Goal: Communication & Community: Answer question/provide support

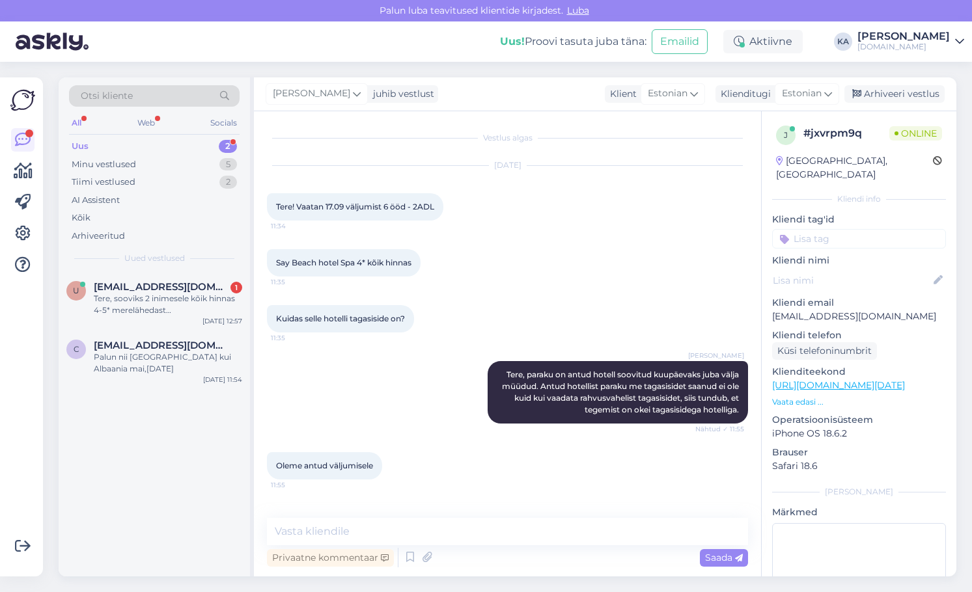
scroll to position [438, 0]
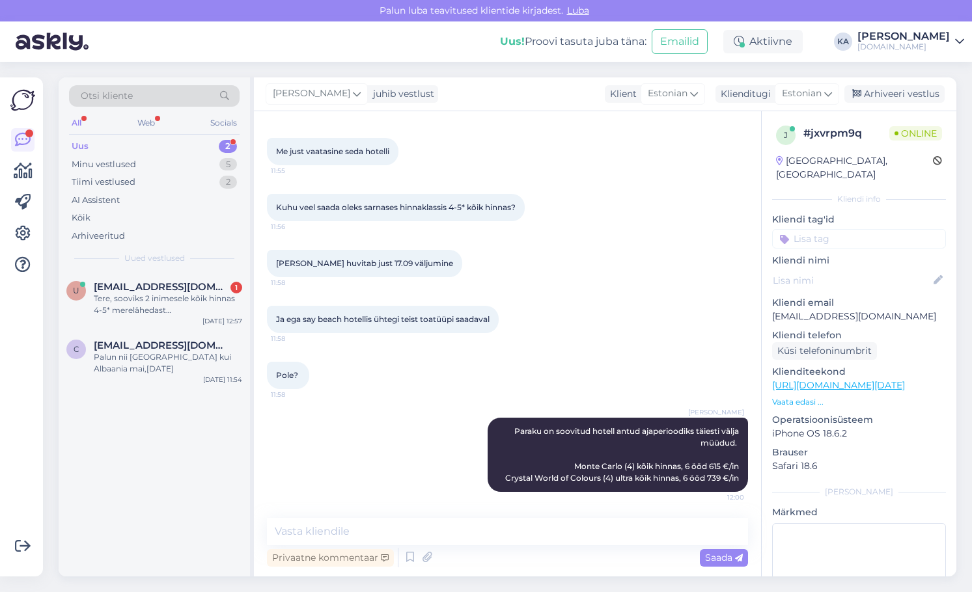
click at [150, 150] on div "Uus 2" at bounding box center [154, 146] width 171 height 18
click at [118, 164] on div "Minu vestlused" at bounding box center [104, 164] width 64 height 13
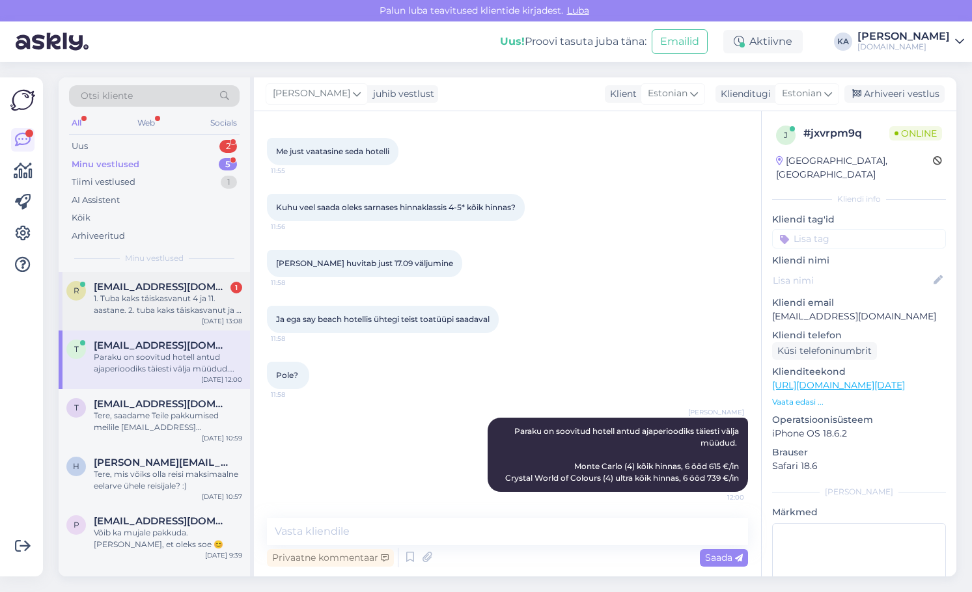
click at [167, 303] on div "1. Tuba kaks täiskasvanut 4 ja 11. aastane. 2. tuba kaks täiskasvanut ja 7. aas…" at bounding box center [168, 304] width 148 height 23
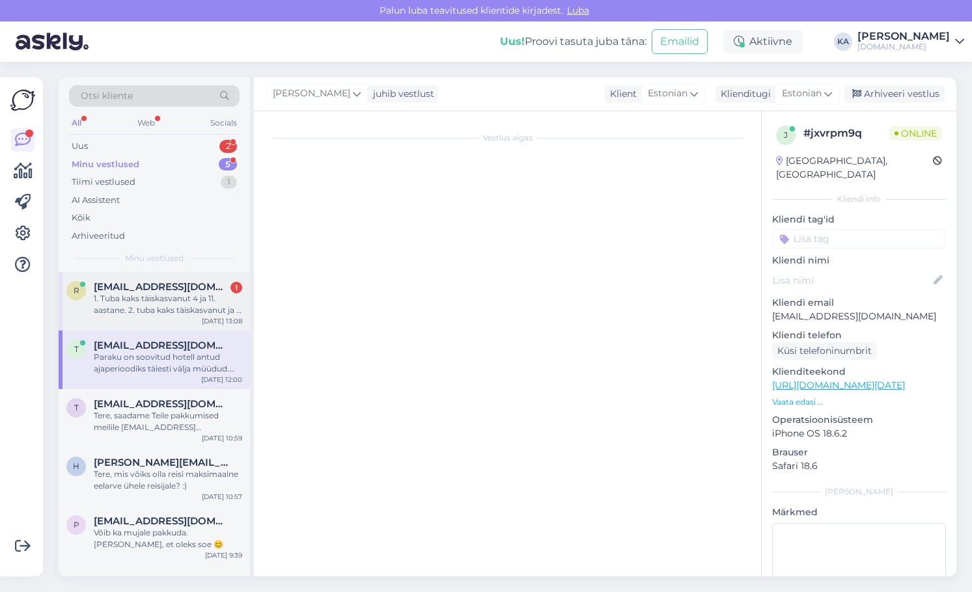
scroll to position [44, 0]
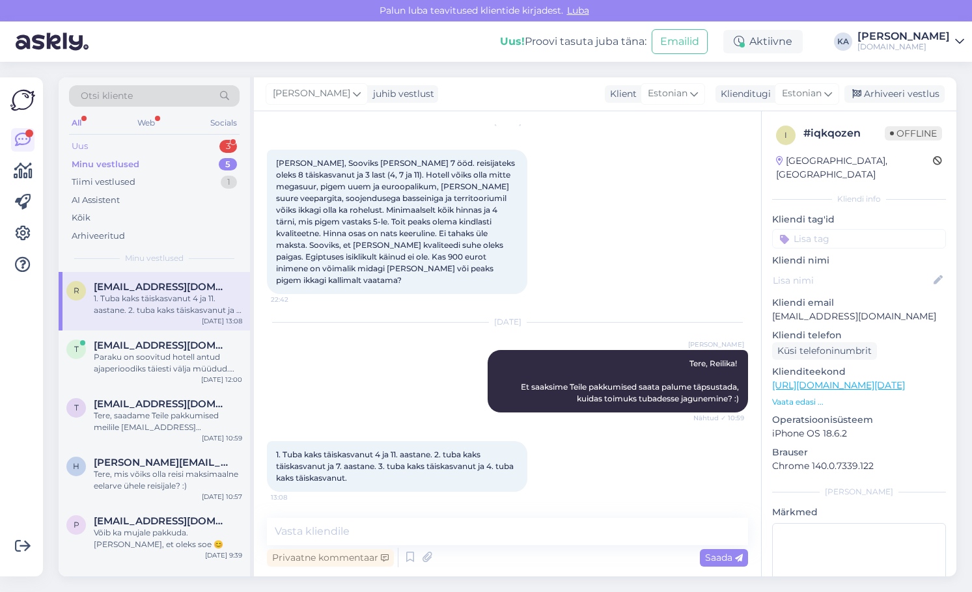
click at [141, 149] on div "Uus 3" at bounding box center [154, 146] width 171 height 18
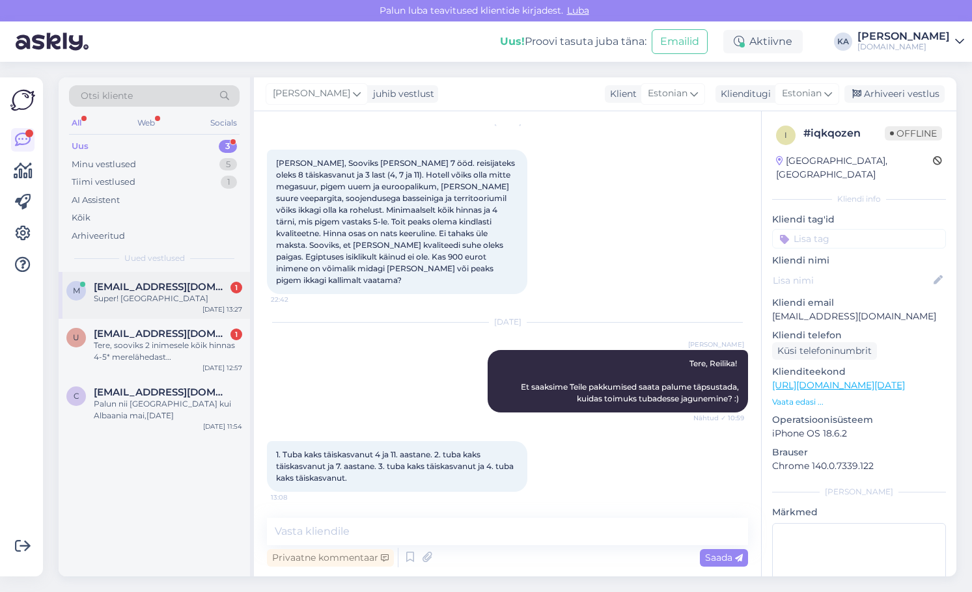
click at [149, 305] on div "m [EMAIL_ADDRESS][DOMAIN_NAME] 1 Super! Ootan [DATE] 13:27" at bounding box center [154, 295] width 191 height 47
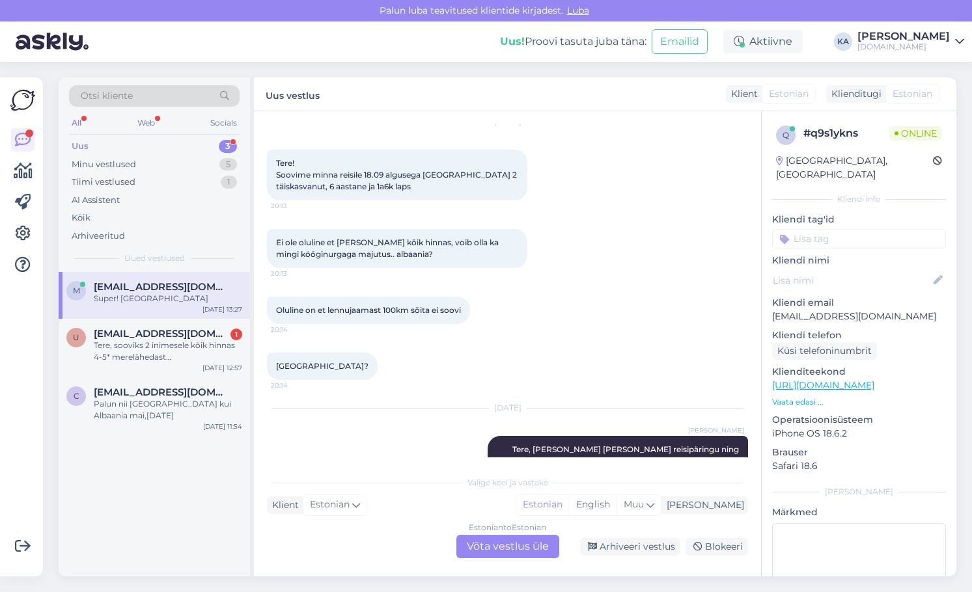
scroll to position [132, 0]
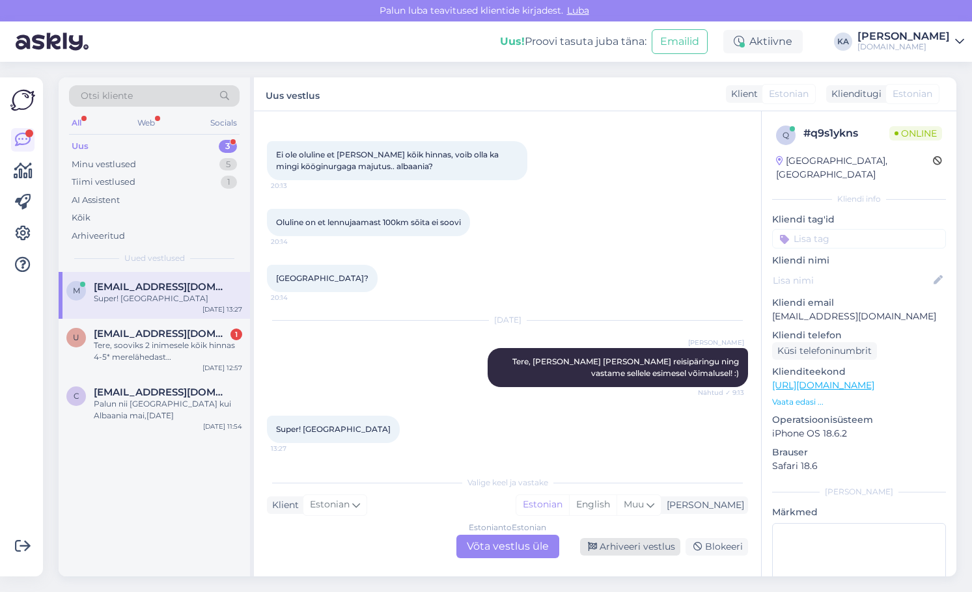
click at [628, 545] on div "Arhiveeri vestlus" at bounding box center [630, 547] width 100 height 18
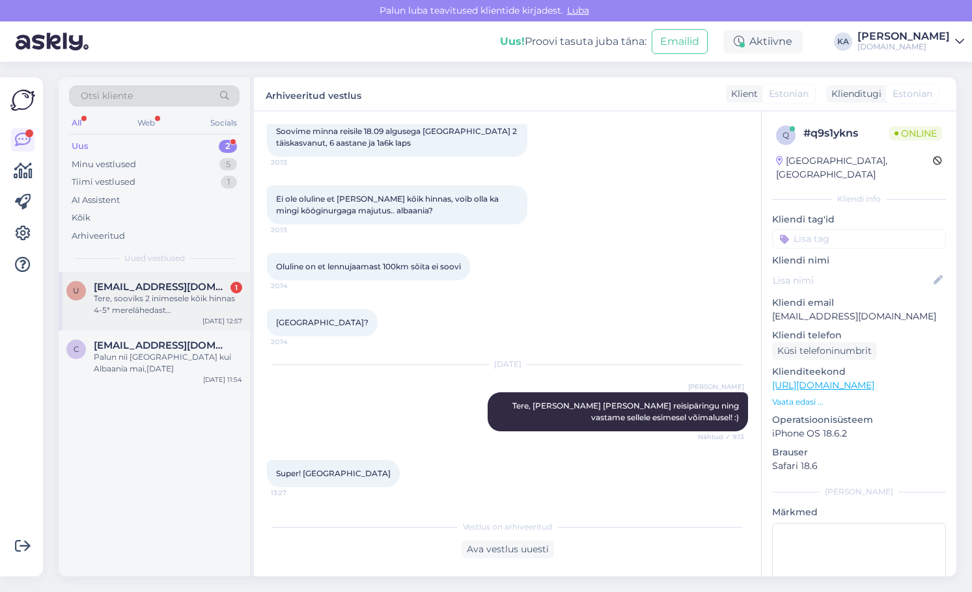
click at [154, 312] on div "Tere, sooviks 2 inimesele kõik hinnas 4-5* merelähedast puhkusepakkumist Türgis…" at bounding box center [168, 304] width 148 height 23
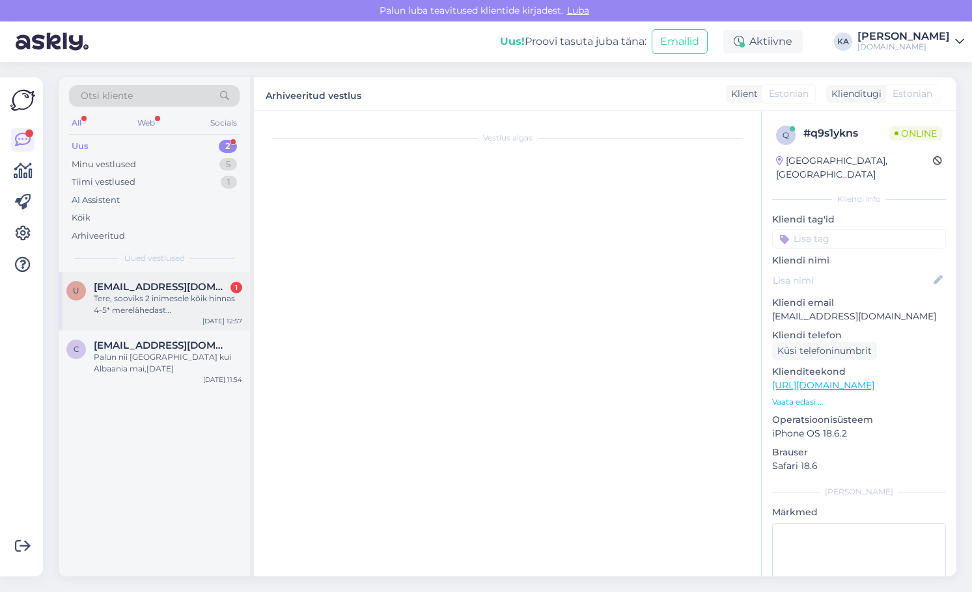
scroll to position [0, 0]
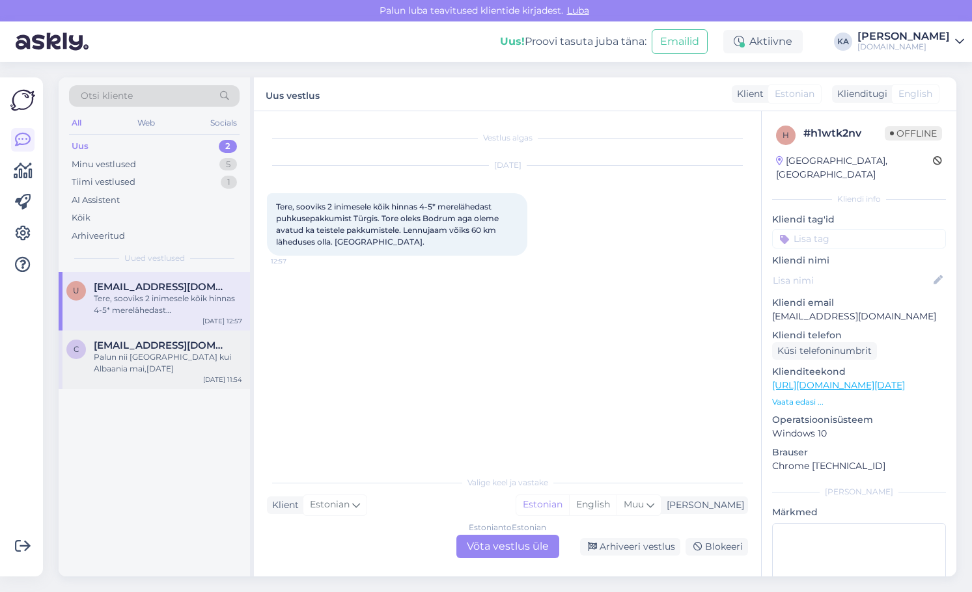
click at [155, 362] on div "Palun nii [GEOGRAPHIC_DATA] kui Albaania mai,[DATE]" at bounding box center [168, 363] width 148 height 23
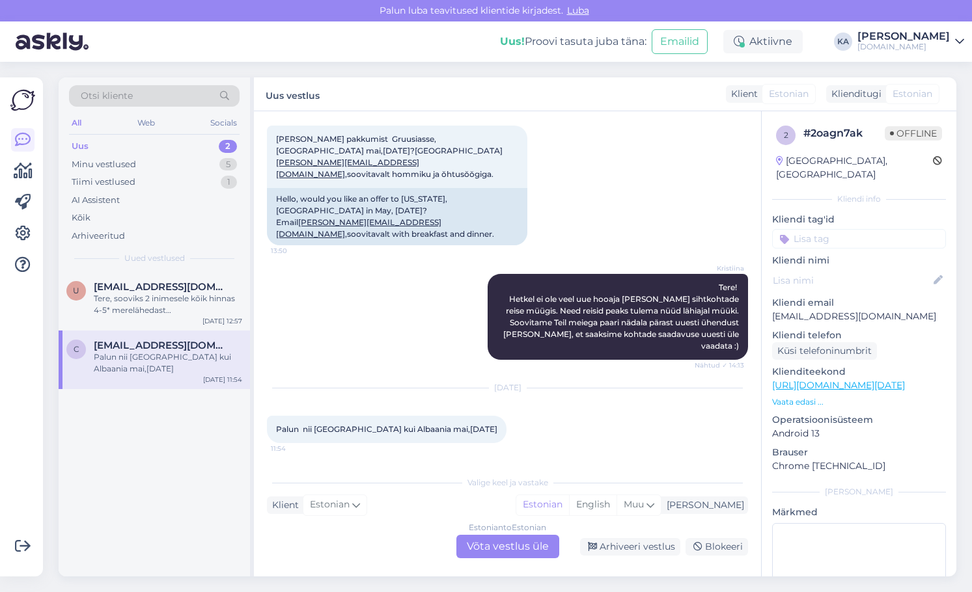
click at [514, 551] on div "Estonian to Estonian Võta vestlus üle" at bounding box center [507, 546] width 103 height 23
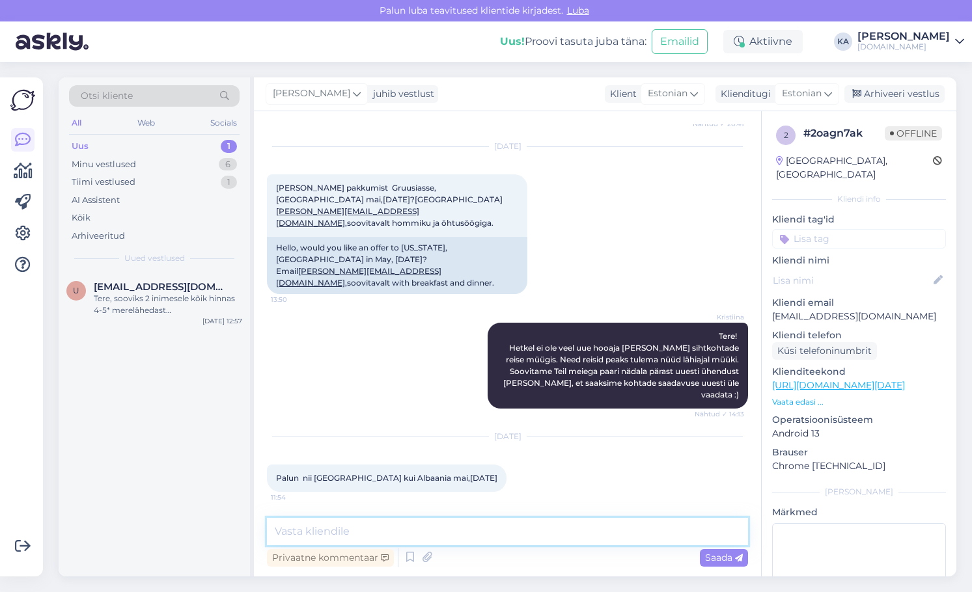
click at [382, 520] on textarea at bounding box center [507, 531] width 481 height 27
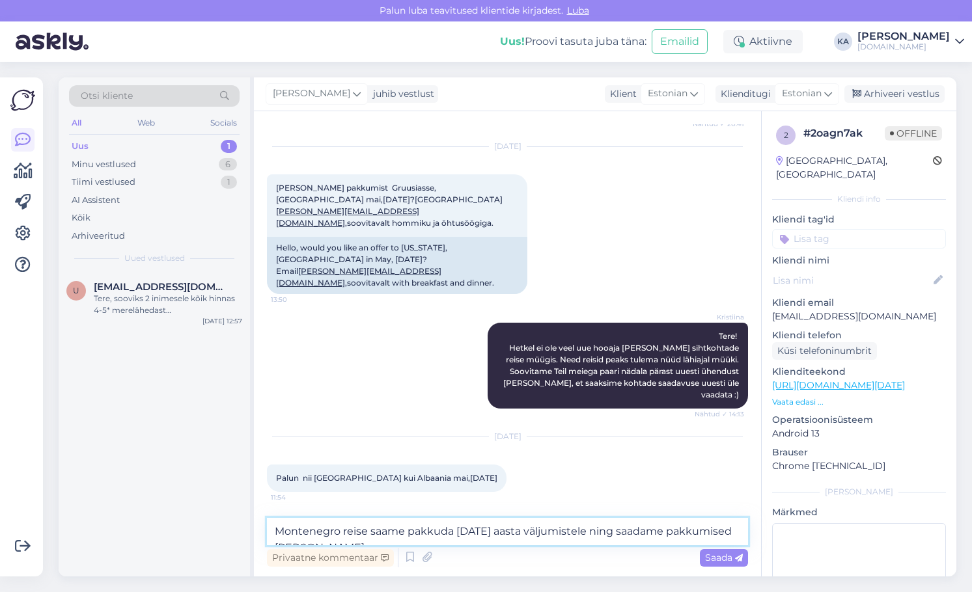
scroll to position [2689, 0]
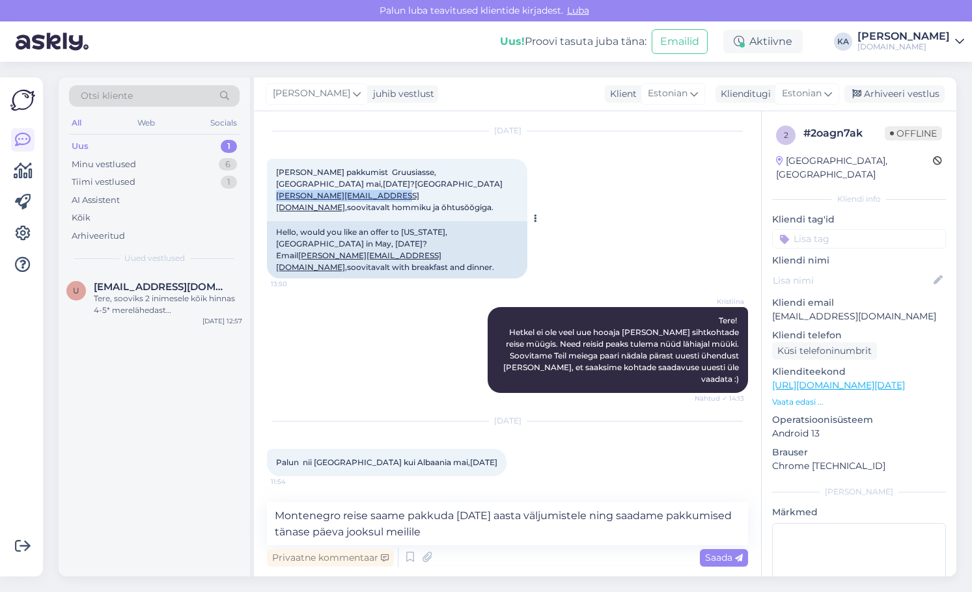
drag, startPoint x: 439, startPoint y: 220, endPoint x: 330, endPoint y: 220, distance: 109.4
click at [330, 212] on span "[PERSON_NAME] pakkumist Gruusiasse,[GEOGRAPHIC_DATA] mai,[DATE]?Mailile [PERSON…" at bounding box center [389, 189] width 227 height 45
copy link "[PERSON_NAME][EMAIL_ADDRESS][DOMAIN_NAME]"
click at [450, 537] on textarea "Montenegro reise saame pakkuda [DATE] aasta väljumistele ning saadame pakkumise…" at bounding box center [507, 524] width 481 height 43
paste textarea "[PERSON_NAME][EMAIL_ADDRESS][DOMAIN_NAME]"
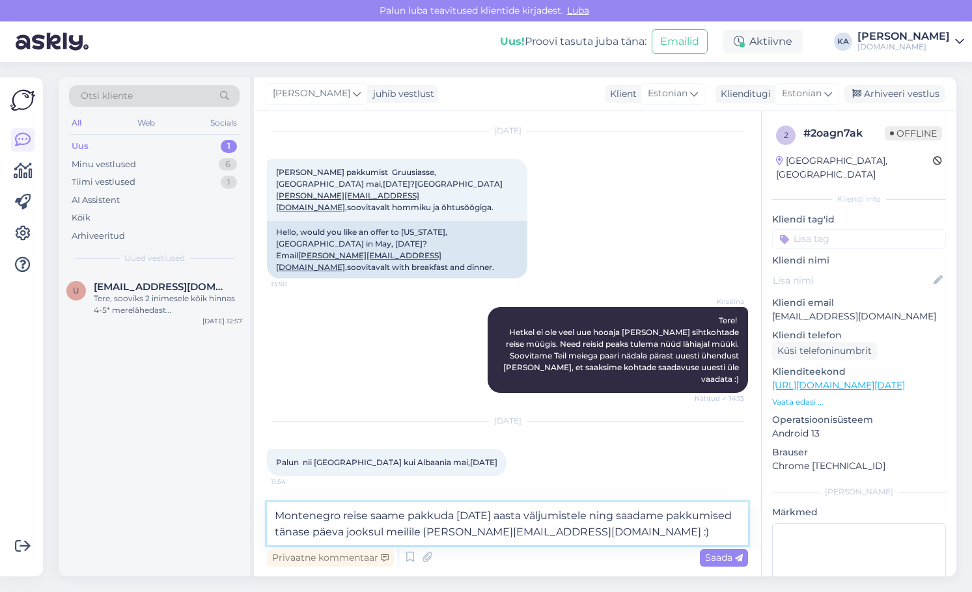
type textarea "Montenegro reise saame pakkuda [DATE] aasta väljumistele ning saadame pakkumise…"
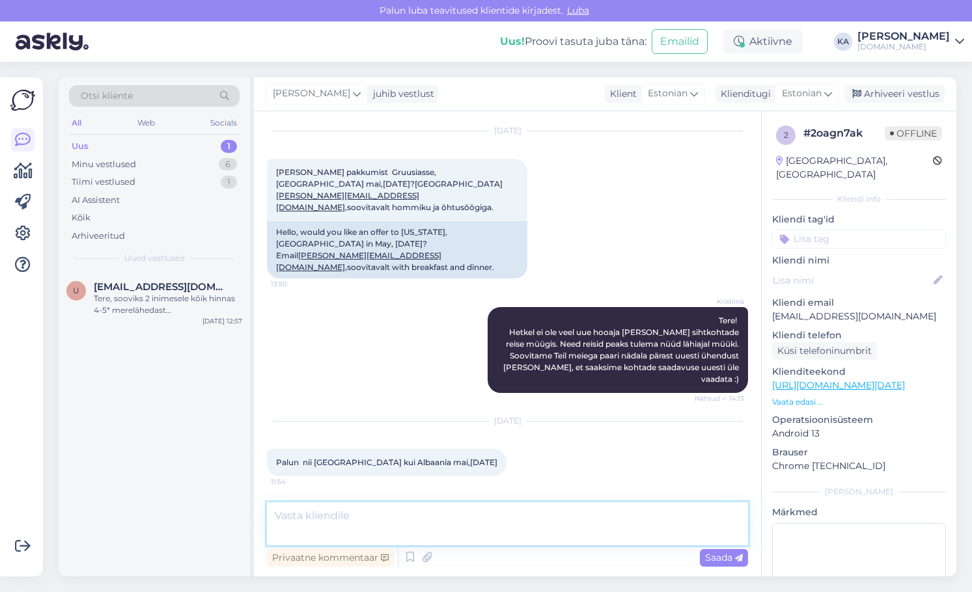
scroll to position [2753, 0]
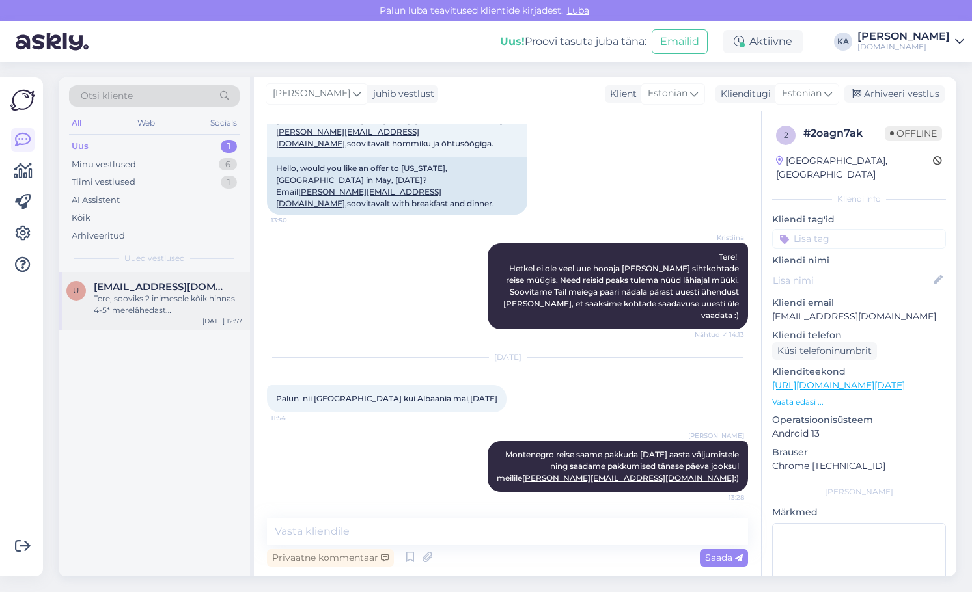
click at [141, 283] on span "[EMAIL_ADDRESS][DOMAIN_NAME]" at bounding box center [161, 287] width 135 height 12
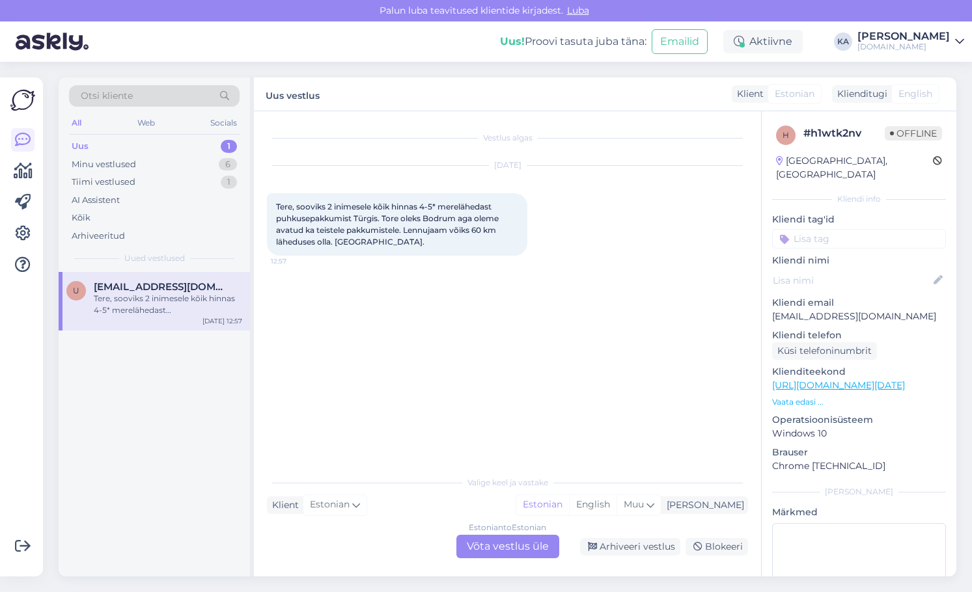
scroll to position [0, 0]
click at [482, 539] on div "Estonian to Estonian Võta vestlus üle" at bounding box center [507, 546] width 103 height 23
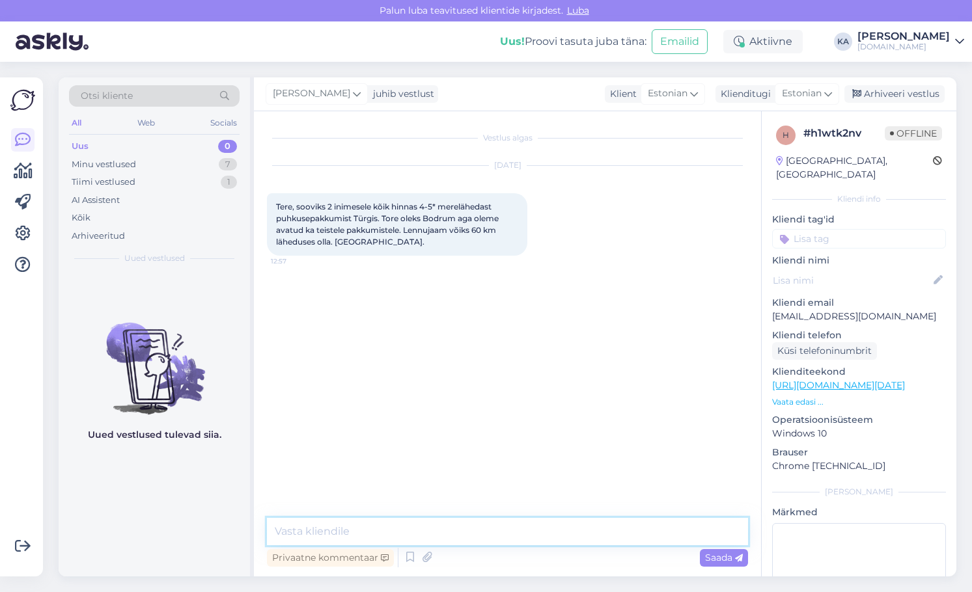
click at [400, 525] on textarea at bounding box center [507, 531] width 481 height 27
type textarea "Tere, mis ajal täpsemalt soovite reisida?"
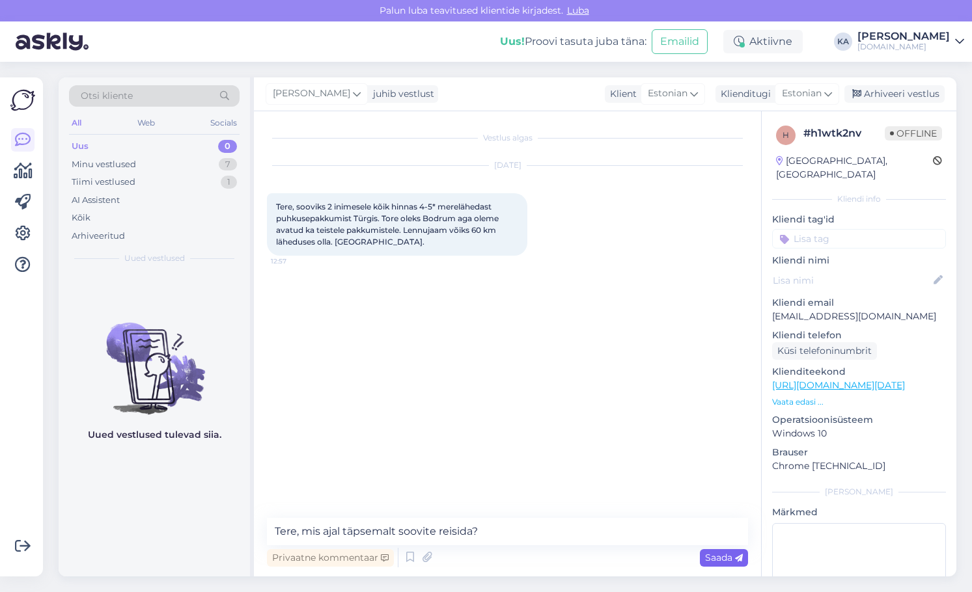
click at [710, 564] on div "Saada" at bounding box center [724, 558] width 48 height 18
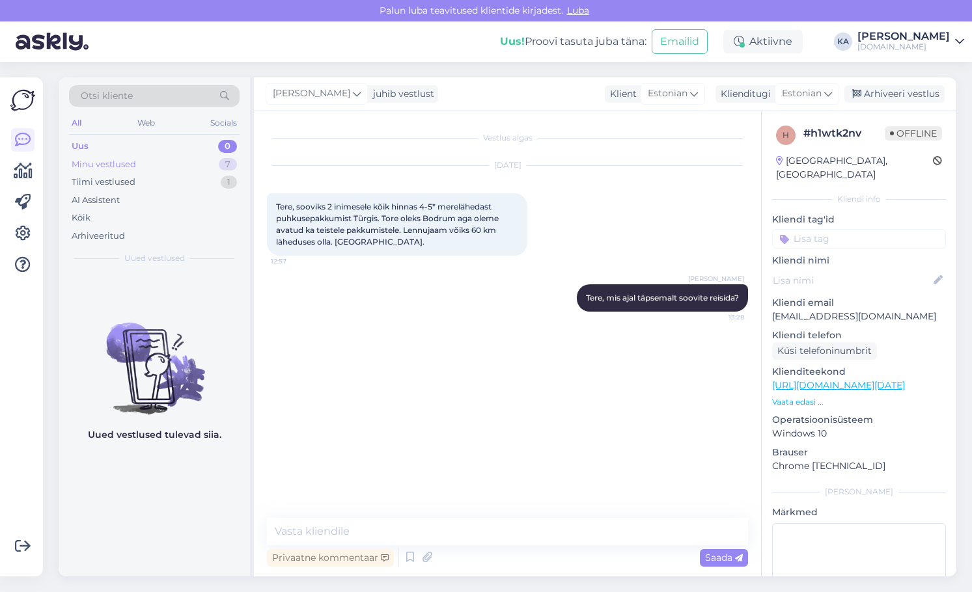
click at [111, 163] on div "Minu vestlused" at bounding box center [104, 164] width 64 height 13
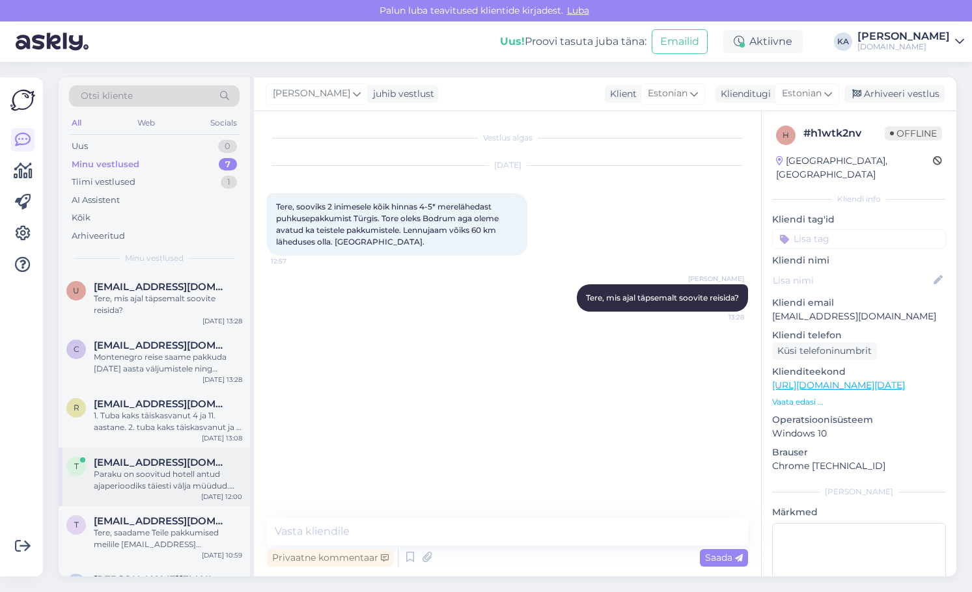
click at [158, 462] on span "[EMAIL_ADDRESS][DOMAIN_NAME]" at bounding box center [161, 463] width 135 height 12
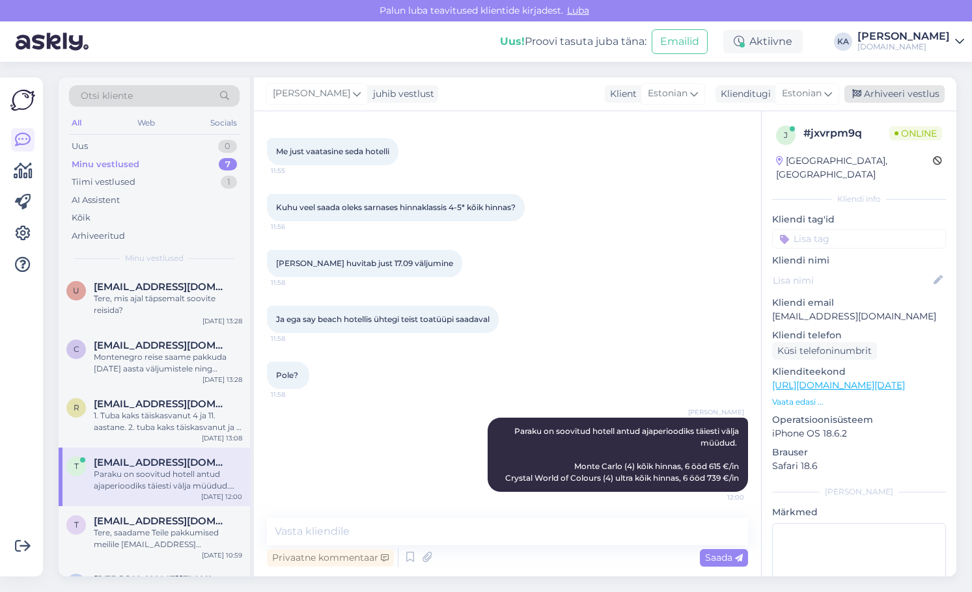
click at [925, 91] on div "Arhiveeri vestlus" at bounding box center [894, 94] width 100 height 18
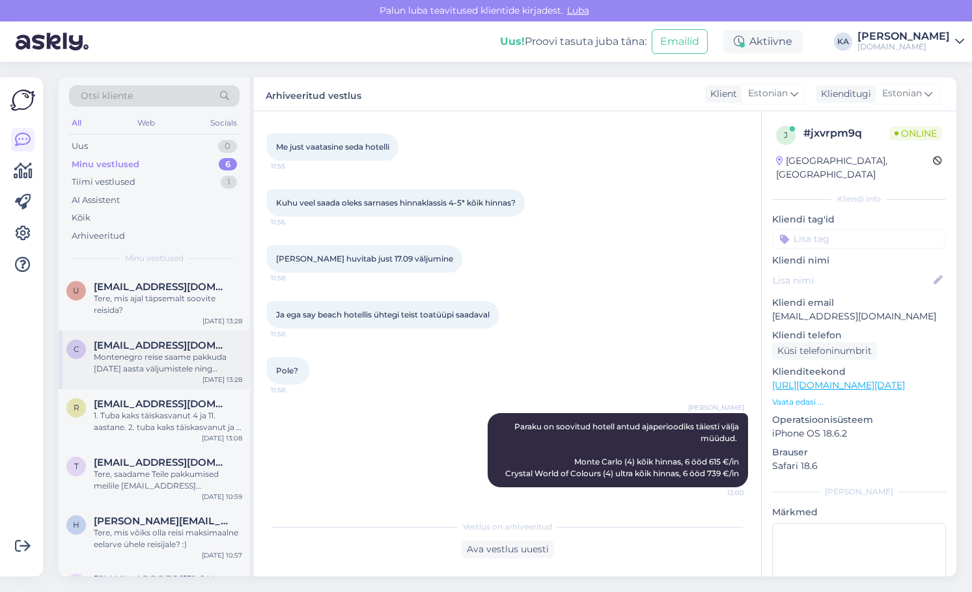
click at [167, 353] on div "Montenegro reise saame pakkuda [DATE] aasta väljumistele ning saadame pakkumise…" at bounding box center [168, 363] width 148 height 23
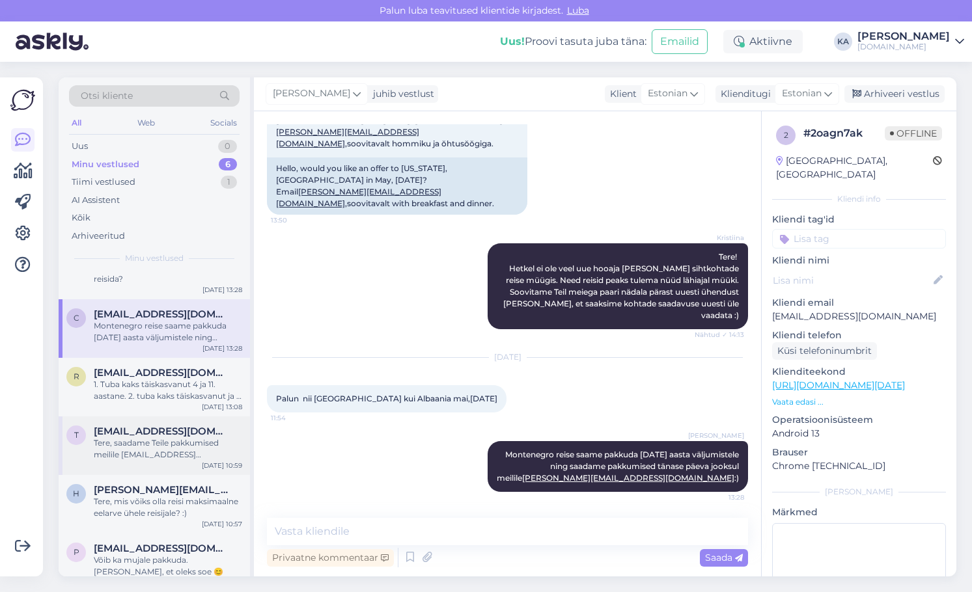
scroll to position [47, 0]
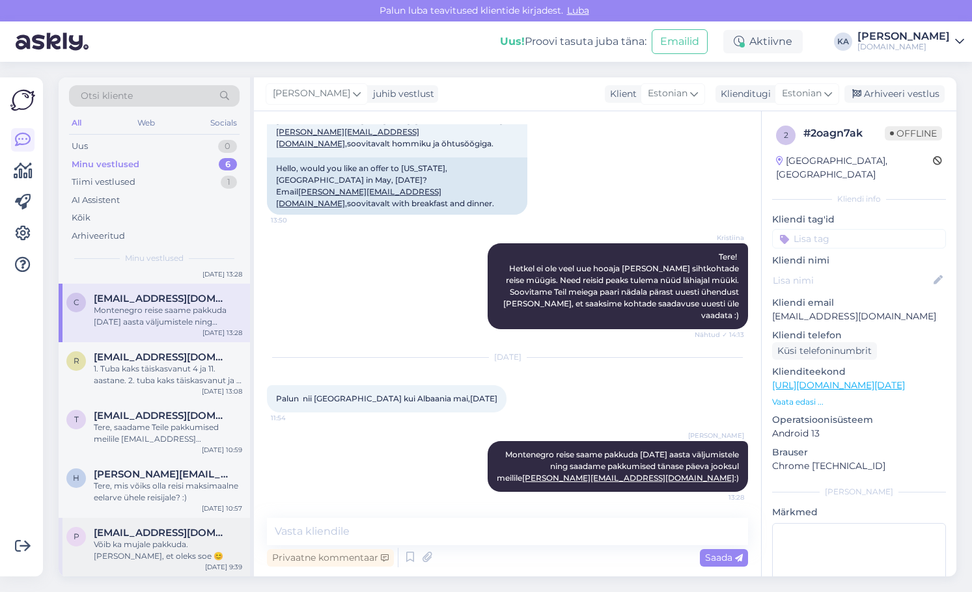
click at [163, 543] on div "Võib ka mujale pakkuda. [PERSON_NAME], et oleks soe 😊" at bounding box center [168, 550] width 148 height 23
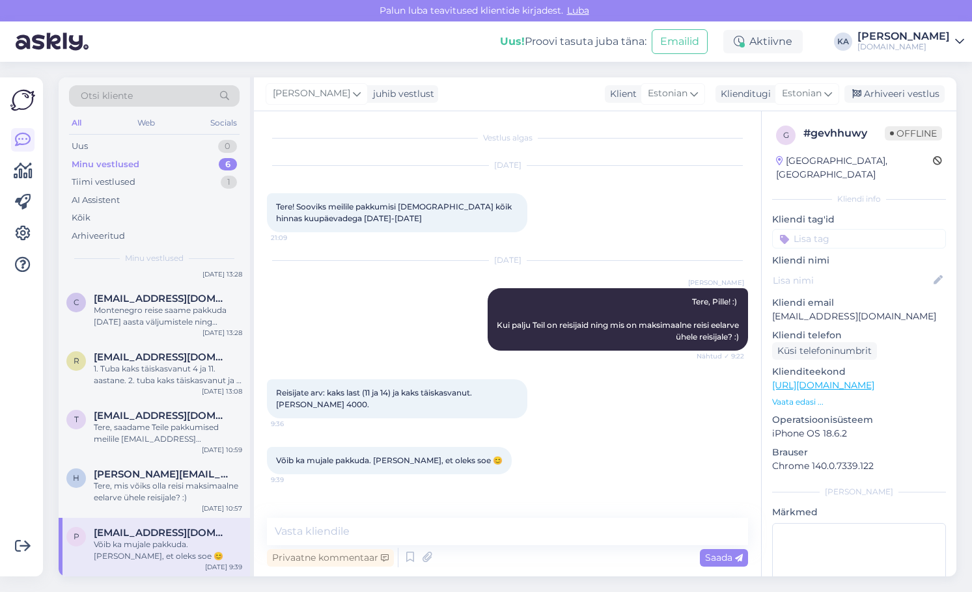
scroll to position [0, 0]
click at [118, 493] on div "Tere, mis võiks olla reisi maksimaalne eelarve ühele reisijale? :)" at bounding box center [168, 491] width 148 height 23
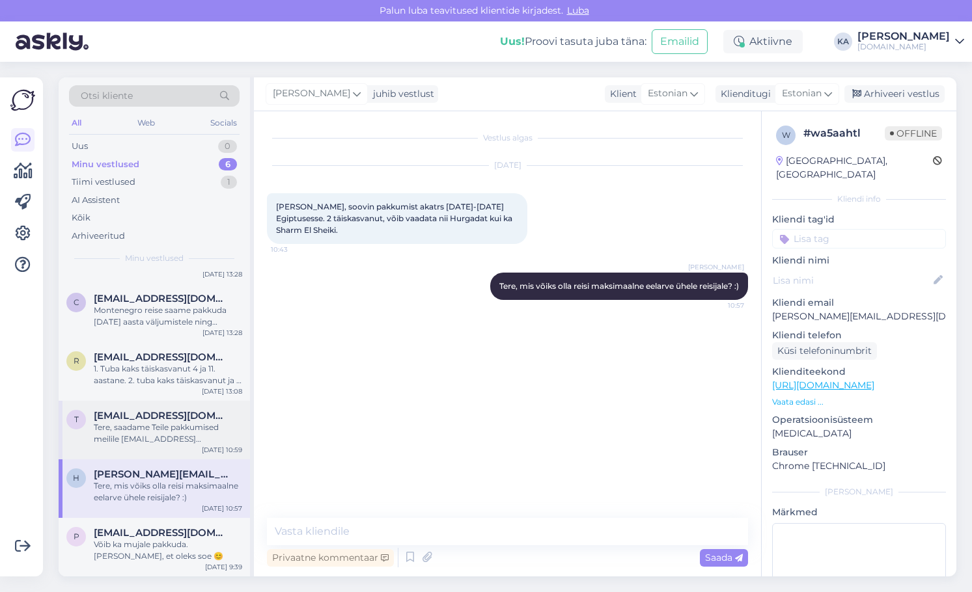
click at [148, 419] on span "[EMAIL_ADDRESS][DOMAIN_NAME]" at bounding box center [161, 416] width 135 height 12
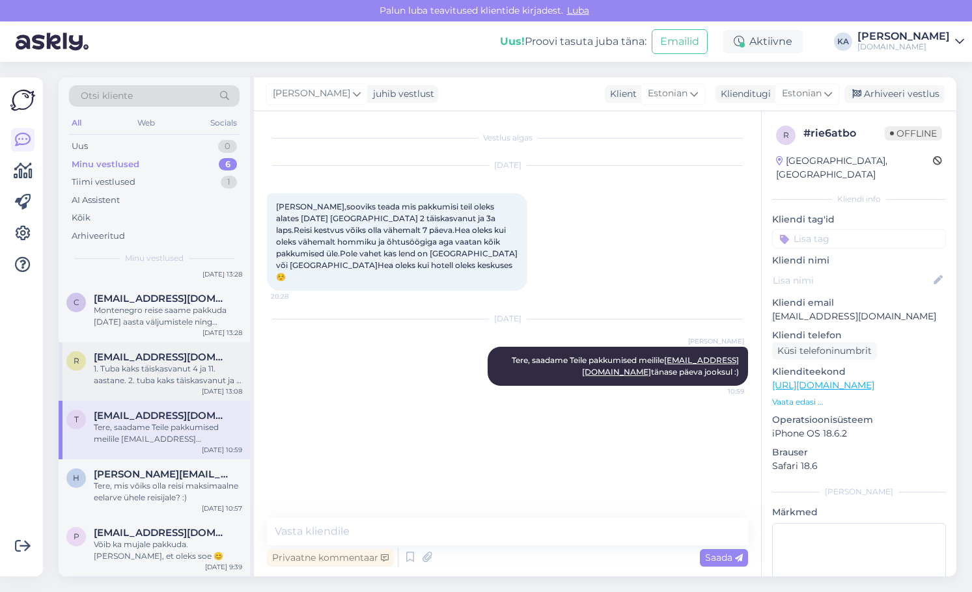
click at [152, 374] on div "1. Tuba kaks täiskasvanut 4 ja 11. aastane. 2. tuba kaks täiskasvanut ja 7. aas…" at bounding box center [168, 374] width 148 height 23
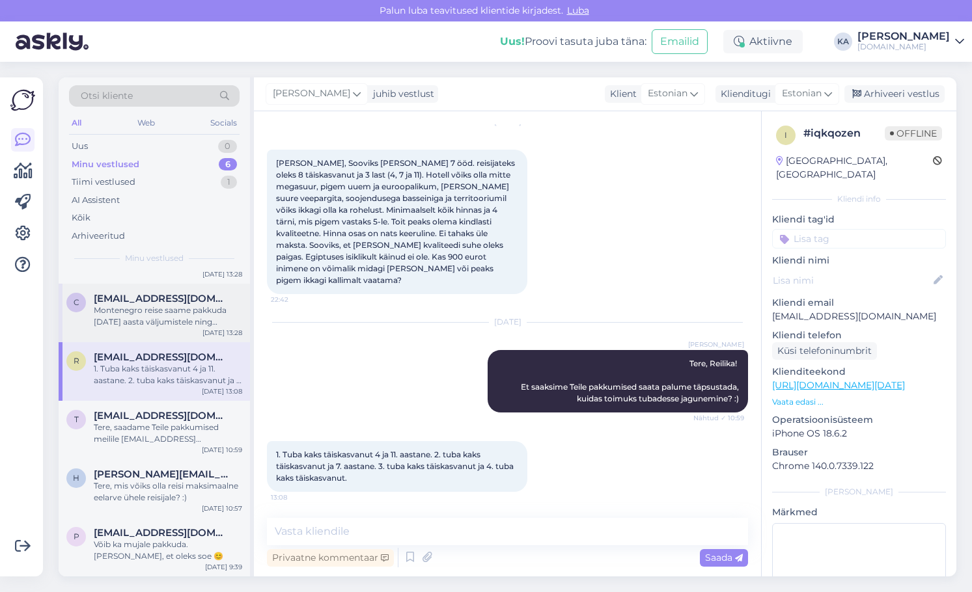
click at [139, 318] on div "Montenegro reise saame pakkuda [DATE] aasta väljumistele ning saadame pakkumise…" at bounding box center [168, 316] width 148 height 23
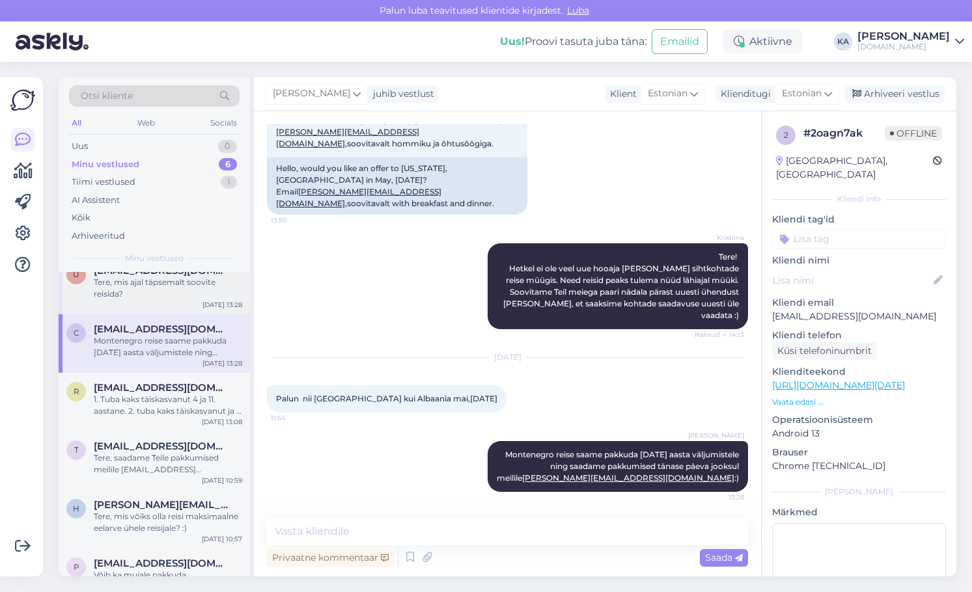
scroll to position [0, 0]
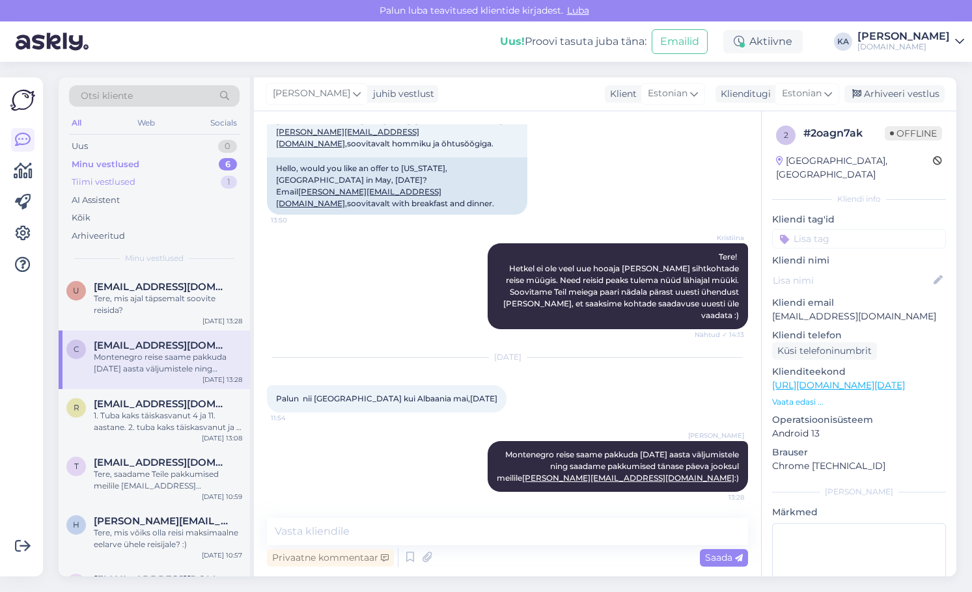
click at [128, 183] on div "Tiimi vestlused" at bounding box center [104, 182] width 64 height 13
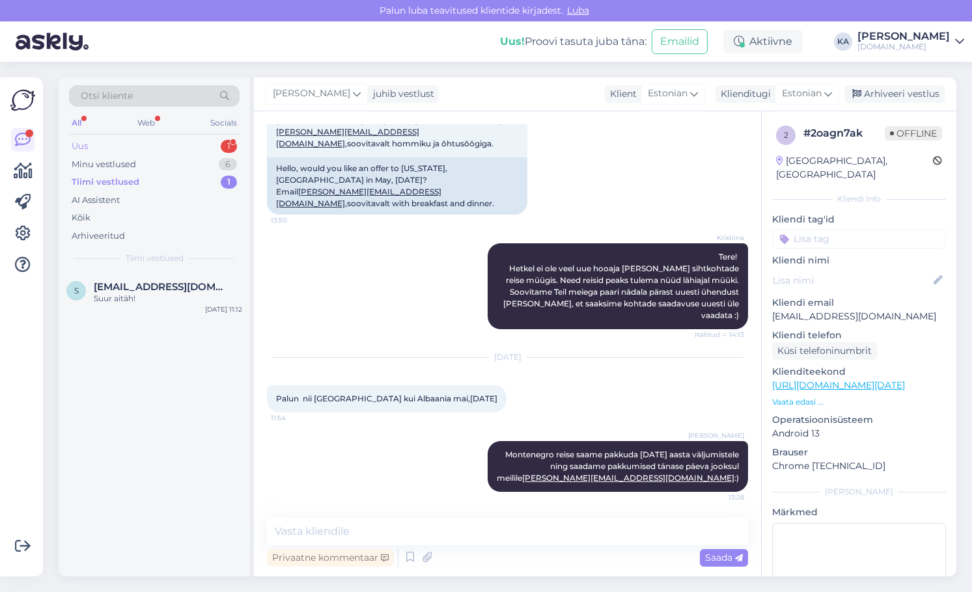
click at [130, 152] on div "Uus 1" at bounding box center [154, 146] width 171 height 18
click at [141, 277] on div "U [EMAIL_ADDRESS][DOMAIN_NAME] 1 Algus võiks 28 või 29.09 olla. [DATE] 13:34" at bounding box center [154, 295] width 191 height 47
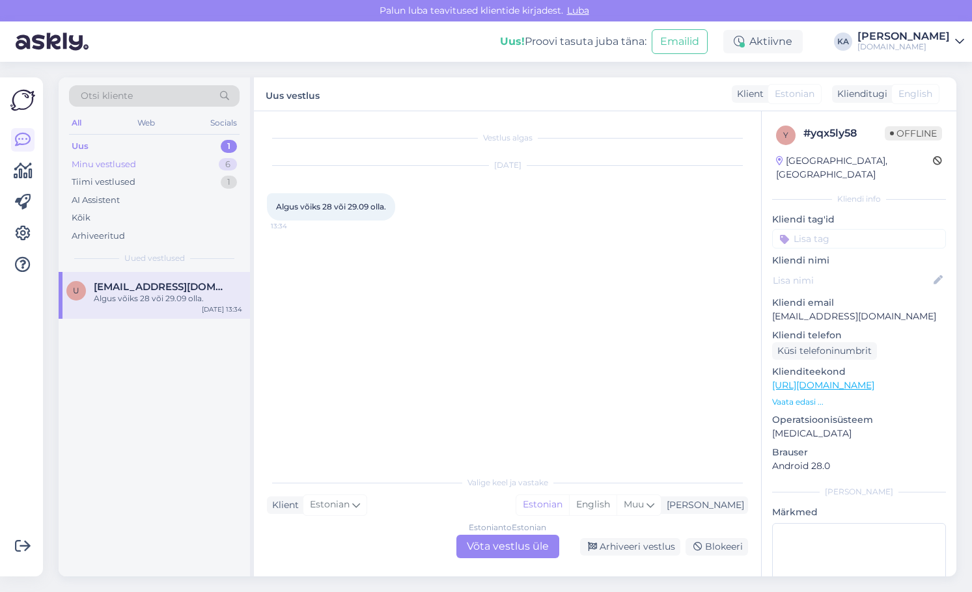
click at [116, 162] on div "Minu vestlused" at bounding box center [104, 164] width 64 height 13
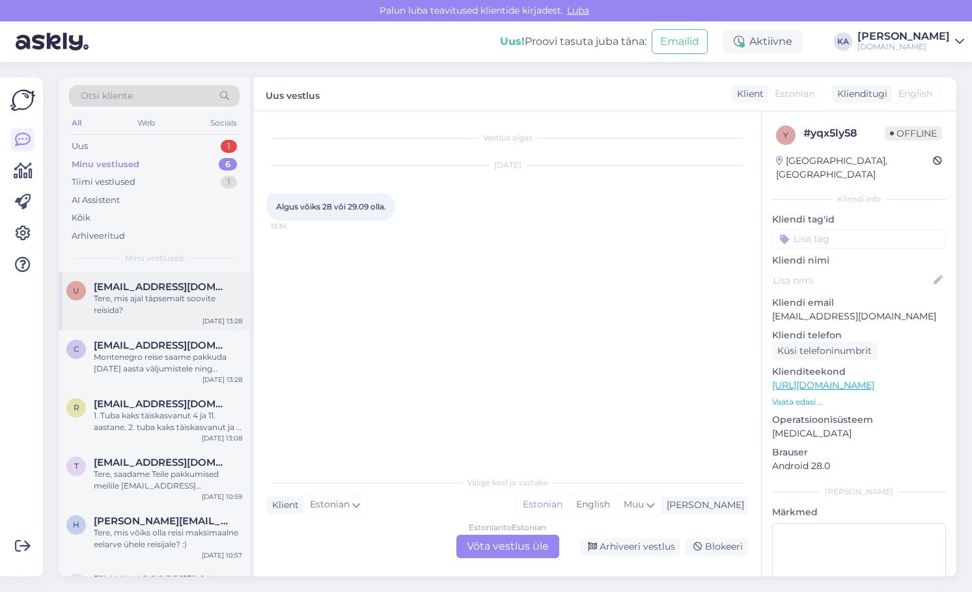
click at [179, 301] on div "Tere, mis ajal täpsemalt soovite reisida?" at bounding box center [168, 304] width 148 height 23
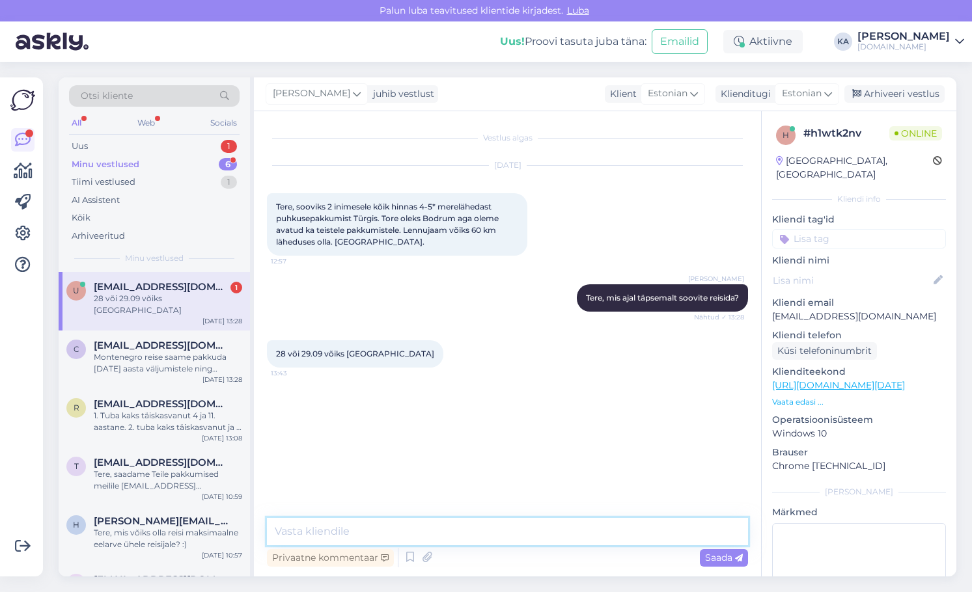
click at [344, 534] on textarea at bounding box center [507, 531] width 481 height 27
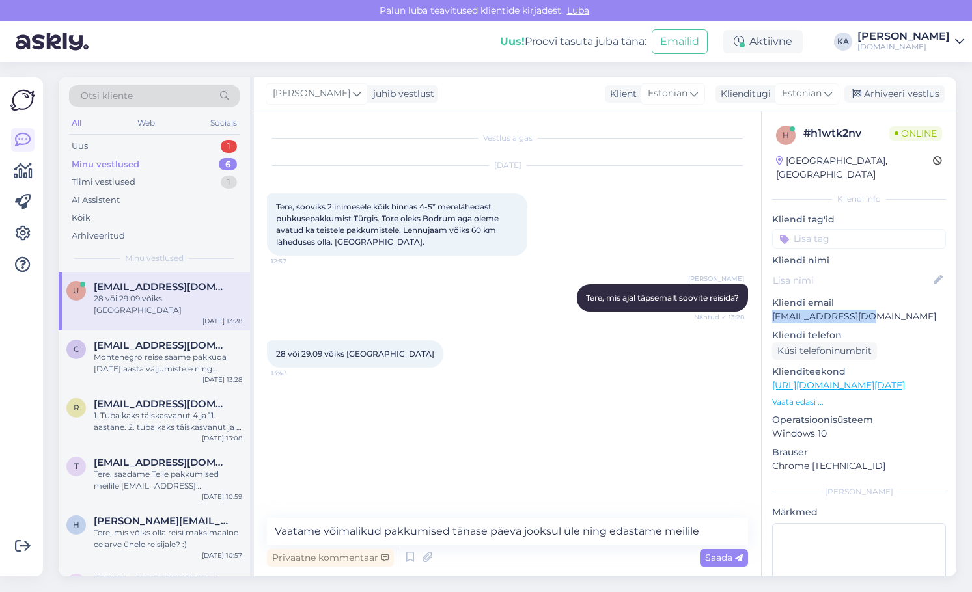
drag, startPoint x: 881, startPoint y: 311, endPoint x: 766, endPoint y: 311, distance: 115.9
click at [766, 311] on div "h # h1wtk2nv Online [GEOGRAPHIC_DATA], [GEOGRAPHIC_DATA] info Kliendi tag'id Kl…" at bounding box center [859, 385] width 195 height 549
copy p "[EMAIL_ADDRESS][DOMAIN_NAME]"
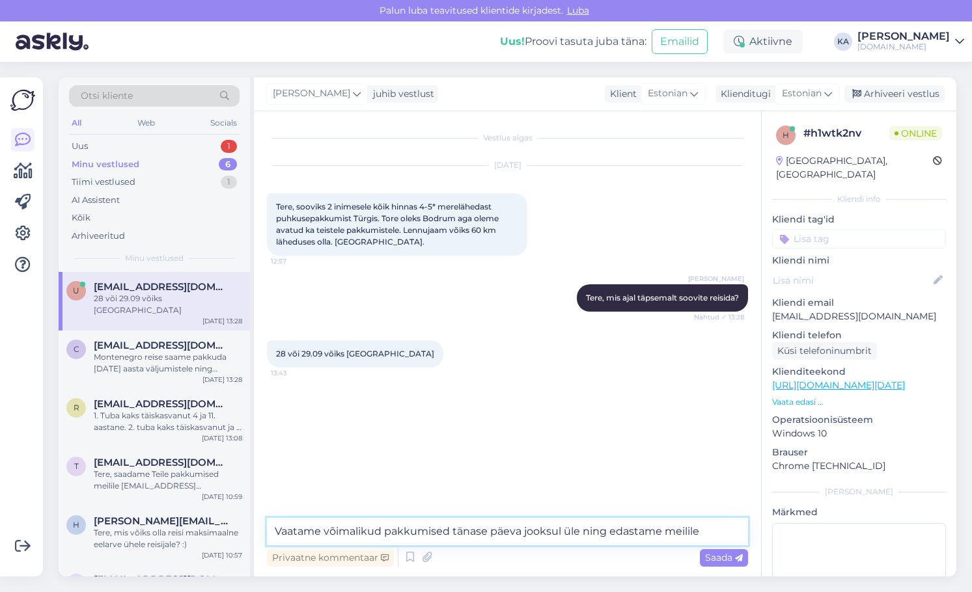
click at [714, 531] on textarea "Vaatame võimalikud pakkumised tänase päeva jooksul üle ning edastame meilile" at bounding box center [507, 531] width 481 height 27
paste textarea "[EMAIL_ADDRESS][DOMAIN_NAME]"
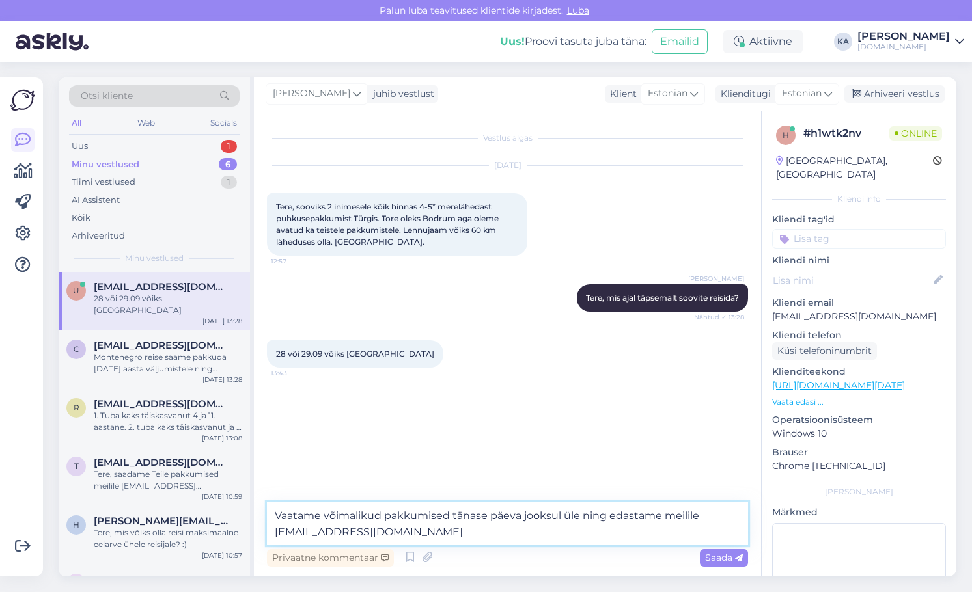
type textarea "Vaatame võimalikud pakkumised tänase päeva jooksul üle ning edastame meilile [E…"
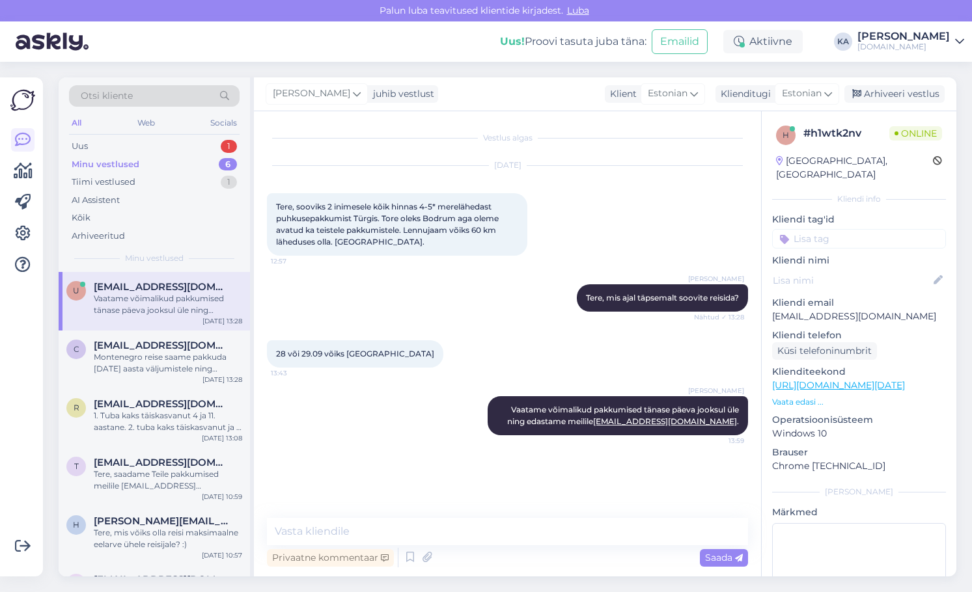
click at [126, 136] on div "Otsi kliente All Web Socials Uus 1 Minu vestlused 6 Tiimi vestlused 1 AI Assist…" at bounding box center [154, 174] width 191 height 195
click at [120, 139] on div "Uus 1" at bounding box center [154, 146] width 171 height 18
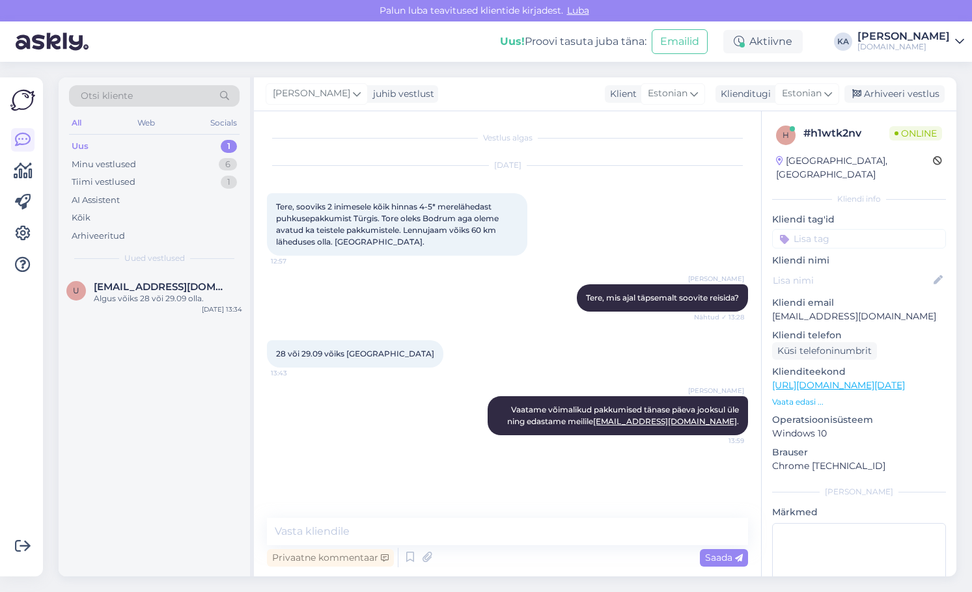
click at [117, 269] on div "Otsi kliente All Web Socials Uus 1 Minu vestlused 6 Tiimi vestlused 1 AI Assist…" at bounding box center [154, 174] width 191 height 195
click at [118, 277] on div "U [EMAIL_ADDRESS][DOMAIN_NAME] Algus võiks 28 või 29.09 olla. [DATE] 13:34" at bounding box center [154, 295] width 191 height 47
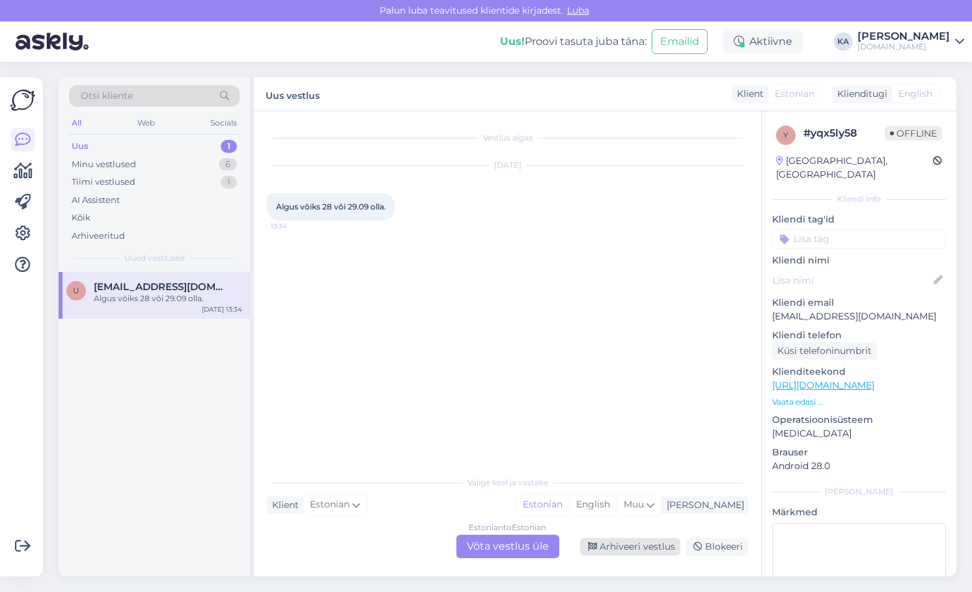
click at [627, 542] on div "Arhiveeri vestlus" at bounding box center [630, 547] width 100 height 18
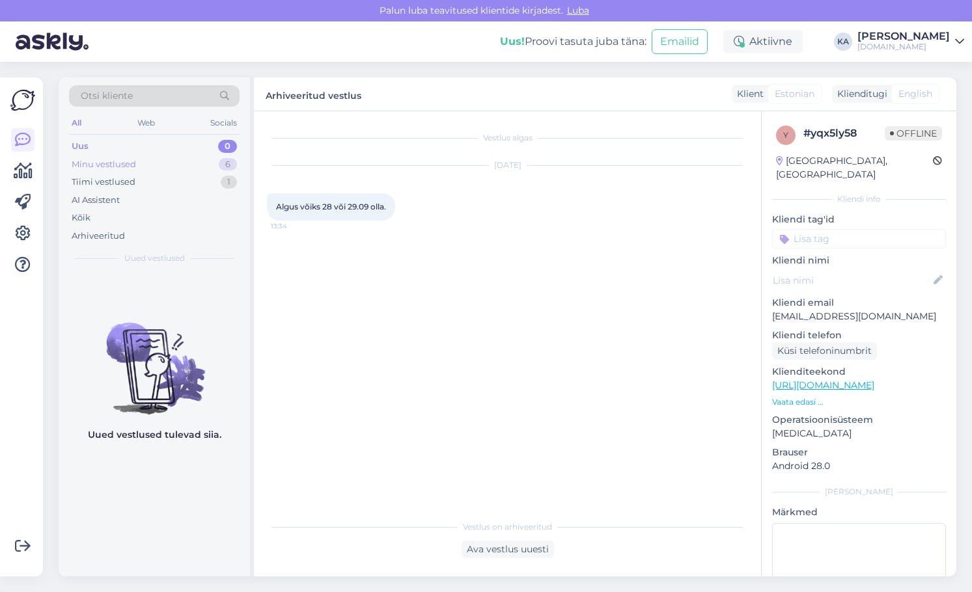
click at [109, 168] on div "Minu vestlused" at bounding box center [104, 164] width 64 height 13
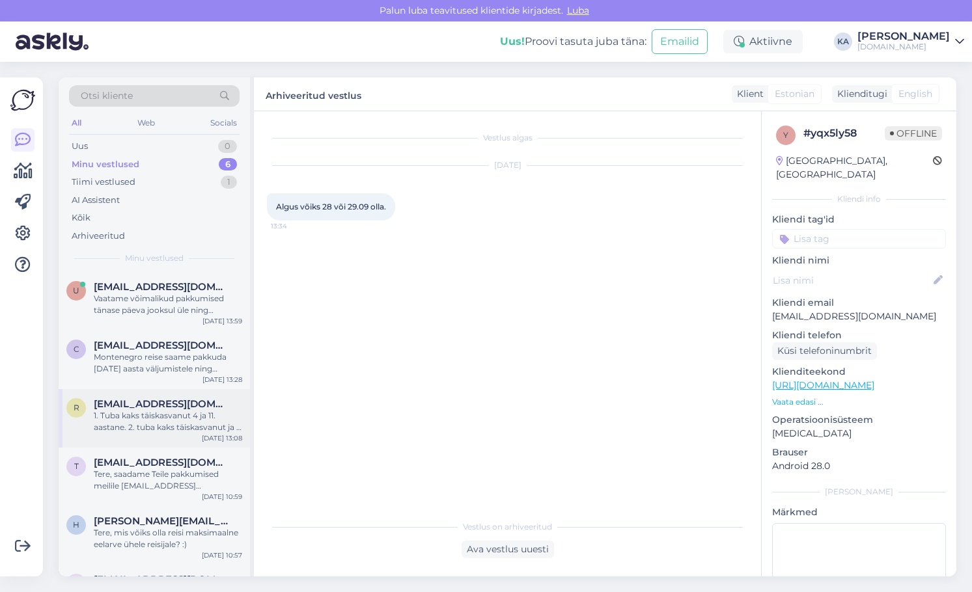
click at [174, 419] on div "1. Tuba kaks täiskasvanut 4 ja 11. aastane. 2. tuba kaks täiskasvanut ja 7. aas…" at bounding box center [168, 421] width 148 height 23
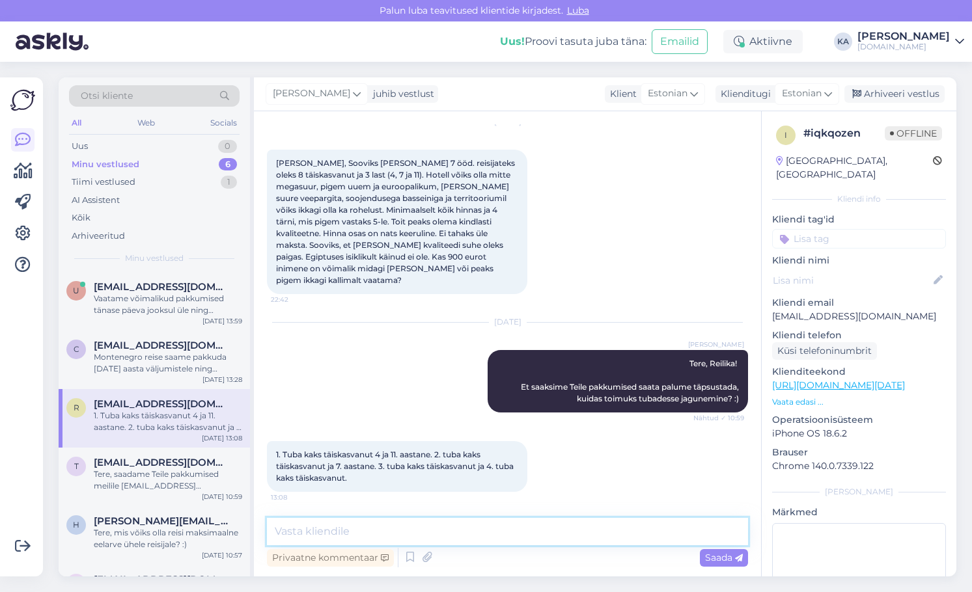
click at [363, 529] on textarea at bounding box center [507, 531] width 481 height 27
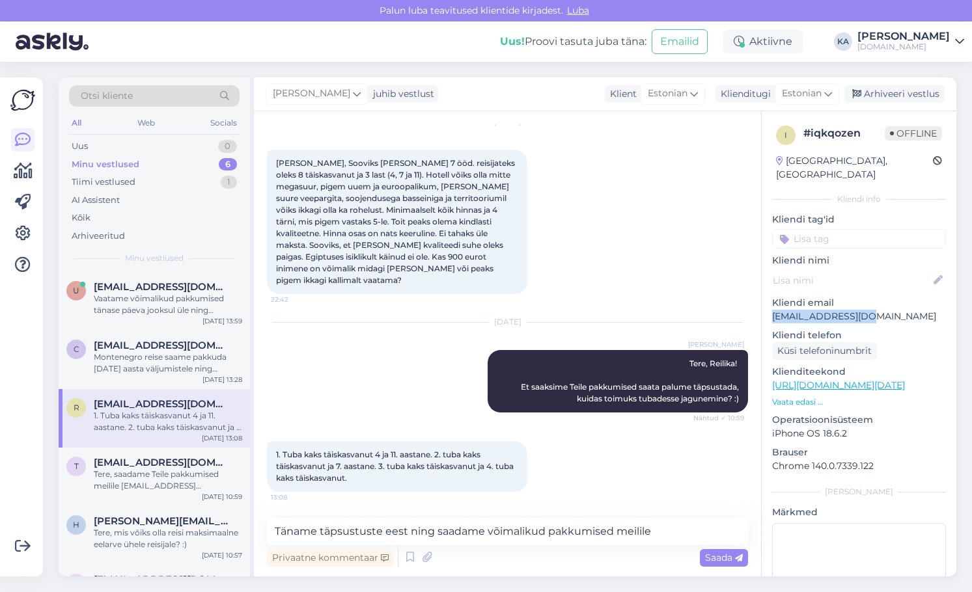
drag, startPoint x: 877, startPoint y: 309, endPoint x: 762, endPoint y: 307, distance: 114.6
click at [762, 307] on div "i # iqkqozen Offline [GEOGRAPHIC_DATA], [GEOGRAPHIC_DATA] Kliendi info Kliendi …" at bounding box center [859, 385] width 195 height 549
copy p "[EMAIL_ADDRESS][DOMAIN_NAME]"
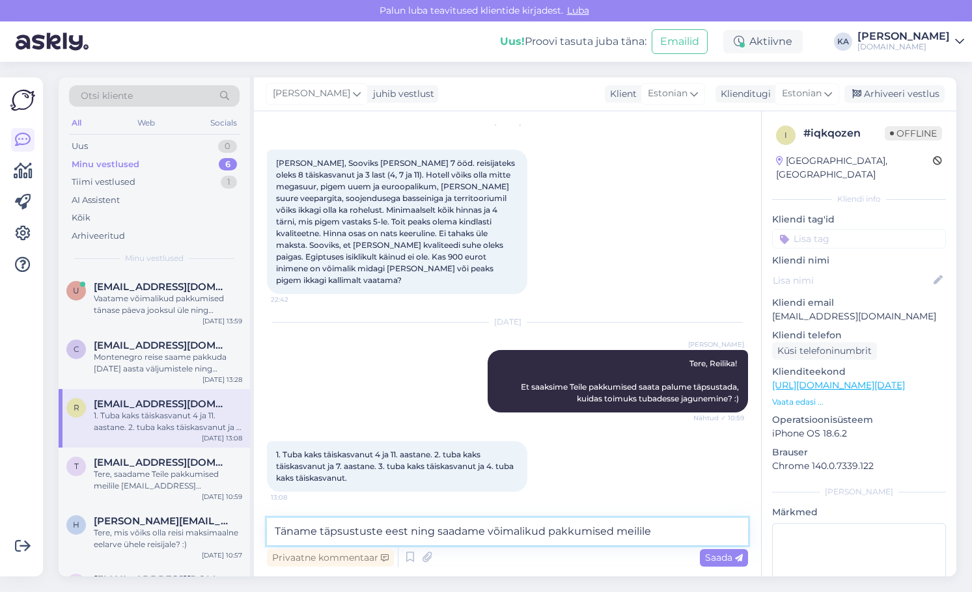
click at [672, 529] on textarea "Täname täpsustuste eest ning saadame võimalikud pakkumised meilile" at bounding box center [507, 531] width 481 height 27
paste textarea "[EMAIL_ADDRESS][DOMAIN_NAME]"
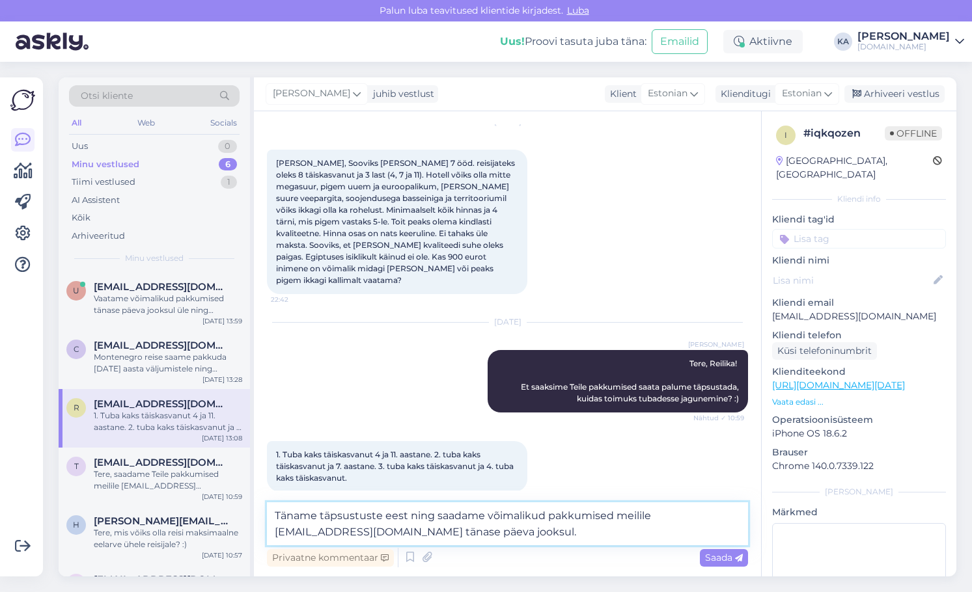
type textarea "Täname täpsustuste eest ning saadame võimalikud pakkumised meilile [EMAIL_ADDRE…"
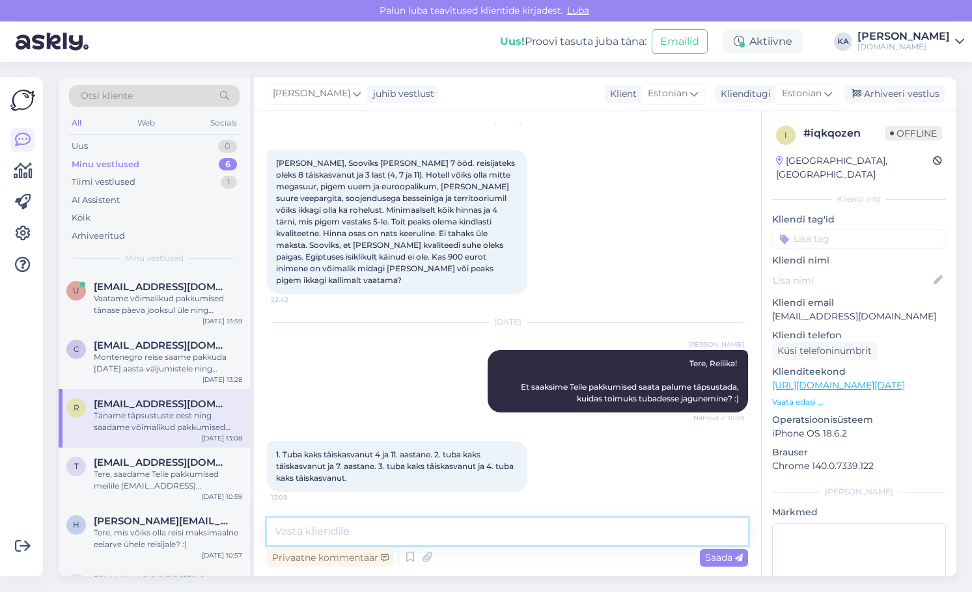
scroll to position [123, 0]
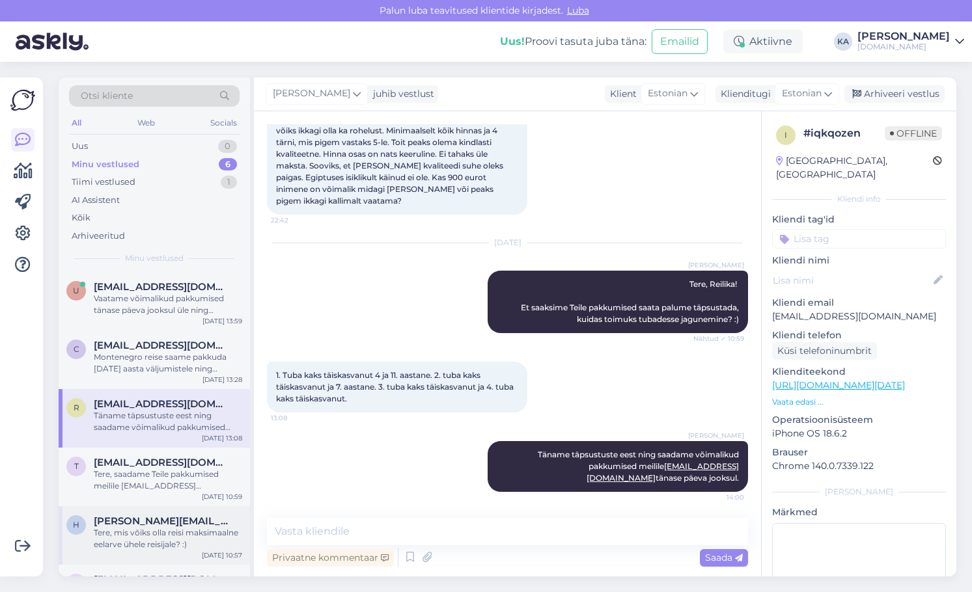
click at [172, 541] on div "Tere, mis võiks olla reisi maksimaalne eelarve ühele reisijale? :)" at bounding box center [168, 538] width 148 height 23
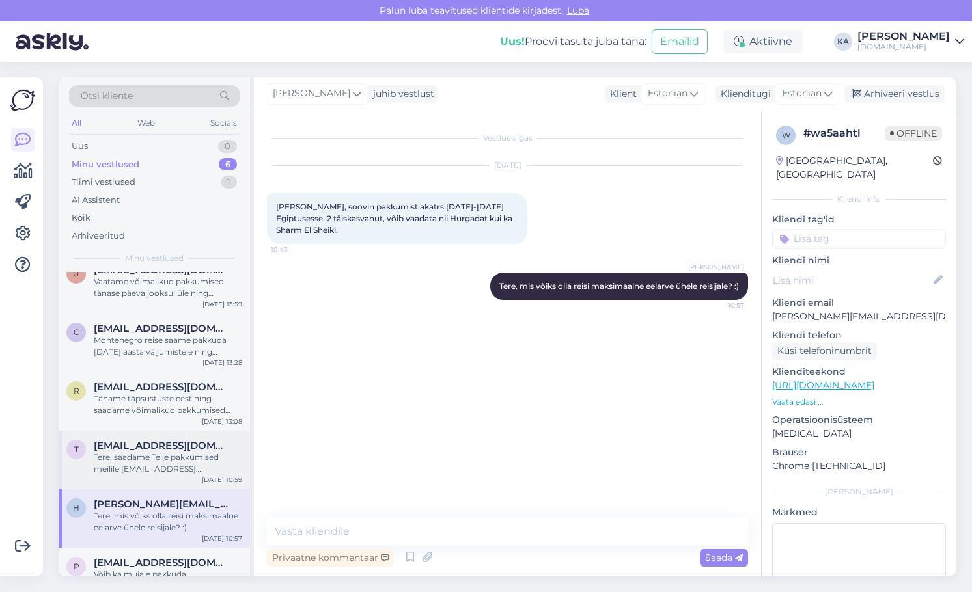
scroll to position [47, 0]
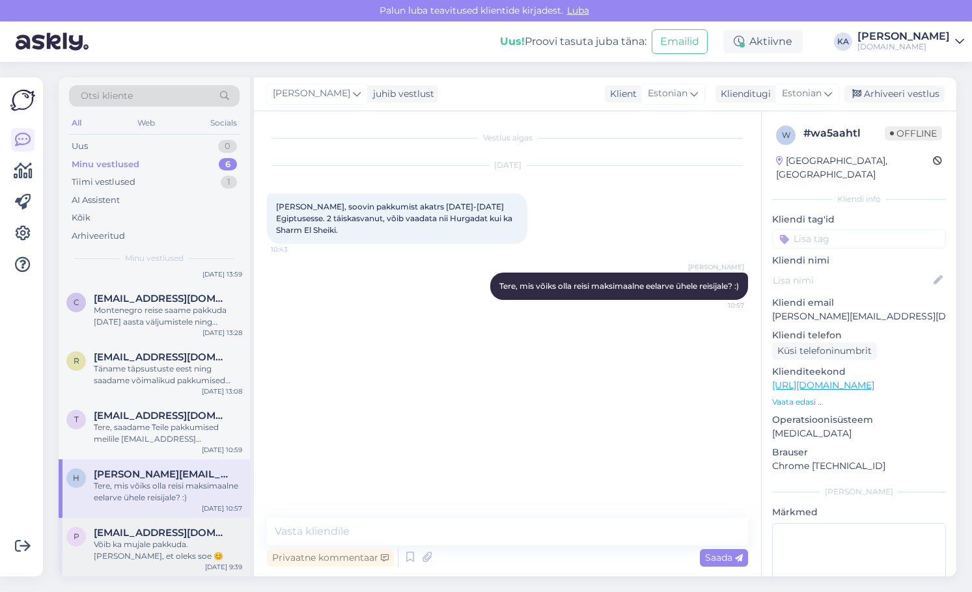
click at [147, 545] on div "Võib ka mujale pakkuda. [PERSON_NAME], et oleks soe 😊" at bounding box center [168, 550] width 148 height 23
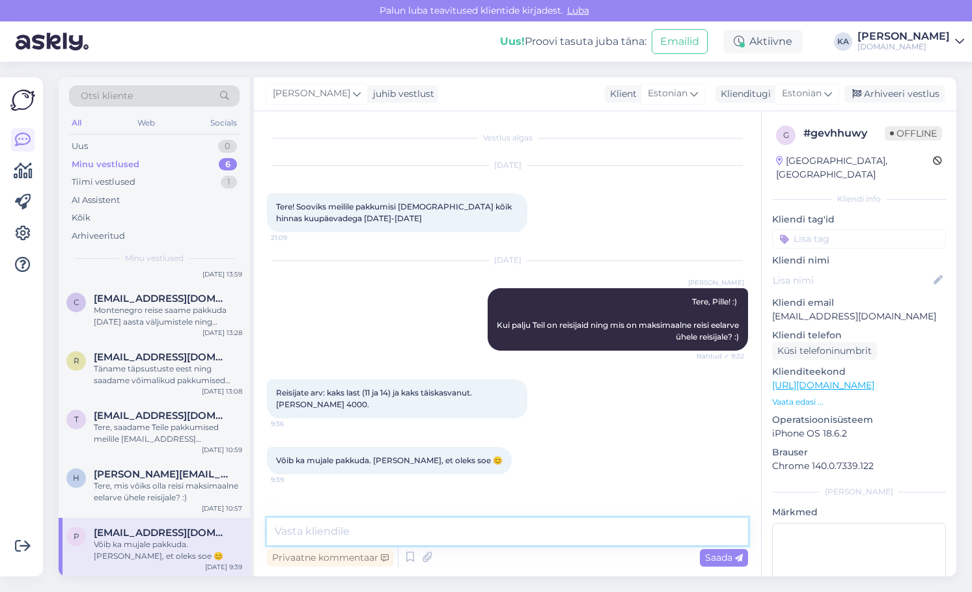
click at [320, 525] on textarea at bounding box center [507, 531] width 481 height 27
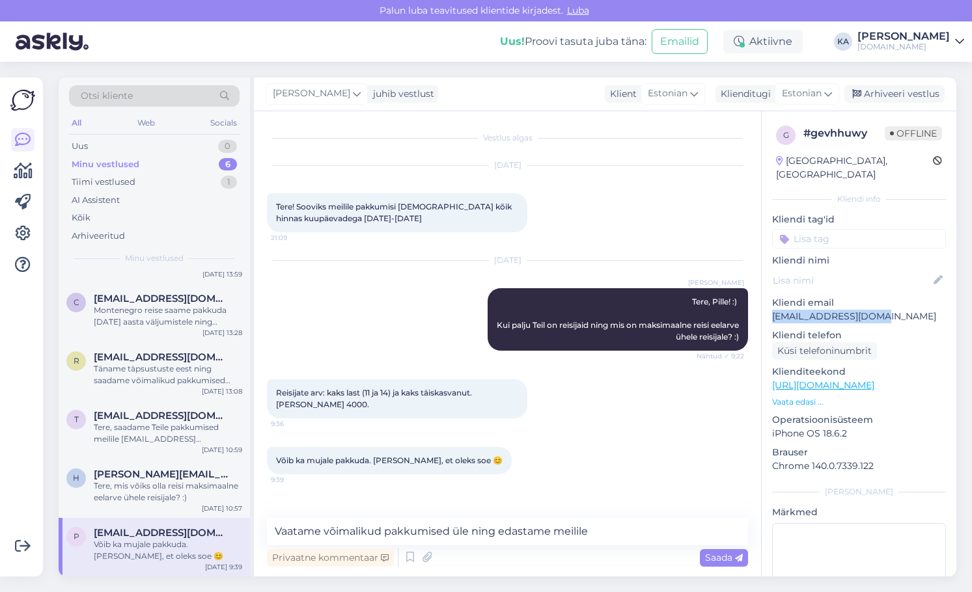
drag, startPoint x: 885, startPoint y: 305, endPoint x: 769, endPoint y: 306, distance: 115.9
click at [769, 306] on div "g # gevhhuwy Offline [GEOGRAPHIC_DATA], [GEOGRAPHIC_DATA] Kliendi info Kliendi …" at bounding box center [859, 385] width 195 height 549
copy p "[EMAIL_ADDRESS][DOMAIN_NAME]"
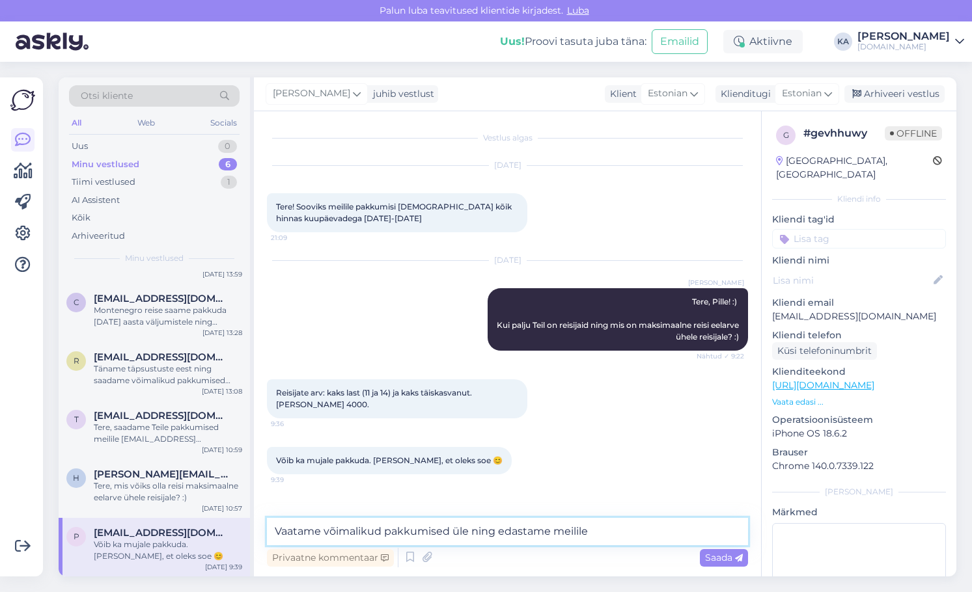
click at [654, 527] on textarea "Vaatame võimalikud pakkumised üle ning edastame meilile" at bounding box center [507, 531] width 481 height 27
paste textarea "[EMAIL_ADDRESS][DOMAIN_NAME]"
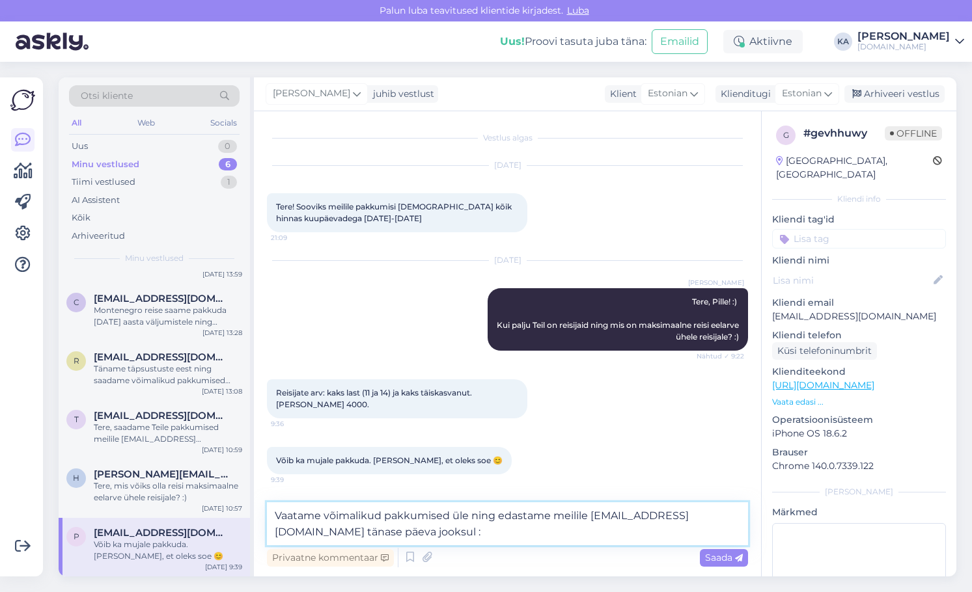
type textarea "Vaatame võimalikud pakkumised üle ning edastame meilile [EMAIL_ADDRESS][DOMAIN_…"
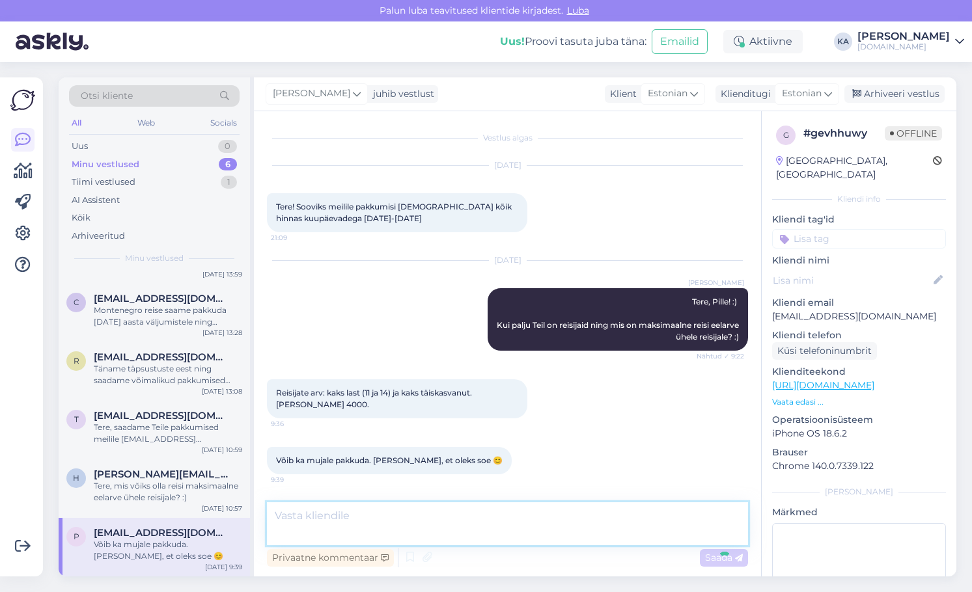
scroll to position [50, 0]
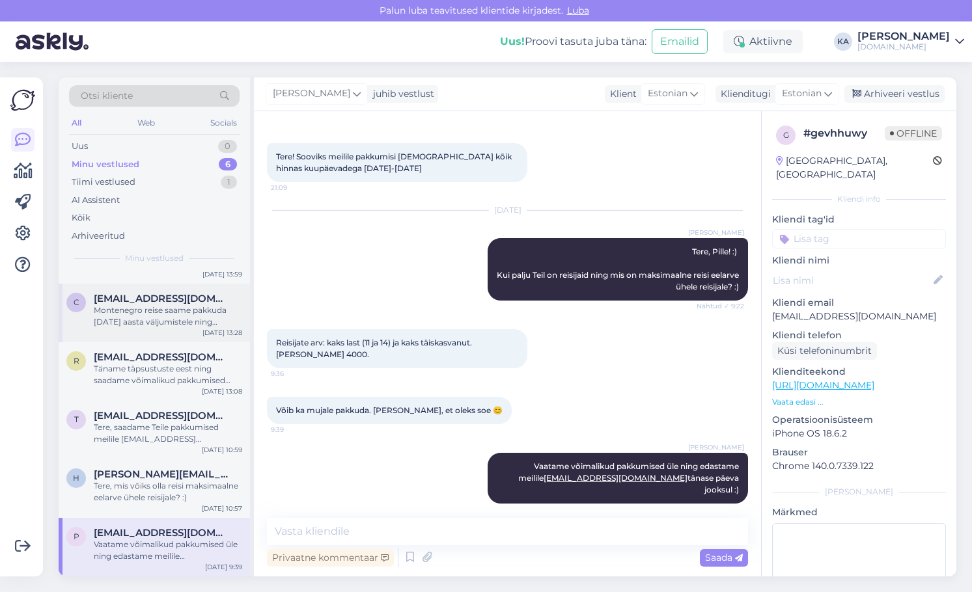
click at [182, 326] on div "Montenegro reise saame pakkuda [DATE] aasta väljumistele ning saadame pakkumise…" at bounding box center [168, 316] width 148 height 23
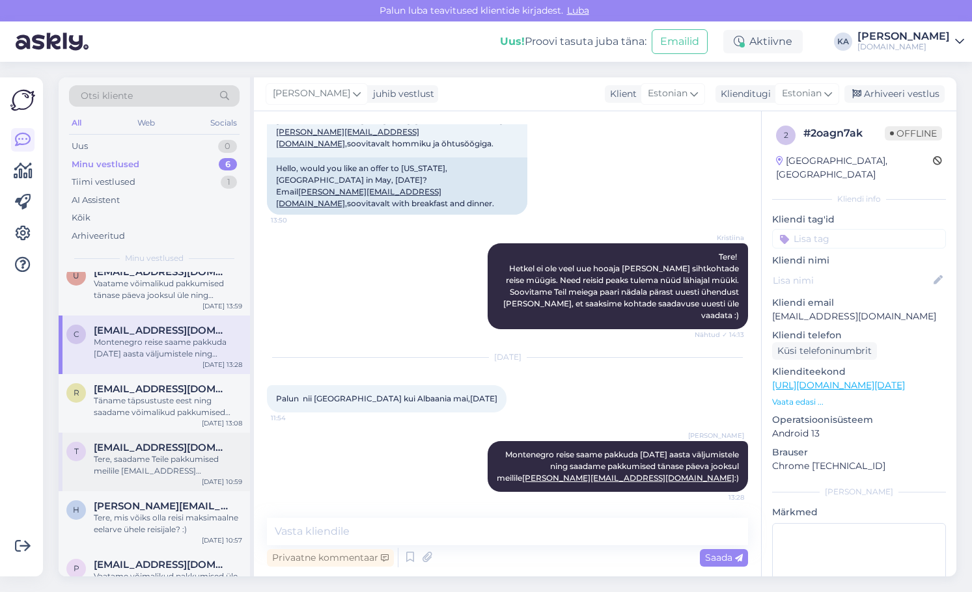
scroll to position [0, 0]
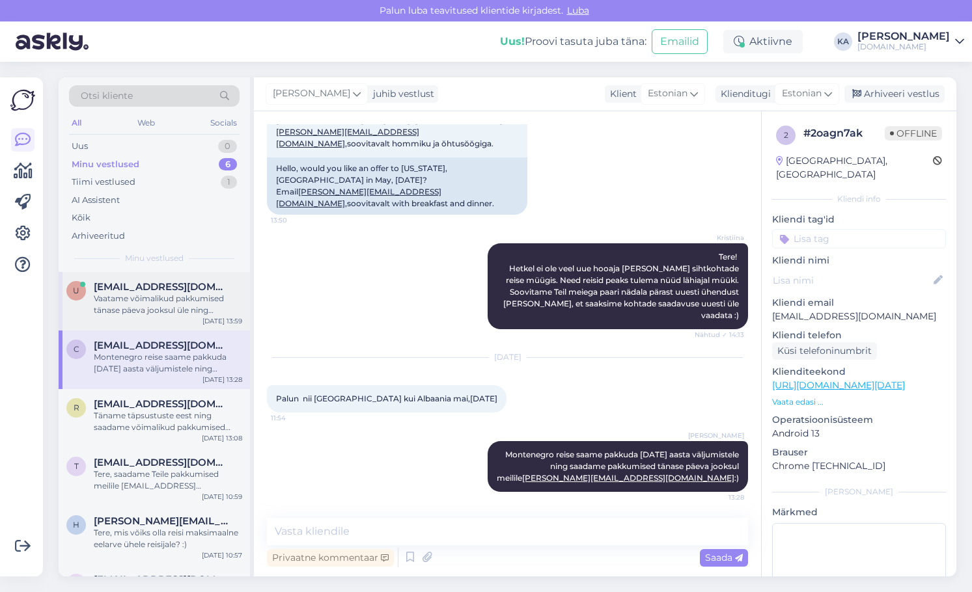
click at [145, 311] on div "Vaatame võimalikud pakkumised tänase päeva jooksul üle ning edastame meilile [E…" at bounding box center [168, 304] width 148 height 23
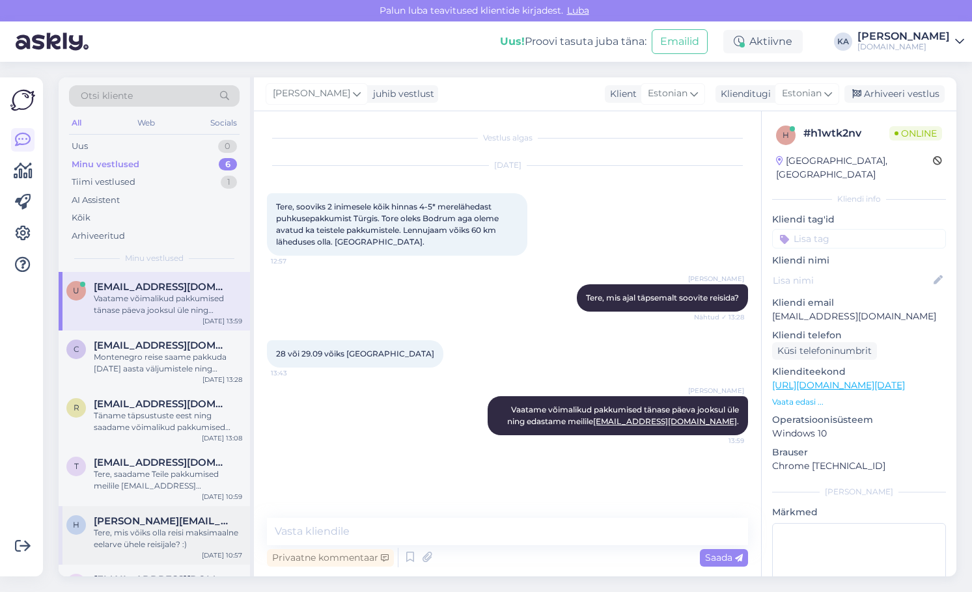
click at [139, 533] on div "Tere, mis võiks olla reisi maksimaalne eelarve ühele reisijale? :)" at bounding box center [168, 538] width 148 height 23
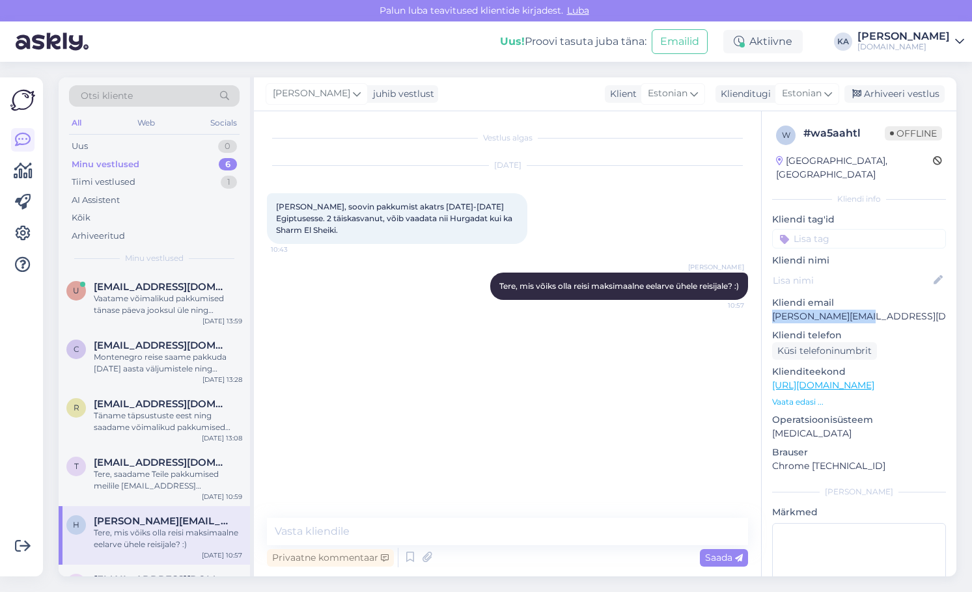
drag, startPoint x: 872, startPoint y: 307, endPoint x: 774, endPoint y: 309, distance: 97.7
click at [774, 310] on p "[PERSON_NAME][EMAIL_ADDRESS][DOMAIN_NAME]" at bounding box center [859, 317] width 174 height 14
copy p "[PERSON_NAME][EMAIL_ADDRESS][DOMAIN_NAME]"
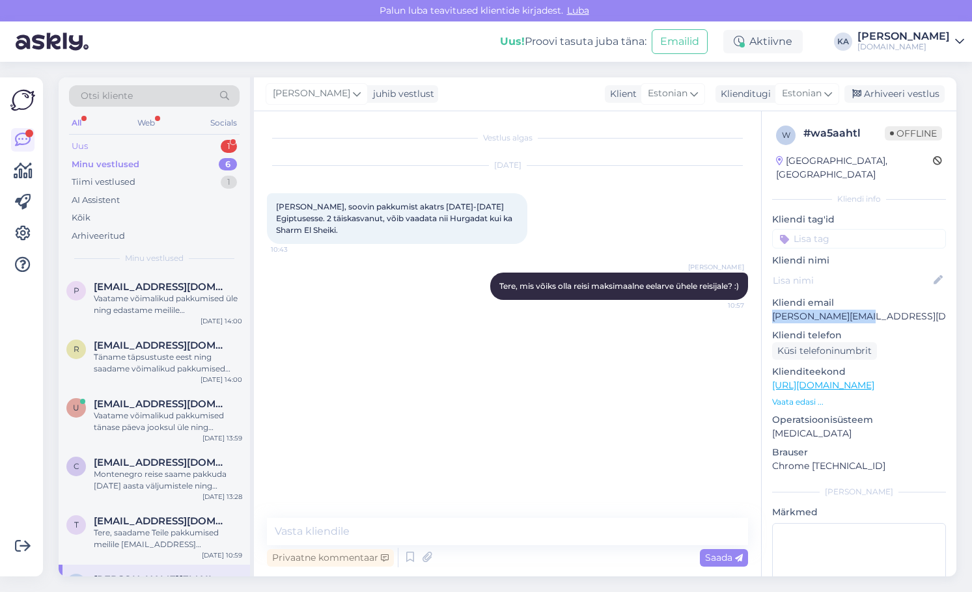
click at [129, 139] on div "Uus 1" at bounding box center [154, 146] width 171 height 18
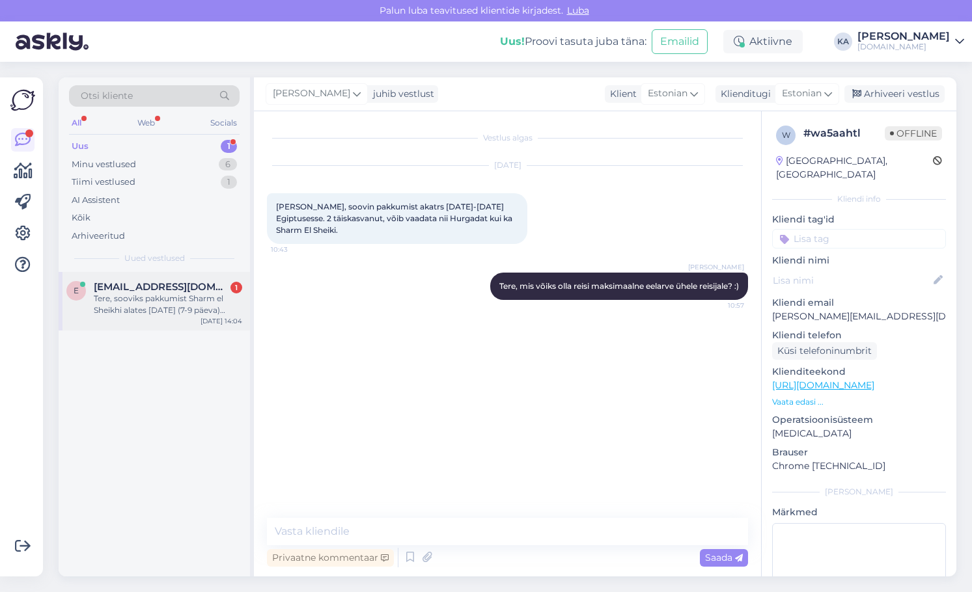
click at [143, 282] on span "[EMAIL_ADDRESS][DOMAIN_NAME]" at bounding box center [161, 287] width 135 height 12
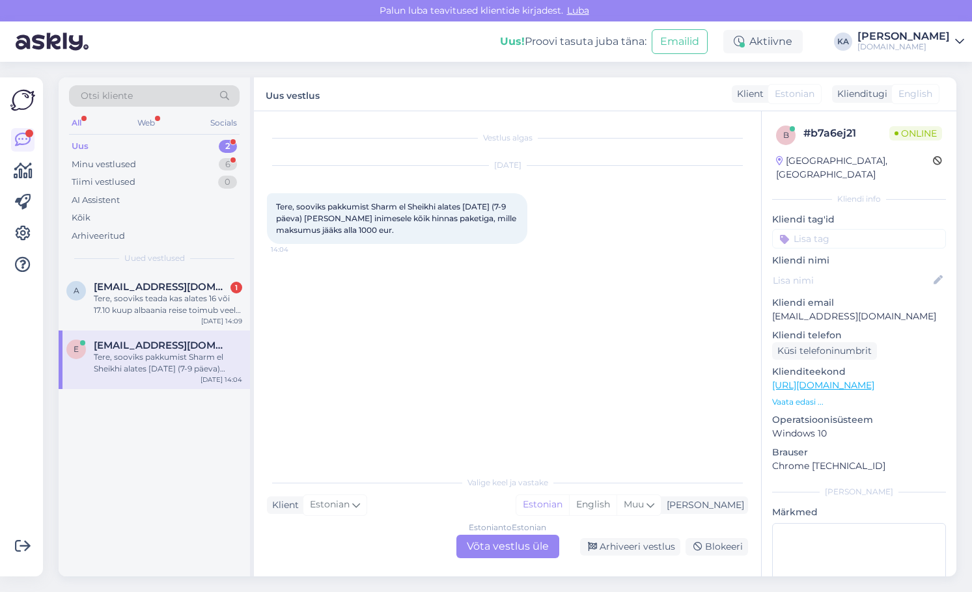
click at [132, 145] on div "Uus 2" at bounding box center [154, 146] width 171 height 18
click at [132, 289] on span "[EMAIL_ADDRESS][DOMAIN_NAME]" at bounding box center [161, 287] width 135 height 12
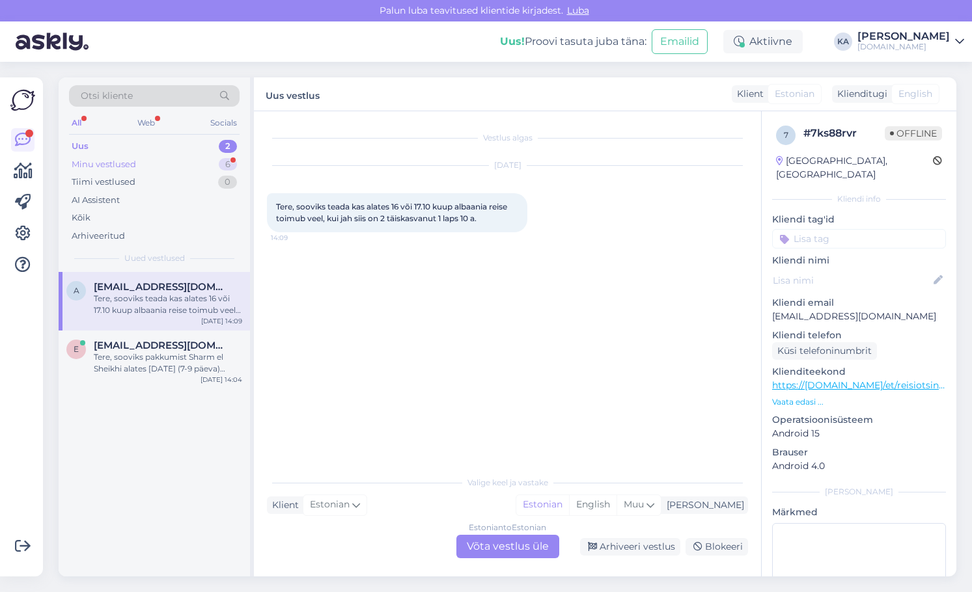
click at [116, 163] on div "Minu vestlused" at bounding box center [104, 164] width 64 height 13
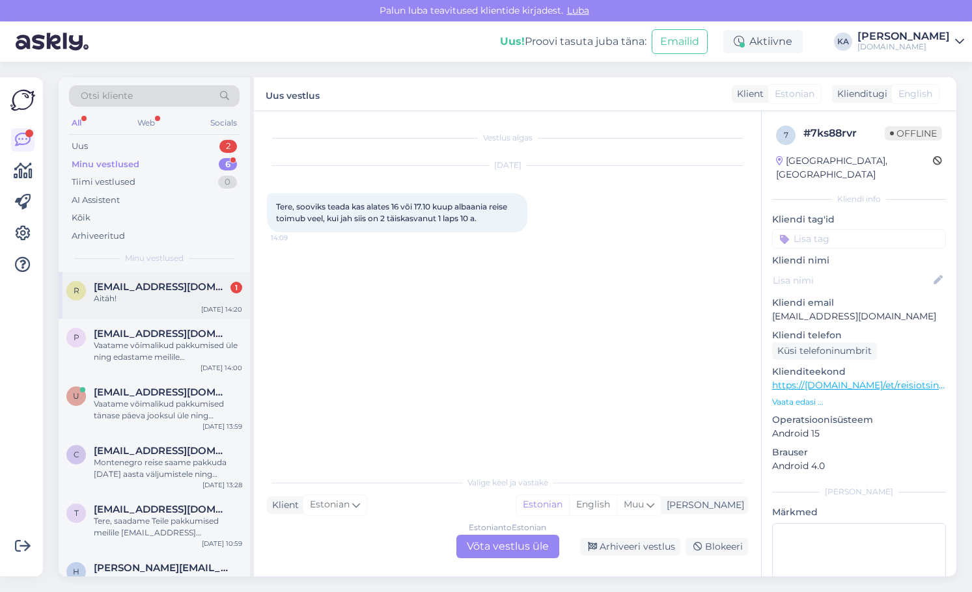
click at [152, 280] on div "r [EMAIL_ADDRESS][DOMAIN_NAME] 1 Aitäh! [DATE] 14:20" at bounding box center [154, 295] width 191 height 47
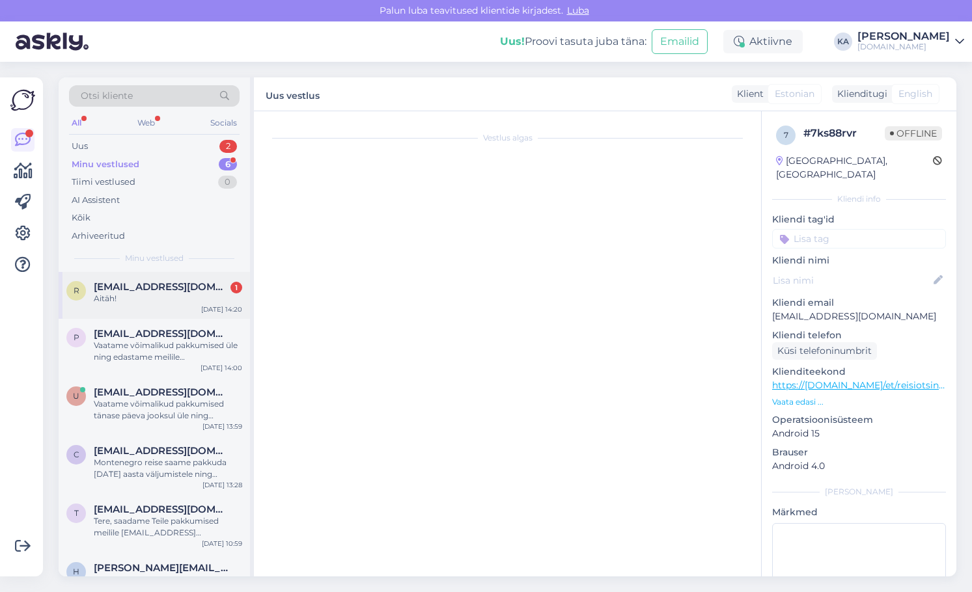
scroll to position [179, 0]
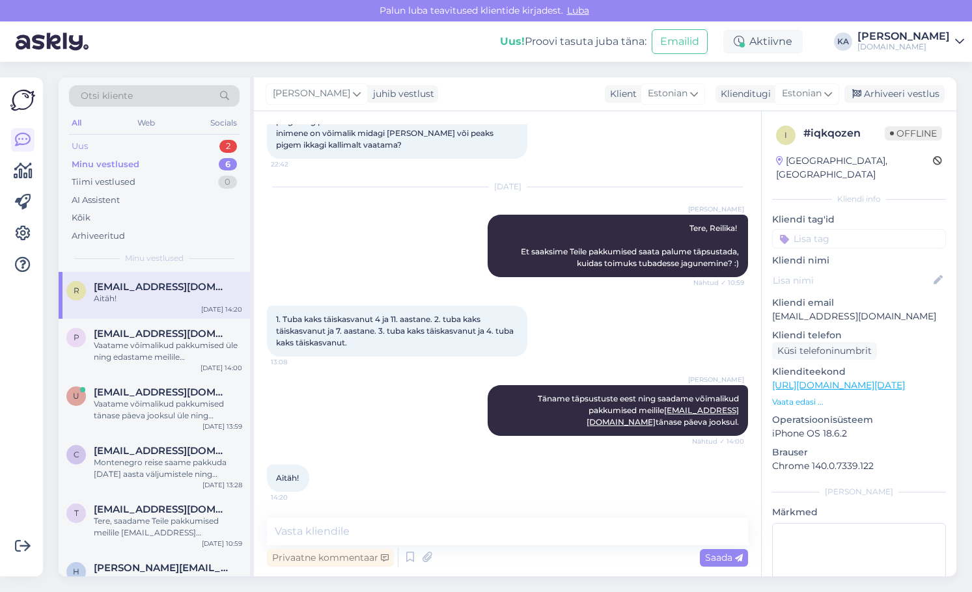
click at [98, 141] on div "Uus 2" at bounding box center [154, 146] width 171 height 18
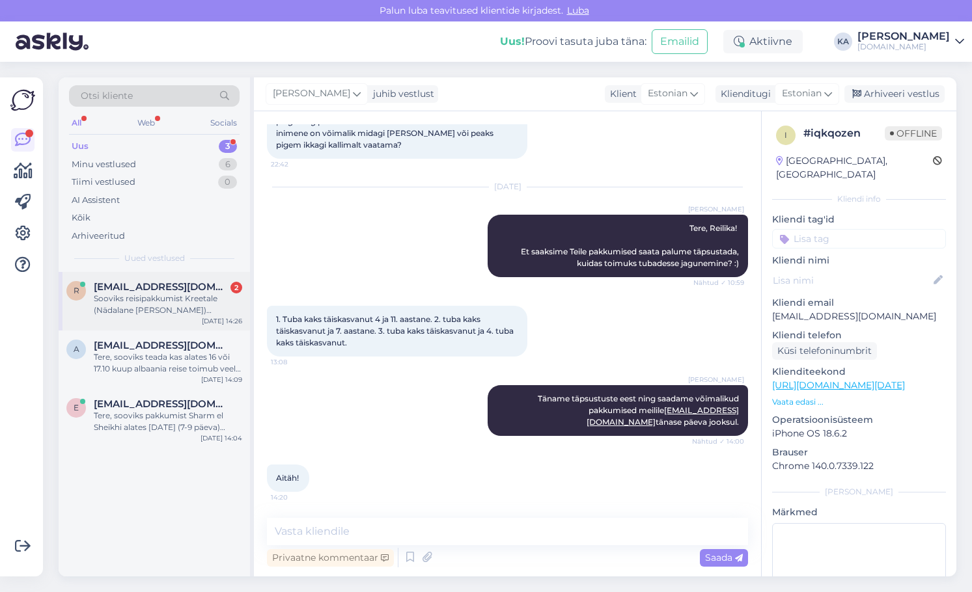
click at [141, 309] on div "Sooviks reisipakkumist Kreetale (Nädalane [PERSON_NAME]) algusega 5/6. okt ja k…" at bounding box center [168, 304] width 148 height 23
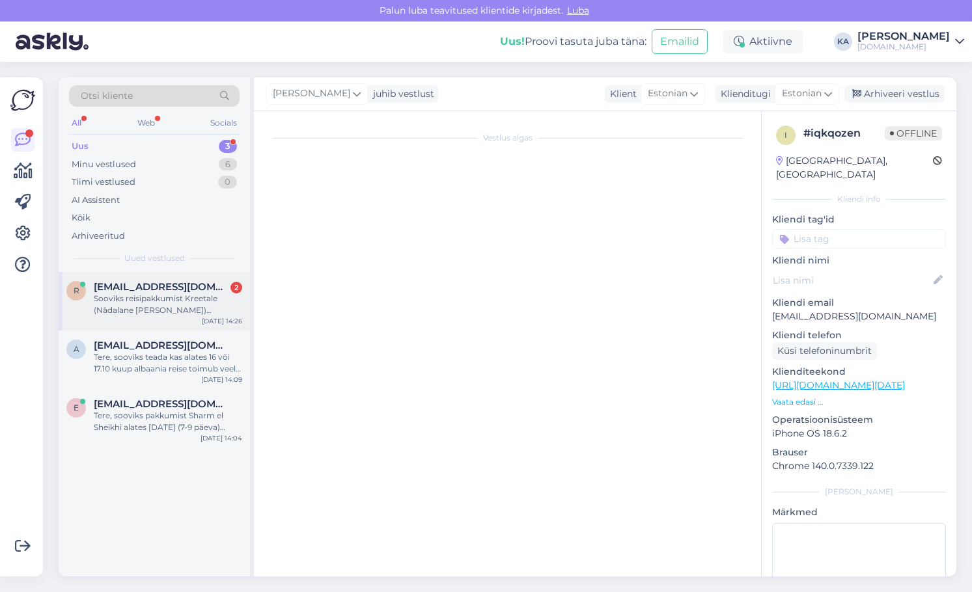
scroll to position [0, 0]
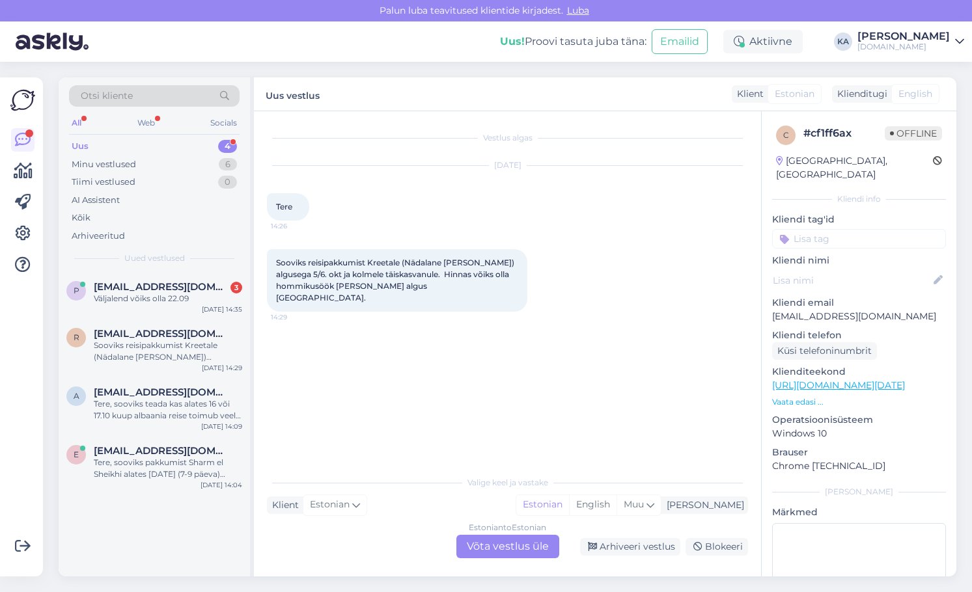
drag, startPoint x: 136, startPoint y: 290, endPoint x: 137, endPoint y: 268, distance: 22.8
click at [136, 290] on span "[EMAIL_ADDRESS][DOMAIN_NAME]" at bounding box center [161, 287] width 135 height 12
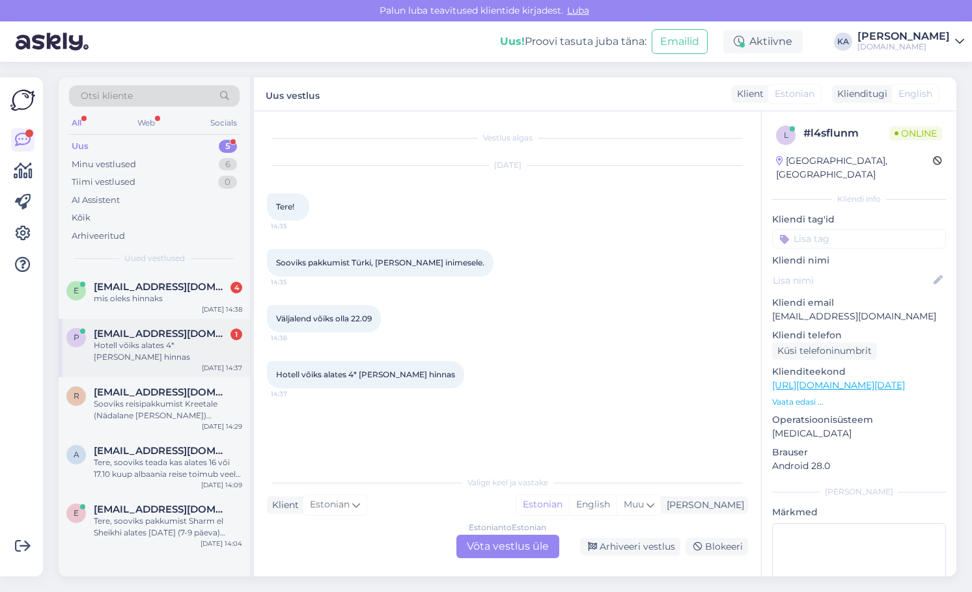
click at [134, 348] on div "Hotell võiks alates 4* [PERSON_NAME] hinnas" at bounding box center [168, 351] width 148 height 23
drag, startPoint x: 904, startPoint y: 307, endPoint x: 768, endPoint y: 303, distance: 136.8
click at [768, 303] on div "l # l4sflunm Online [GEOGRAPHIC_DATA], [GEOGRAPHIC_DATA] Kliendi info Kliendi t…" at bounding box center [859, 385] width 195 height 549
copy p "[EMAIL_ADDRESS][DOMAIN_NAME]"
click at [151, 296] on div "mis oleks hinnaks" at bounding box center [168, 299] width 148 height 12
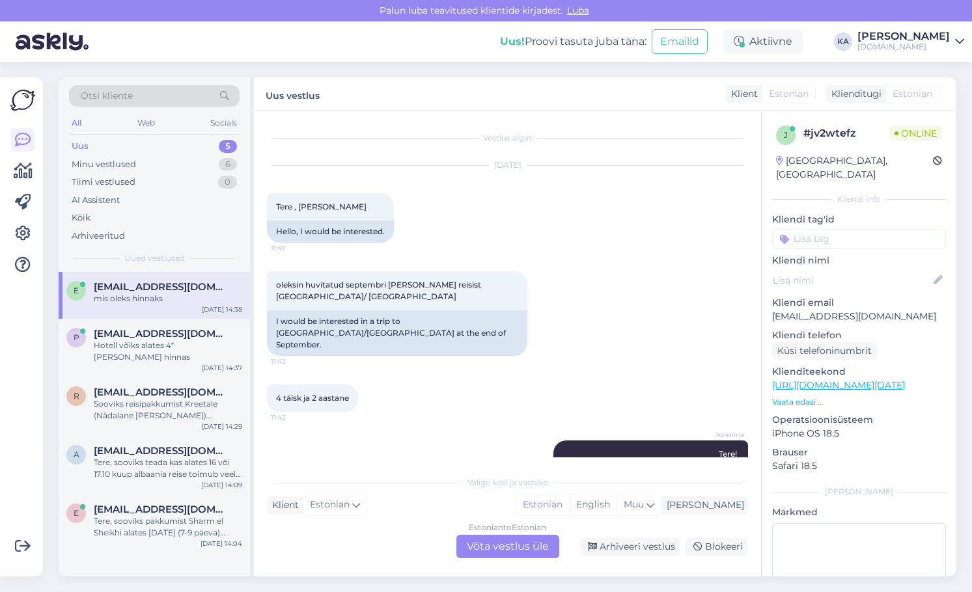
scroll to position [771, 0]
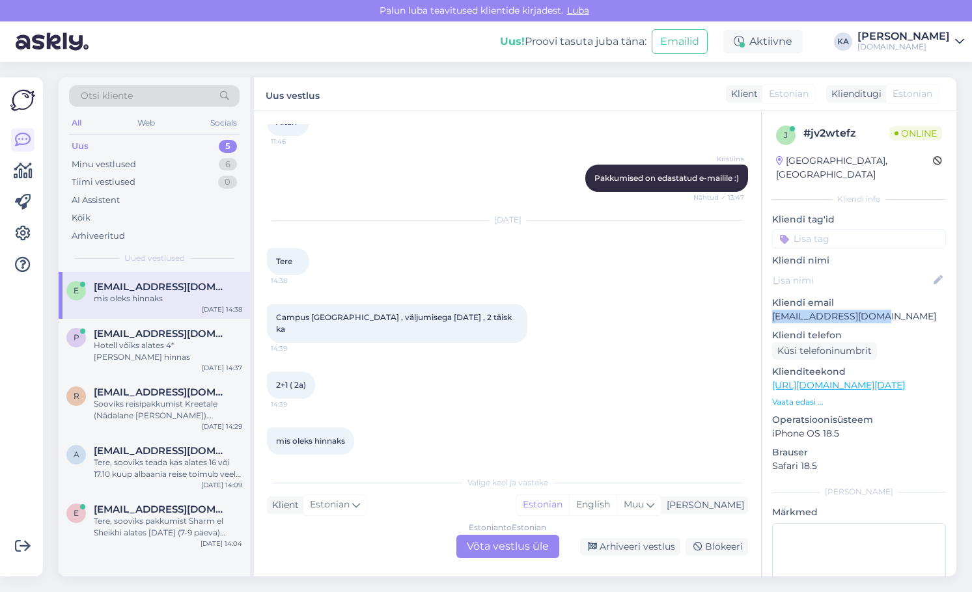
drag, startPoint x: 895, startPoint y: 305, endPoint x: 767, endPoint y: 306, distance: 128.2
click at [767, 306] on div "j # jv2wtefz Online [GEOGRAPHIC_DATA], [GEOGRAPHIC_DATA] Kliendi info Kliendi t…" at bounding box center [859, 385] width 195 height 549
copy p "[EMAIL_ADDRESS][DOMAIN_NAME]"
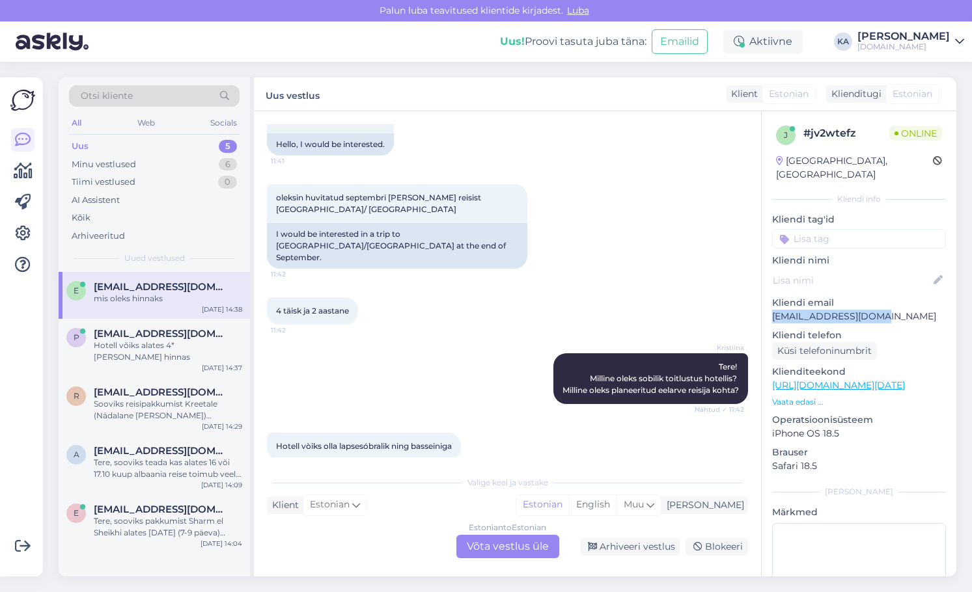
scroll to position [0, 0]
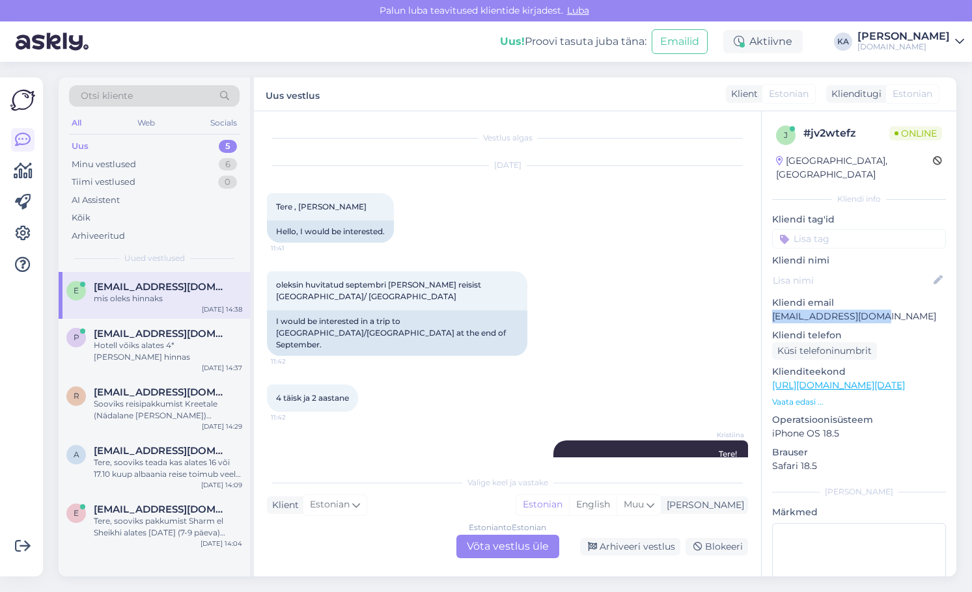
copy p "[EMAIL_ADDRESS][DOMAIN_NAME]"
click at [605, 301] on div "oleksin huvitatud septembri [PERSON_NAME] reisist [GEOGRAPHIC_DATA]/ [GEOGRAPHI…" at bounding box center [507, 313] width 481 height 113
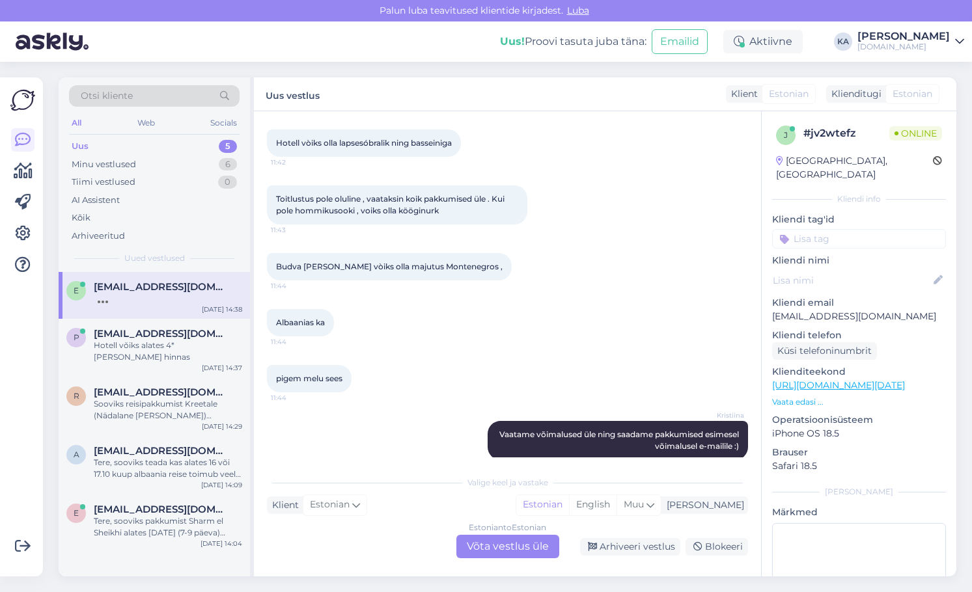
scroll to position [771, 0]
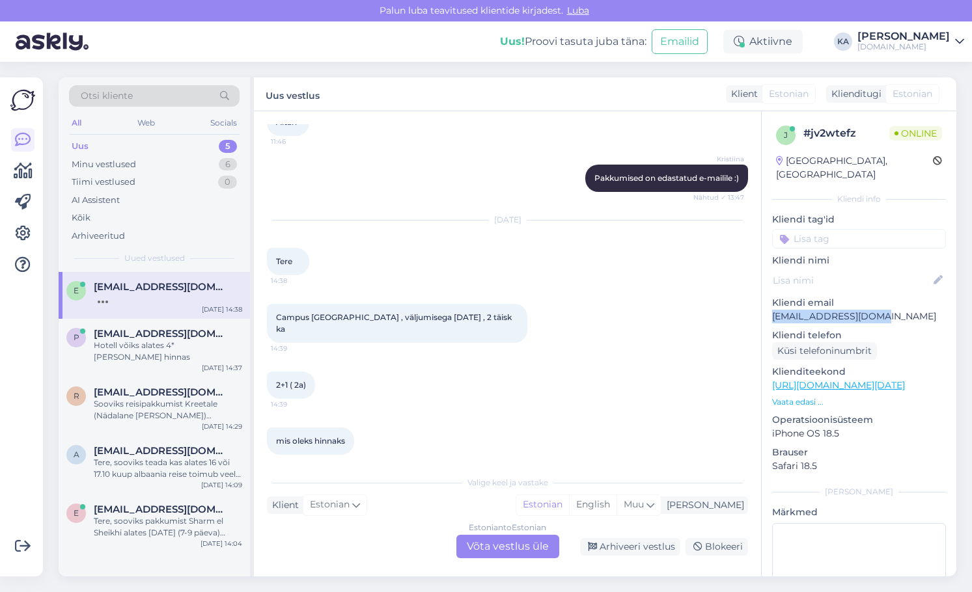
drag, startPoint x: 881, startPoint y: 303, endPoint x: 773, endPoint y: 308, distance: 107.5
click at [773, 310] on p "[EMAIL_ADDRESS][DOMAIN_NAME]" at bounding box center [859, 317] width 174 height 14
copy p "[EMAIL_ADDRESS][DOMAIN_NAME]"
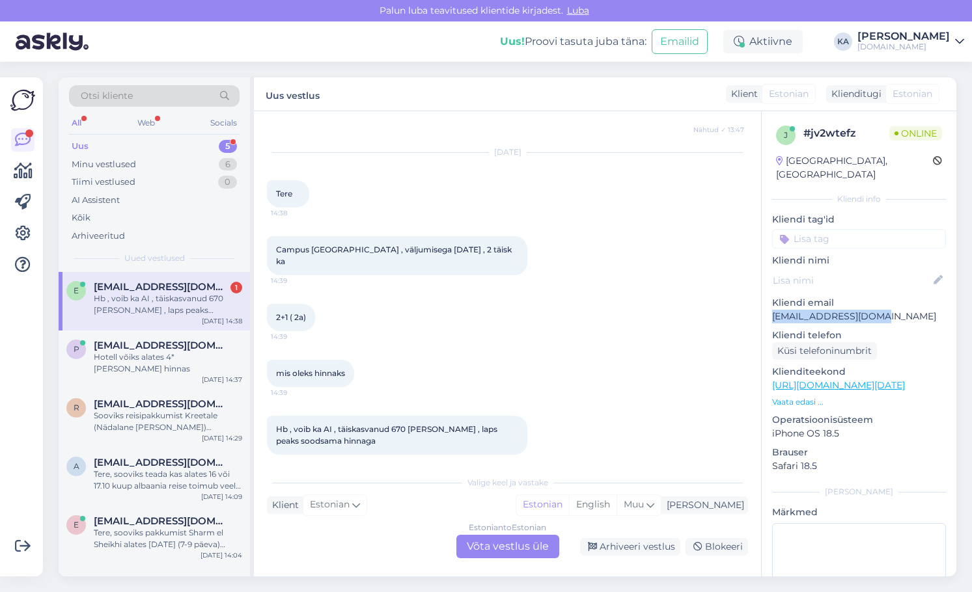
click at [808, 310] on p "[EMAIL_ADDRESS][DOMAIN_NAME]" at bounding box center [859, 317] width 174 height 14
click at [465, 546] on div "Estonian to Estonian Võta vestlus üle" at bounding box center [507, 546] width 103 height 23
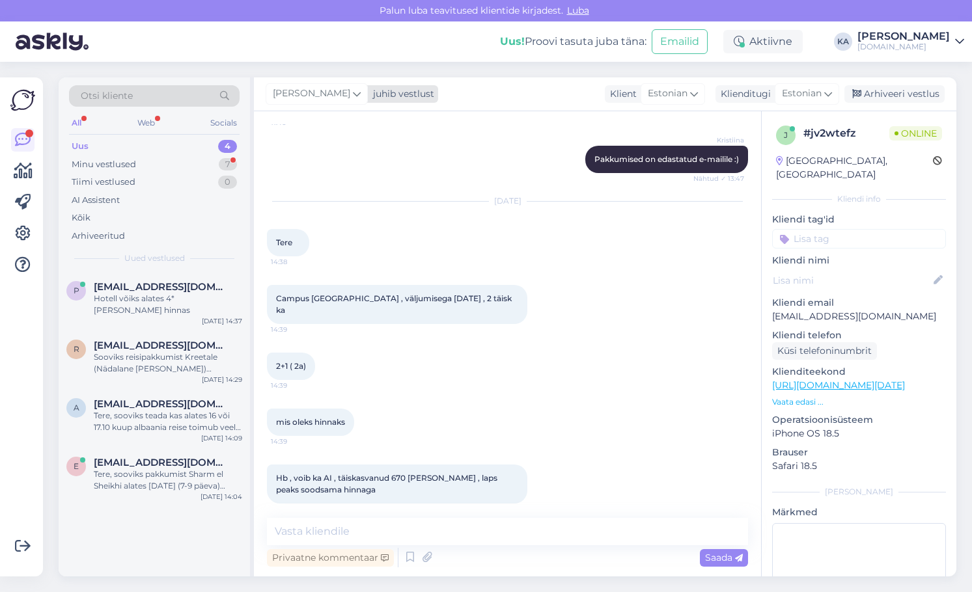
click at [283, 96] on span "[PERSON_NAME]" at bounding box center [311, 94] width 77 height 14
type input "kristii"
click at [328, 158] on div "Kristiina" at bounding box center [352, 152] width 112 height 16
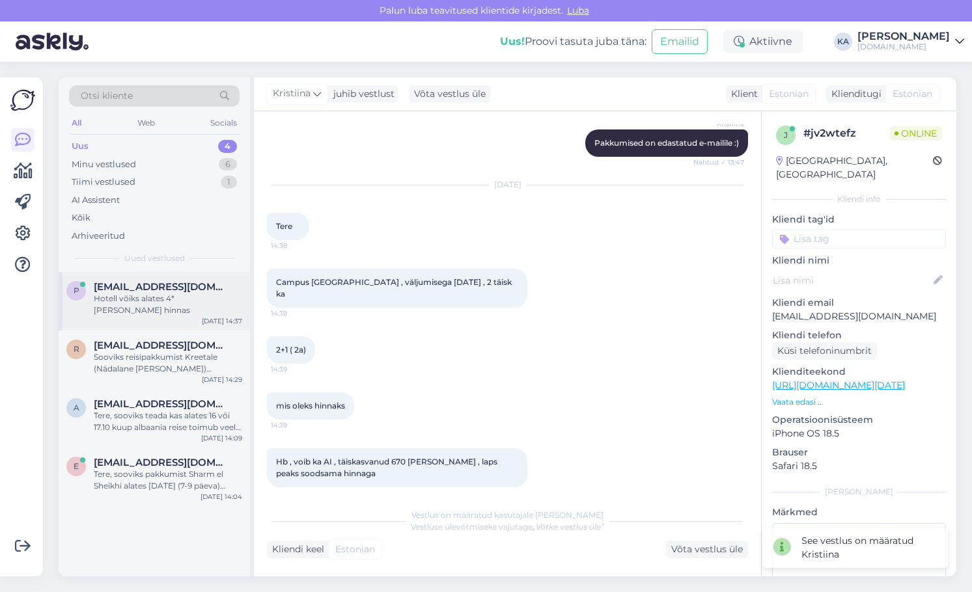
click at [145, 272] on div "p [EMAIL_ADDRESS][DOMAIN_NAME] Hotell võiks alates 4* [PERSON_NAME] hinnas [DAT…" at bounding box center [154, 301] width 191 height 59
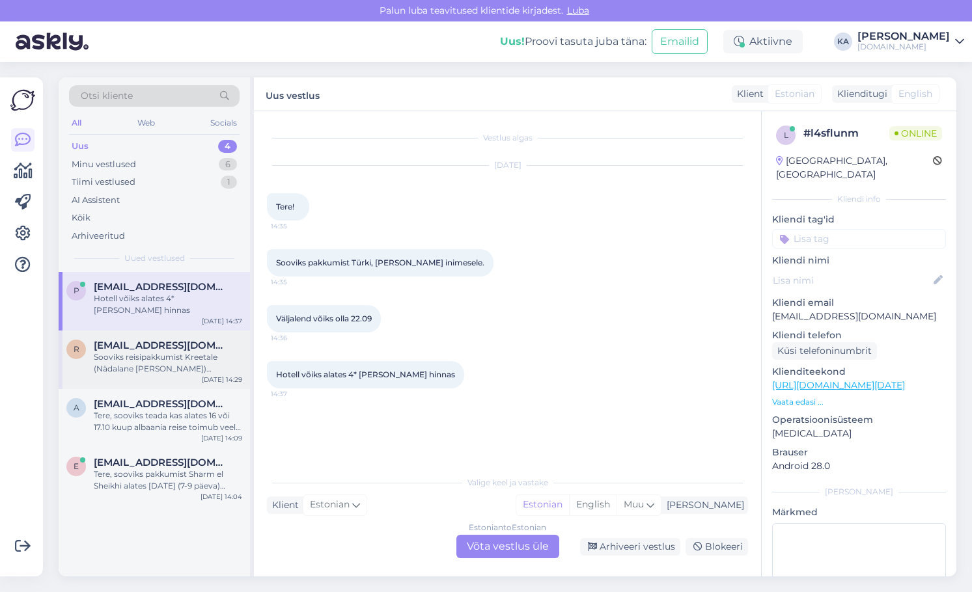
click at [145, 363] on div "r [EMAIL_ADDRESS][DOMAIN_NAME] [PERSON_NAME] reisipakkumist [PERSON_NAME] (Näda…" at bounding box center [154, 360] width 191 height 59
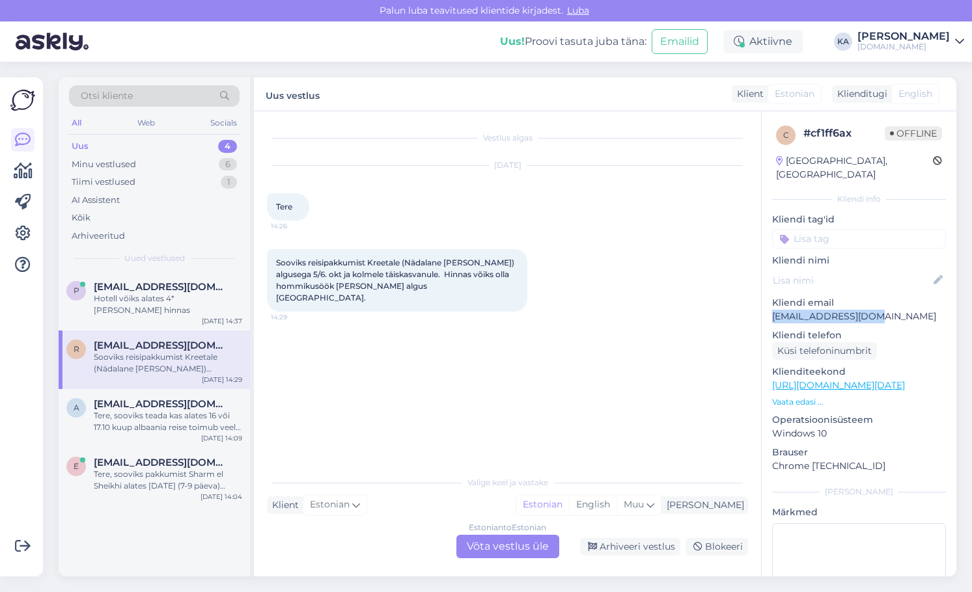
drag, startPoint x: 907, startPoint y: 307, endPoint x: 771, endPoint y: 305, distance: 136.1
click at [771, 305] on div "c # cf1ff6ax Offline [GEOGRAPHIC_DATA], [GEOGRAPHIC_DATA] Kliendi info Kliendi …" at bounding box center [859, 385] width 195 height 549
copy p "[EMAIL_ADDRESS][DOMAIN_NAME]"
click at [174, 427] on div "a [EMAIL_ADDRESS][DOMAIN_NAME] [PERSON_NAME], sooviks teada kas alates 16 või 1…" at bounding box center [154, 418] width 191 height 59
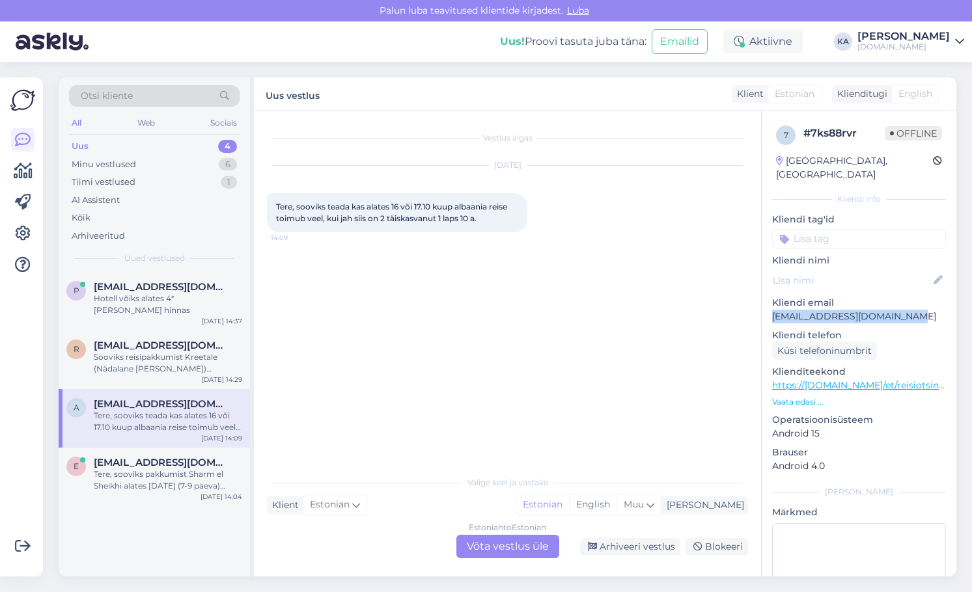
drag, startPoint x: 906, startPoint y: 296, endPoint x: 771, endPoint y: 307, distance: 135.2
click at [771, 307] on div "7 # 7ks88rvr Offline [GEOGRAPHIC_DATA], [GEOGRAPHIC_DATA] Kliendi info Kliendi …" at bounding box center [859, 385] width 195 height 549
click at [195, 457] on span "[EMAIL_ADDRESS][DOMAIN_NAME]" at bounding box center [161, 463] width 135 height 12
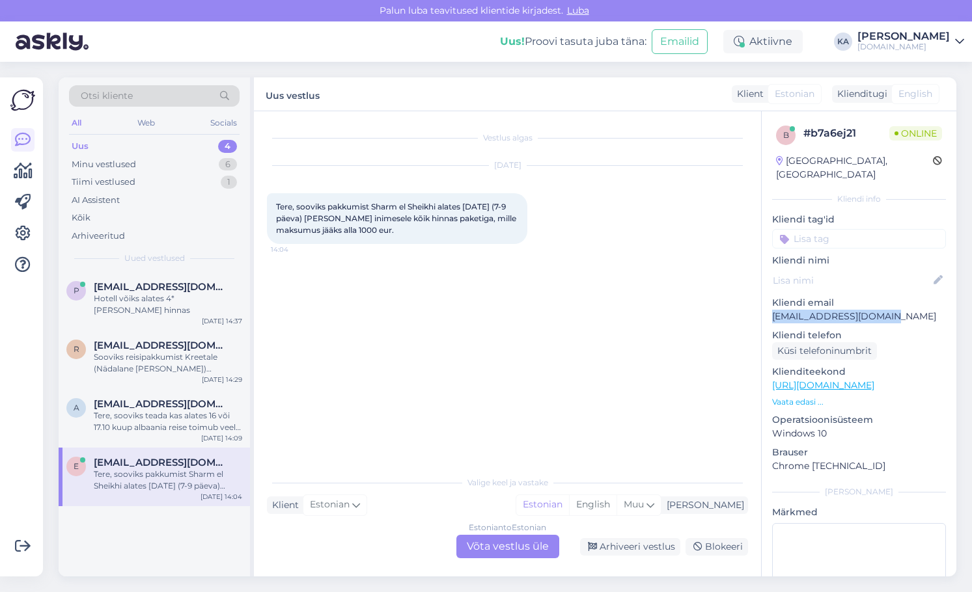
drag, startPoint x: 898, startPoint y: 304, endPoint x: 771, endPoint y: 307, distance: 127.0
click at [771, 307] on div "b # b7a6ej21 Online [GEOGRAPHIC_DATA], [GEOGRAPHIC_DATA] Kliendi info Kliendi t…" at bounding box center [859, 385] width 195 height 549
click at [169, 307] on div "p [EMAIL_ADDRESS][DOMAIN_NAME] Hotell võiks alates 4* [PERSON_NAME] hinnas [DAT…" at bounding box center [154, 301] width 191 height 59
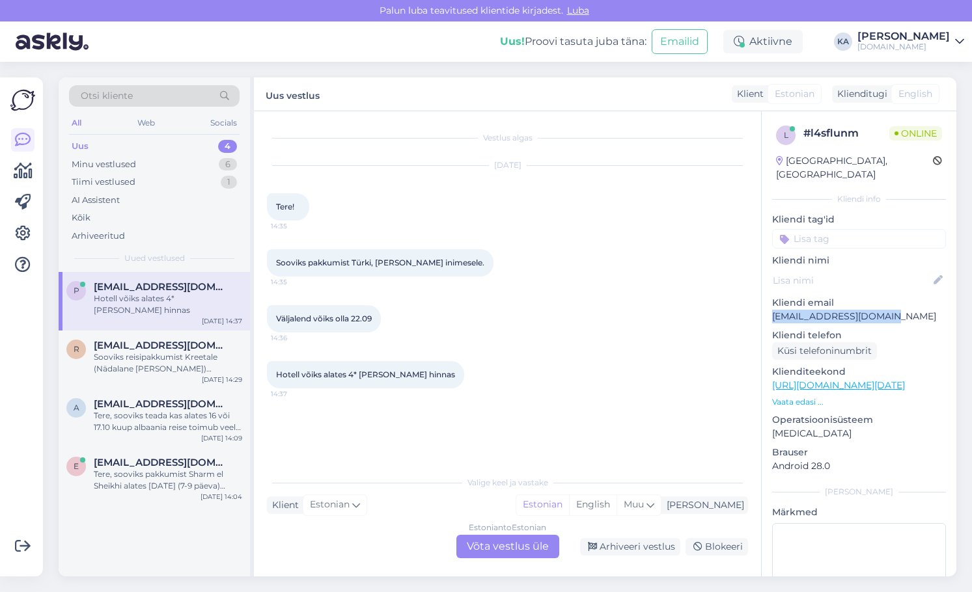
drag, startPoint x: 896, startPoint y: 303, endPoint x: 773, endPoint y: 305, distance: 123.0
click at [773, 310] on p "[EMAIL_ADDRESS][DOMAIN_NAME]" at bounding box center [859, 317] width 174 height 14
click at [836, 296] on p "Kliendi email" at bounding box center [859, 303] width 174 height 14
click at [98, 169] on div "Minu vestlused" at bounding box center [104, 164] width 64 height 13
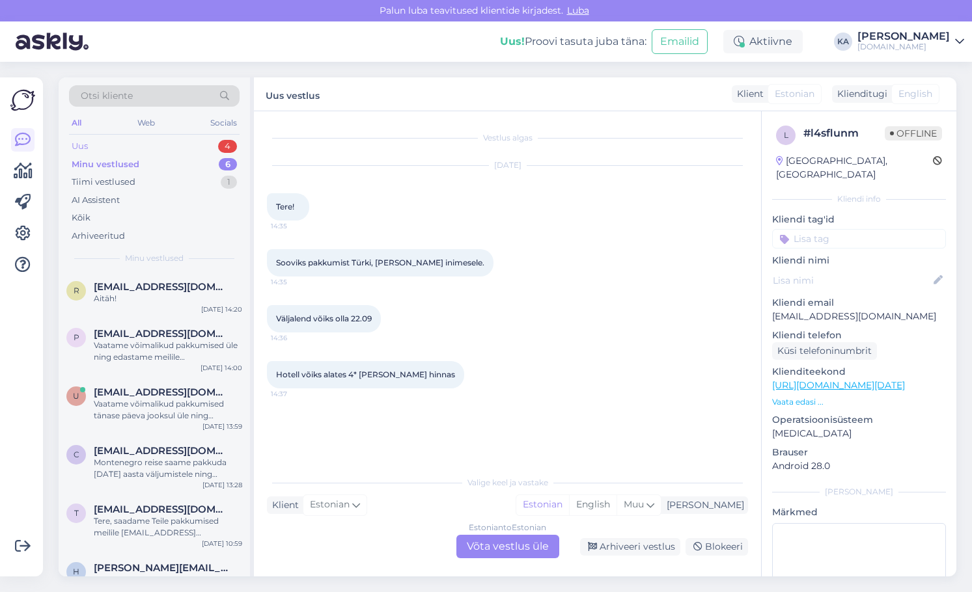
click at [105, 151] on div "Uus 4" at bounding box center [154, 146] width 171 height 18
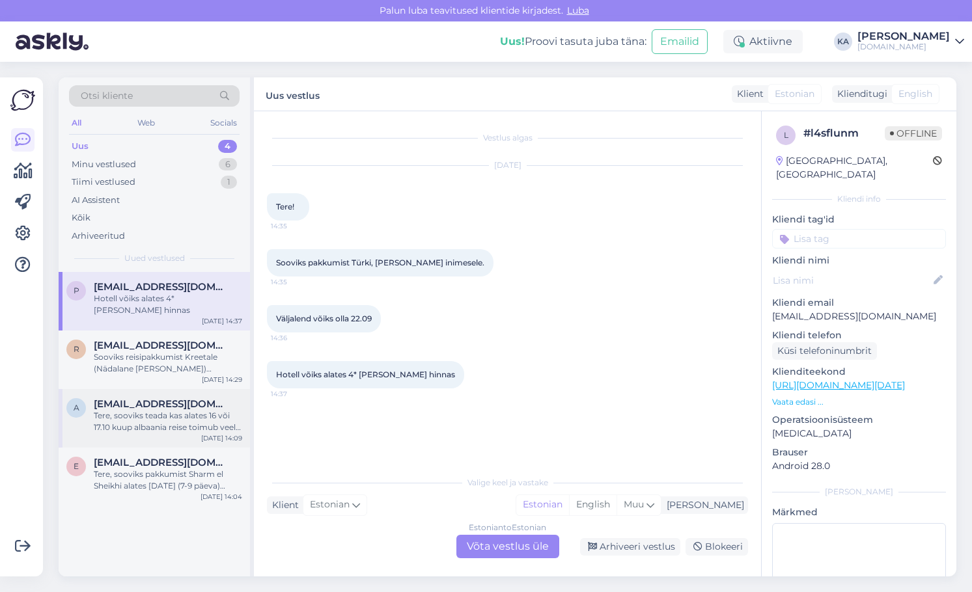
click at [145, 412] on div "Tere, sooviks teada kas alates 16 või 17.10 kuup albaania reise toimub veel, ku…" at bounding box center [168, 421] width 148 height 23
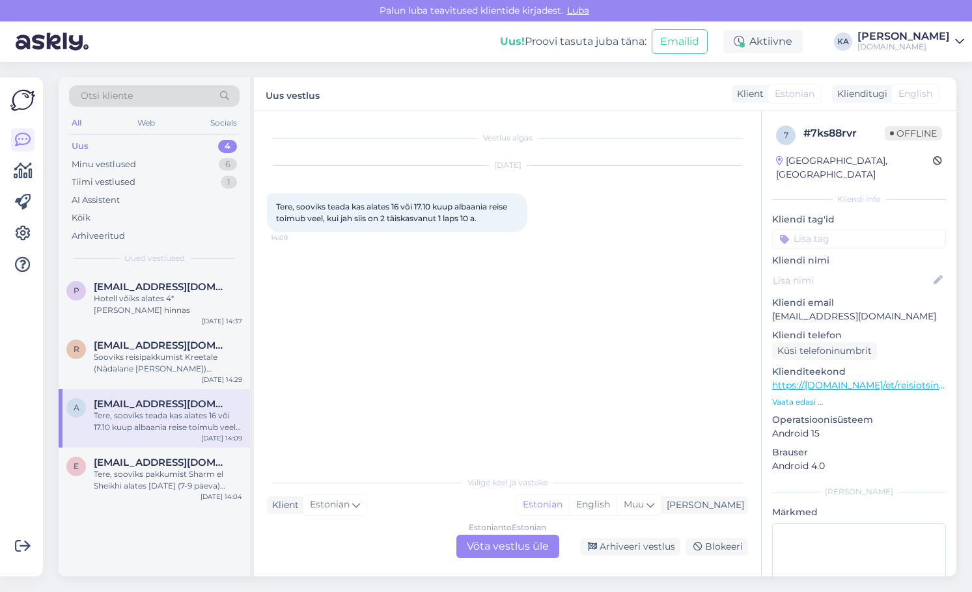
click at [482, 555] on div "Estonian to Estonian Võta vestlus üle" at bounding box center [507, 546] width 103 height 23
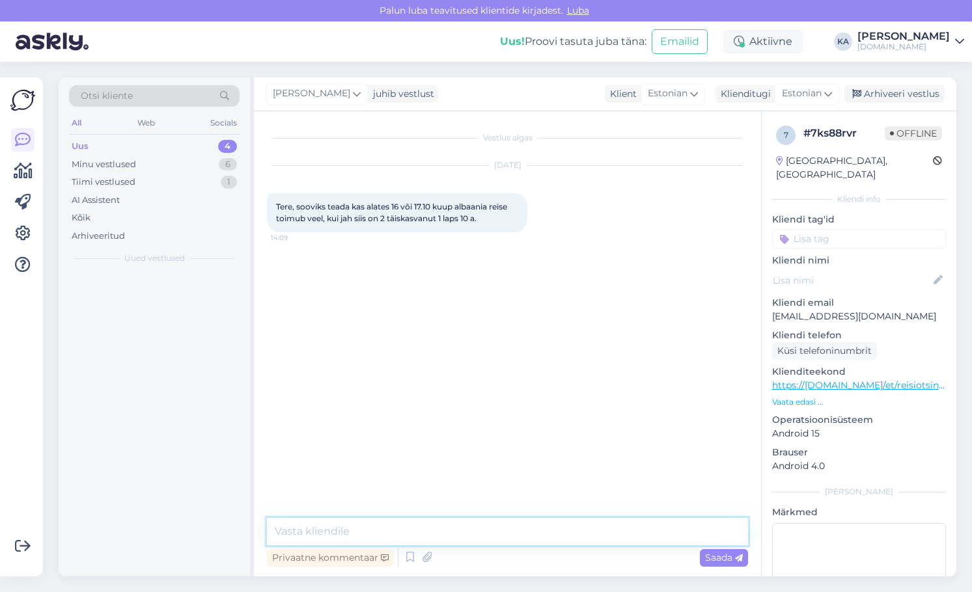
click at [411, 542] on textarea at bounding box center [507, 531] width 481 height 27
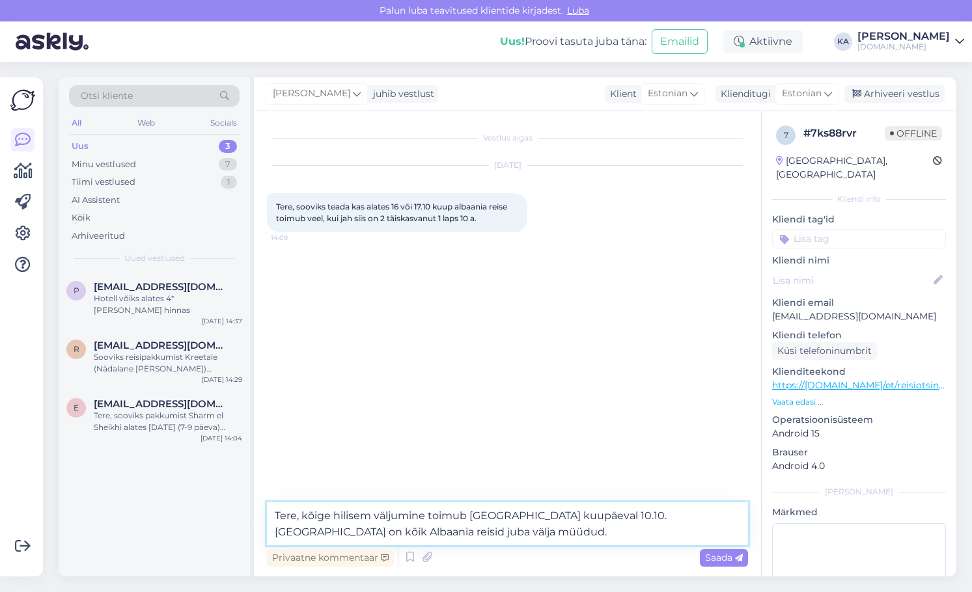
type textarea "Tere, kõige hilisem väljumine toimub [GEOGRAPHIC_DATA] kuupäeval 10.10. [GEOGRA…"
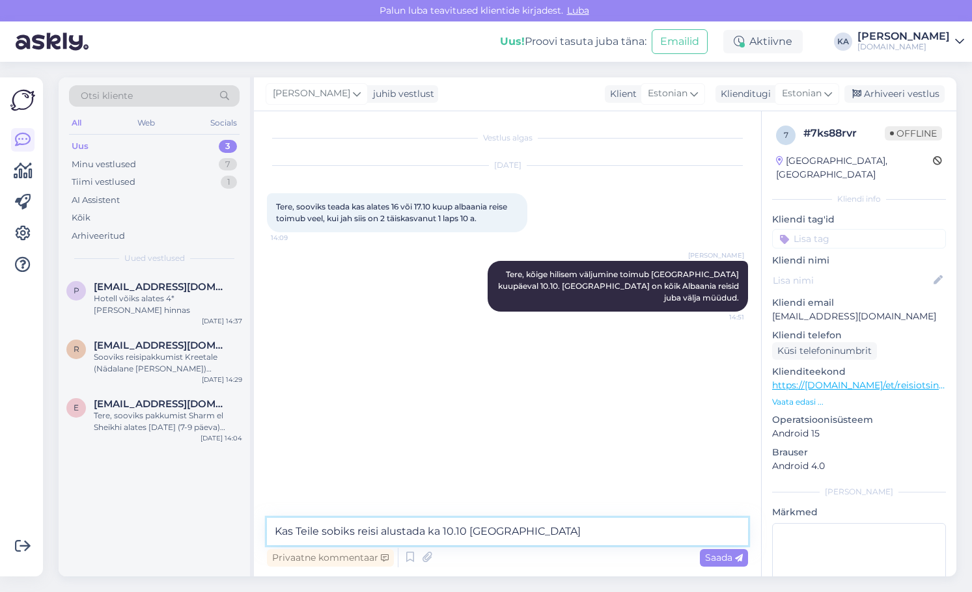
type textarea "Kas Teile sobiks reisi alustada ka 10.10 [GEOGRAPHIC_DATA]?"
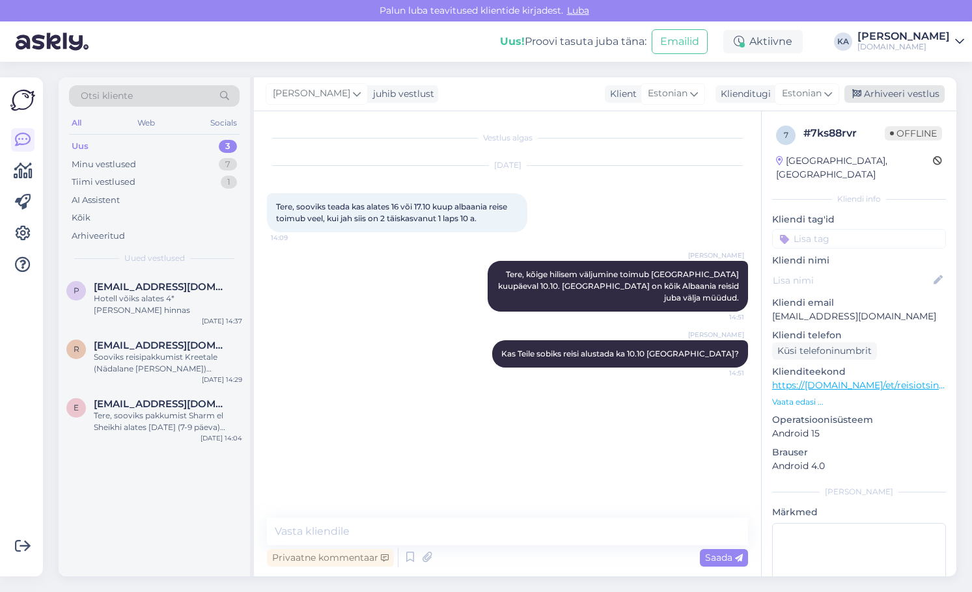
click at [911, 91] on div "Arhiveeri vestlus" at bounding box center [894, 94] width 100 height 18
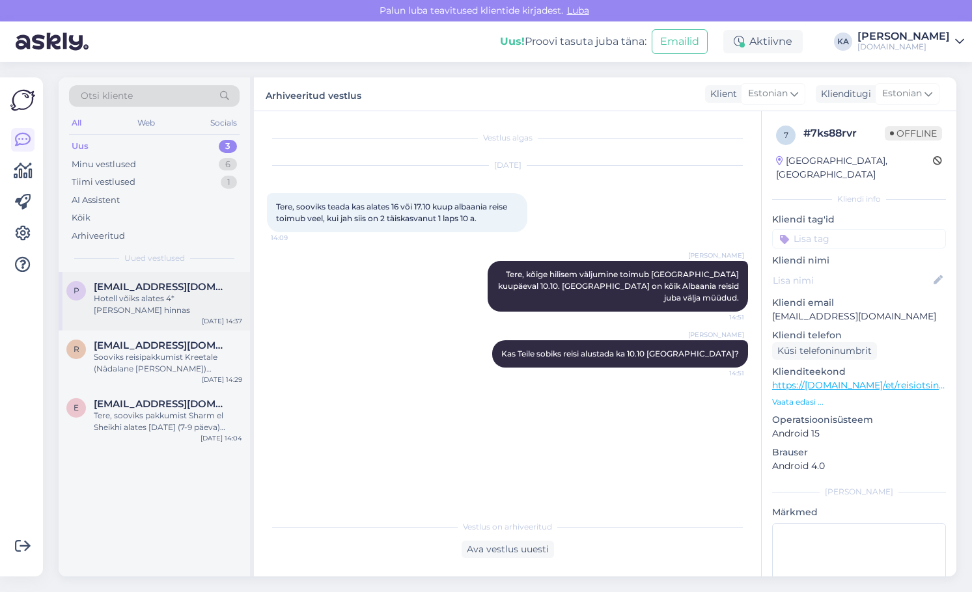
click at [135, 305] on div "p [EMAIL_ADDRESS][DOMAIN_NAME] Hotell võiks alates 4* [PERSON_NAME] hinnas [DAT…" at bounding box center [154, 301] width 191 height 59
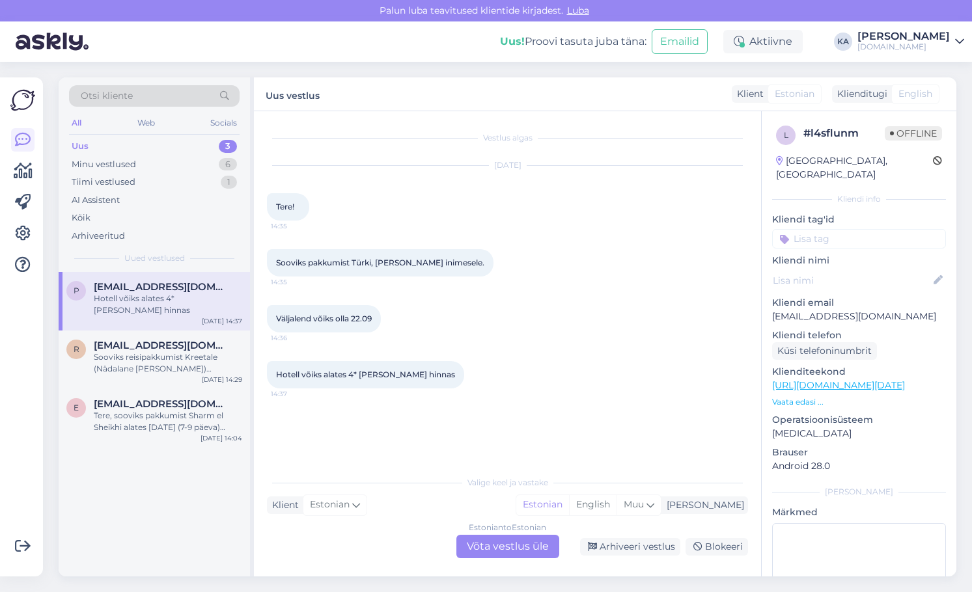
click at [479, 542] on div "Estonian to Estonian Võta vestlus üle" at bounding box center [507, 546] width 103 height 23
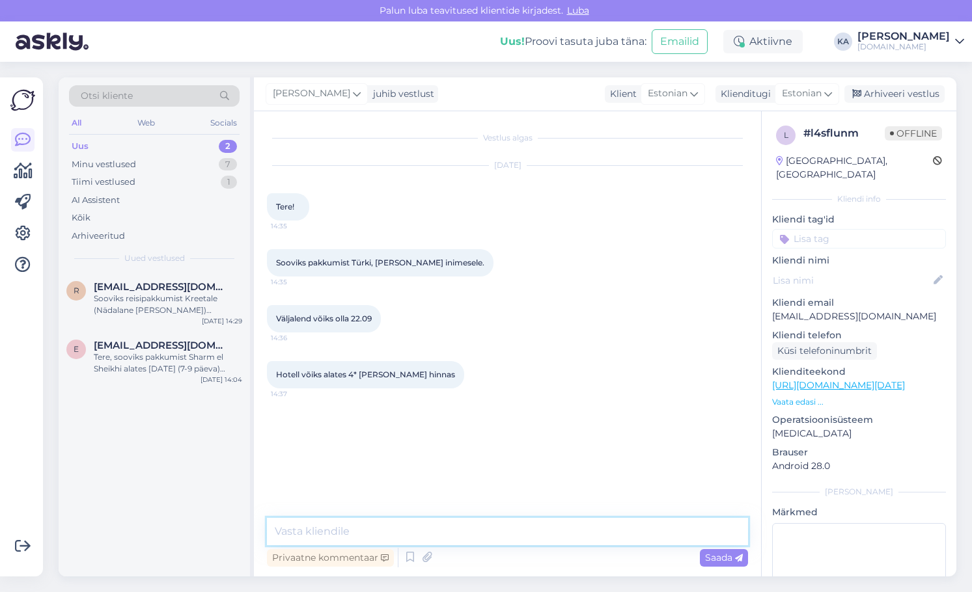
click at [387, 529] on textarea at bounding box center [507, 531] width 481 height 27
paste textarea "[URL][DOMAIN_NAME]"
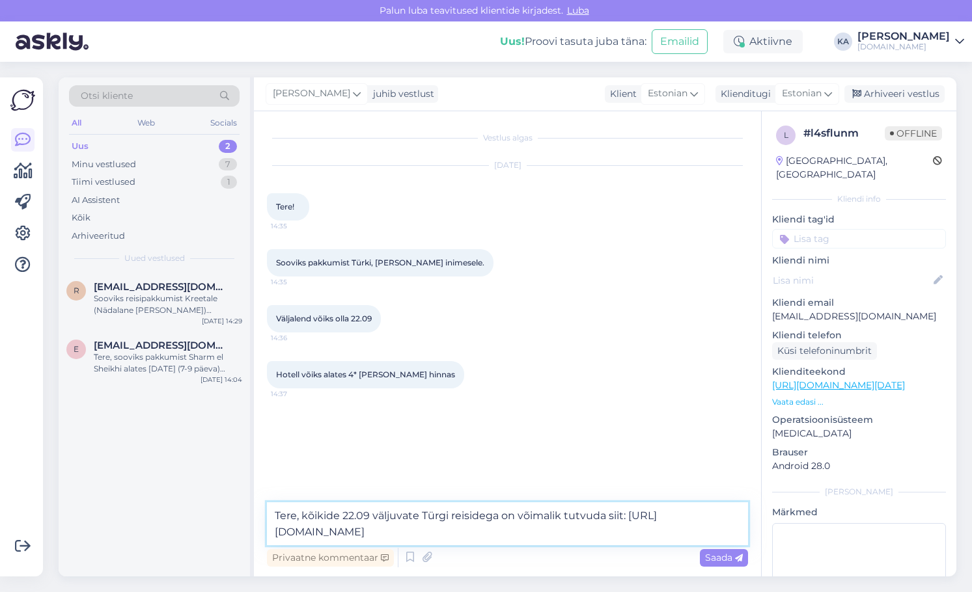
type textarea "Tere, kõikide 22.09 väljuvate Türgi reisidega on võimalik tutvuda siit: [URL][D…"
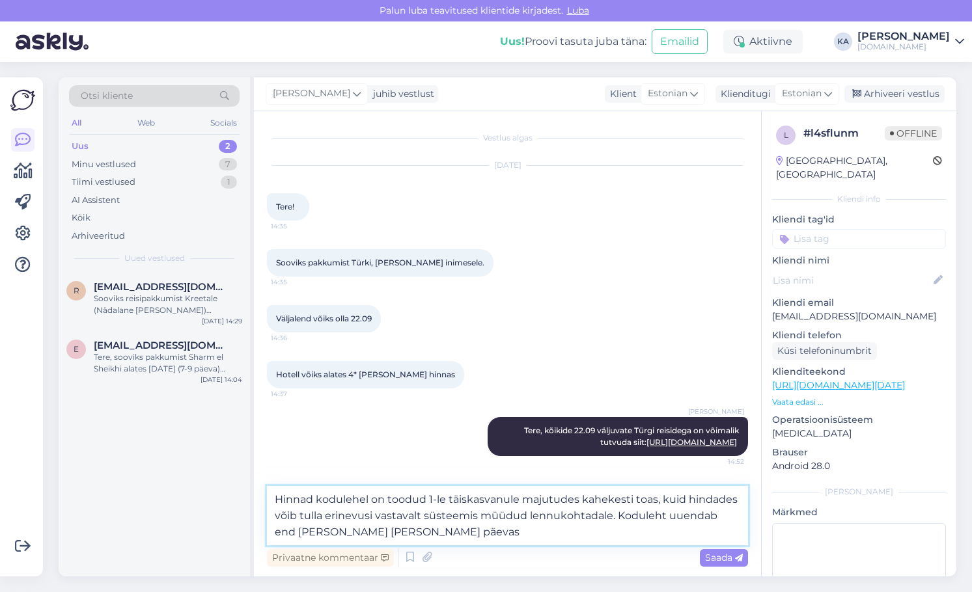
type textarea "Hinnad kodulehel on toodud 1-le täiskasvanule majutudes kahekesti toas, kuid hi…"
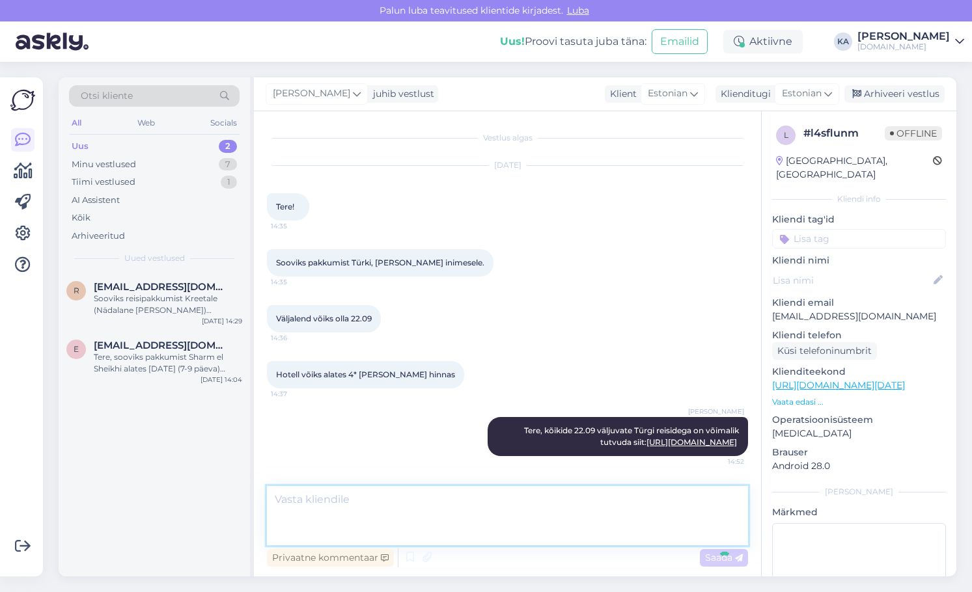
scroll to position [55, 0]
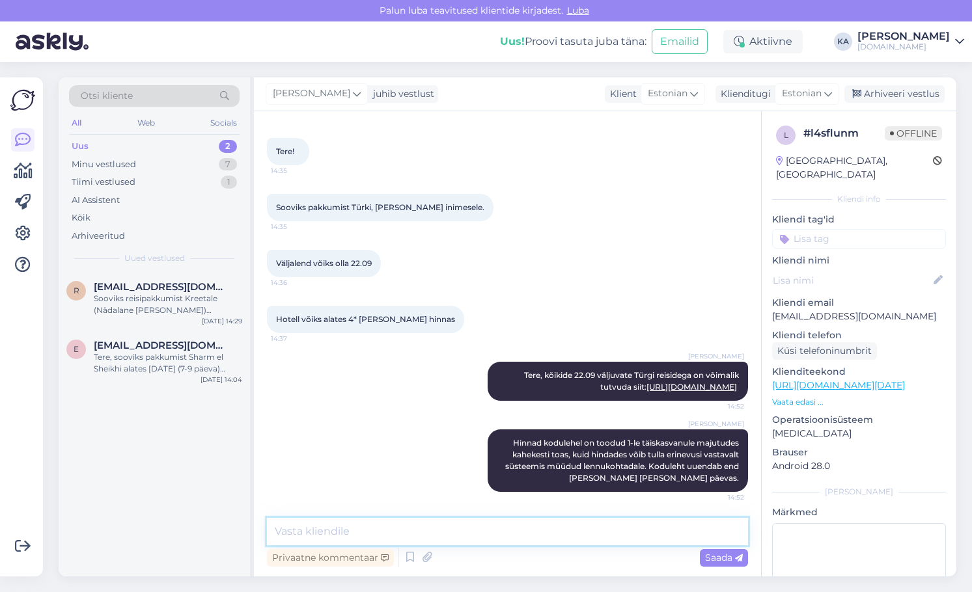
click at [380, 531] on textarea at bounding box center [507, 531] width 481 height 27
type textarea "Kas antud lingilt võiks üks [PERSON_NAME] Teile sobilik olla? :)"
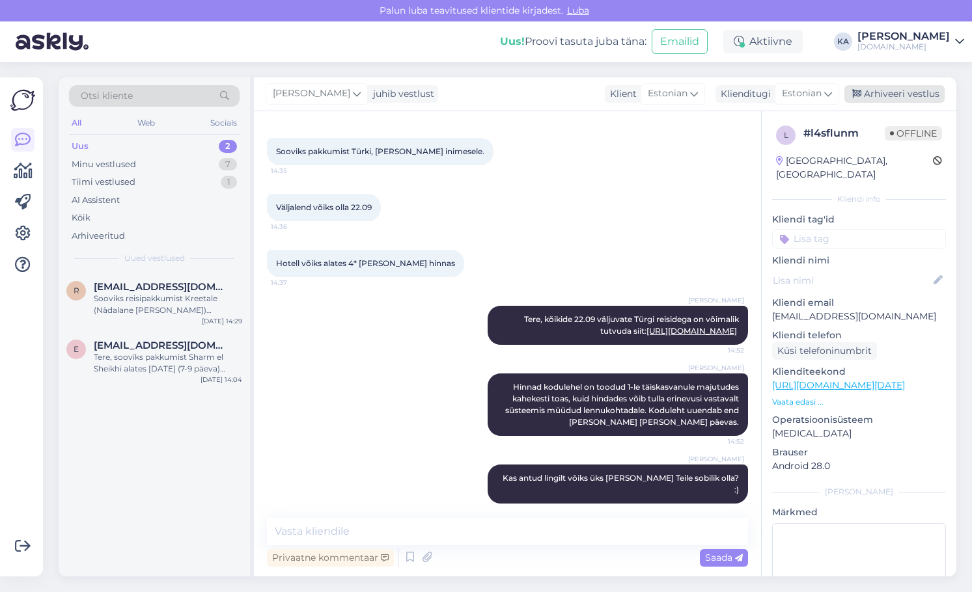
click at [871, 92] on div "Arhiveeri vestlus" at bounding box center [894, 94] width 100 height 18
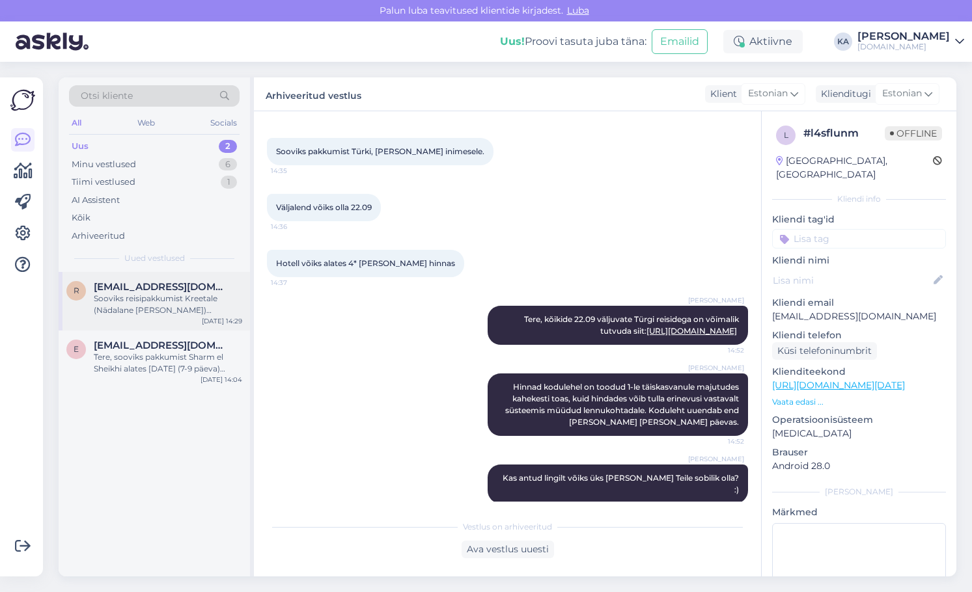
click at [144, 318] on div "r [EMAIL_ADDRESS][DOMAIN_NAME] [PERSON_NAME] reisipakkumist [PERSON_NAME] (Näda…" at bounding box center [154, 301] width 191 height 59
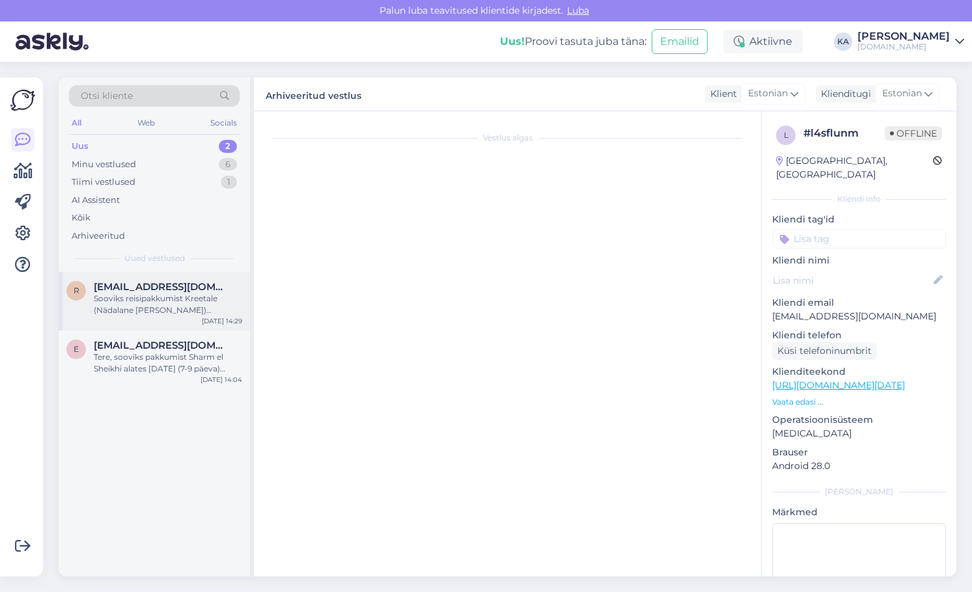
scroll to position [0, 0]
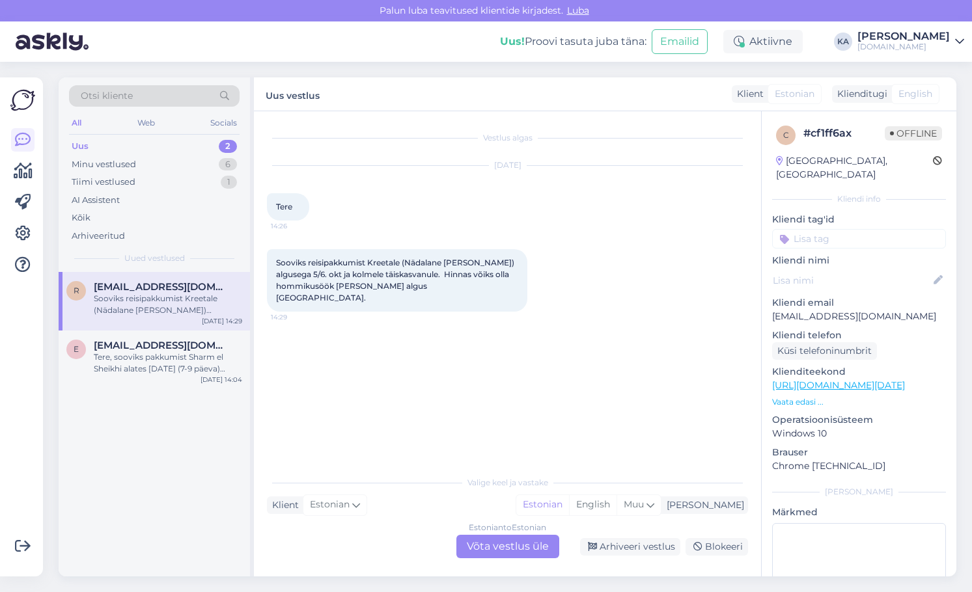
drag, startPoint x: 499, startPoint y: 560, endPoint x: 501, endPoint y: 550, distance: 9.9
click at [499, 559] on div "Vestlus algas [DATE] Tere 14:26 Sooviks reisipakkumist [GEOGRAPHIC_DATA] (Nädal…" at bounding box center [507, 343] width 507 height 465
click at [501, 549] on div "Estonian to Estonian Võta vestlus üle" at bounding box center [507, 546] width 103 height 23
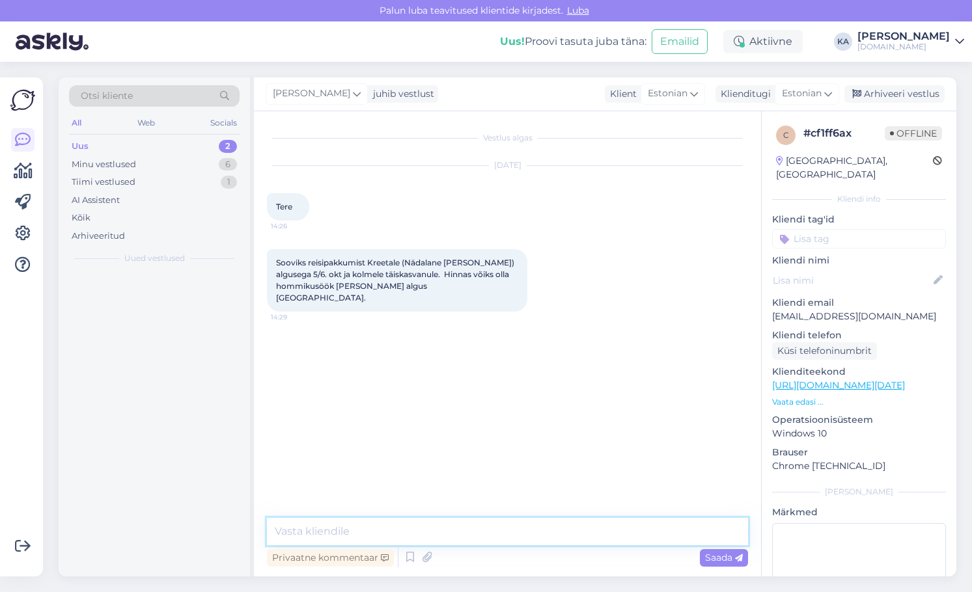
click at [360, 525] on textarea at bounding box center [507, 531] width 481 height 27
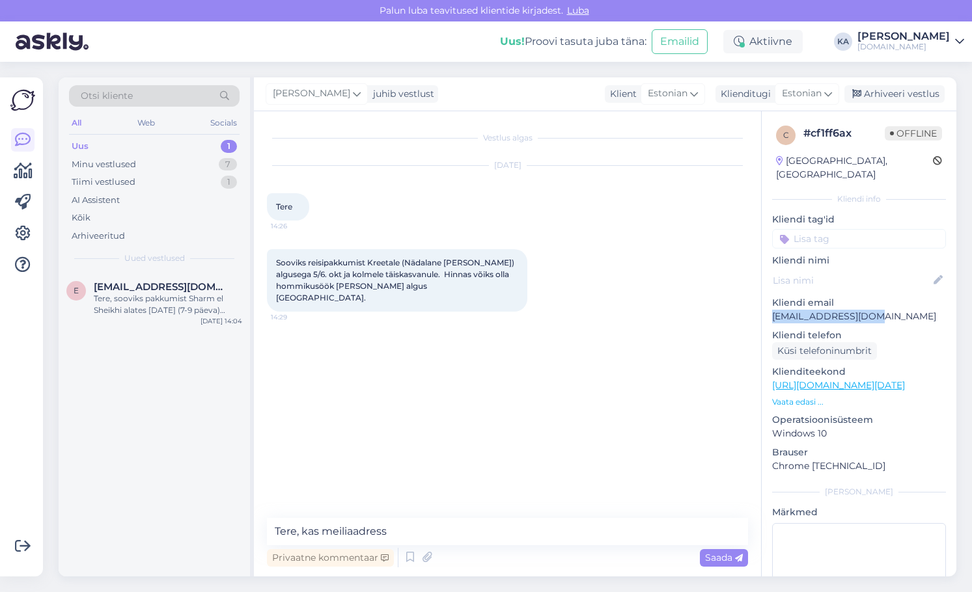
drag, startPoint x: 904, startPoint y: 310, endPoint x: 773, endPoint y: 307, distance: 130.9
click at [773, 307] on div "c # cf1ff6ax Offline [GEOGRAPHIC_DATA], [GEOGRAPHIC_DATA] Kliendi info Kliendi …" at bounding box center [859, 385] width 195 height 549
click at [479, 527] on textarea "Tere, kas meiliaadress" at bounding box center [507, 531] width 481 height 27
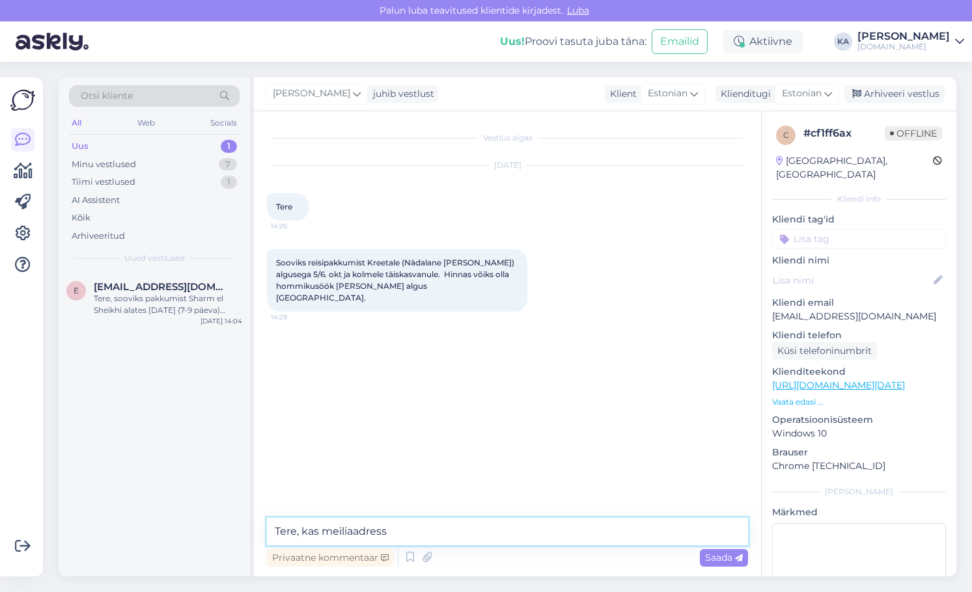
paste textarea "[EMAIL_ADDRESS][DOMAIN_NAME]"
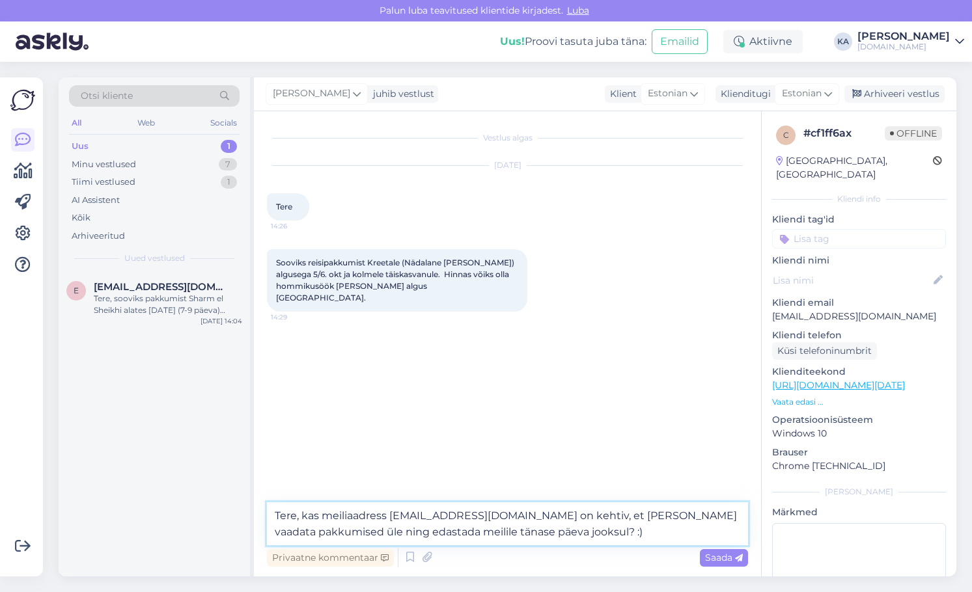
type textarea "Tere, kas meiliaadress [EMAIL_ADDRESS][DOMAIN_NAME] on kehtiv, et [PERSON_NAME]…"
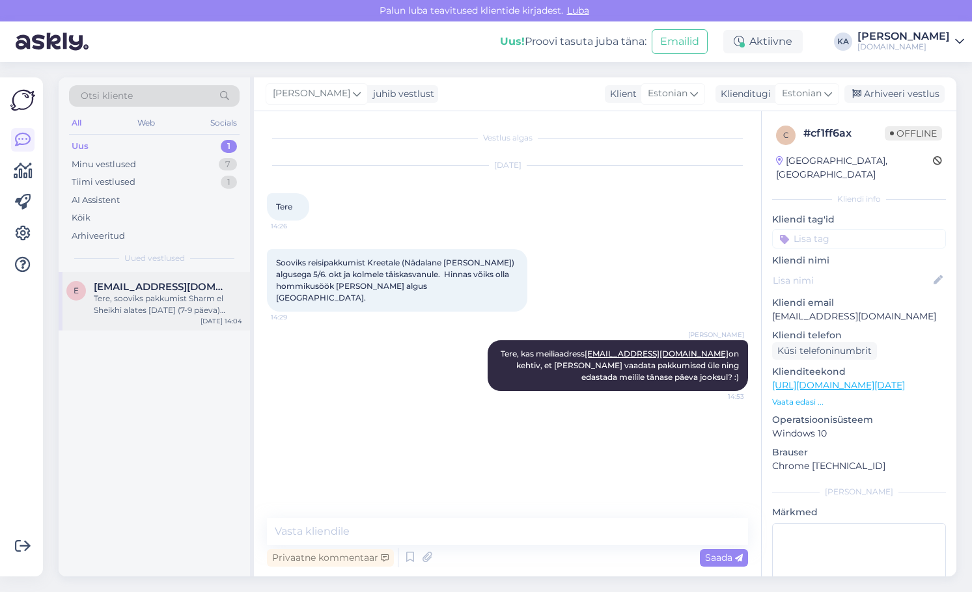
click at [156, 288] on span "[EMAIL_ADDRESS][DOMAIN_NAME]" at bounding box center [161, 287] width 135 height 12
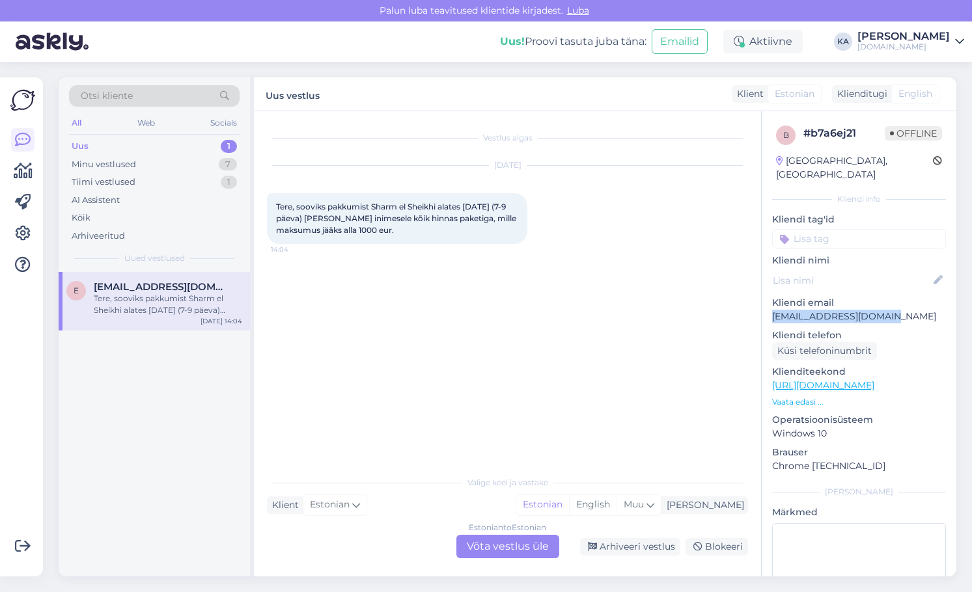
drag, startPoint x: 889, startPoint y: 305, endPoint x: 774, endPoint y: 308, distance: 115.3
click at [774, 310] on p "[EMAIL_ADDRESS][DOMAIN_NAME]" at bounding box center [859, 317] width 174 height 14
click at [508, 549] on div "Estonian to Estonian Võta vestlus üle" at bounding box center [507, 546] width 103 height 23
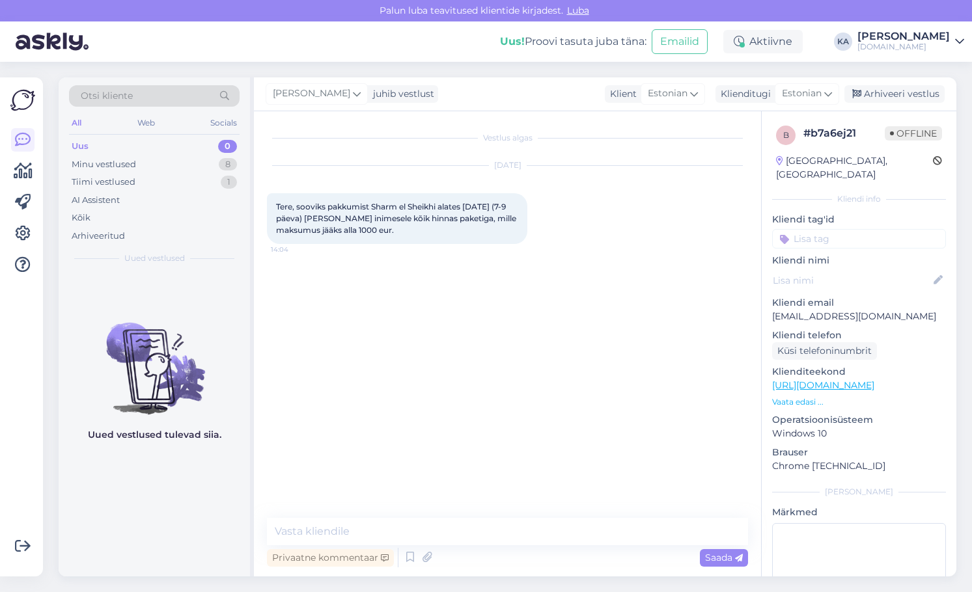
click at [370, 518] on div "Vestlus algas [DATE] Tere, sooviks pakkumist Sharm el Sheikhi alates [DATE] (7-…" at bounding box center [507, 343] width 507 height 465
click at [365, 526] on textarea at bounding box center [507, 531] width 481 height 27
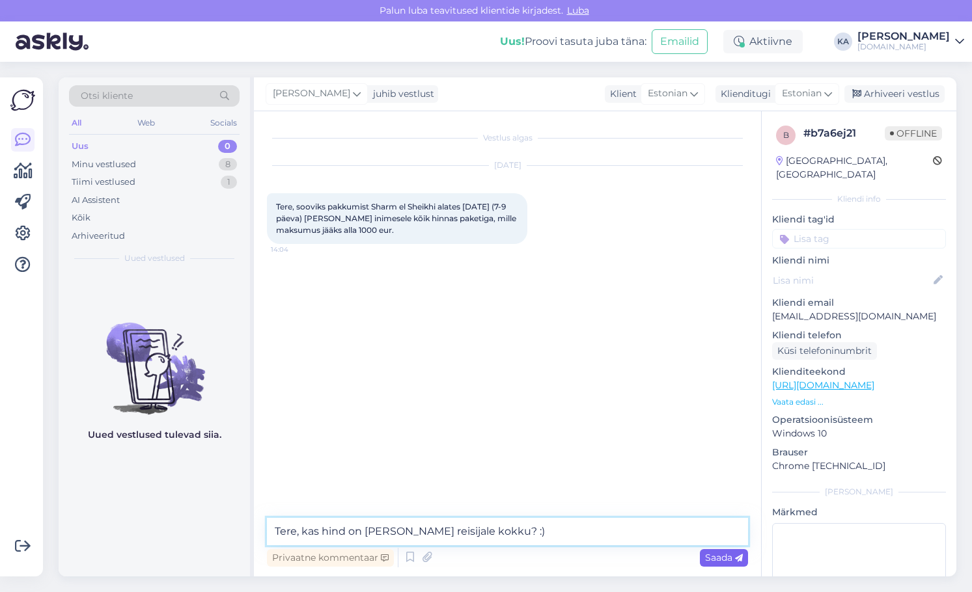
type textarea "Tere, kas hind on [PERSON_NAME] reisijale kokku? :)"
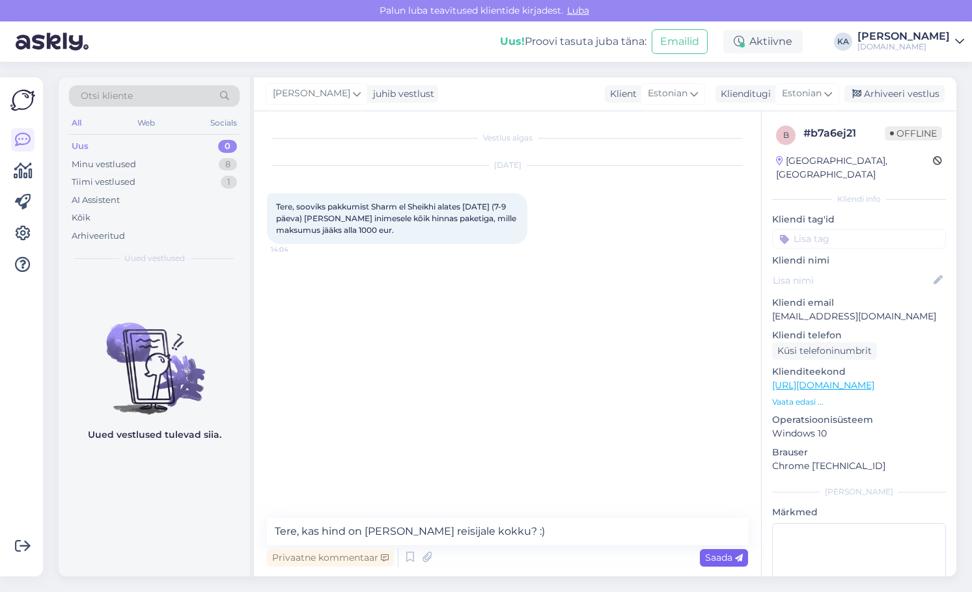
click at [721, 561] on span "Saada" at bounding box center [724, 558] width 38 height 12
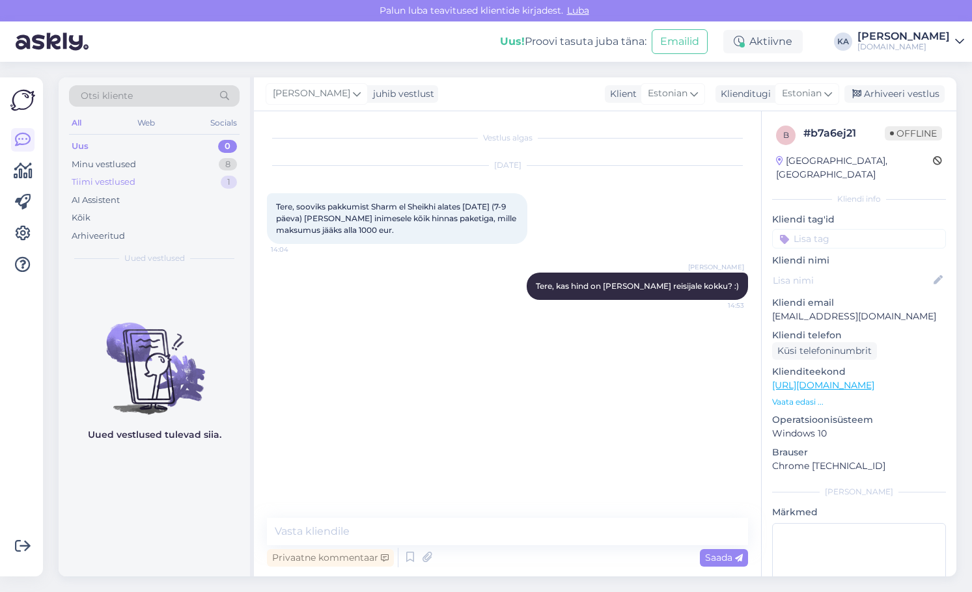
click at [125, 175] on div "Tiimi vestlused 1" at bounding box center [154, 182] width 171 height 18
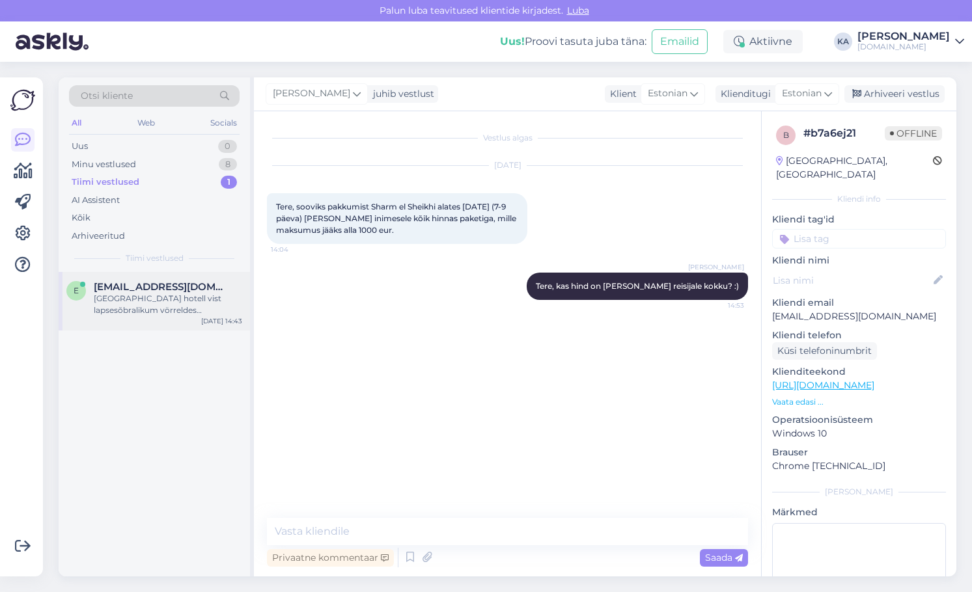
click at [137, 308] on div "[GEOGRAPHIC_DATA] hotell vist lapsesõbralikum vörreldes Campusega ?" at bounding box center [168, 304] width 148 height 23
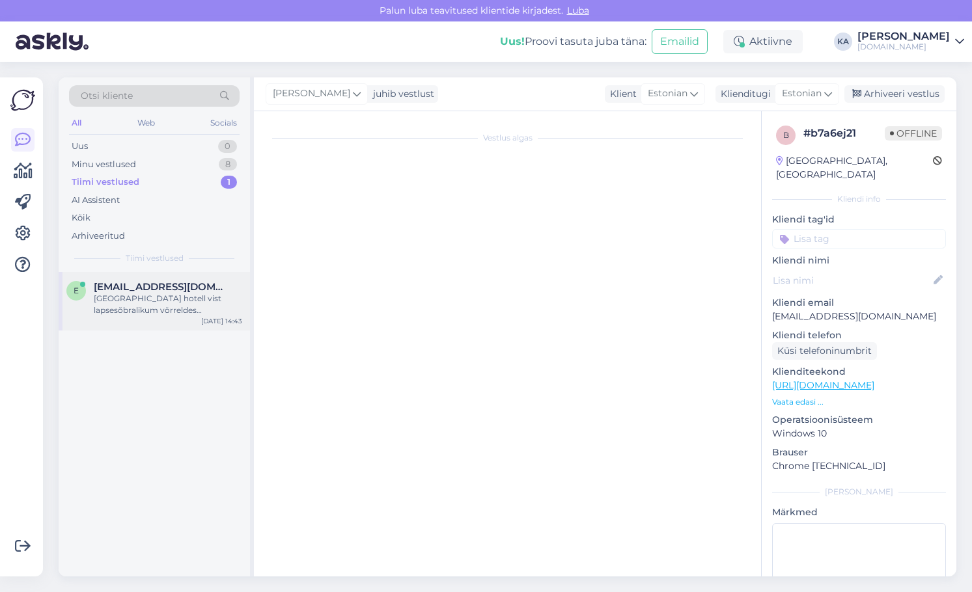
scroll to position [1009, 0]
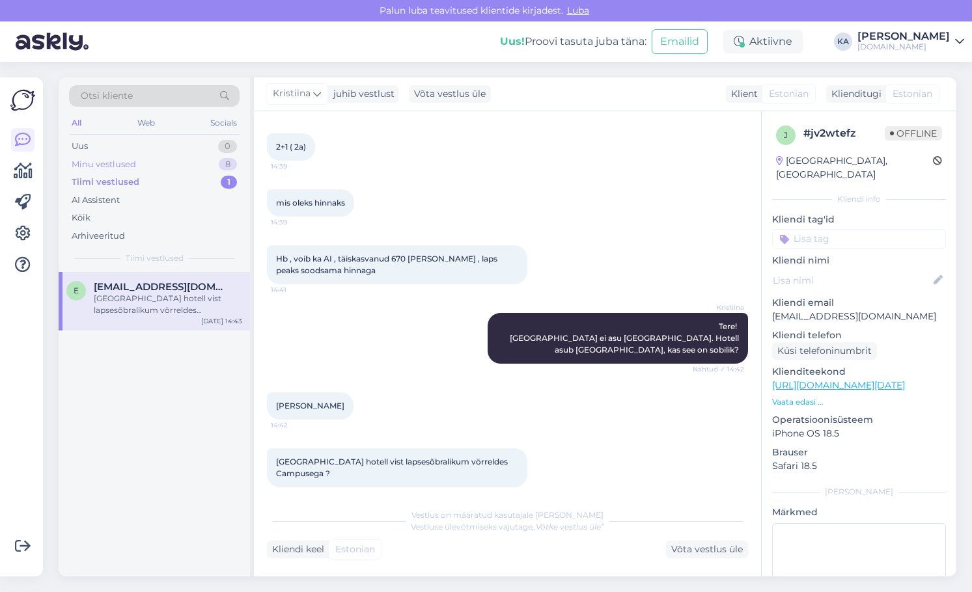
click at [113, 163] on div "Minu vestlused" at bounding box center [104, 164] width 64 height 13
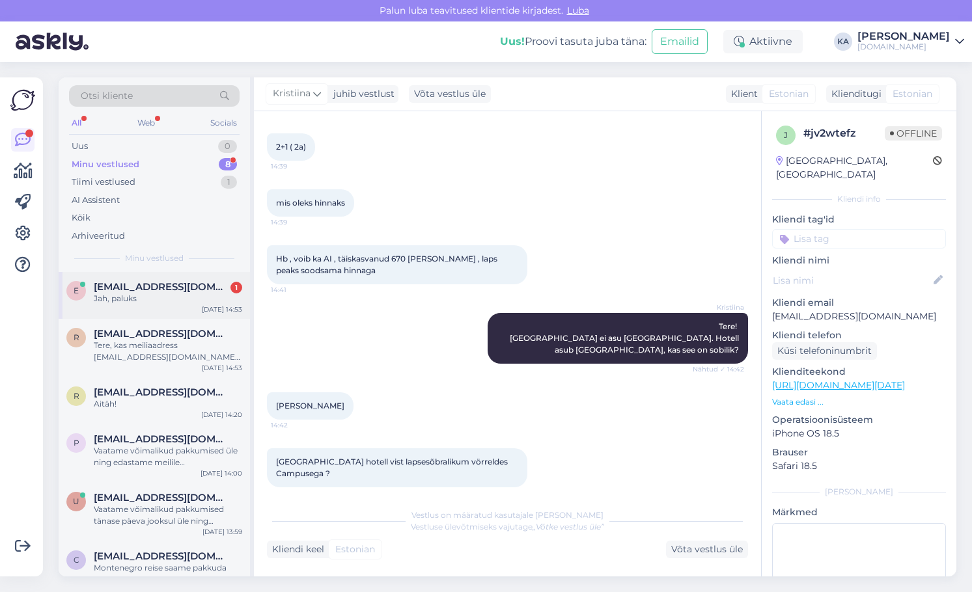
click at [116, 277] on div "e [EMAIL_ADDRESS][DOMAIN_NAME] 1 Jah, paluks [DATE] 14:53" at bounding box center [154, 295] width 191 height 47
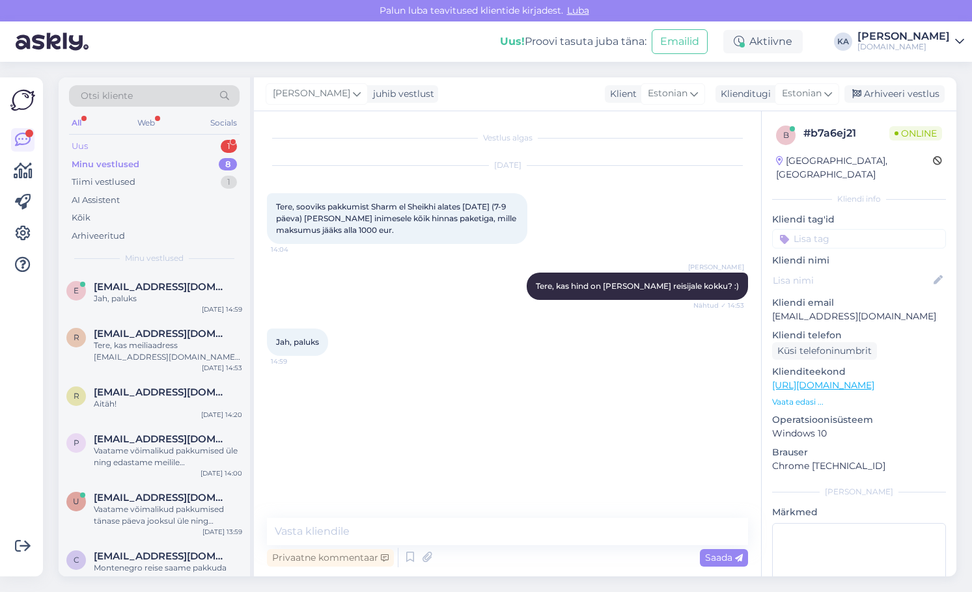
click at [110, 137] on div "Uus 1" at bounding box center [154, 146] width 171 height 18
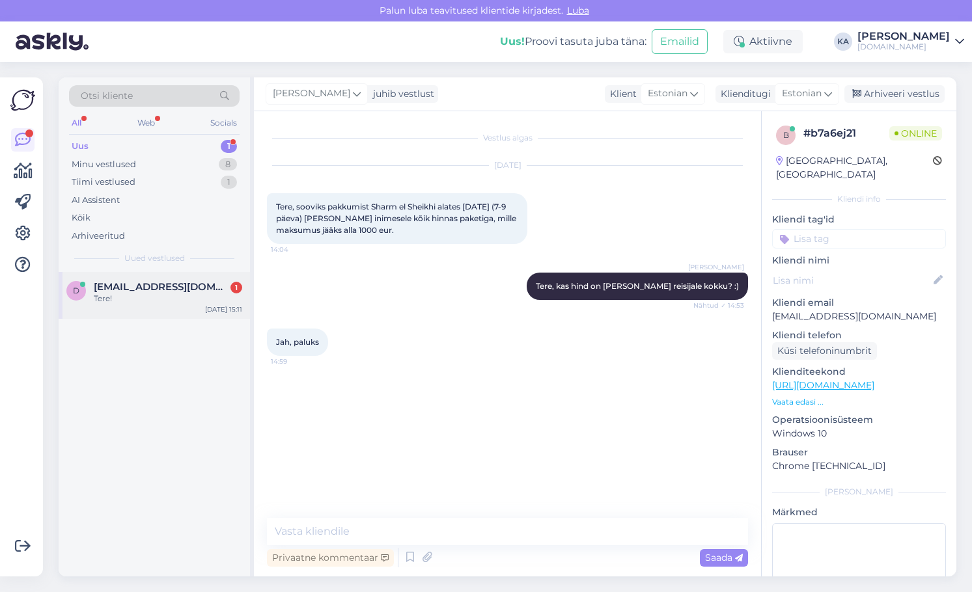
click at [151, 299] on div "Tere!" at bounding box center [168, 299] width 148 height 12
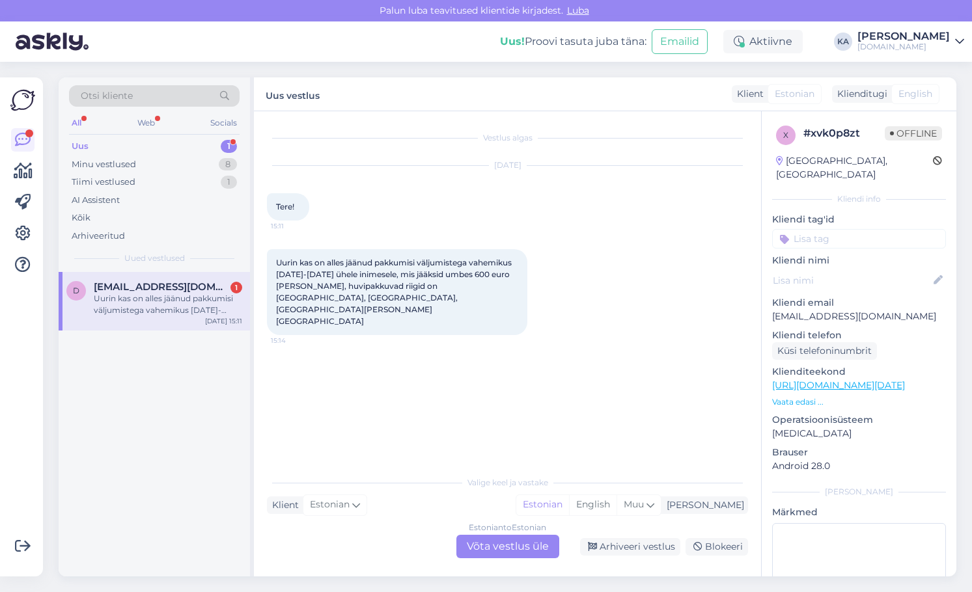
click at [736, 293] on div "Uurin kas on alles jäänud pakkumisi väljumistega vahemikus [DATE]-[DATE] ühele …" at bounding box center [507, 292] width 481 height 115
click at [109, 159] on div "Minu vestlused" at bounding box center [104, 164] width 64 height 13
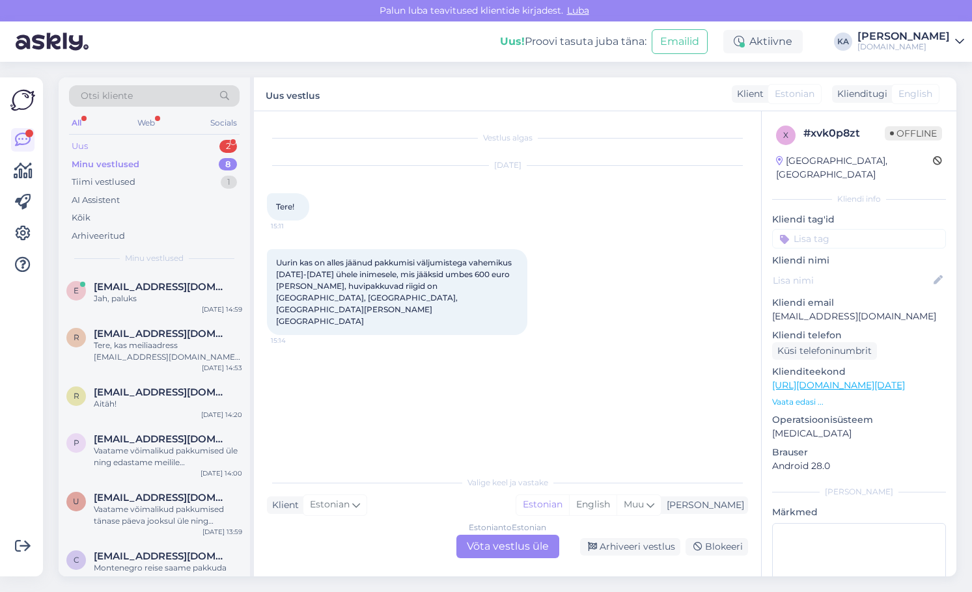
click at [116, 146] on div "Uus 2" at bounding box center [154, 146] width 171 height 18
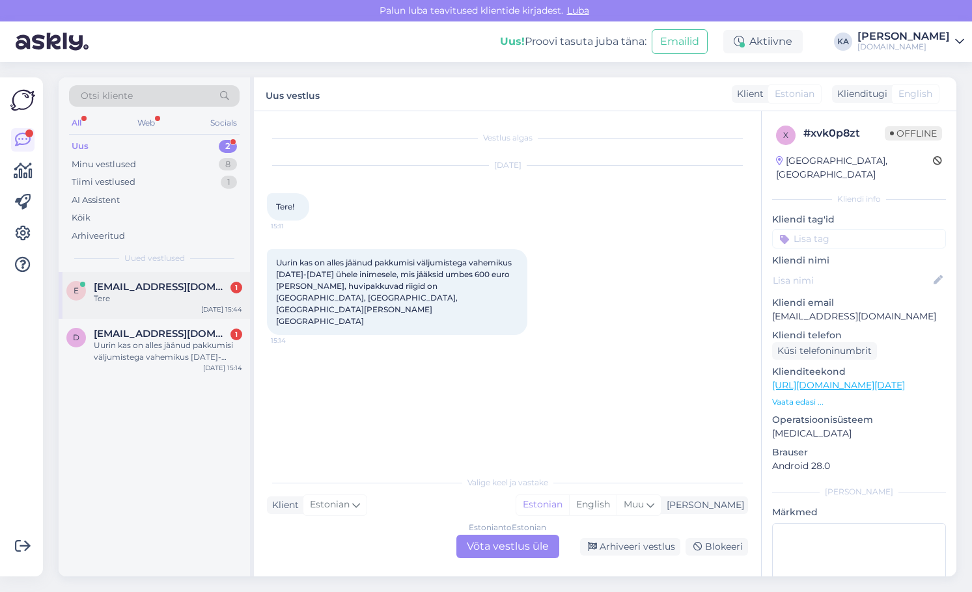
click at [143, 291] on span "[EMAIL_ADDRESS][DOMAIN_NAME]" at bounding box center [161, 287] width 135 height 12
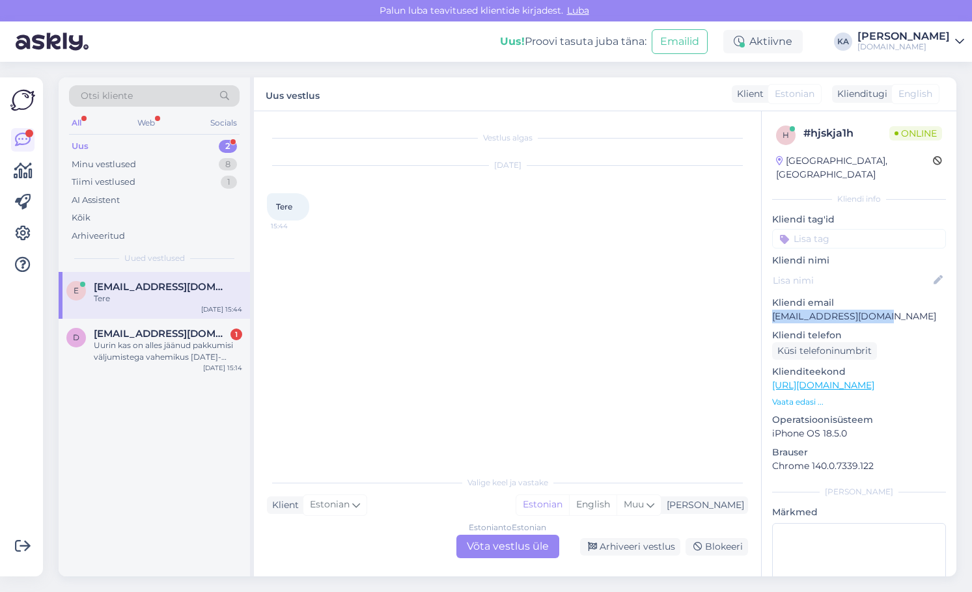
drag, startPoint x: 855, startPoint y: 301, endPoint x: 766, endPoint y: 299, distance: 89.2
click at [766, 299] on div "h # hjskja1h Online [GEOGRAPHIC_DATA], [GEOGRAPHIC_DATA] Kliendi info Kliendi t…" at bounding box center [859, 385] width 195 height 549
click at [424, 356] on div "Vestlus algas [DATE] Tere 15:44" at bounding box center [513, 290] width 493 height 333
click at [119, 163] on div "Minu vestlused" at bounding box center [104, 164] width 64 height 13
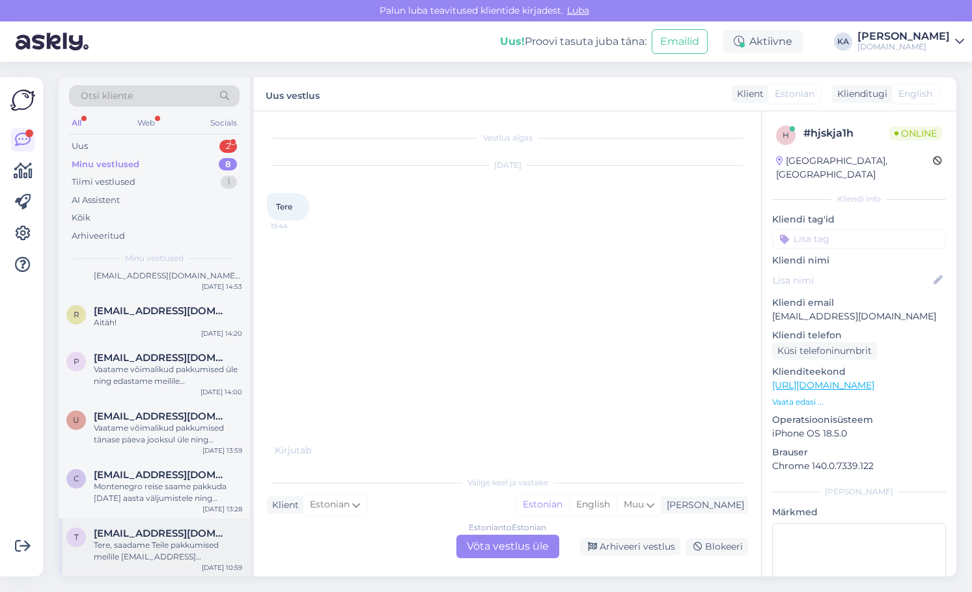
scroll to position [141, 0]
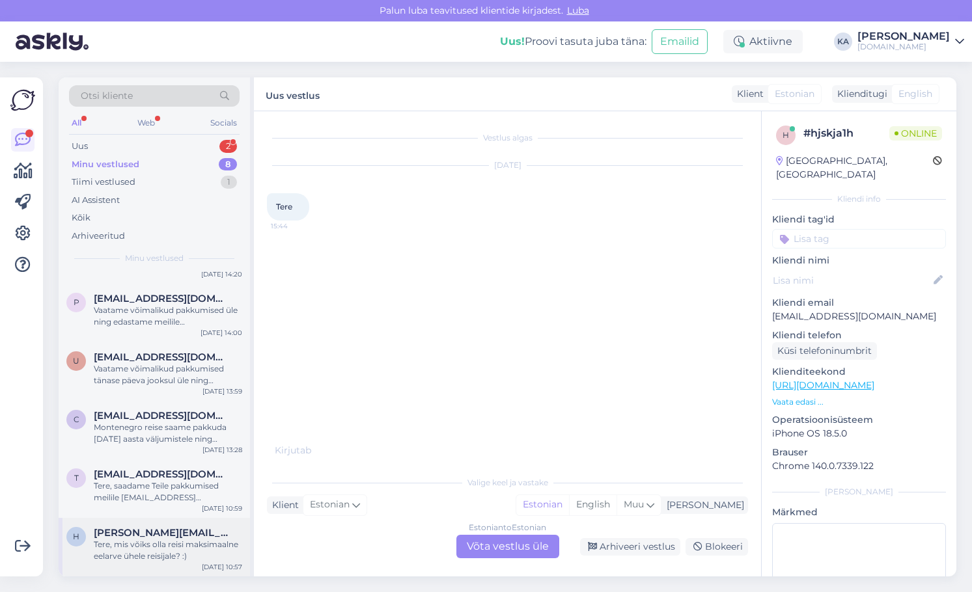
click at [153, 553] on div "Tere, mis võiks olla reisi maksimaalne eelarve ühele reisijale? :)" at bounding box center [168, 550] width 148 height 23
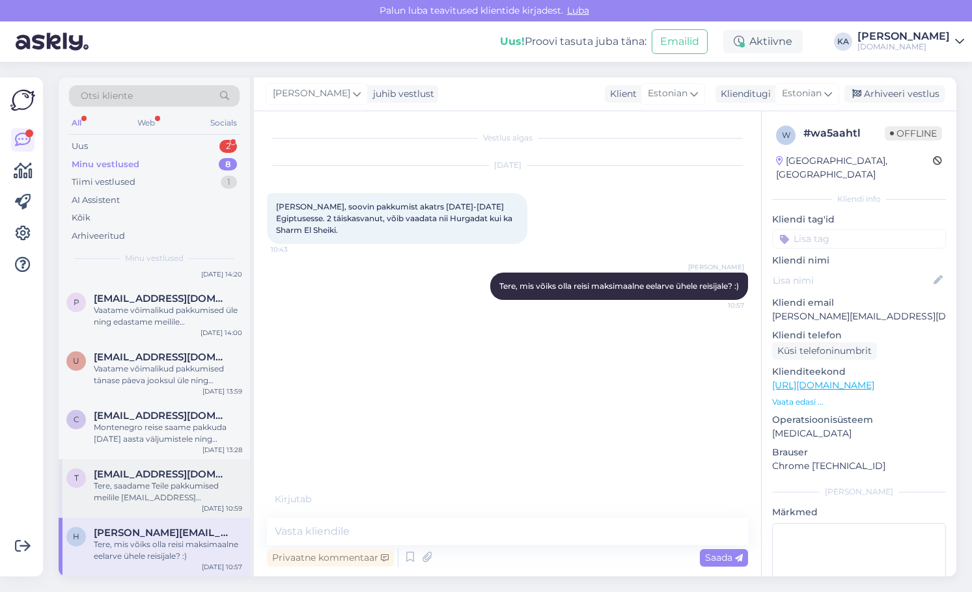
click at [189, 472] on span "[EMAIL_ADDRESS][DOMAIN_NAME]" at bounding box center [161, 475] width 135 height 12
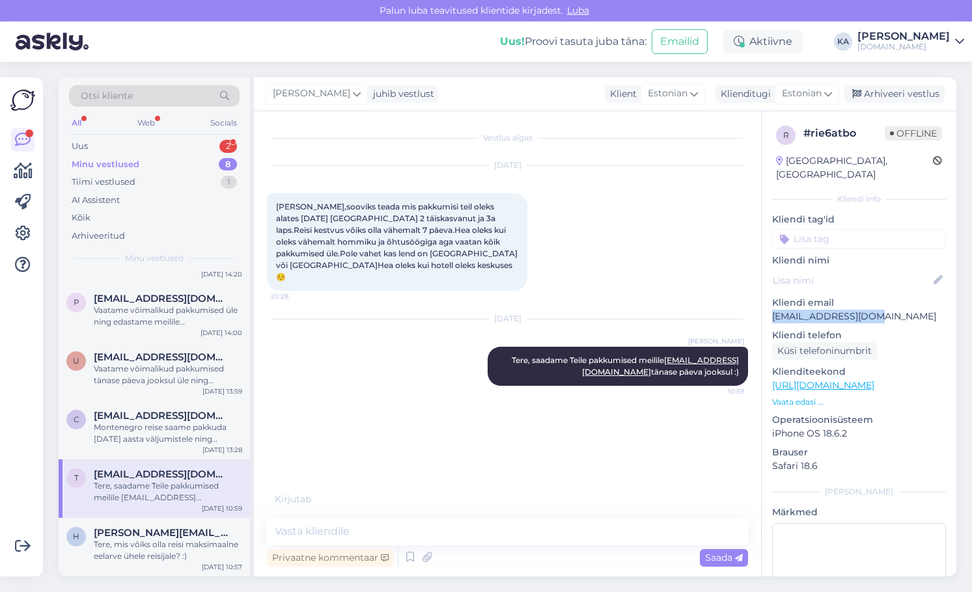
drag, startPoint x: 901, startPoint y: 303, endPoint x: 769, endPoint y: 304, distance: 132.2
click at [769, 304] on div "r # rie6atbo Offline [GEOGRAPHIC_DATA], [GEOGRAPHIC_DATA] Kliendi info Kliendi …" at bounding box center [859, 385] width 195 height 549
click at [827, 310] on div "r # rie6atbo Offline [GEOGRAPHIC_DATA], [GEOGRAPHIC_DATA] Kliendi info Kliendi …" at bounding box center [859, 385] width 195 height 549
click at [124, 146] on div "Uus 2" at bounding box center [154, 146] width 171 height 18
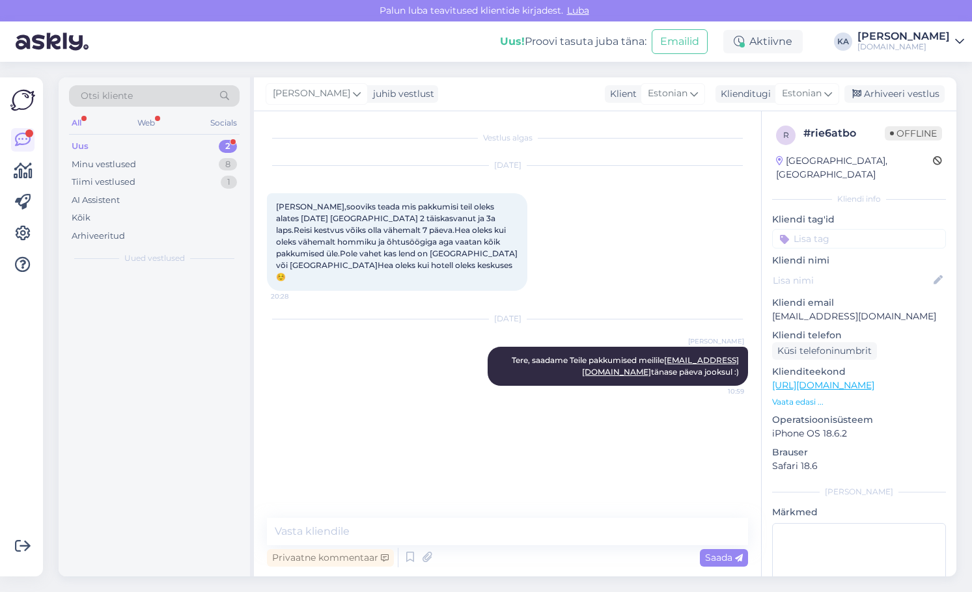
scroll to position [0, 0]
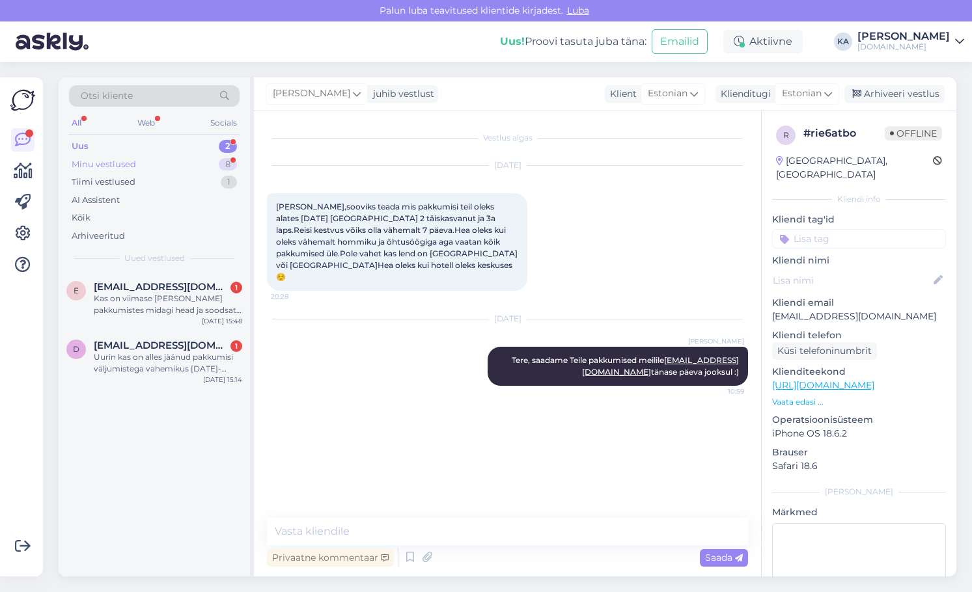
click at [158, 166] on div "Minu vestlused 8" at bounding box center [154, 165] width 171 height 18
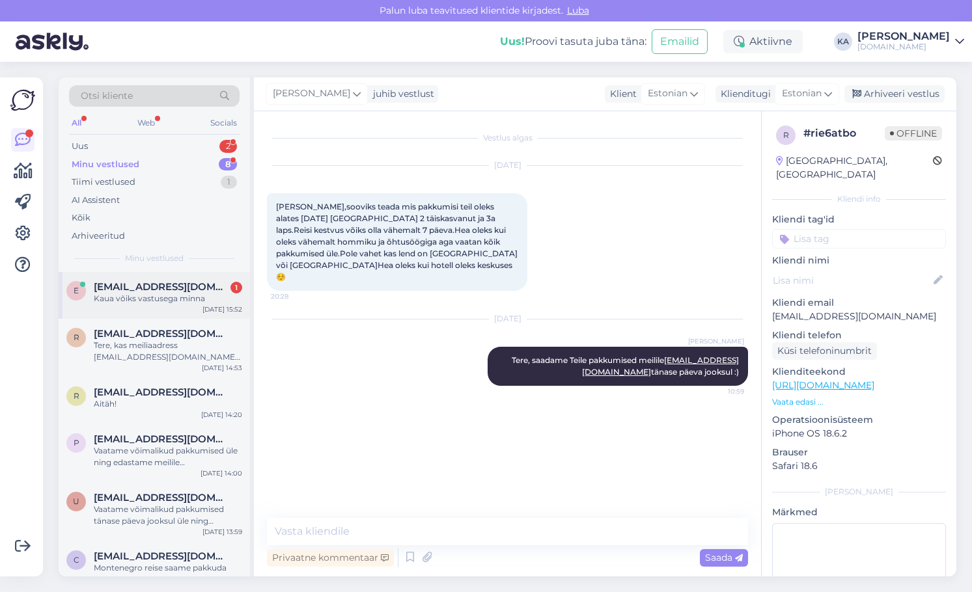
click at [167, 276] on div "e [EMAIL_ADDRESS][DOMAIN_NAME] 1 Kaua võiks vastusega minna [DATE] 15:52" at bounding box center [154, 295] width 191 height 47
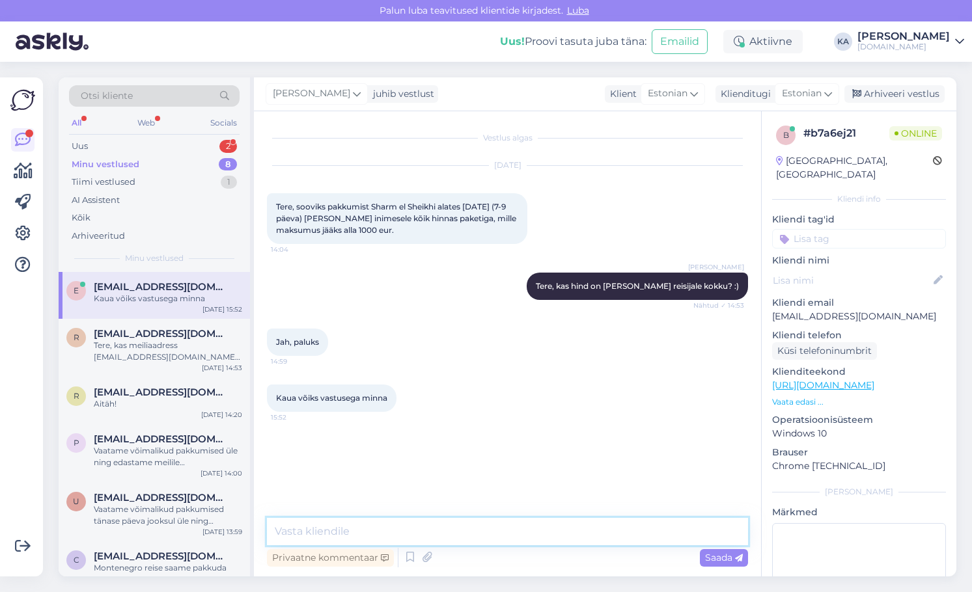
click at [329, 526] on textarea at bounding box center [507, 531] width 481 height 27
type textarea "Saadame võimalikud pakkumised meilile tänase päeva jooksul."
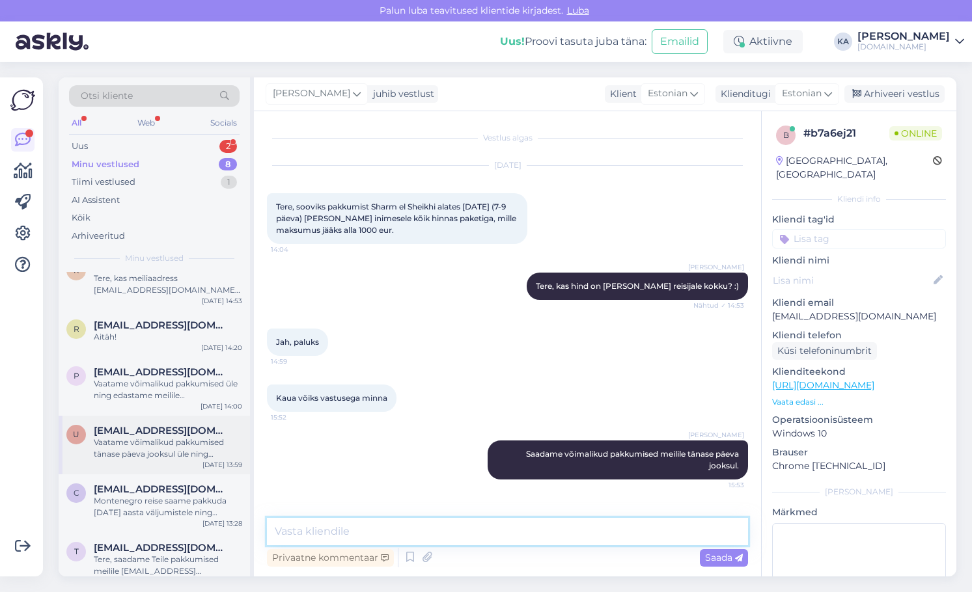
scroll to position [152, 0]
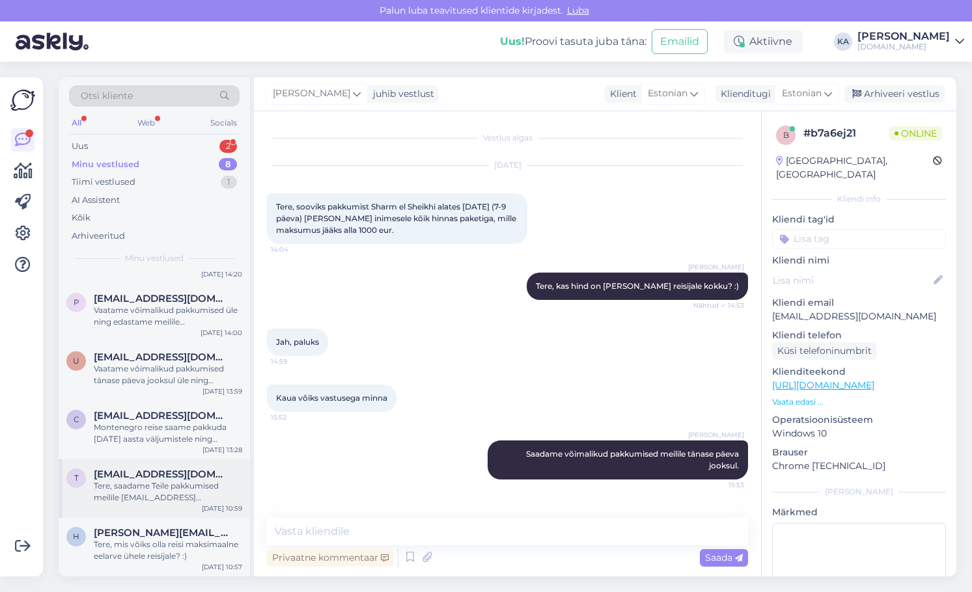
click at [143, 497] on div "Tere, saadame Teile pakkumised meilile [EMAIL_ADDRESS][DOMAIN_NAME] tänase päev…" at bounding box center [168, 491] width 148 height 23
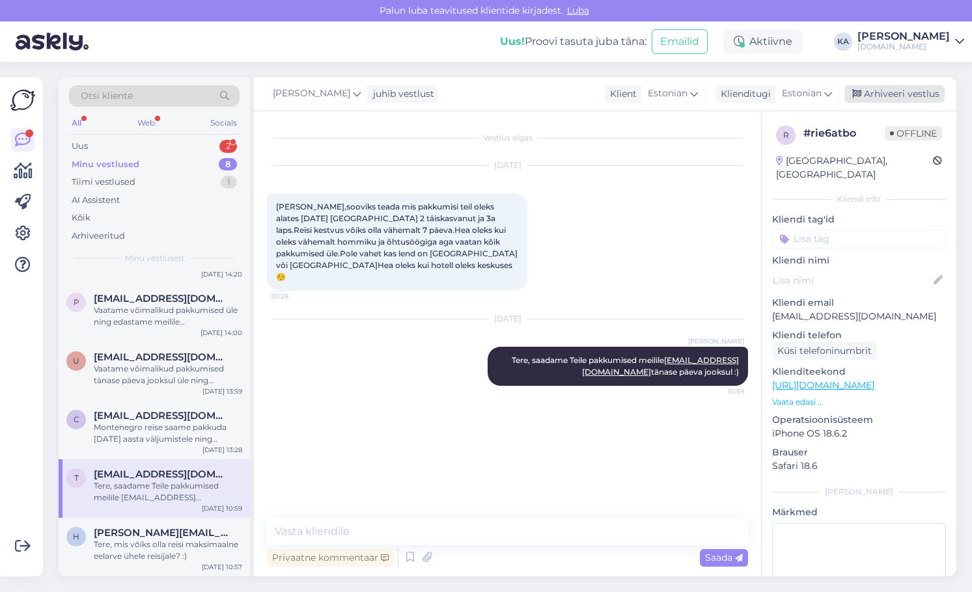
click at [898, 96] on div "Arhiveeri vestlus" at bounding box center [894, 94] width 100 height 18
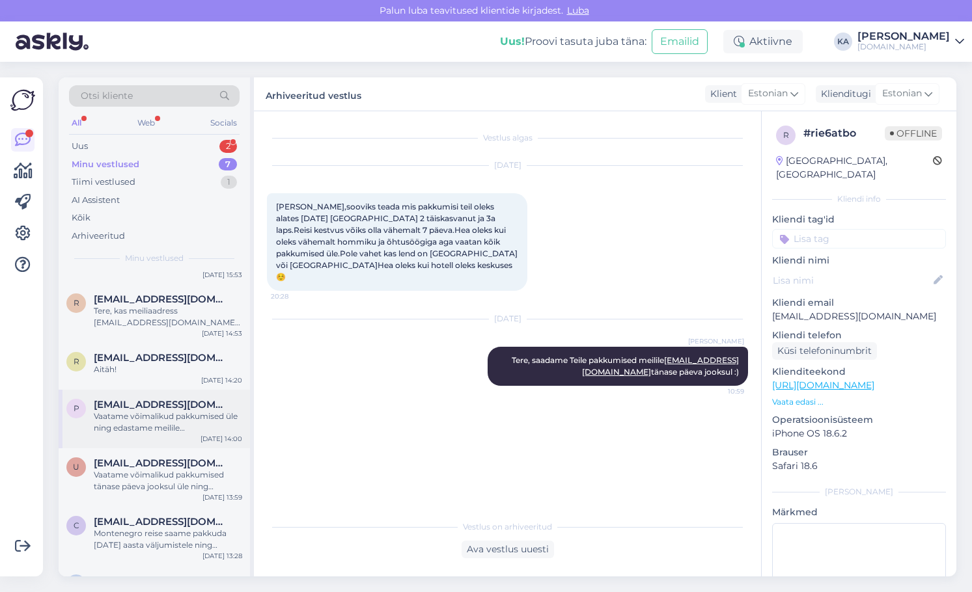
scroll to position [94, 0]
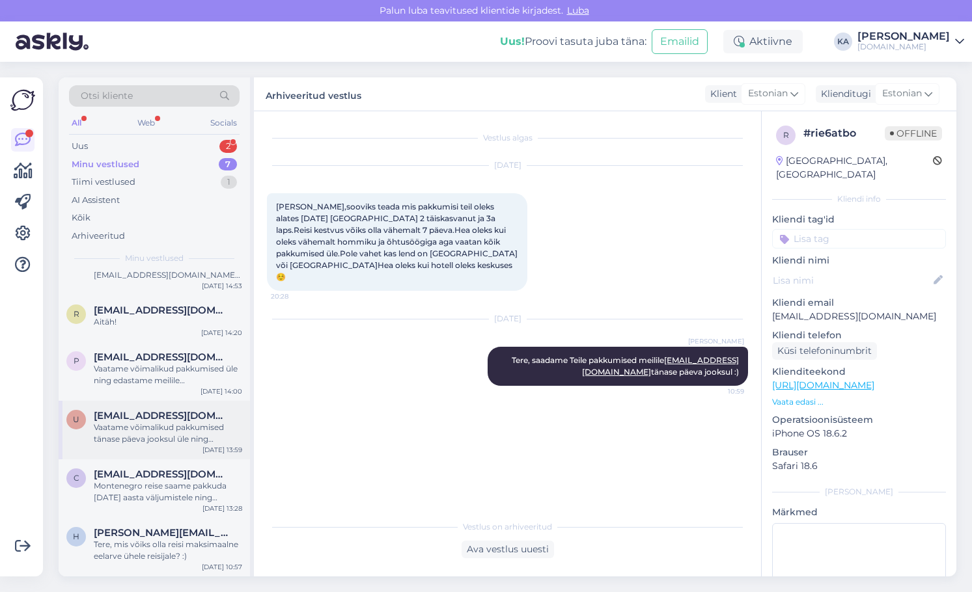
click at [139, 440] on div "Vaatame võimalikud pakkumised tänase päeva jooksul üle ning edastame meilile [E…" at bounding box center [168, 433] width 148 height 23
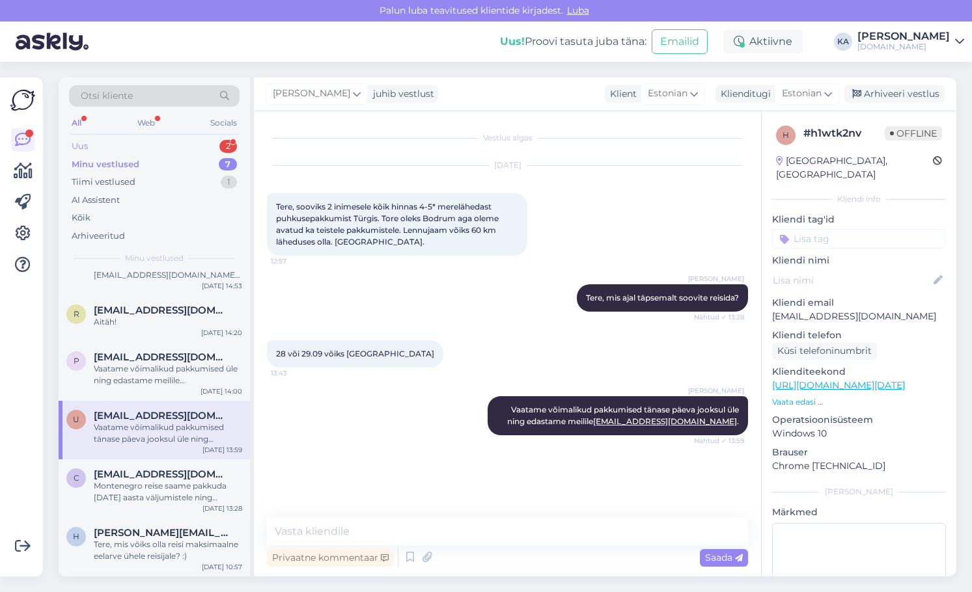
click at [87, 148] on div "Uus" at bounding box center [80, 146] width 16 height 13
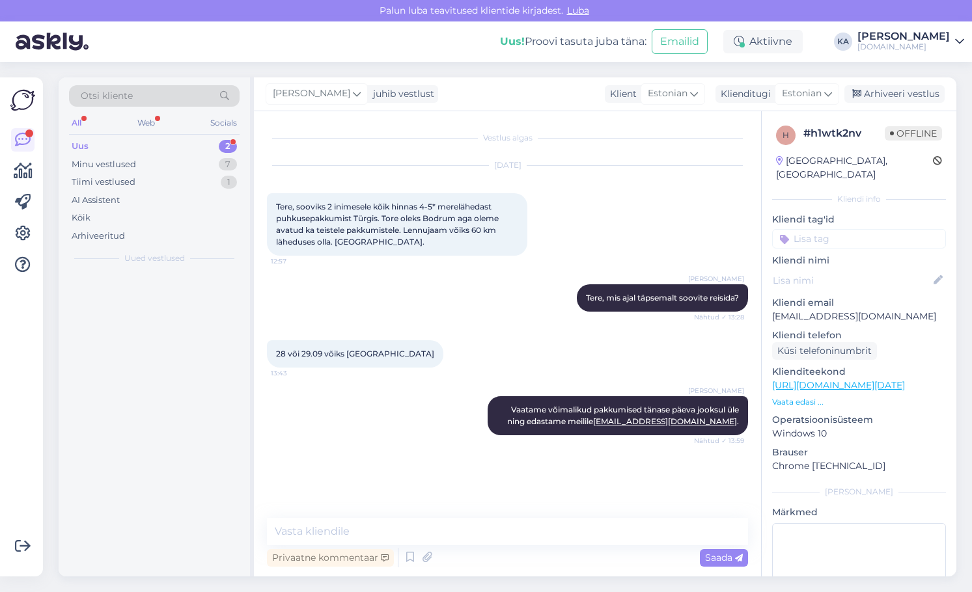
scroll to position [0, 0]
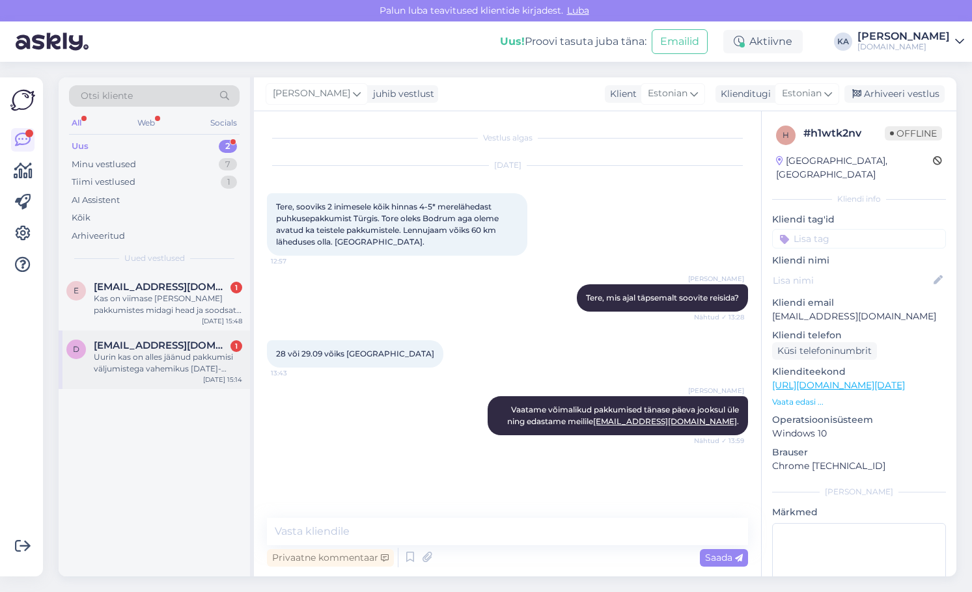
click at [156, 357] on div "Uurin kas on alles jäänud pakkumisi väljumistega vahemikus [DATE]-[DATE] ühele …" at bounding box center [168, 363] width 148 height 23
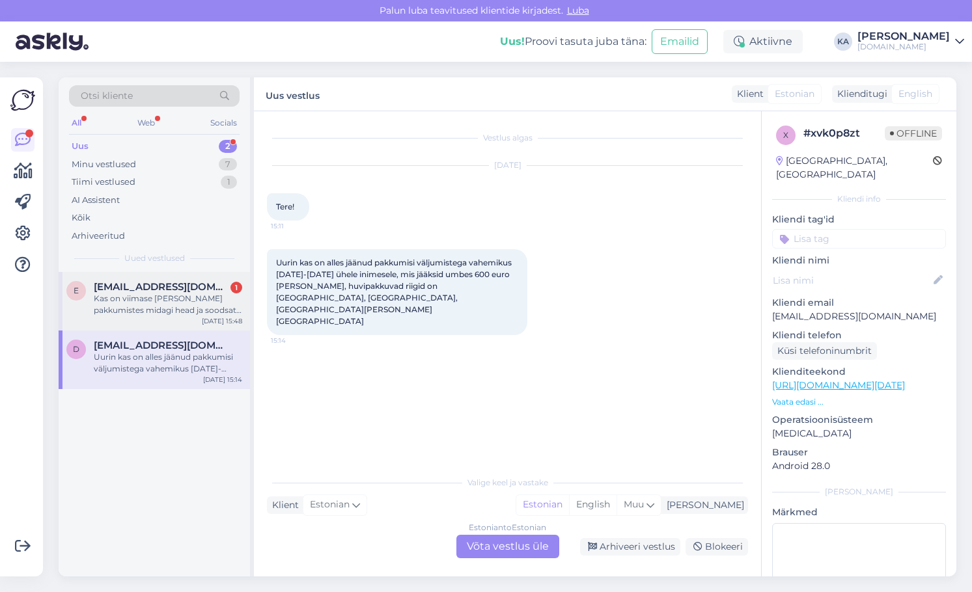
click at [139, 277] on div "e [EMAIL_ADDRESS][DOMAIN_NAME] 1 Kas on viimase [PERSON_NAME] pakkumistes midag…" at bounding box center [154, 301] width 191 height 59
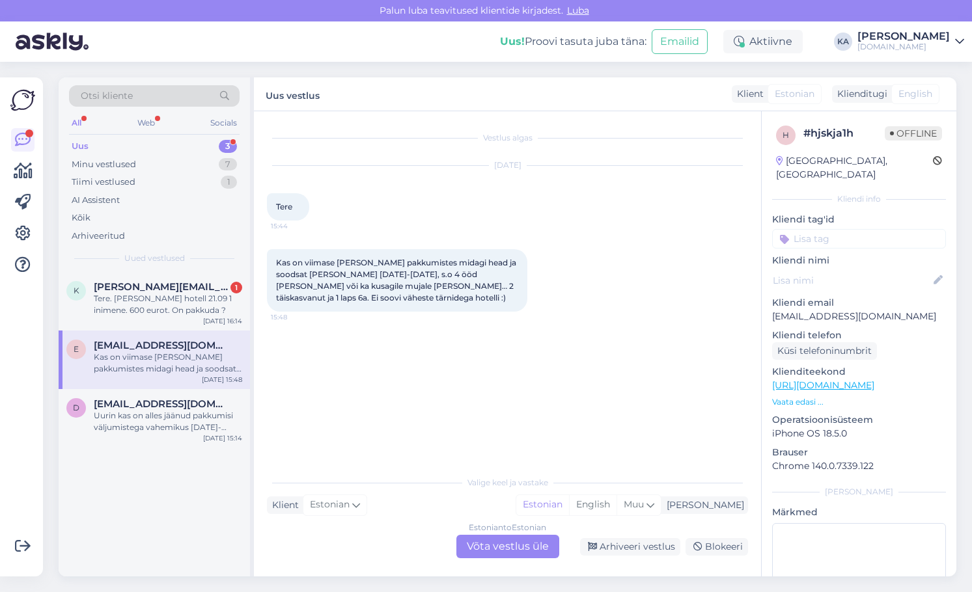
click at [470, 549] on div "Estonian to Estonian Võta vestlus üle" at bounding box center [507, 546] width 103 height 23
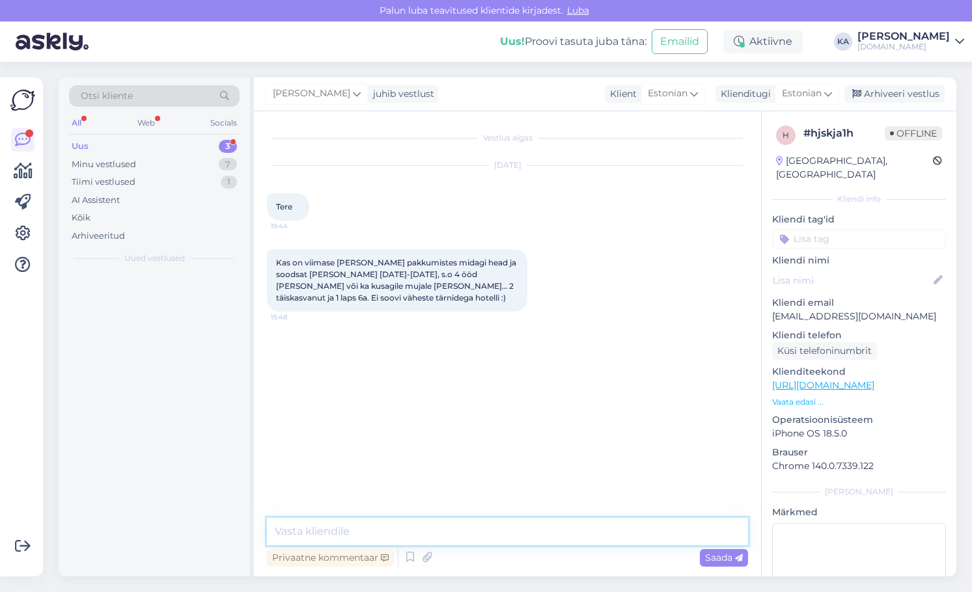
click at [380, 531] on textarea at bounding box center [507, 531] width 481 height 27
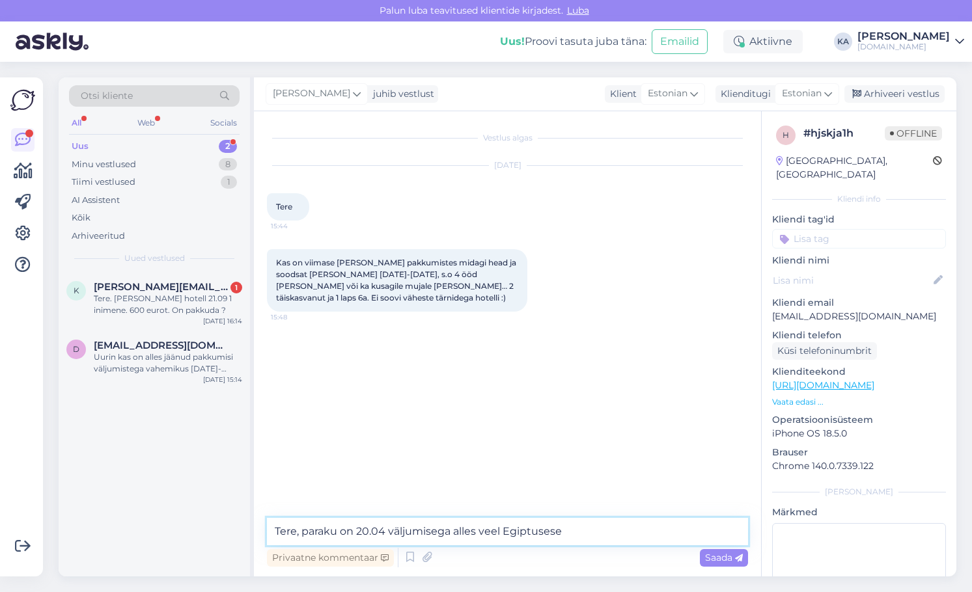
click at [380, 532] on textarea "Tere, paraku on 20.04 väljumisega alles veel Egiptusese" at bounding box center [507, 531] width 481 height 27
click at [593, 538] on textarea "Tere, paraku on 20.09 väljumisega alles veel Egiptusese" at bounding box center [507, 531] width 481 height 27
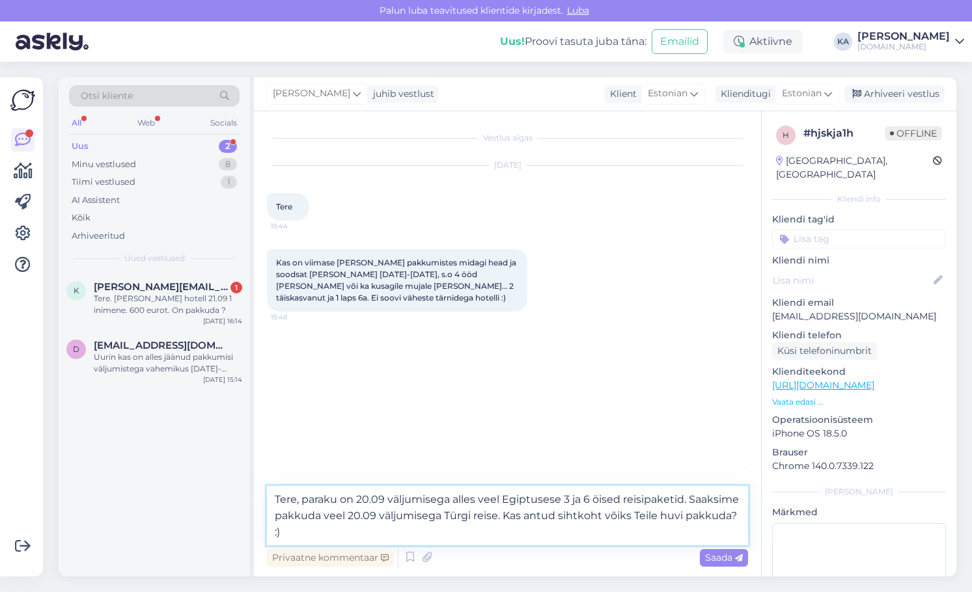
type textarea "Tere, paraku on 20.09 väljumisega alles veel Egiptusese 3 ja 6 öised reisipaket…"
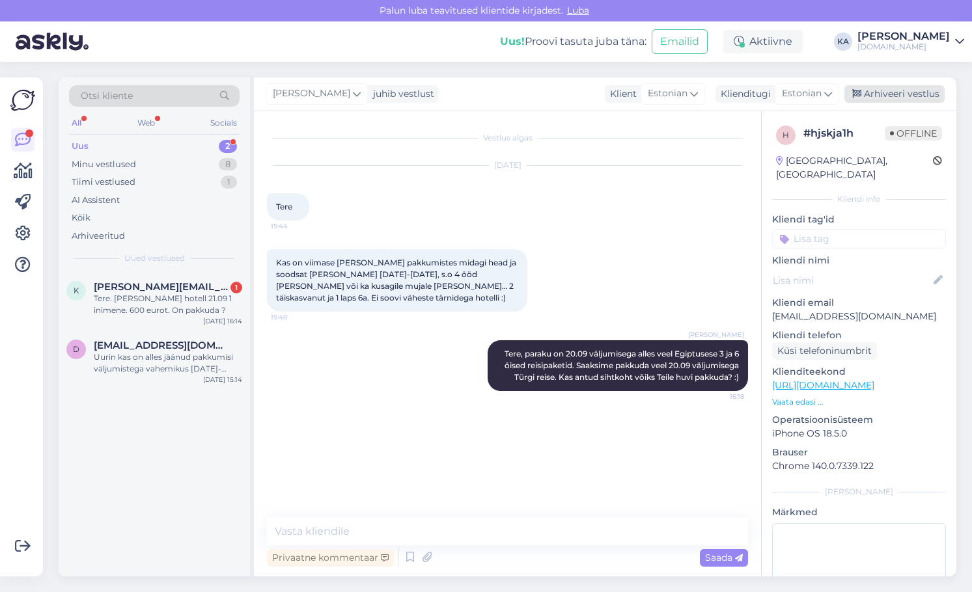
click at [901, 89] on div "Arhiveeri vestlus" at bounding box center [894, 94] width 100 height 18
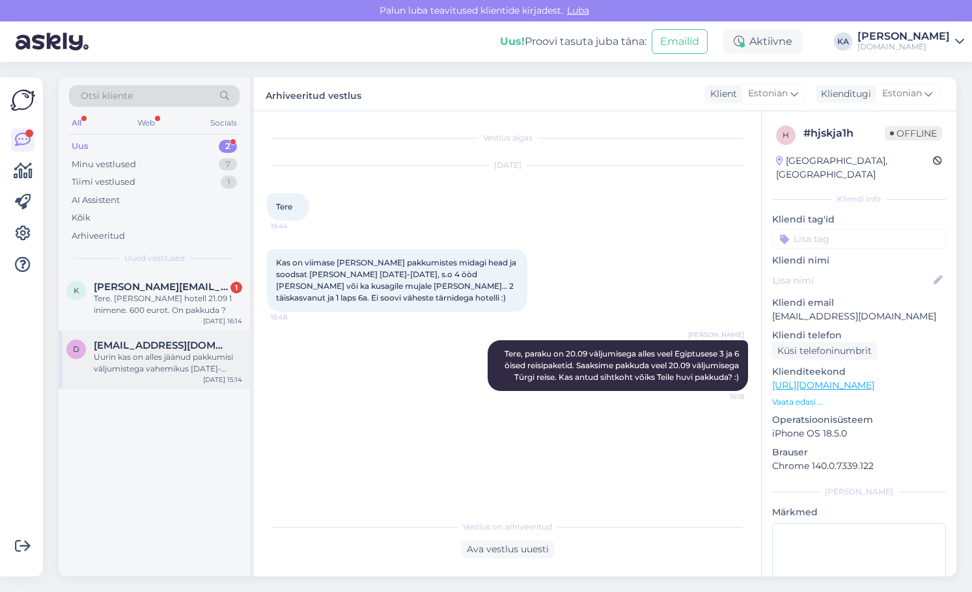
click at [170, 378] on div "d [EMAIL_ADDRESS][DOMAIN_NAME] Uurin kas on alles jäänud pakkumisi väljumistega…" at bounding box center [154, 360] width 191 height 59
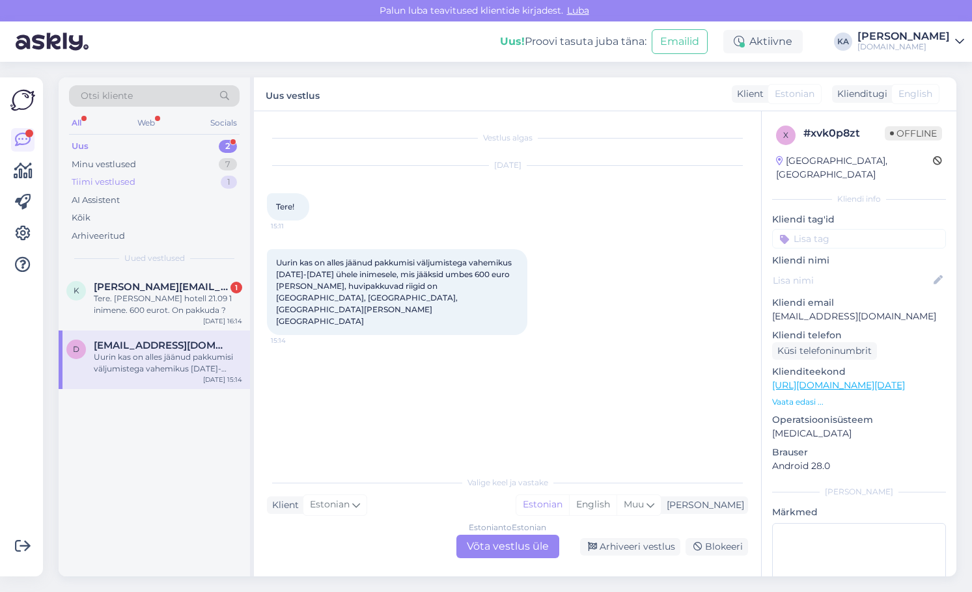
click at [117, 164] on div "Minu vestlused" at bounding box center [104, 164] width 64 height 13
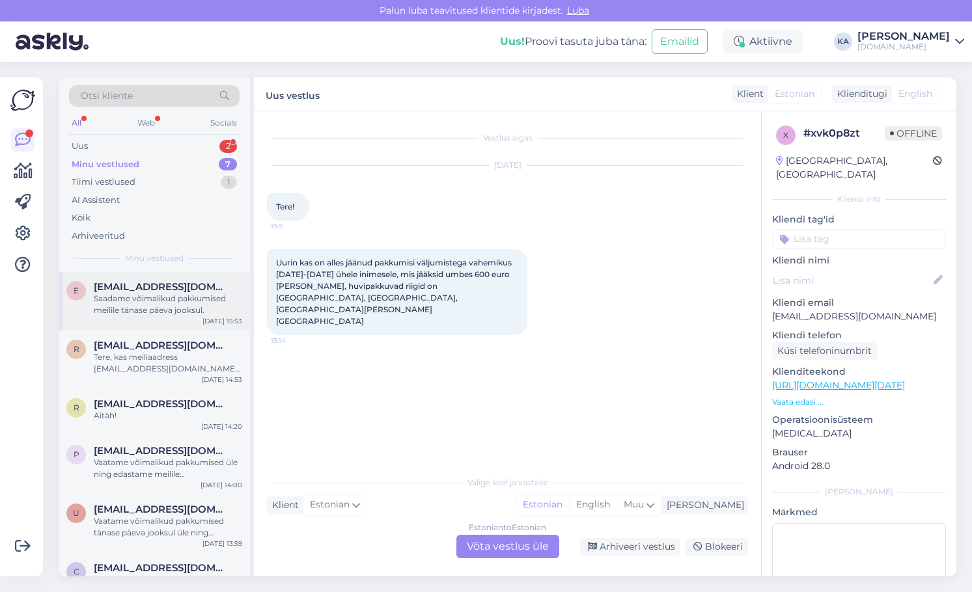
click at [137, 294] on div "Saadame võimalikud pakkumised meilile tänase päeva jooksul." at bounding box center [168, 304] width 148 height 23
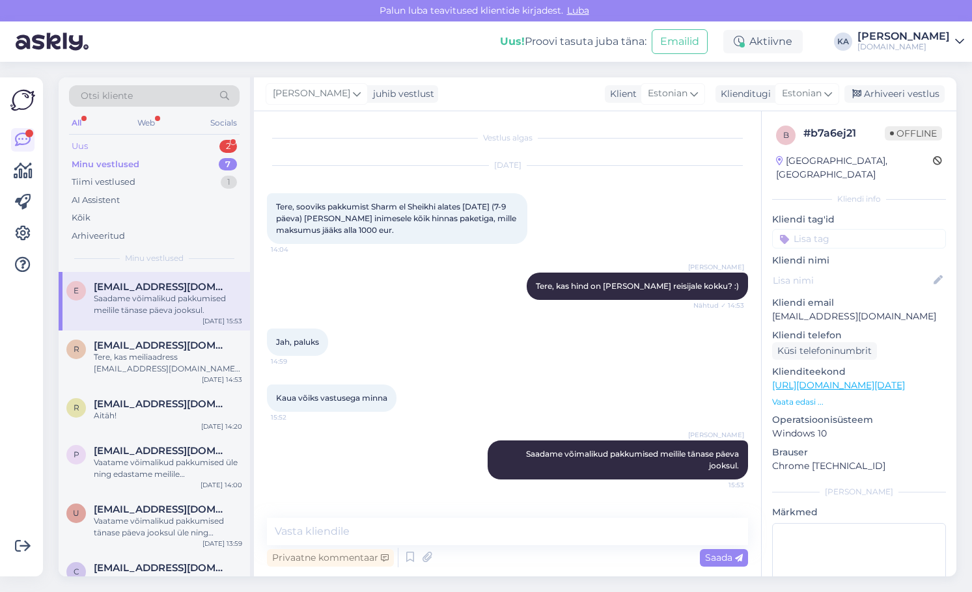
click at [108, 146] on div "Uus 2" at bounding box center [154, 146] width 171 height 18
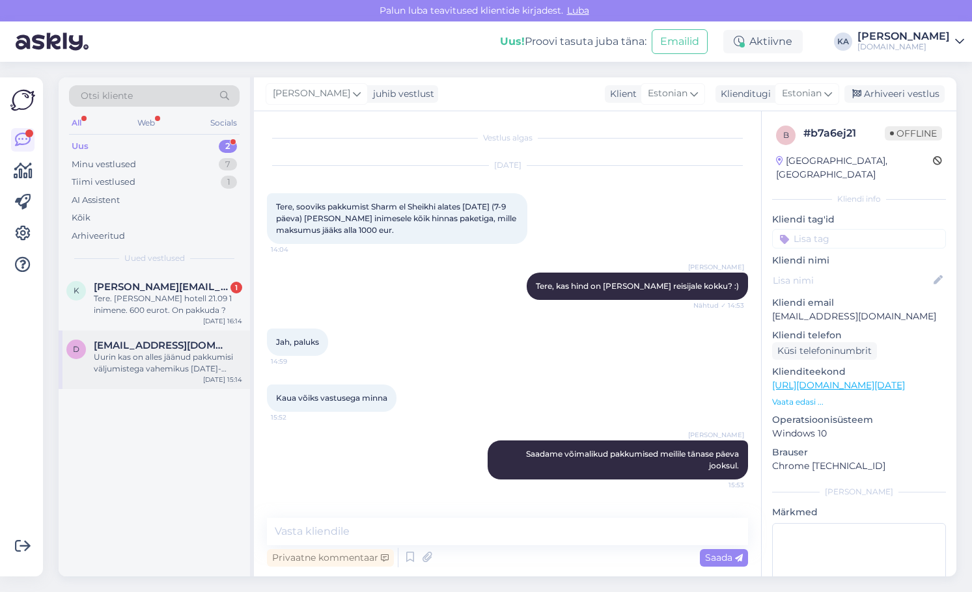
click at [164, 377] on div "d [EMAIL_ADDRESS][DOMAIN_NAME] Uurin kas on alles jäänud pakkumisi väljumistega…" at bounding box center [154, 360] width 191 height 59
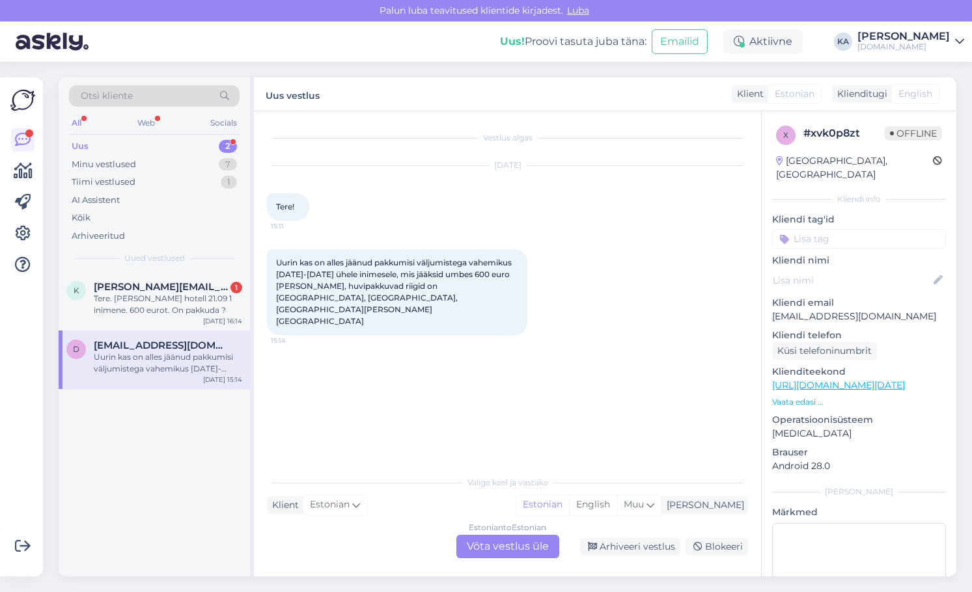
click at [489, 544] on div "Estonian to Estonian Võta vestlus üle" at bounding box center [507, 546] width 103 height 23
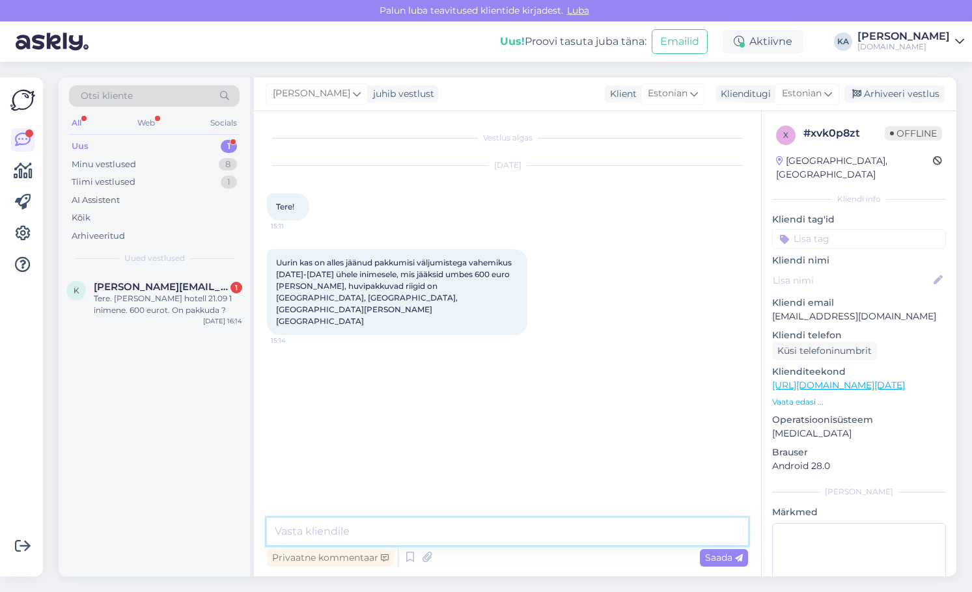
click at [368, 520] on textarea at bounding box center [507, 531] width 481 height 27
click at [368, 523] on textarea at bounding box center [507, 531] width 481 height 27
click at [335, 523] on textarea at bounding box center [507, 531] width 481 height 27
paste textarea "[URL][DOMAIN_NAME]"
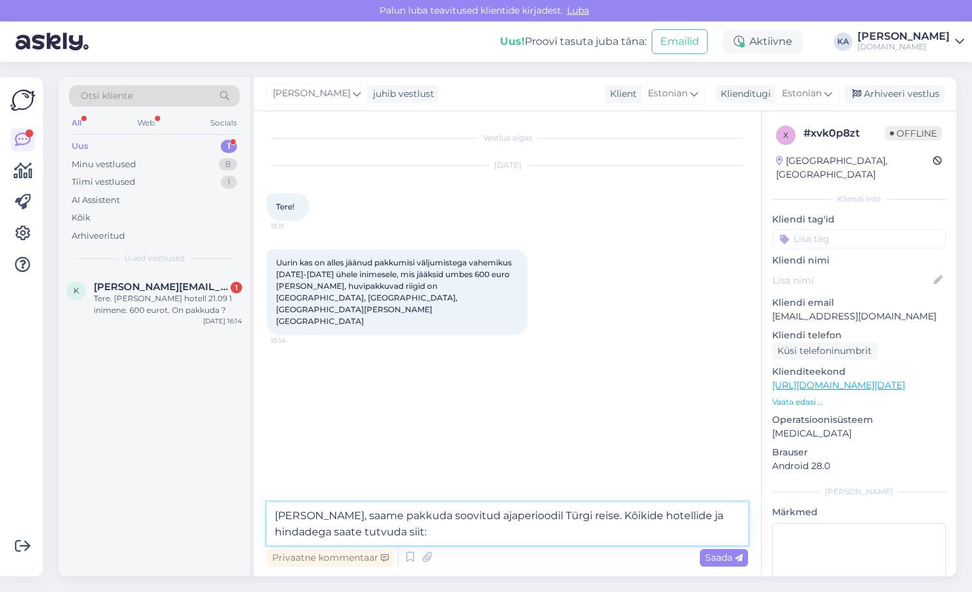
paste textarea "[URL][DOMAIN_NAME]"
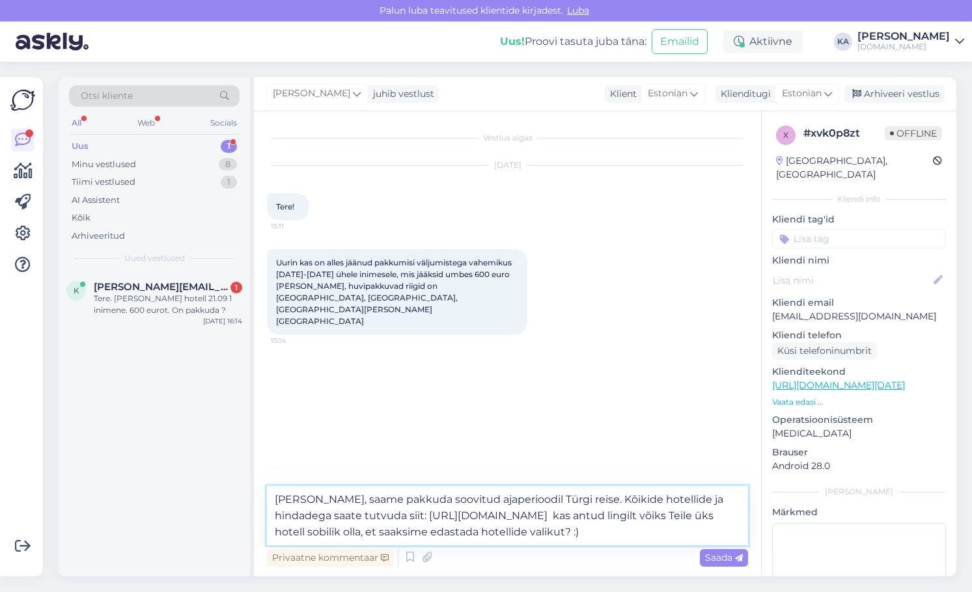
type textarea "[PERSON_NAME], saame pakkuda soovitud ajaperioodil Türgi reise. Kõikide hotelli…"
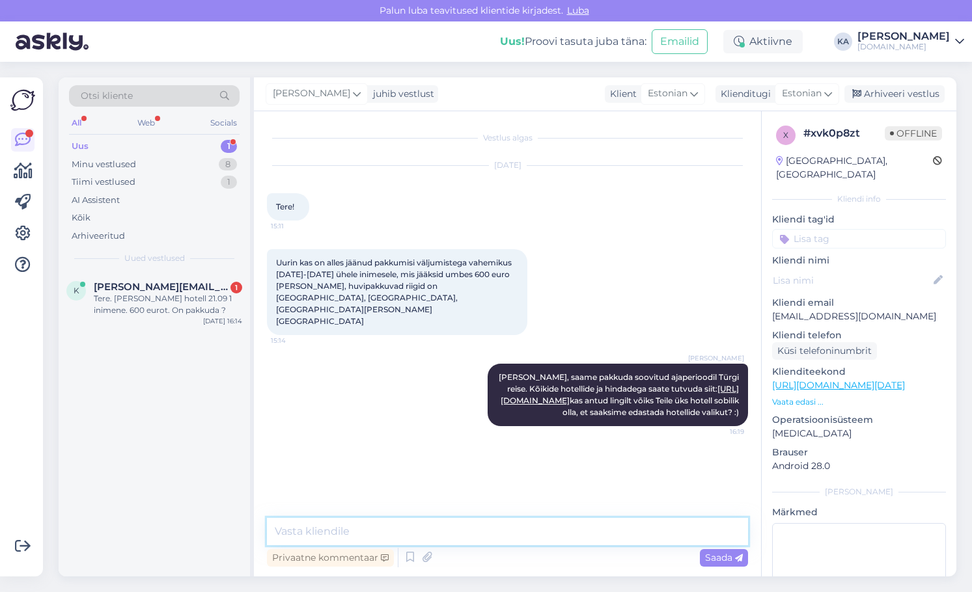
click at [331, 529] on textarea at bounding box center [507, 531] width 481 height 27
type textarea "Et saaksime edastada hinnad ühele täiskasvanule majutudes üksinda toas*"
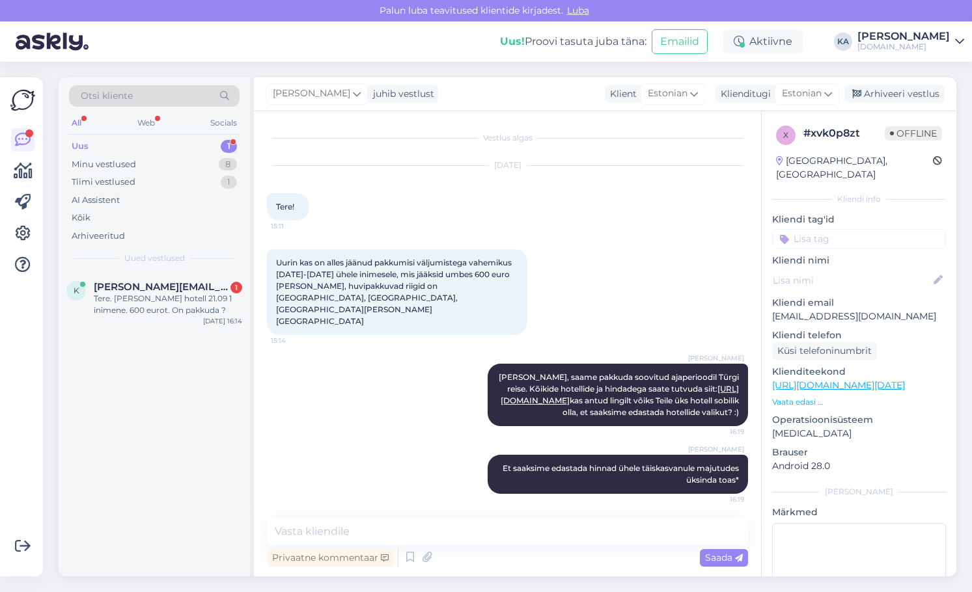
click at [895, 83] on div "[PERSON_NAME] juhib vestlust Klient [DEMOGRAPHIC_DATA] Klienditugi [DEMOGRAPHIC…" at bounding box center [605, 94] width 702 height 34
click at [896, 95] on div "Arhiveeri vestlus" at bounding box center [894, 94] width 100 height 18
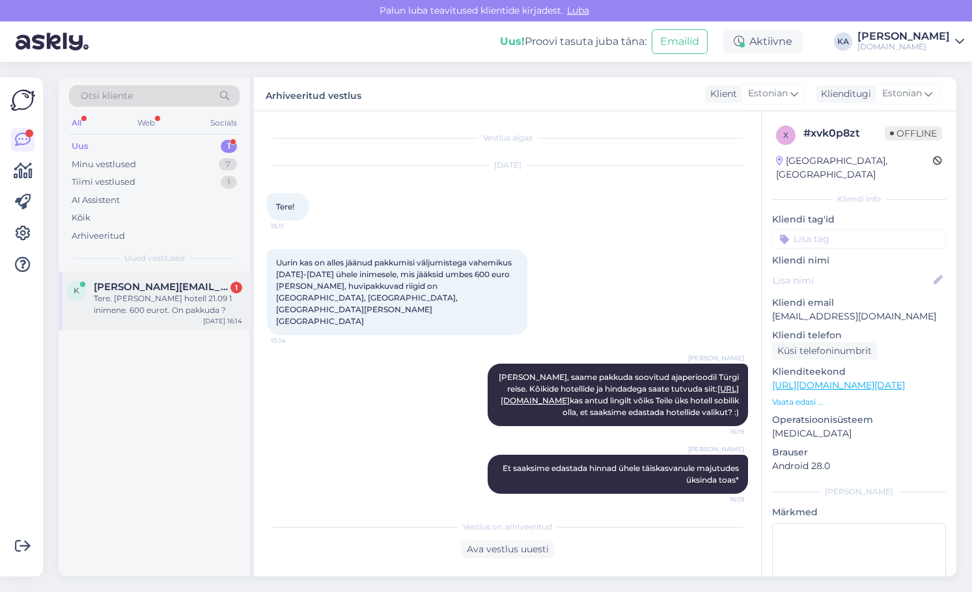
click at [145, 294] on div "Tere. [PERSON_NAME] hotell 21.09 1 inimene. 600 eurot. On pakkuda ?" at bounding box center [168, 304] width 148 height 23
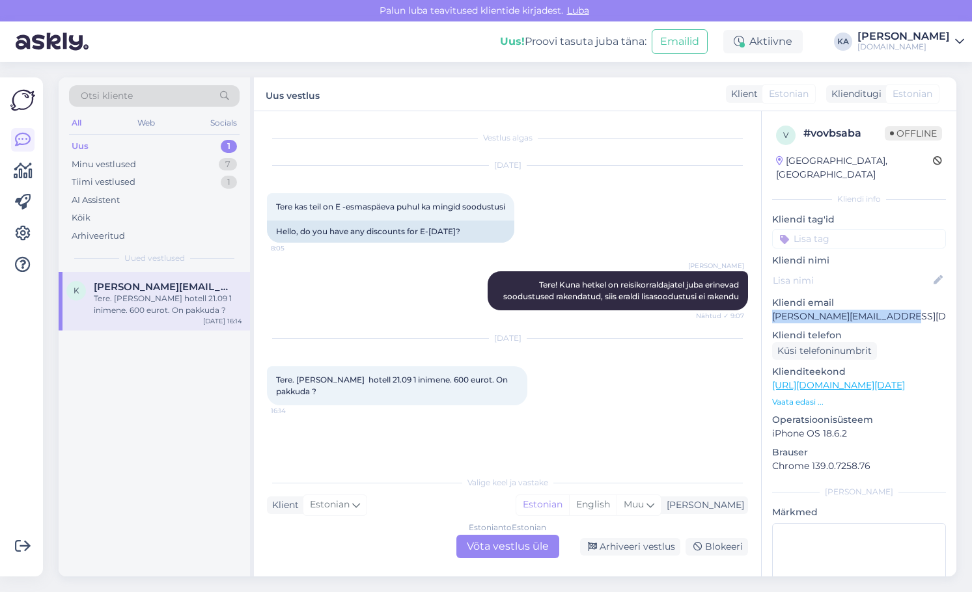
click at [763, 303] on div "v # vovbsaba Offline [GEOGRAPHIC_DATA], [GEOGRAPHIC_DATA] Kliendi info Kliendi …" at bounding box center [859, 385] width 195 height 549
click at [460, 455] on div "Vestlus algas [DATE] Tere kas teil on E -esmaspäeva puhul ka mingid soodustusi …" at bounding box center [513, 290] width 493 height 333
click at [452, 562] on div "Vestlus algas [DATE] Tere kas teil on E -esmaspäeva puhul ka mingid soodustusi …" at bounding box center [507, 343] width 507 height 465
click at [467, 547] on div "Estonian to Estonian Võta vestlus üle" at bounding box center [507, 546] width 103 height 23
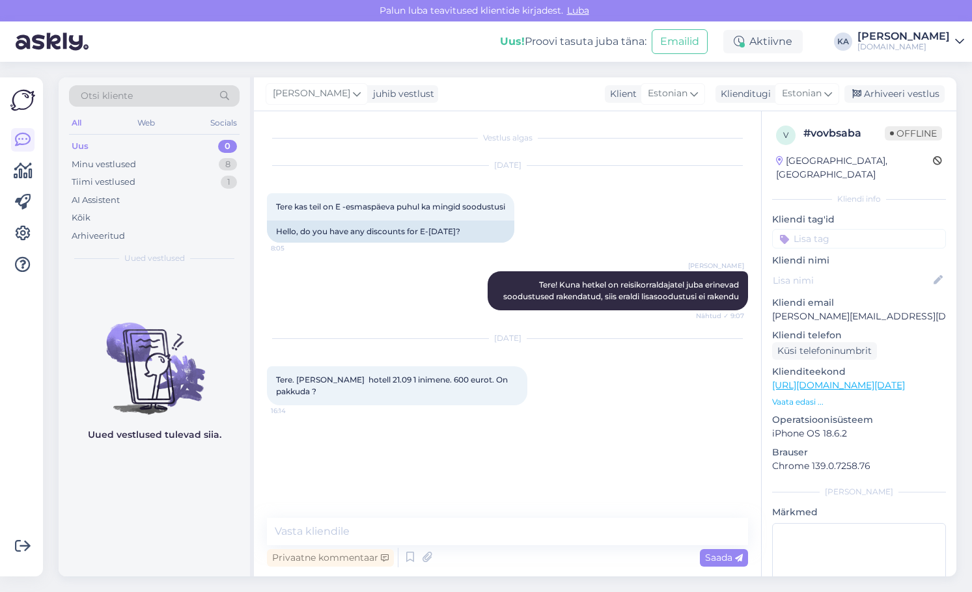
click at [367, 515] on div "Vestlus algas [DATE] Tere kas teil on E -esmaspäeva puhul ka mingid soodustusi …" at bounding box center [507, 343] width 507 height 465
click at [362, 523] on textarea at bounding box center [507, 531] width 481 height 27
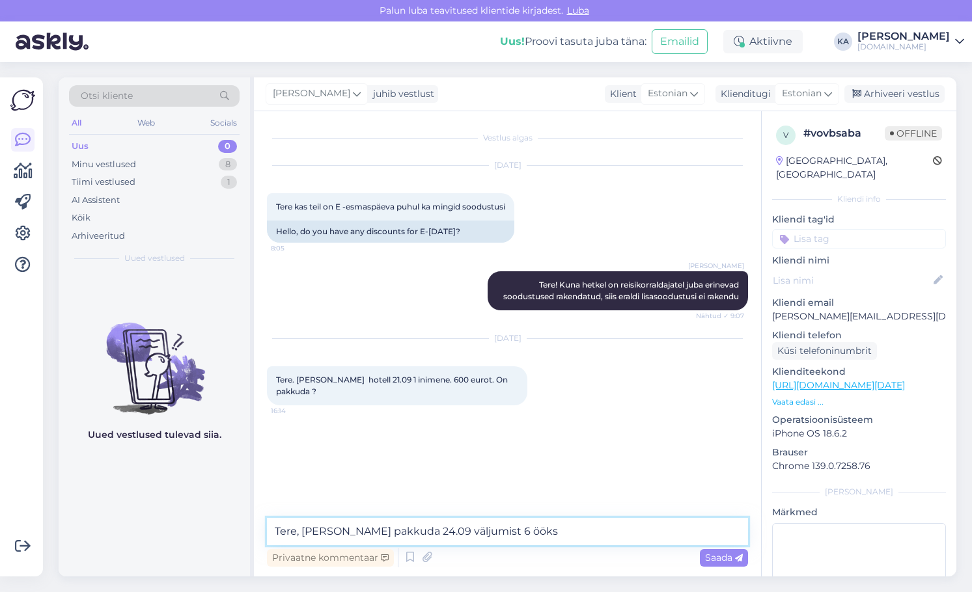
paste textarea "[PERSON_NAME][GEOGRAPHIC_DATA]"
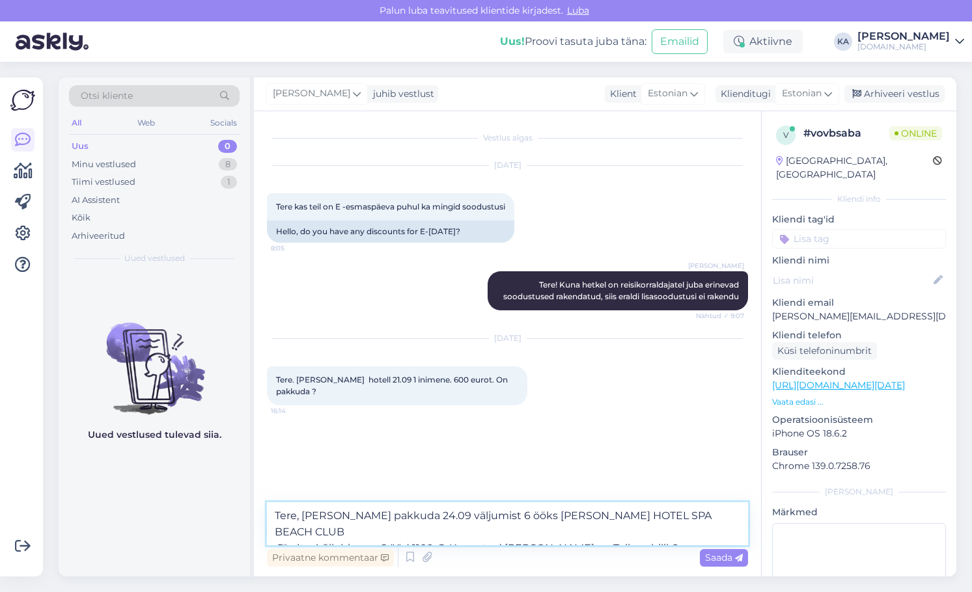
type textarea "Tere, [PERSON_NAME] pakkuda 24.09 väljumist 6 ööks [PERSON_NAME] HOTEL SPA BEAC…"
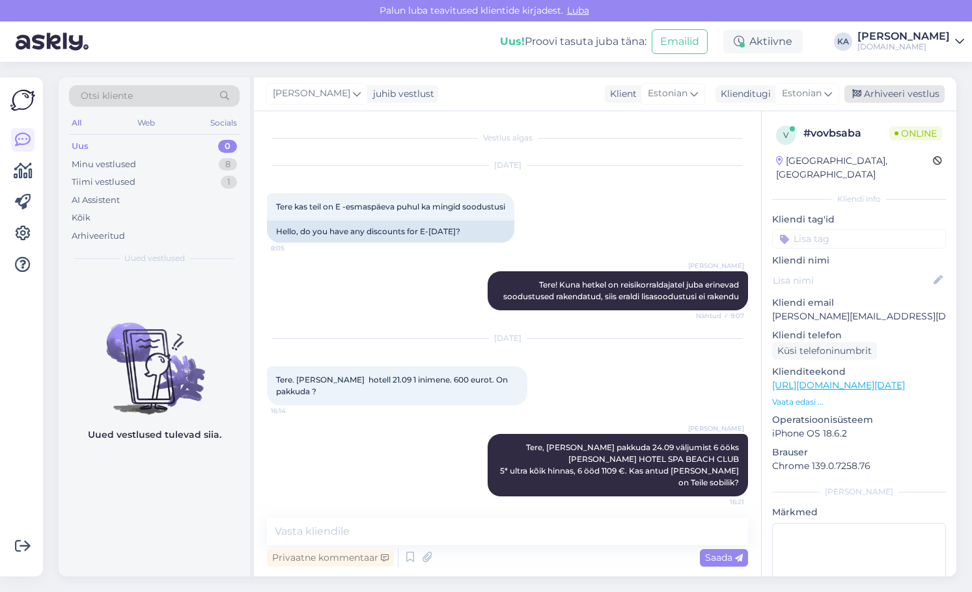
click at [876, 99] on div "Arhiveeri vestlus" at bounding box center [894, 94] width 100 height 18
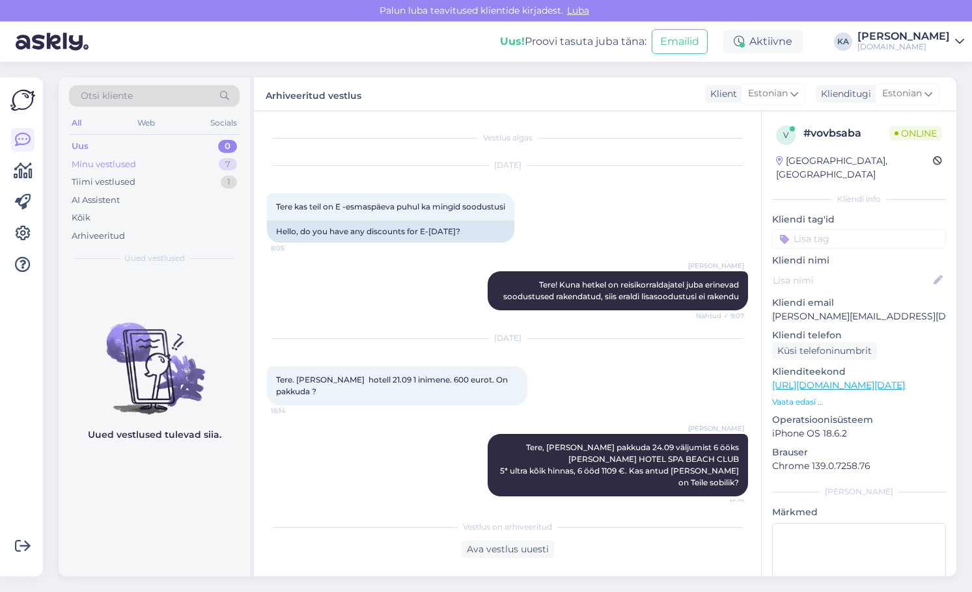
click at [133, 169] on div "Minu vestlused" at bounding box center [104, 164] width 64 height 13
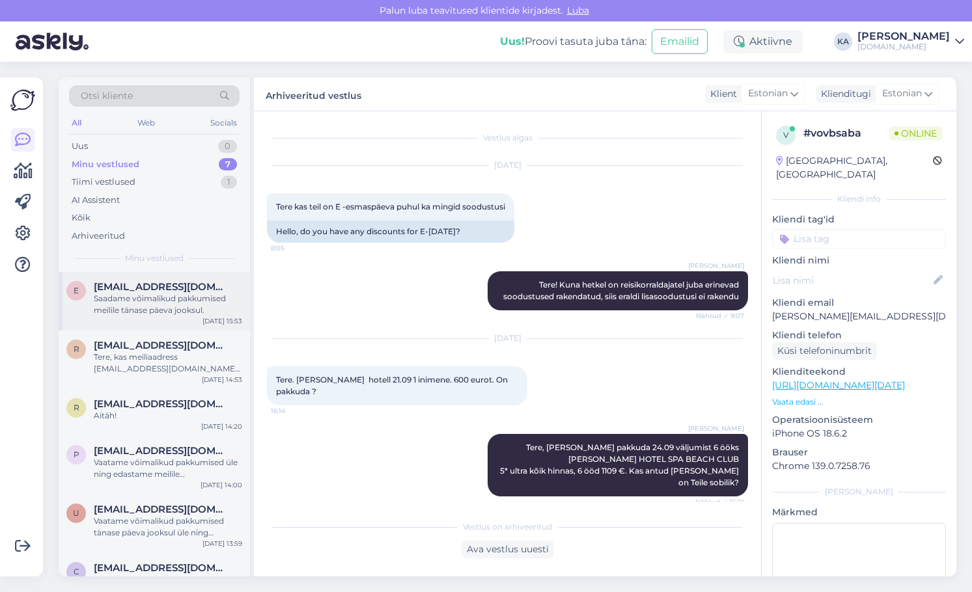
click at [137, 309] on div "Saadame võimalikud pakkumised meilile tänase päeva jooksul." at bounding box center [168, 304] width 148 height 23
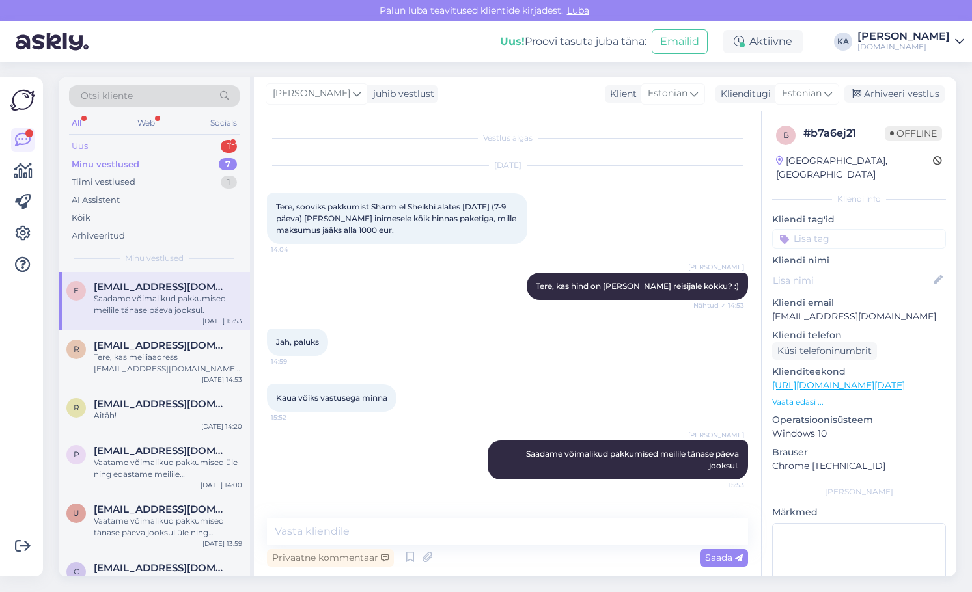
click at [153, 143] on div "Uus 1" at bounding box center [154, 146] width 171 height 18
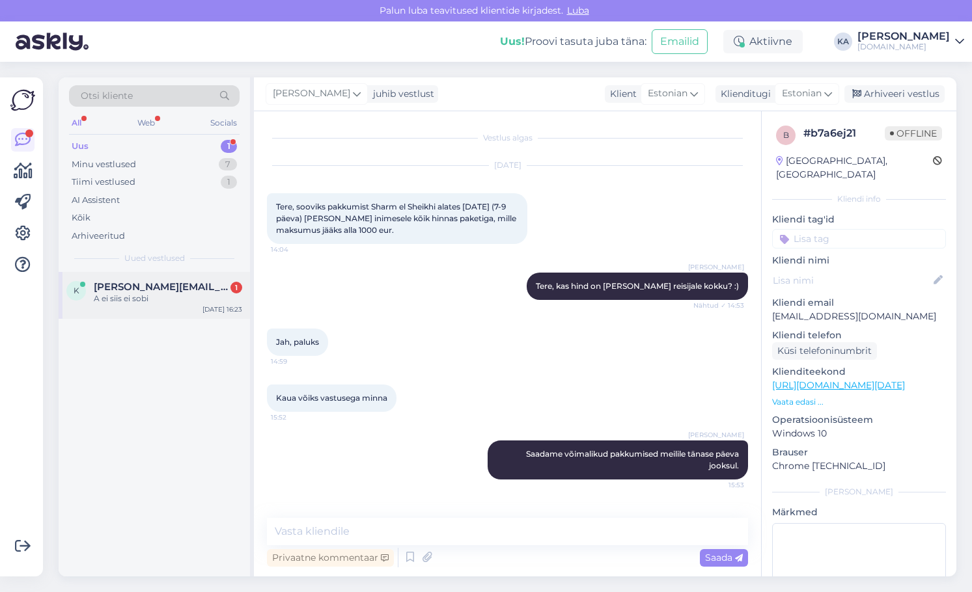
click at [122, 289] on span "[PERSON_NAME][EMAIL_ADDRESS][DOMAIN_NAME]" at bounding box center [161, 287] width 135 height 12
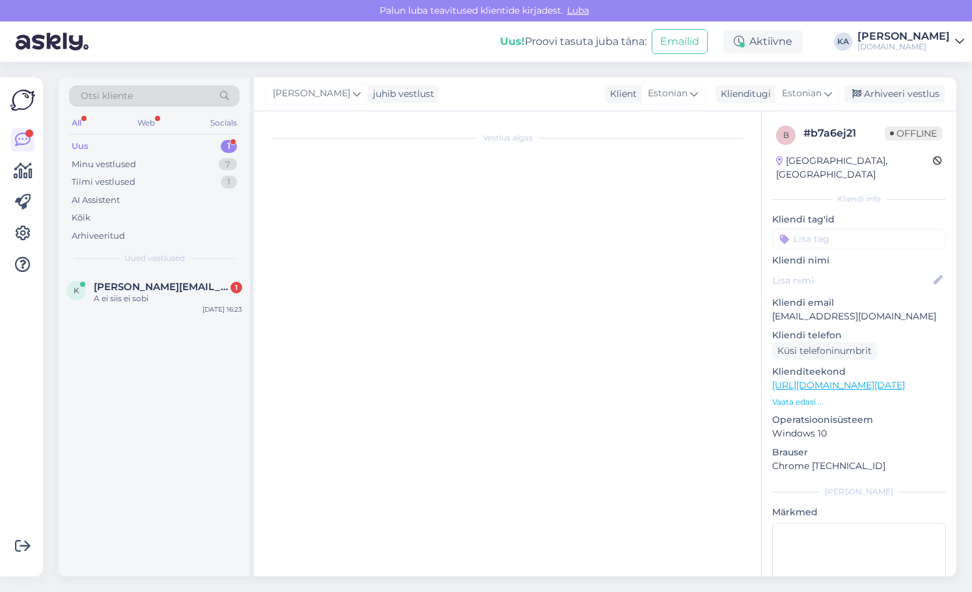
scroll to position [98, 0]
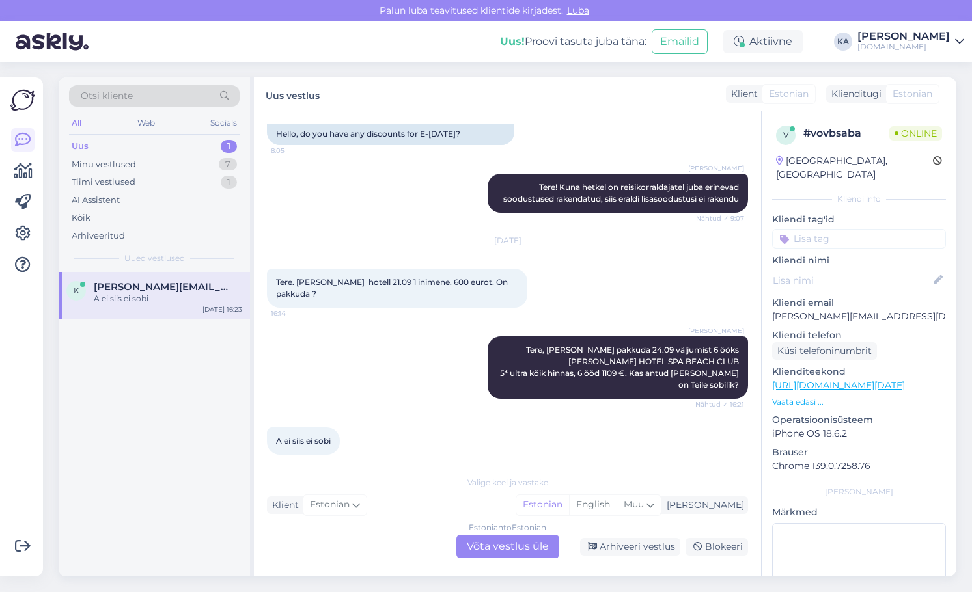
click at [182, 301] on div "A ei siis ei sobi" at bounding box center [168, 299] width 148 height 12
click at [486, 538] on div "Estonian to Estonian Võta vestlus üle" at bounding box center [507, 546] width 103 height 23
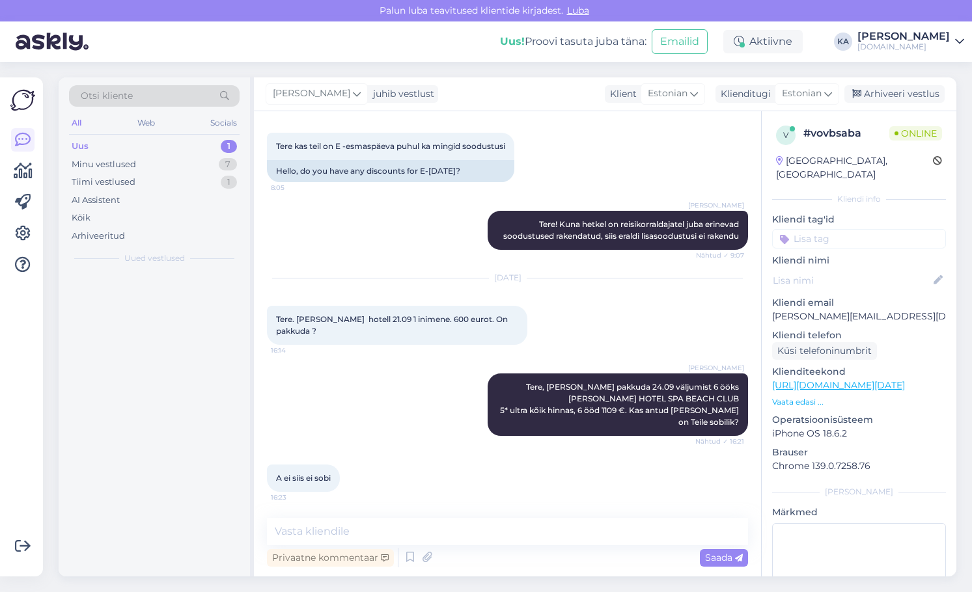
scroll to position [49, 0]
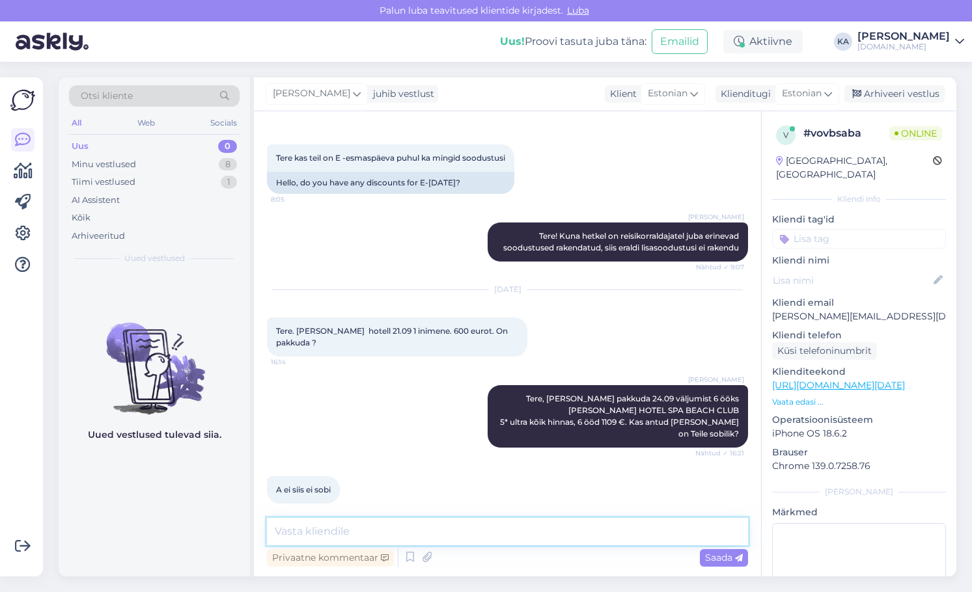
click at [345, 527] on textarea at bounding box center [507, 531] width 481 height 27
click at [348, 533] on textarea "Saaame pakkkuda ka 23.09 väljumist 6 ööks sama hinnaga." at bounding box center [507, 531] width 481 height 27
type textarea "Saaame pakkuda ka 23.09 väljumist 6 ööks sama hinnaga."
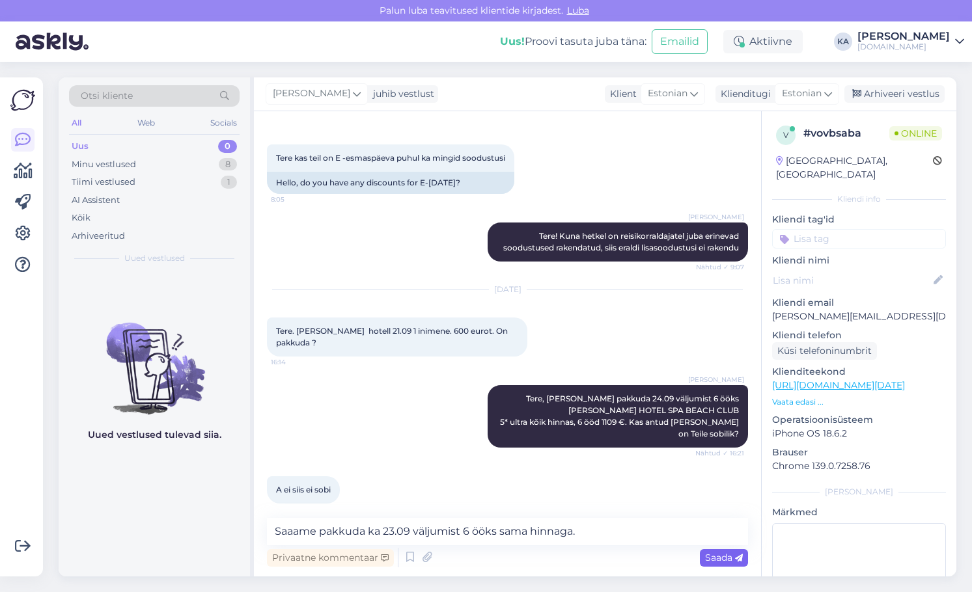
click at [713, 556] on span "Saada" at bounding box center [724, 558] width 38 height 12
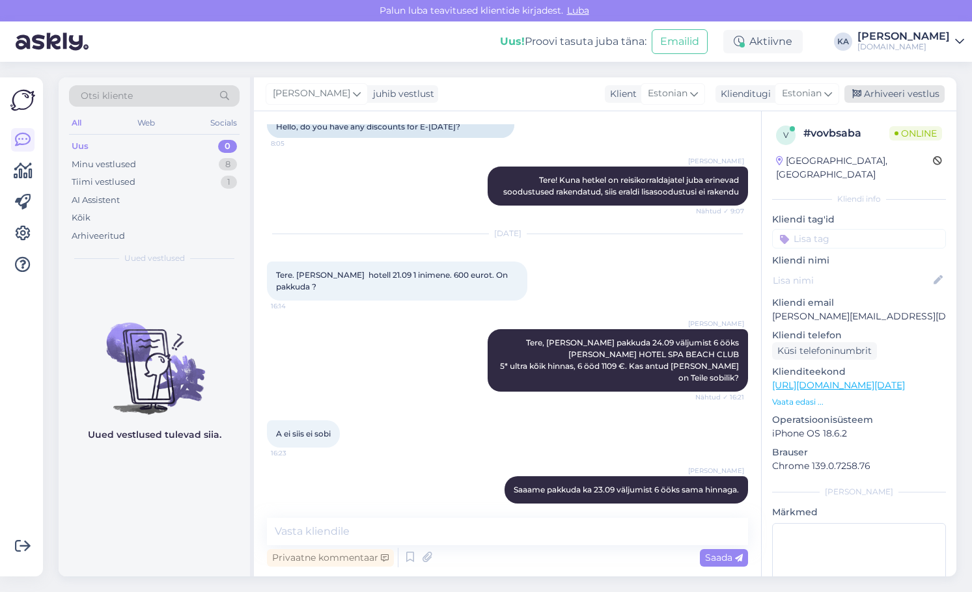
click at [873, 87] on div "Arhiveeri vestlus" at bounding box center [894, 94] width 100 height 18
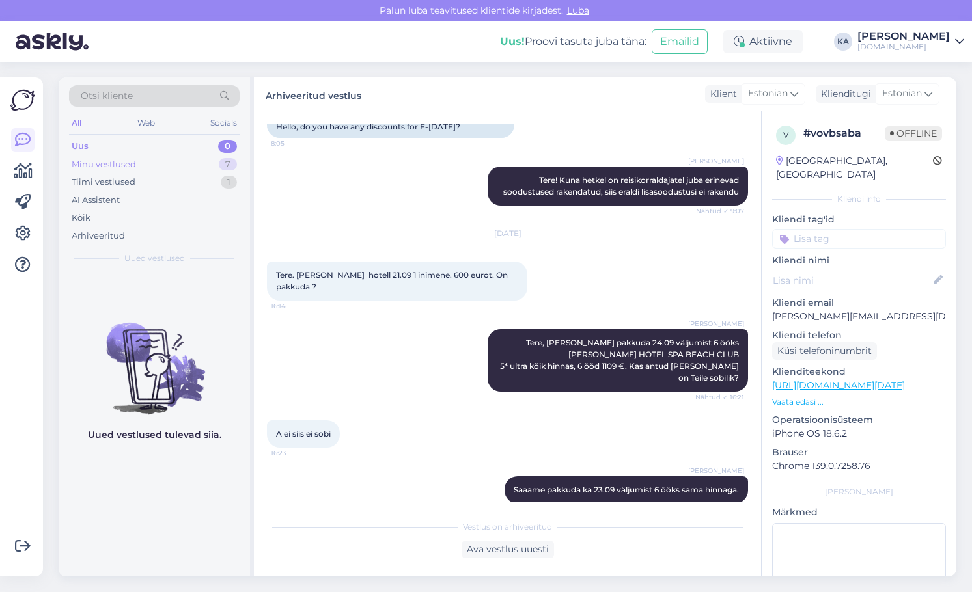
click at [104, 163] on div "Minu vestlused" at bounding box center [104, 164] width 64 height 13
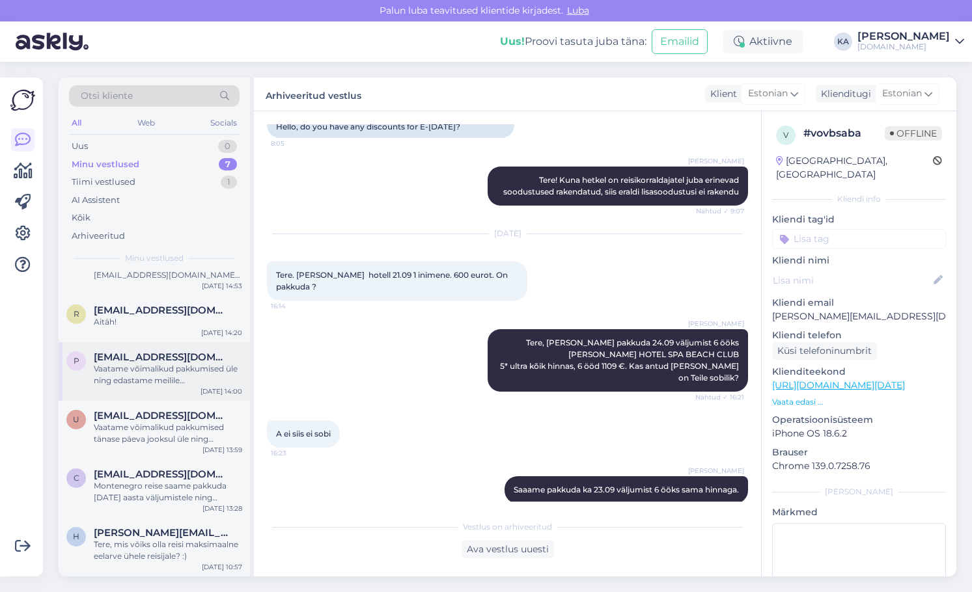
scroll to position [0, 0]
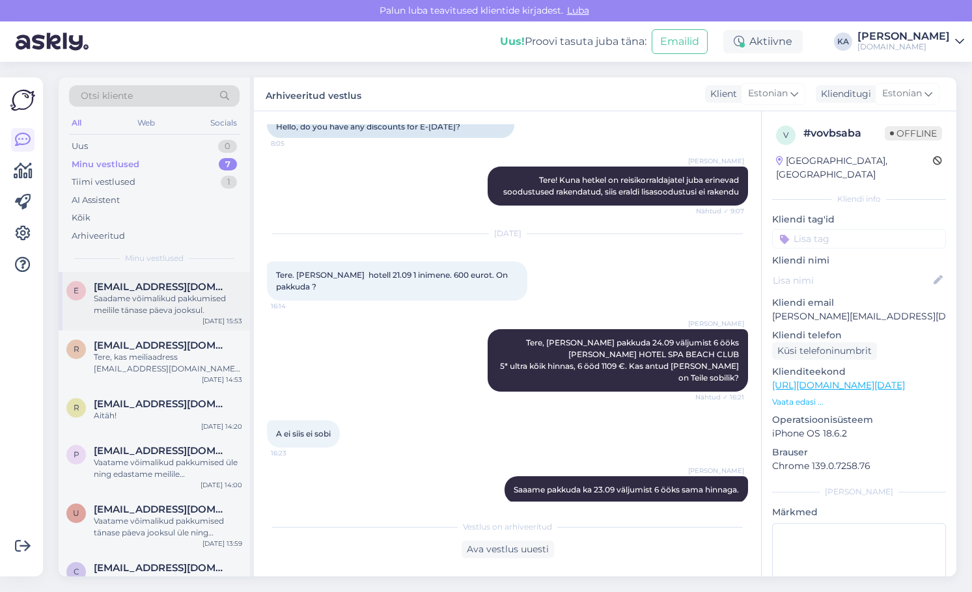
click at [150, 312] on div "Saadame võimalikud pakkumised meilile tänase päeva jooksul." at bounding box center [168, 304] width 148 height 23
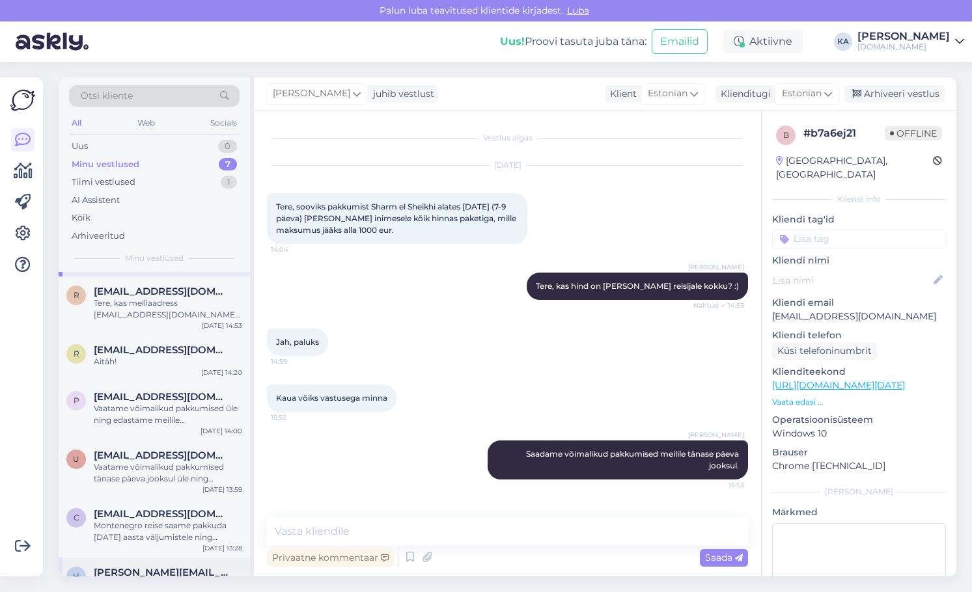
scroll to position [94, 0]
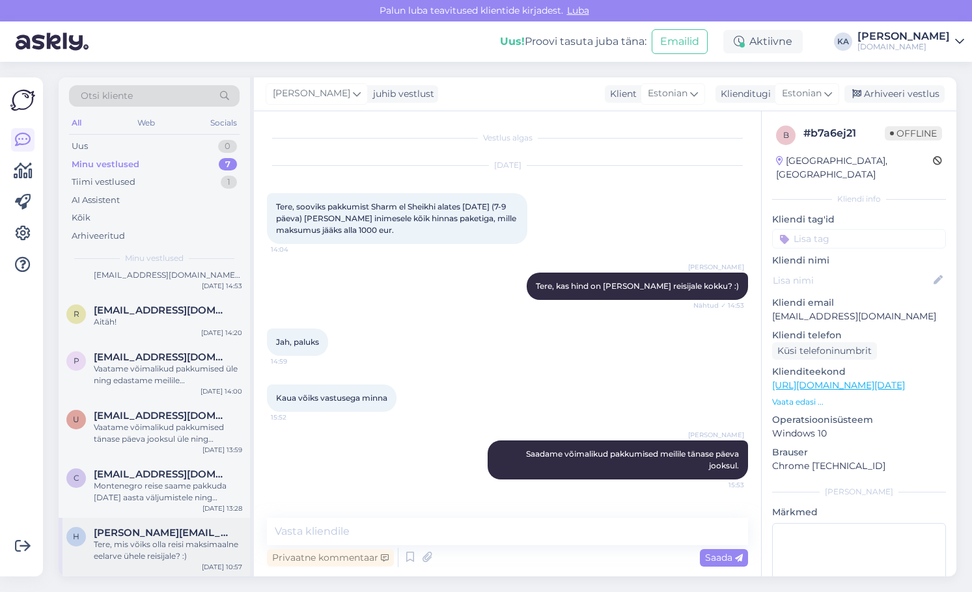
click at [147, 553] on div "Tere, mis võiks olla reisi maksimaalne eelarve ühele reisijale? :)" at bounding box center [168, 550] width 148 height 23
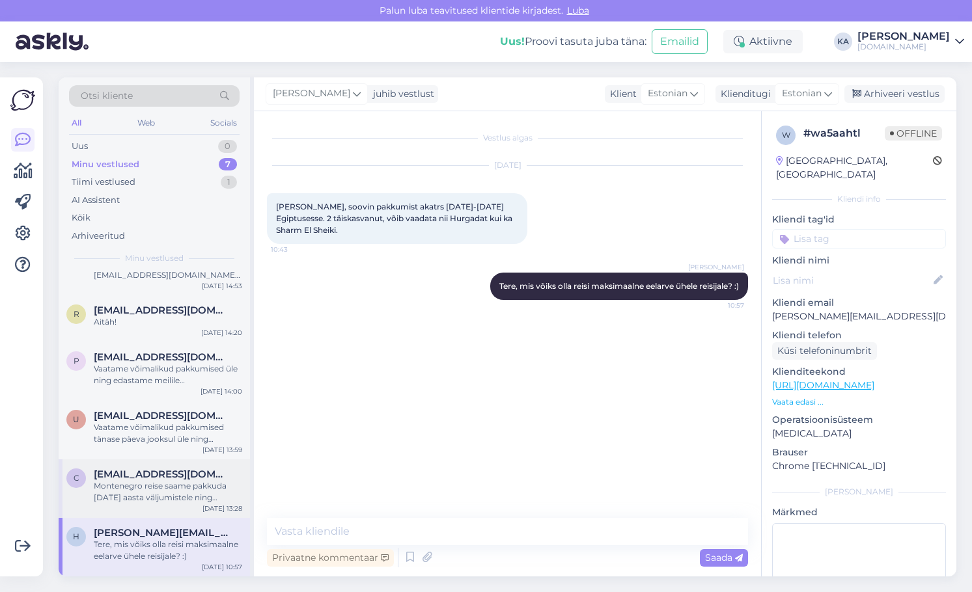
click at [115, 479] on span "[EMAIL_ADDRESS][DOMAIN_NAME]" at bounding box center [161, 475] width 135 height 12
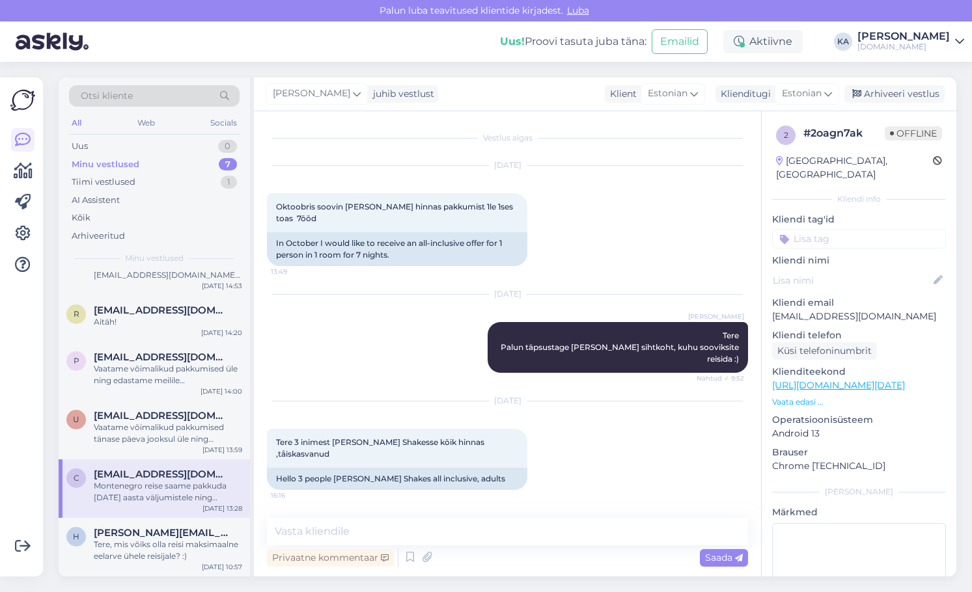
scroll to position [2753, 0]
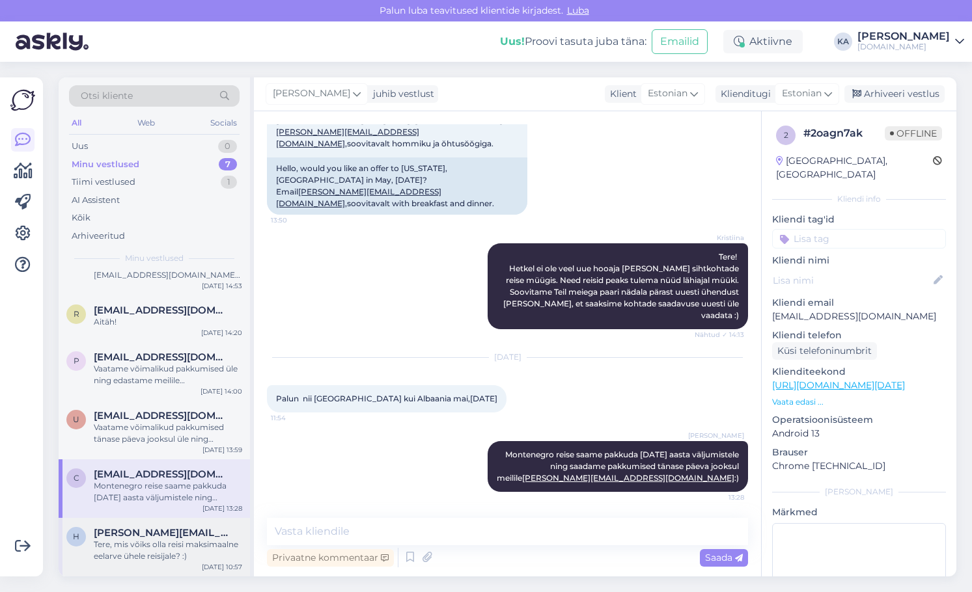
click at [135, 566] on div "h [PERSON_NAME][EMAIL_ADDRESS][DOMAIN_NAME] Tere, mis võiks olla reisi maksimaa…" at bounding box center [154, 547] width 191 height 59
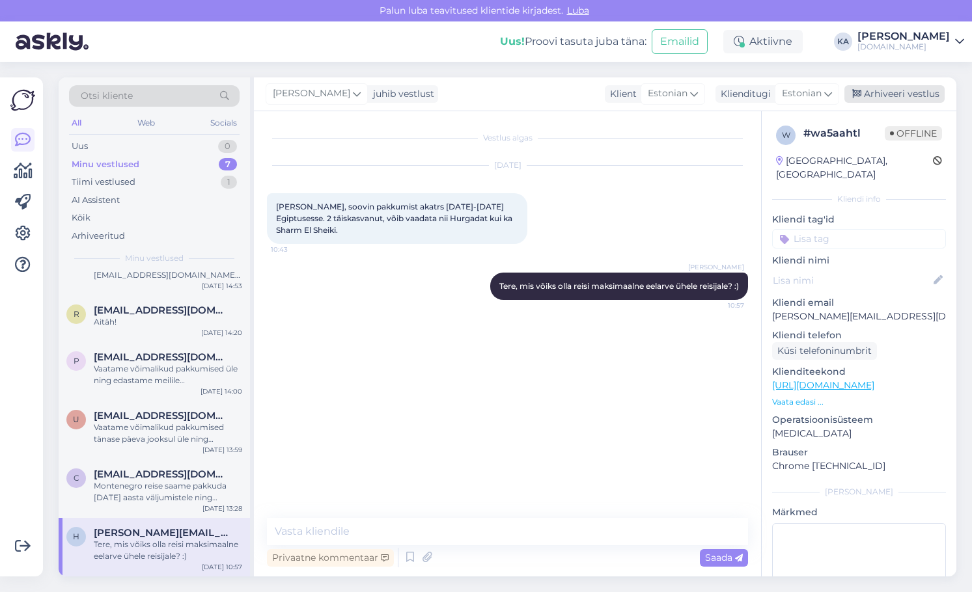
click at [889, 96] on div "Arhiveeri vestlus" at bounding box center [894, 94] width 100 height 18
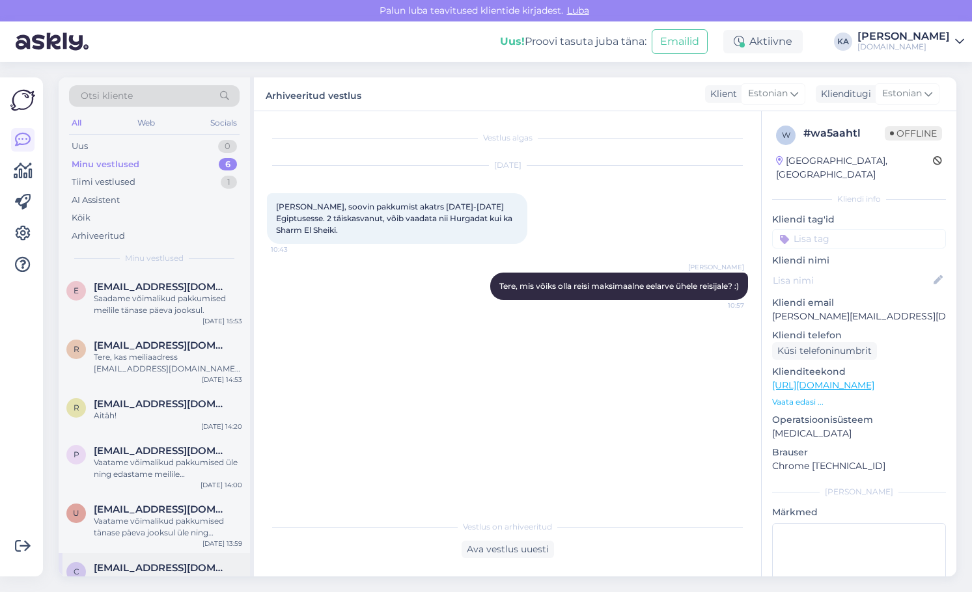
scroll to position [35, 0]
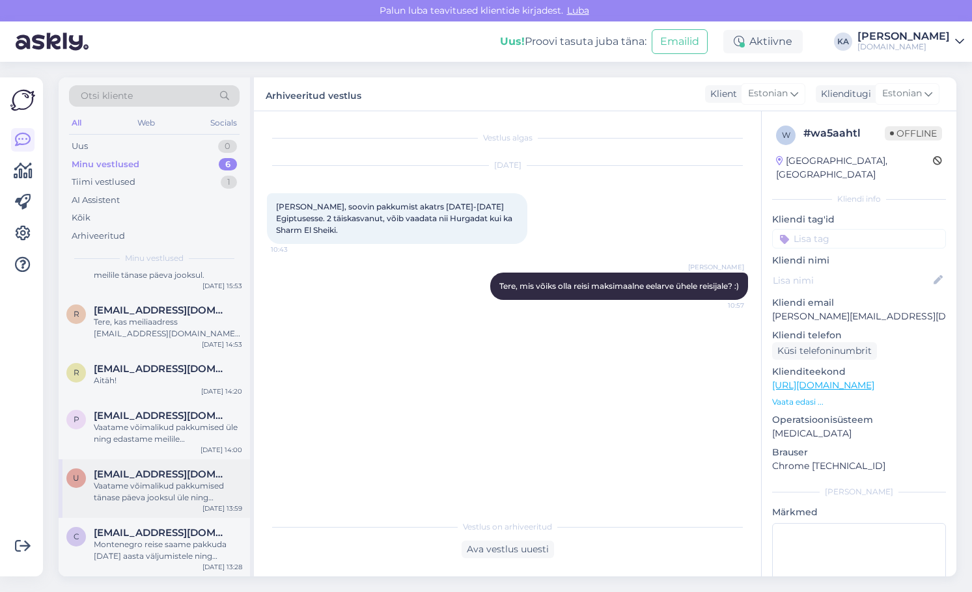
click at [133, 492] on div "Vaatame võimalikud pakkumised tänase päeva jooksul üle ning edastame meilile [E…" at bounding box center [168, 491] width 148 height 23
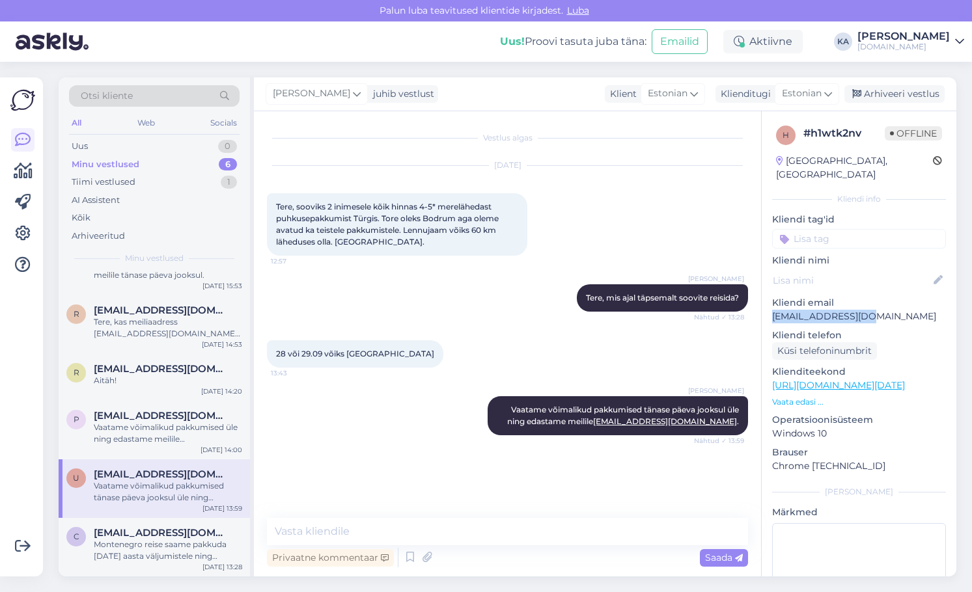
drag, startPoint x: 898, startPoint y: 308, endPoint x: 766, endPoint y: 306, distance: 132.2
click at [766, 306] on div "h # h1wtk2nv Offline [GEOGRAPHIC_DATA], [GEOGRAPHIC_DATA] Kliendi info Kliendi …" at bounding box center [859, 385] width 195 height 549
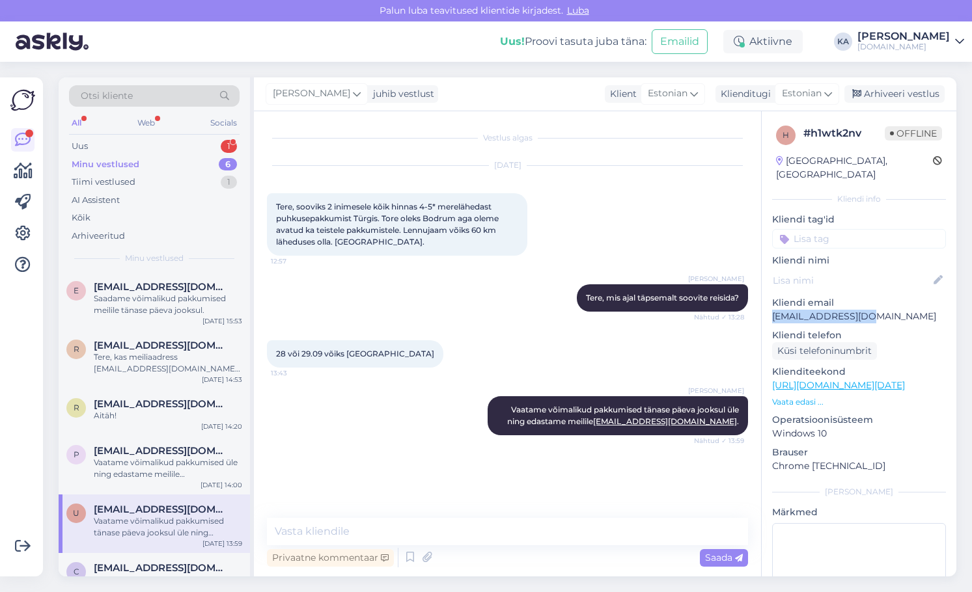
click at [434, 335] on div "28 või 29.09 võiks [GEOGRAPHIC_DATA] 13:43" at bounding box center [507, 354] width 481 height 56
drag, startPoint x: 874, startPoint y: 302, endPoint x: 753, endPoint y: 304, distance: 120.5
click at [753, 304] on div "Vestlus algas [DATE] Tere, sooviks 2 inimesele kõik hinnas 4-5* merelähedast pu…" at bounding box center [605, 343] width 702 height 465
click at [839, 310] on p "[EMAIL_ADDRESS][DOMAIN_NAME]" at bounding box center [859, 317] width 174 height 14
drag, startPoint x: 872, startPoint y: 305, endPoint x: 773, endPoint y: 307, distance: 99.0
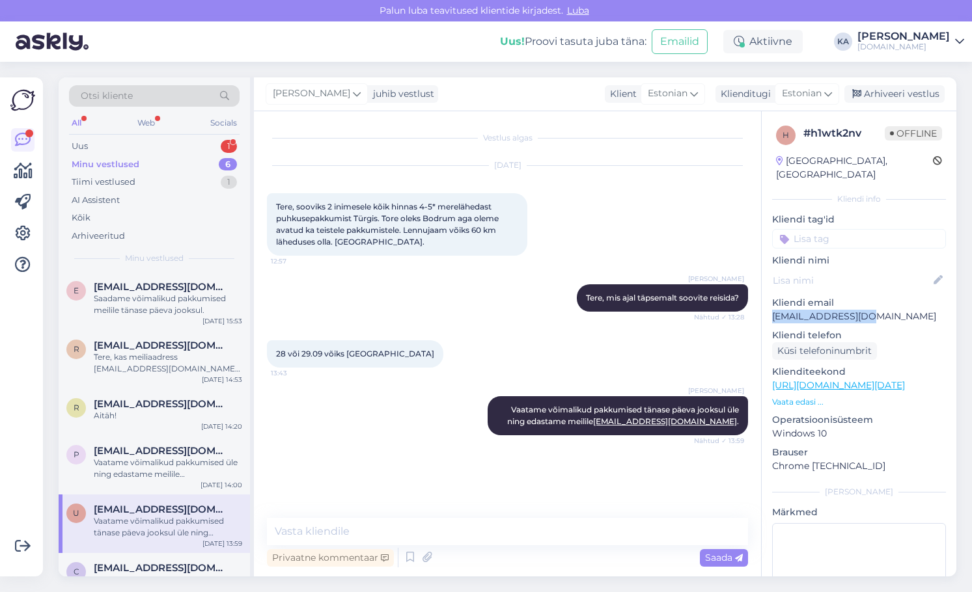
click at [773, 310] on p "[EMAIL_ADDRESS][DOMAIN_NAME]" at bounding box center [859, 317] width 174 height 14
click at [122, 139] on div "Uus 1" at bounding box center [154, 146] width 171 height 18
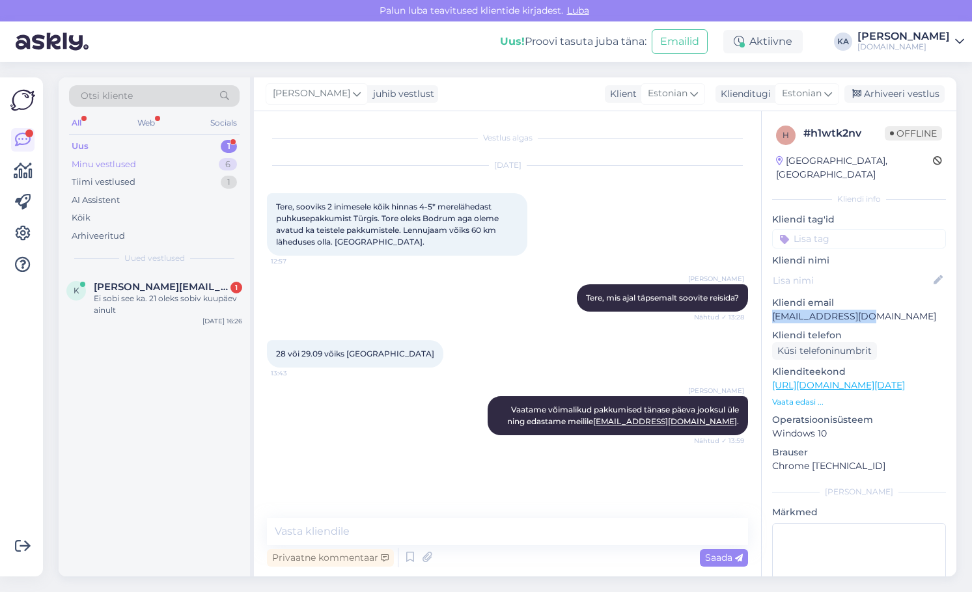
click at [125, 167] on div "Minu vestlused" at bounding box center [104, 164] width 64 height 13
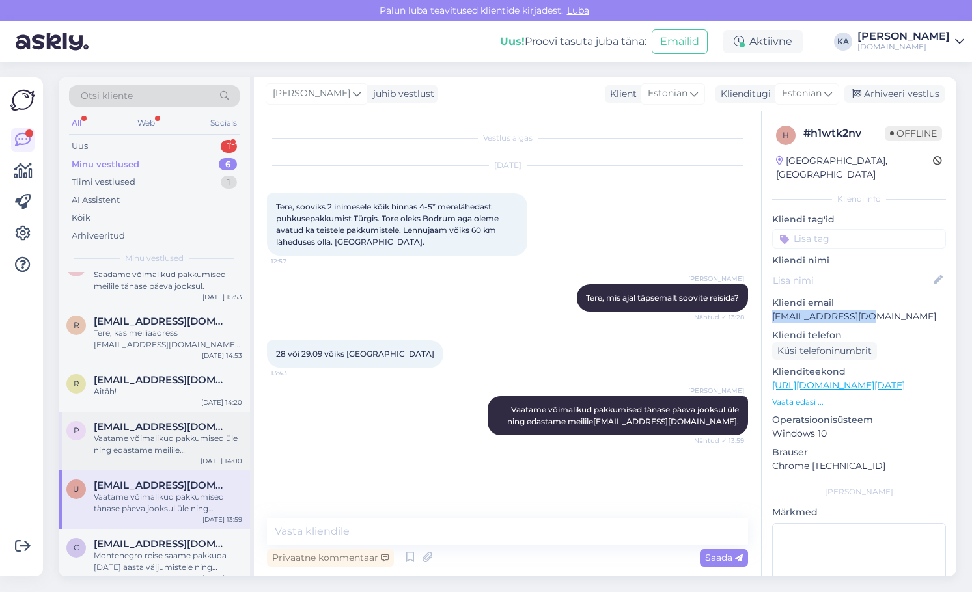
scroll to position [35, 0]
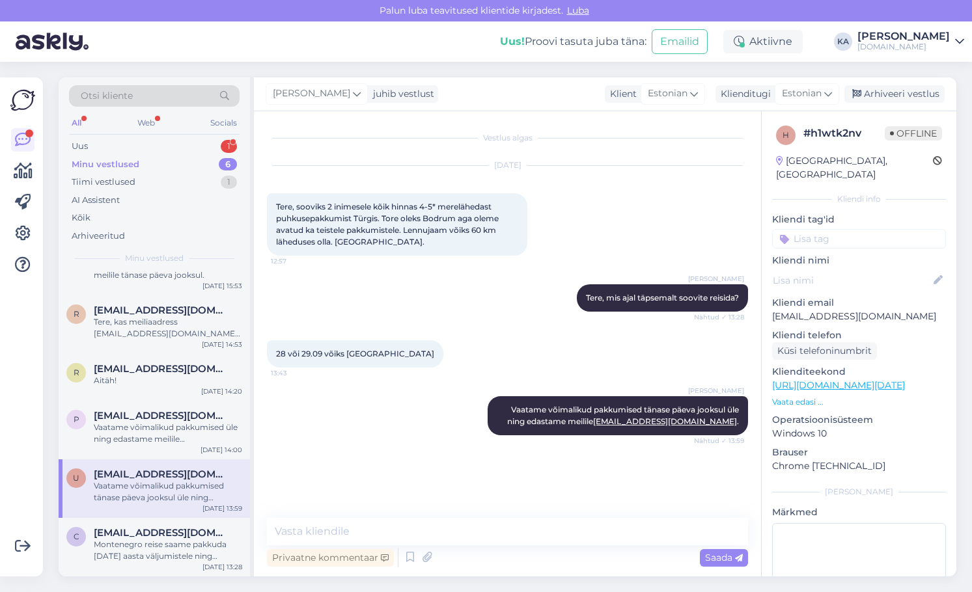
click at [150, 502] on div "Vaatame võimalikud pakkumised tänase päeva jooksul üle ning edastame meilile [E…" at bounding box center [168, 491] width 148 height 23
click at [110, 137] on div "Uus 1" at bounding box center [154, 146] width 171 height 18
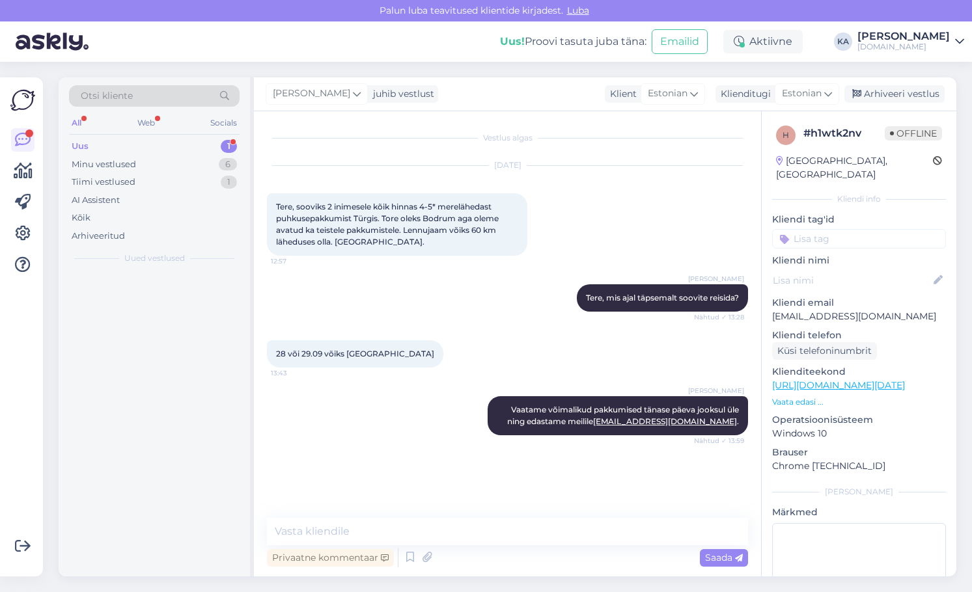
scroll to position [0, 0]
click at [120, 167] on div "Minu vestlused" at bounding box center [104, 164] width 64 height 13
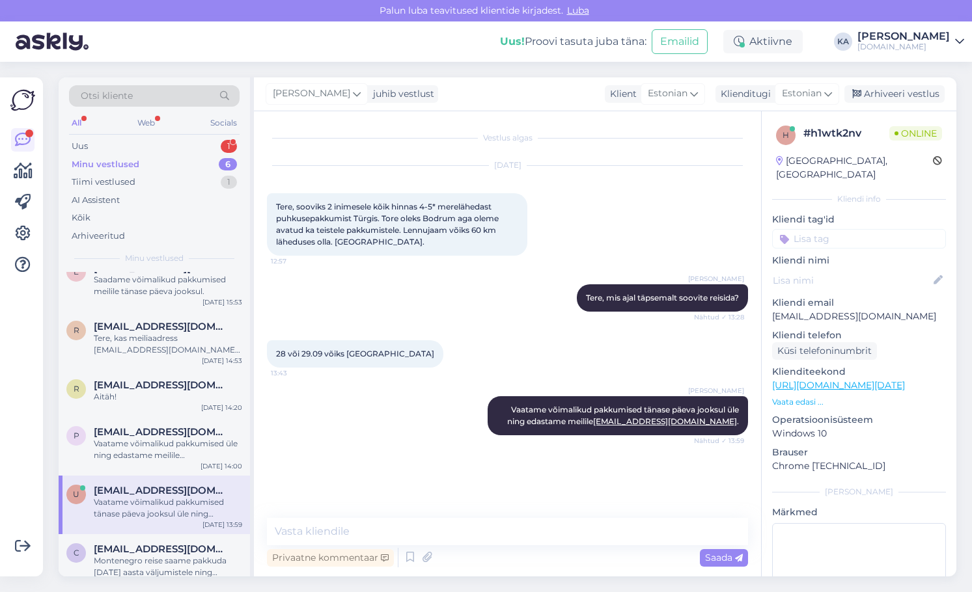
scroll to position [35, 0]
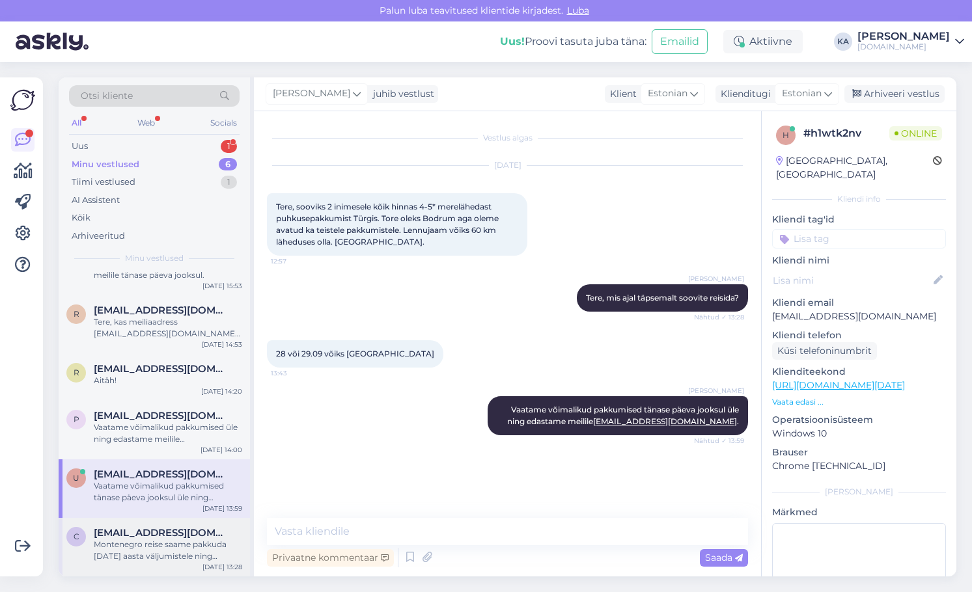
click at [153, 536] on span "[EMAIL_ADDRESS][DOMAIN_NAME]" at bounding box center [161, 533] width 135 height 12
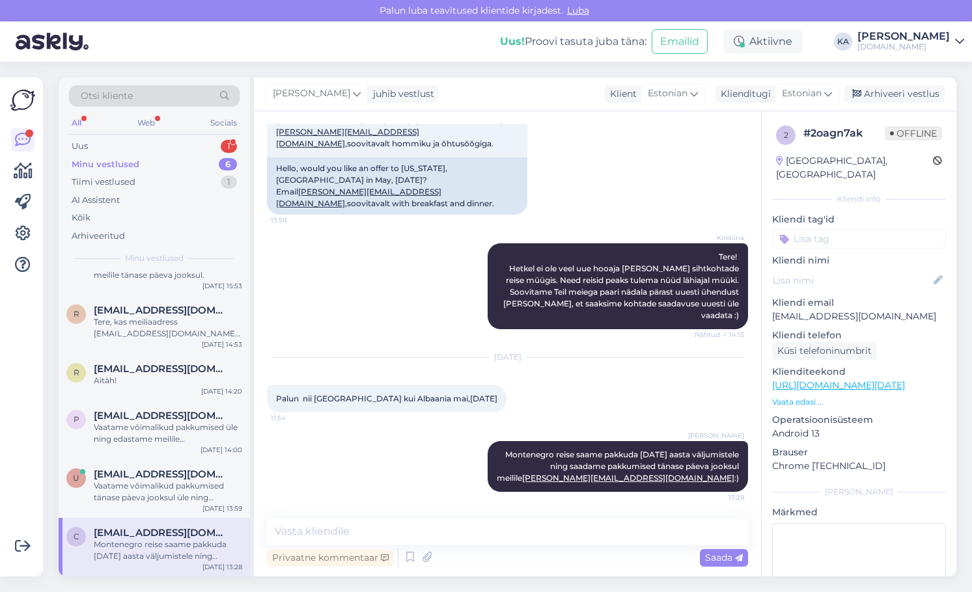
scroll to position [2753, 0]
click at [364, 325] on div "Kristiina Tere! Hetkel ei ole veel uue hooaja [PERSON_NAME] sihtkohtade reise m…" at bounding box center [507, 286] width 481 height 115
click at [137, 485] on div "Vaatame võimalikud pakkumised tänase päeva jooksul üle ning edastame meilile [E…" at bounding box center [168, 491] width 148 height 23
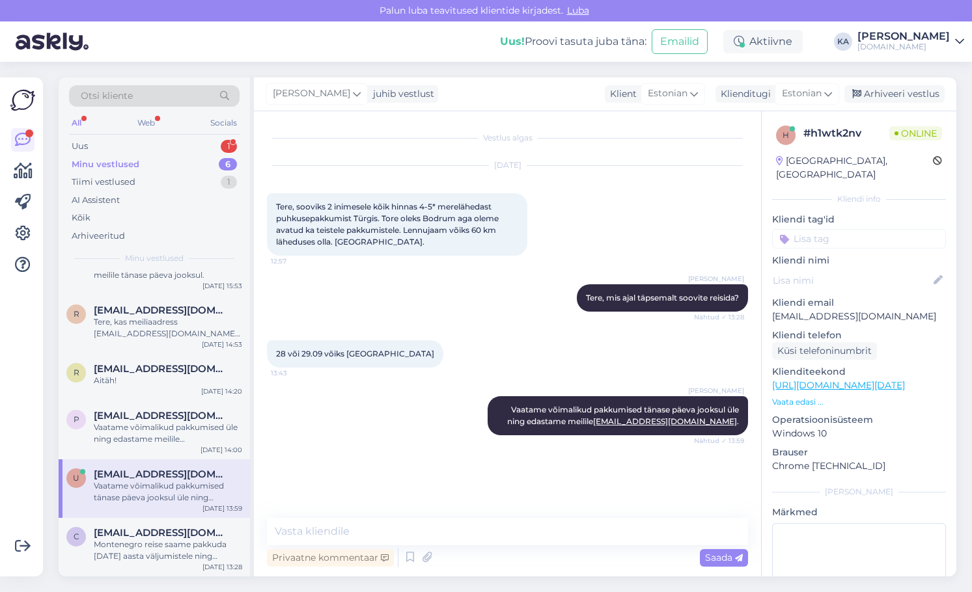
scroll to position [0, 0]
click at [907, 94] on div "Arhiveeri vestlus" at bounding box center [894, 94] width 100 height 18
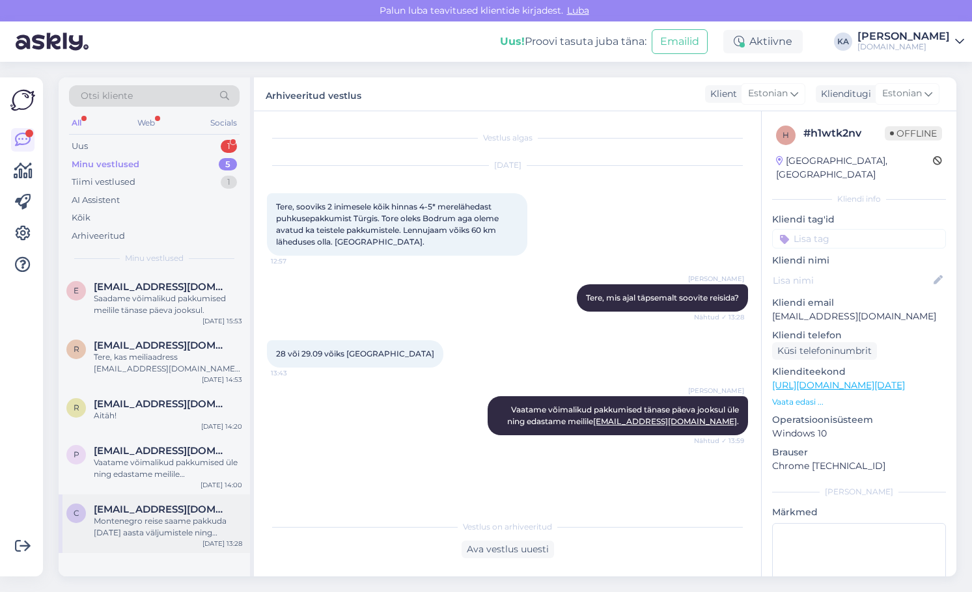
click at [177, 526] on div "Montenegro reise saame pakkuda [DATE] aasta väljumistele ning saadame pakkumise…" at bounding box center [168, 527] width 148 height 23
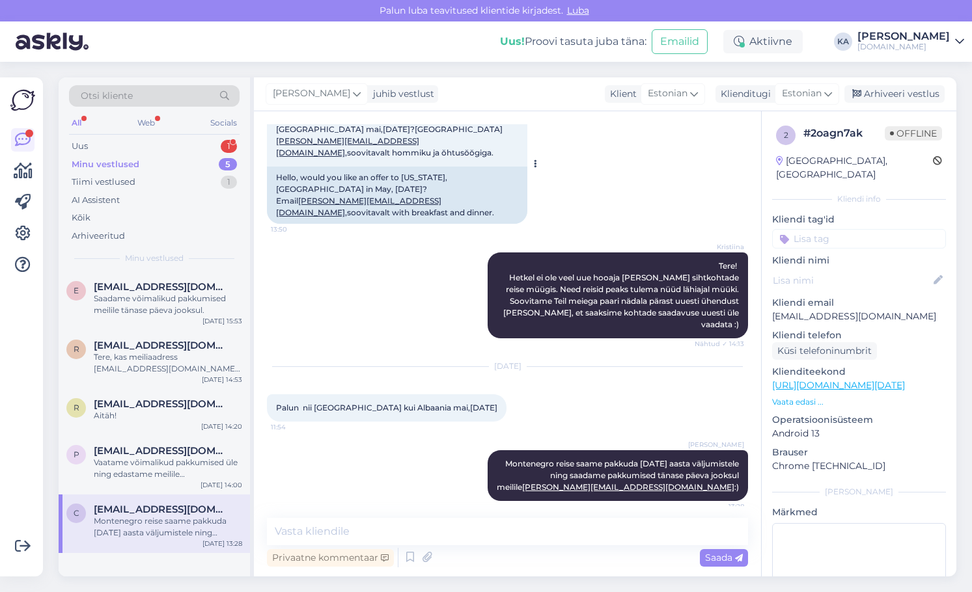
scroll to position [2688, 0]
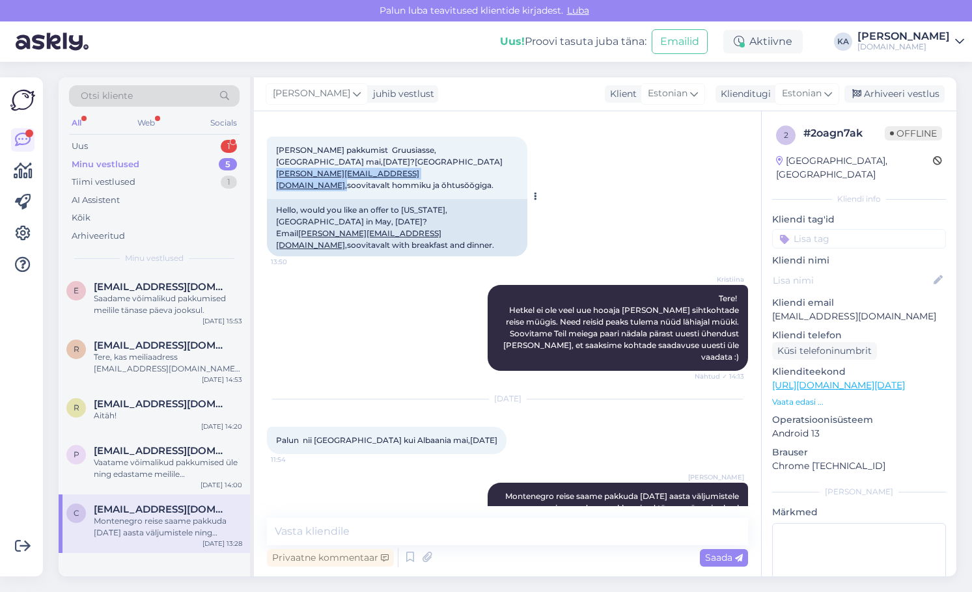
drag, startPoint x: 441, startPoint y: 223, endPoint x: 329, endPoint y: 221, distance: 112.0
click at [329, 190] on span "[PERSON_NAME] pakkumist Gruusiasse,[GEOGRAPHIC_DATA] mai,[DATE]?Mailile [PERSON…" at bounding box center [389, 167] width 227 height 45
click at [479, 199] on div "[PERSON_NAME] pakkumist Gruusiasse,[GEOGRAPHIC_DATA] mai,[DATE]?Mailile [PERSON…" at bounding box center [397, 168] width 260 height 62
drag, startPoint x: 440, startPoint y: 220, endPoint x: 329, endPoint y: 224, distance: 111.4
click at [329, 190] on span "[PERSON_NAME] pakkumist Gruusiasse,[GEOGRAPHIC_DATA] mai,[DATE]?Mailile [PERSON…" at bounding box center [389, 167] width 227 height 45
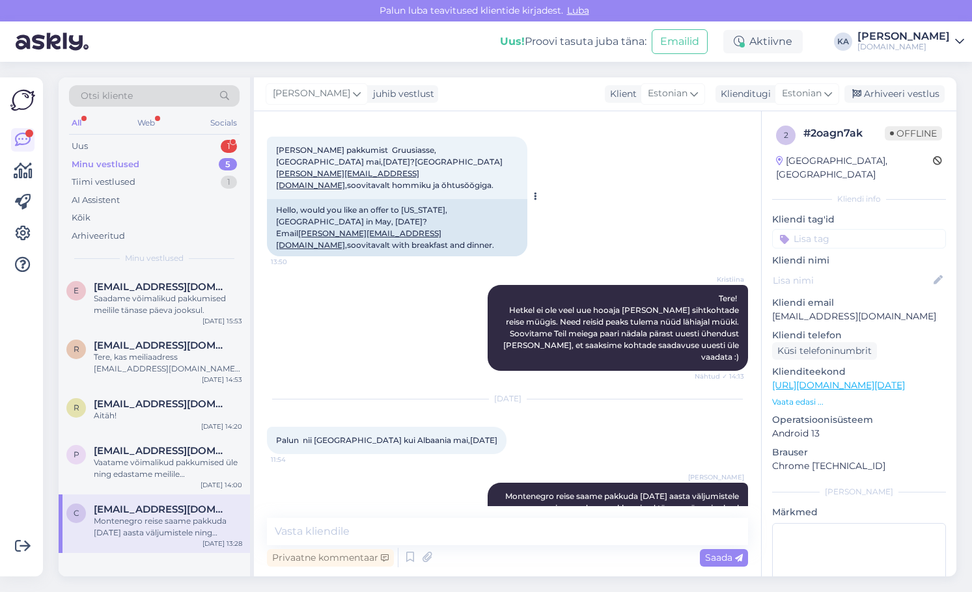
click at [491, 247] on div "Hello, would you like an offer to [US_STATE], [GEOGRAPHIC_DATA] in May, [DATE]?…" at bounding box center [397, 227] width 260 height 57
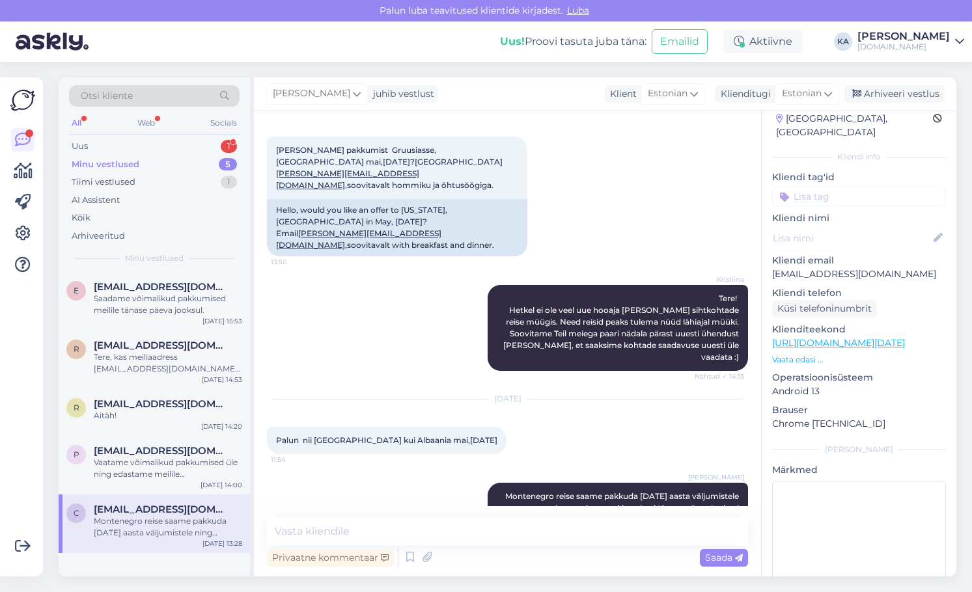
scroll to position [65, 0]
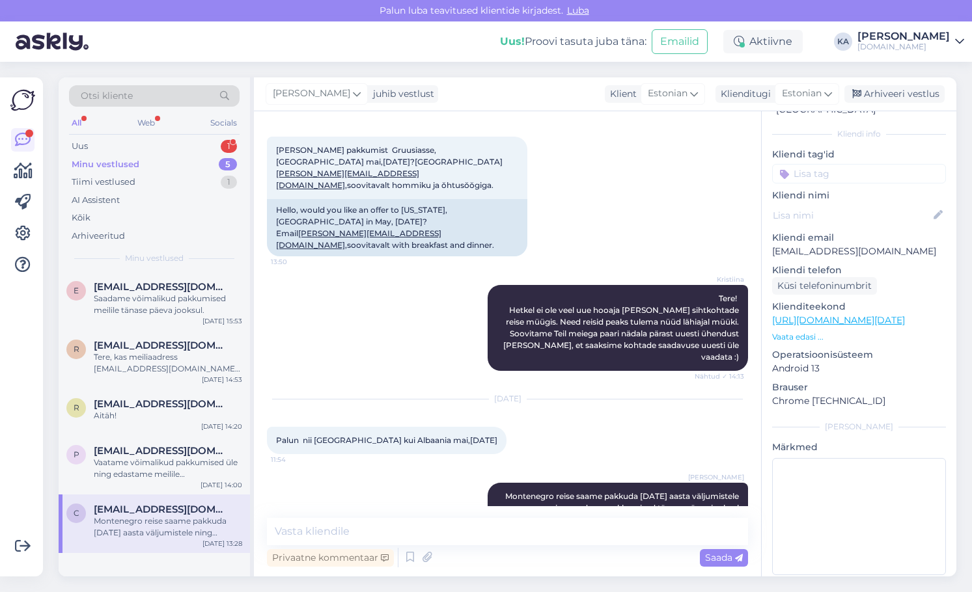
click at [126, 517] on div "Montenegro reise saame pakkuda [DATE] aasta väljumistele ning saadame pakkumise…" at bounding box center [168, 527] width 148 height 23
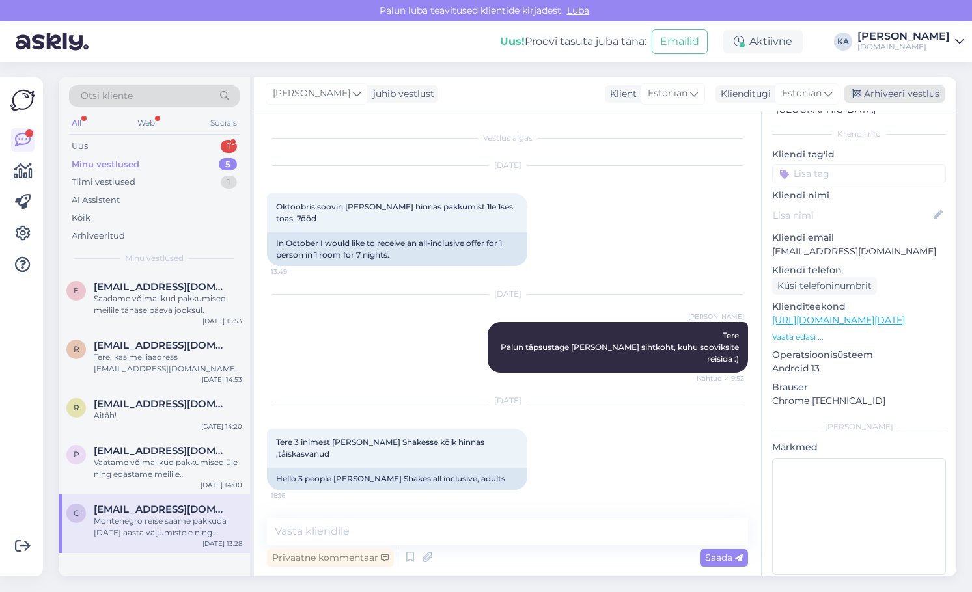
click at [901, 86] on div "Arhiveeri vestlus" at bounding box center [894, 94] width 100 height 18
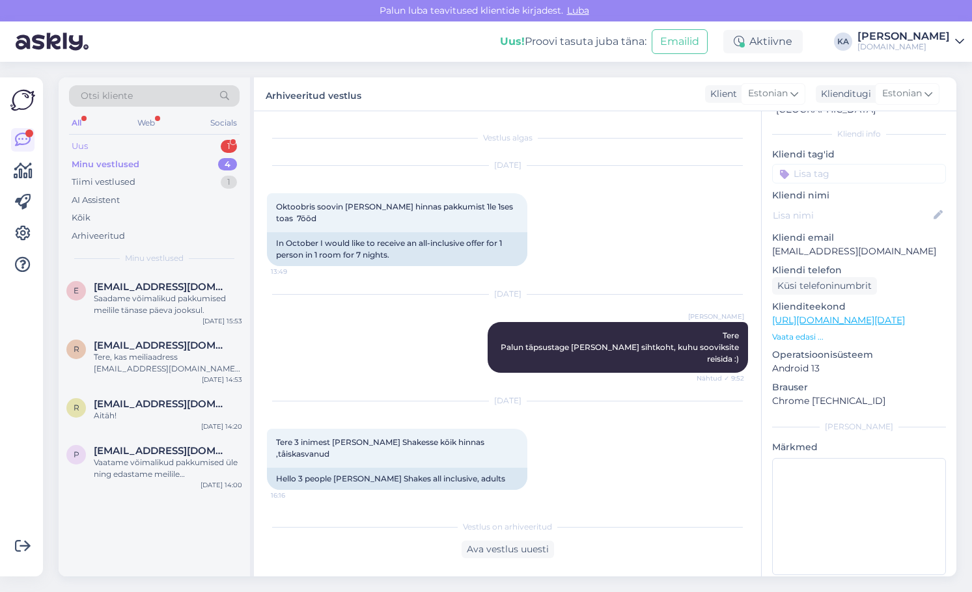
click at [86, 143] on div "Uus" at bounding box center [80, 146] width 16 height 13
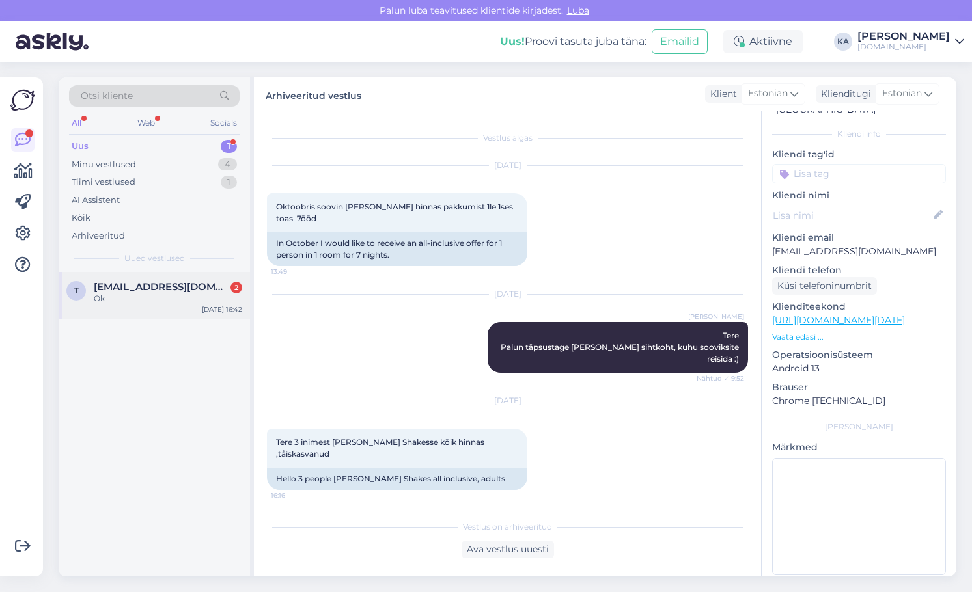
click at [183, 286] on span "[EMAIL_ADDRESS][DOMAIN_NAME]" at bounding box center [161, 287] width 135 height 12
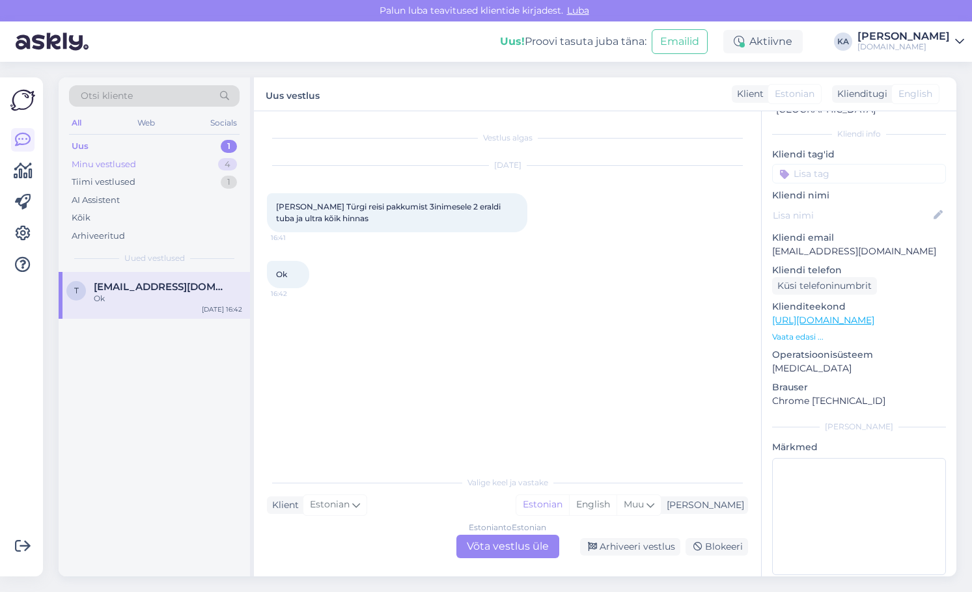
click at [116, 169] on div "Minu vestlused" at bounding box center [104, 164] width 64 height 13
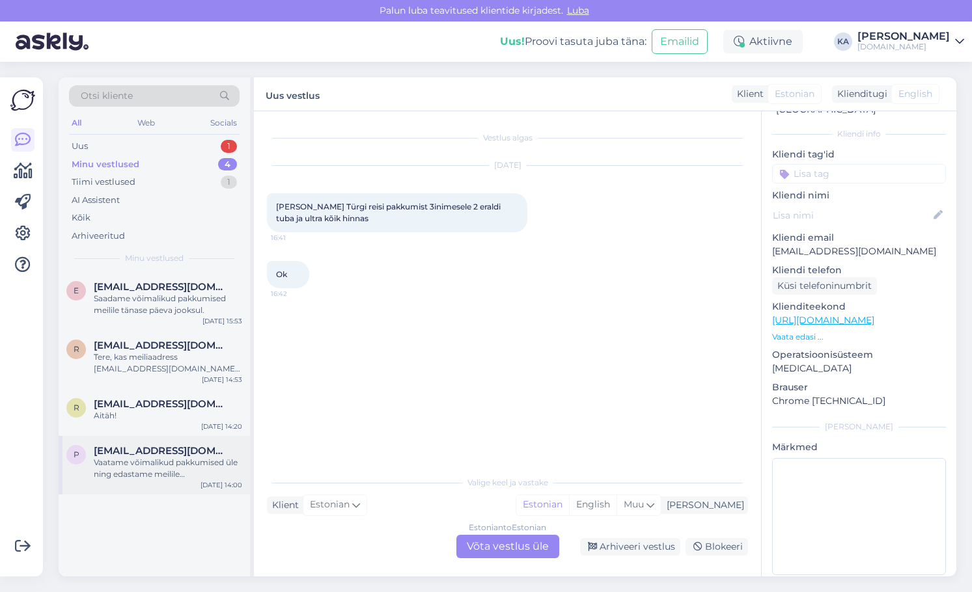
click at [157, 480] on div "p [EMAIL_ADDRESS][DOMAIN_NAME] Vaatame võimalikud pakkumised üle ning edastame …" at bounding box center [154, 465] width 191 height 59
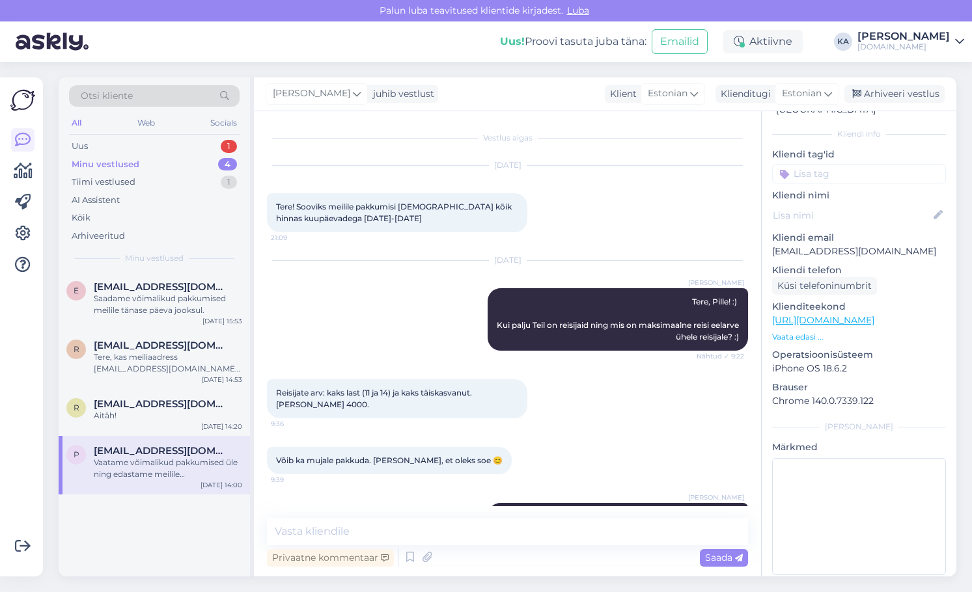
scroll to position [50, 0]
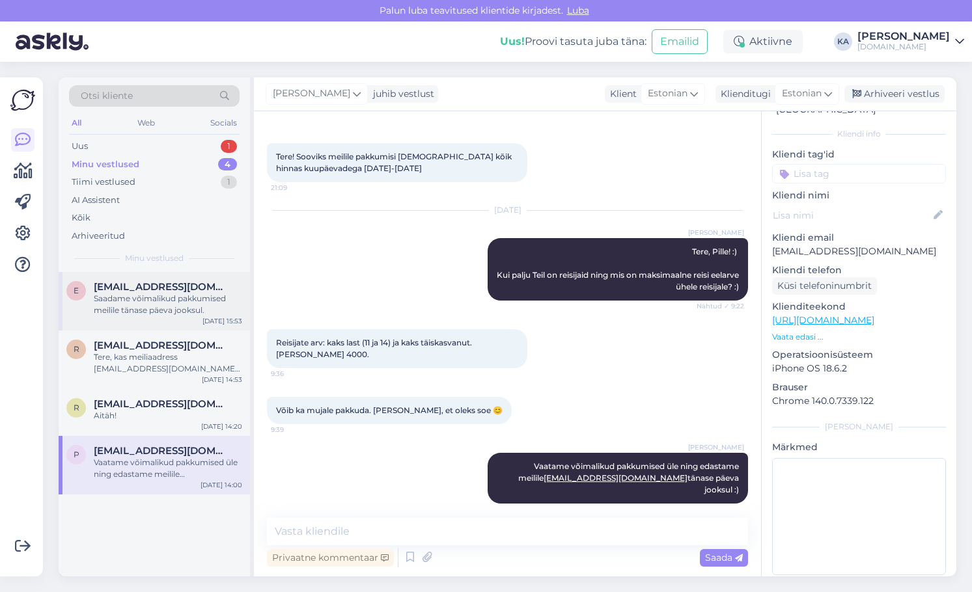
click at [141, 283] on span "[EMAIL_ADDRESS][DOMAIN_NAME]" at bounding box center [161, 287] width 135 height 12
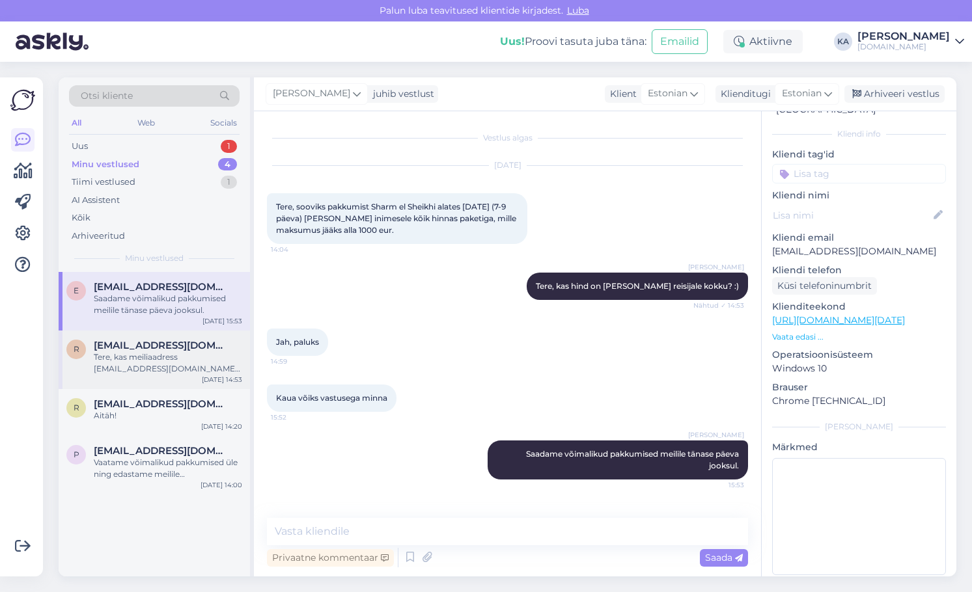
click at [168, 383] on div "r [EMAIL_ADDRESS][DOMAIN_NAME] [PERSON_NAME], kas meiliaadress [EMAIL_ADDRESS][…" at bounding box center [154, 360] width 191 height 59
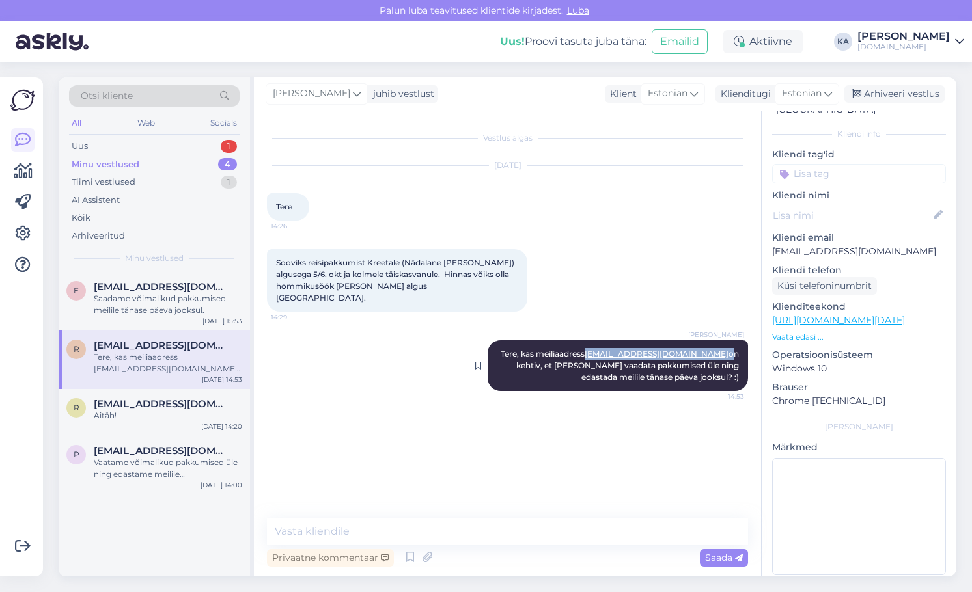
drag, startPoint x: 676, startPoint y: 342, endPoint x: 602, endPoint y: 344, distance: 74.9
click at [602, 349] on span "Tere, kas meiliaadress [EMAIL_ADDRESS][DOMAIN_NAME] on kehtiv, et [PERSON_NAME]…" at bounding box center [621, 365] width 240 height 33
click at [389, 343] on div "[PERSON_NAME], kas meiliaadress [EMAIL_ADDRESS][DOMAIN_NAME] on kehtiv, et [PER…" at bounding box center [507, 365] width 481 height 79
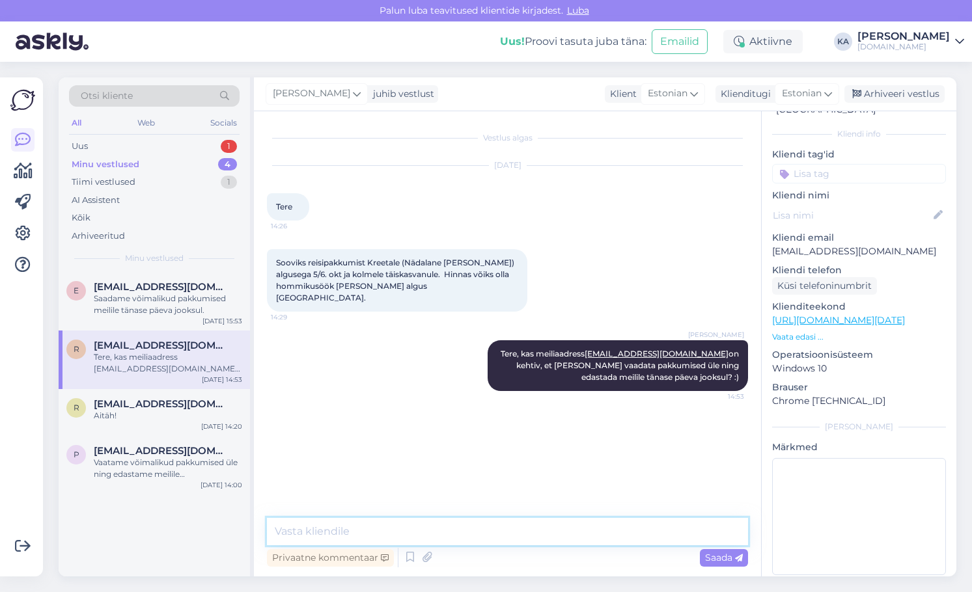
drag, startPoint x: 318, startPoint y: 522, endPoint x: 313, endPoint y: 531, distance: 9.6
click at [314, 530] on textarea at bounding box center [507, 531] width 481 height 27
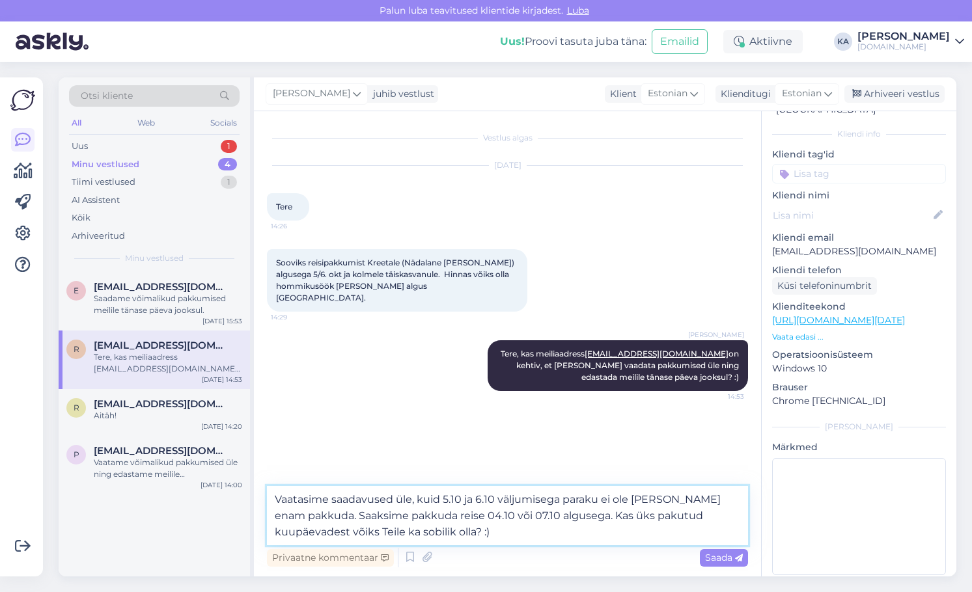
type textarea "Vaatasime saadavused üle, kuid 5.10 ja 6.10 väljumisega paraku ei ole [PERSON_N…"
drag, startPoint x: 523, startPoint y: 532, endPoint x: 237, endPoint y: 494, distance: 288.3
click at [237, 494] on div "Otsi kliente All Web Socials Uus 0 Minu vestlused 4 Tiimi vestlused 2 AI Assist…" at bounding box center [508, 326] width 898 height 499
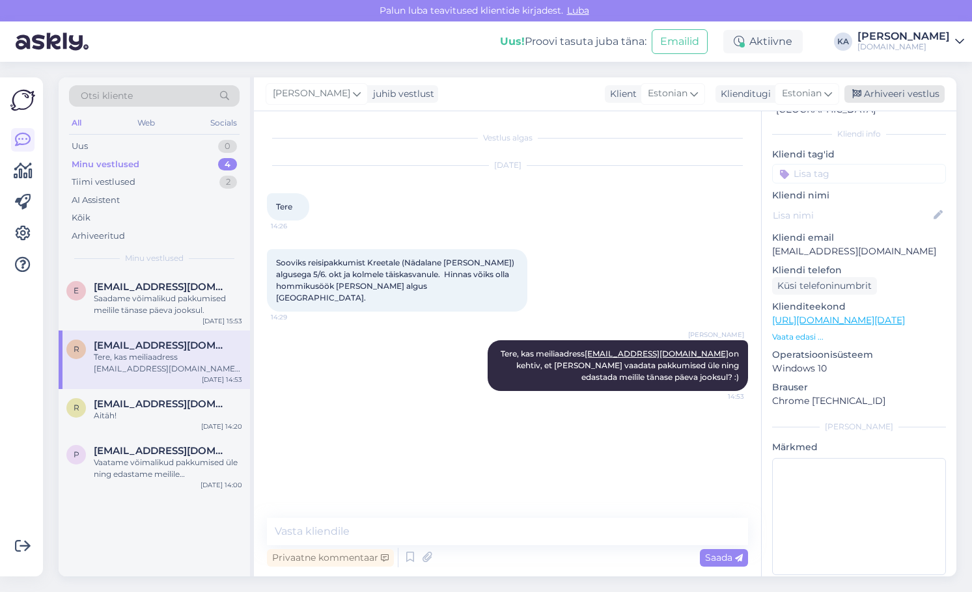
click at [891, 92] on div "Arhiveeri vestlus" at bounding box center [894, 94] width 100 height 18
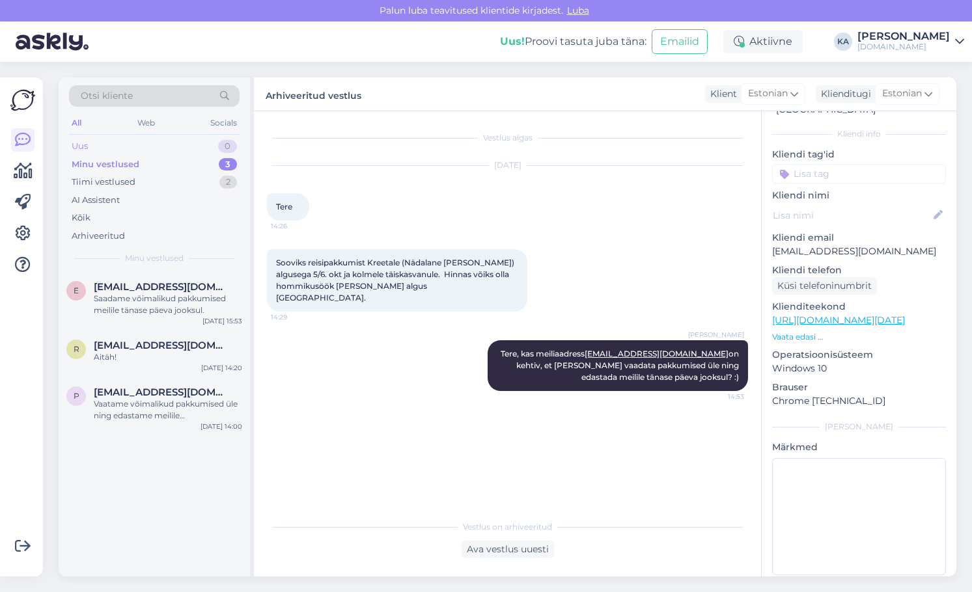
click at [87, 148] on div "Uus" at bounding box center [80, 146] width 16 height 13
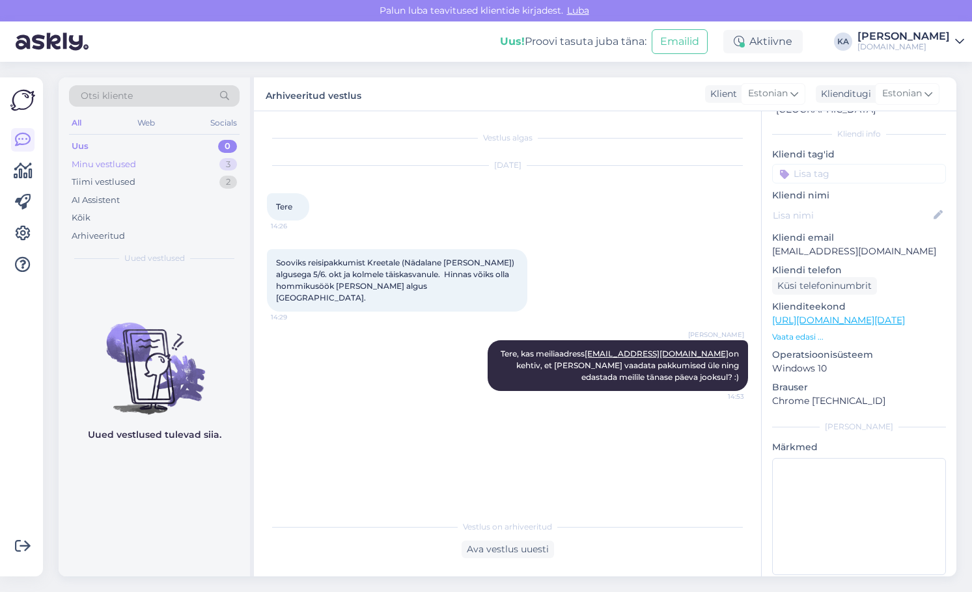
click at [114, 172] on div "Minu vestlused 3" at bounding box center [154, 165] width 171 height 18
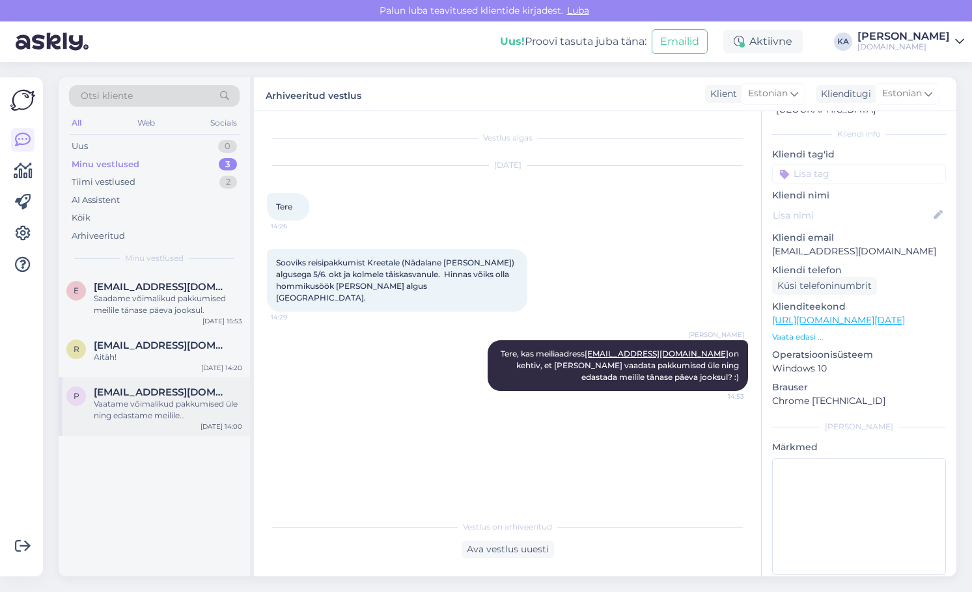
click at [146, 421] on div "Vaatame võimalikud pakkumised üle ning edastame meilile [EMAIL_ADDRESS][DOMAIN_…" at bounding box center [168, 409] width 148 height 23
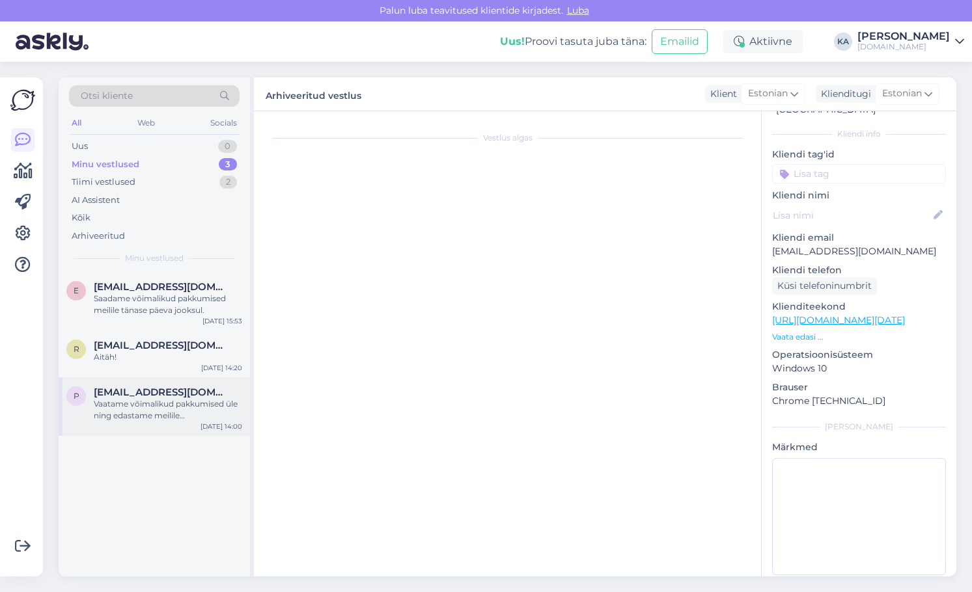
scroll to position [50, 0]
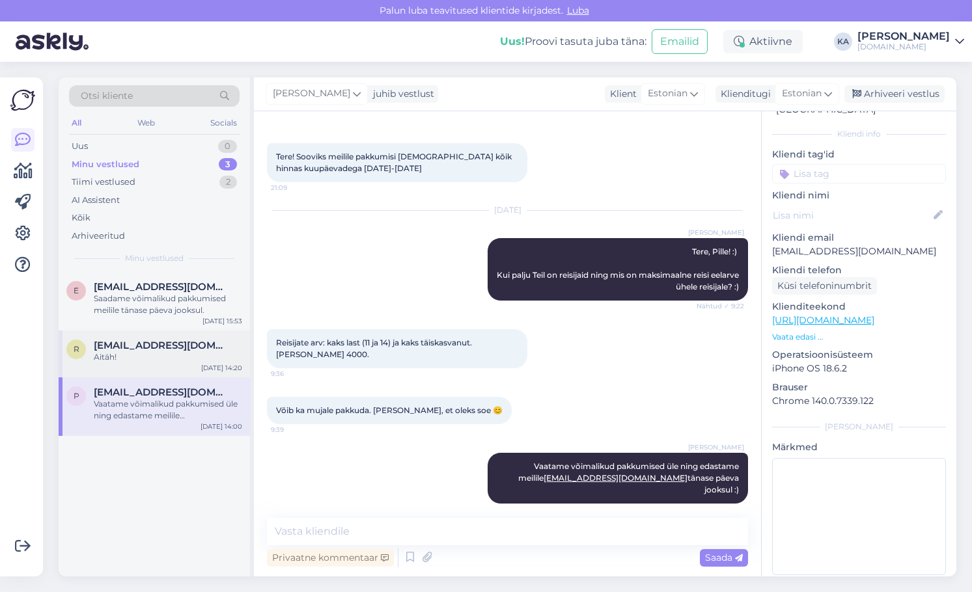
click at [122, 355] on div "Aitäh!" at bounding box center [168, 358] width 148 height 12
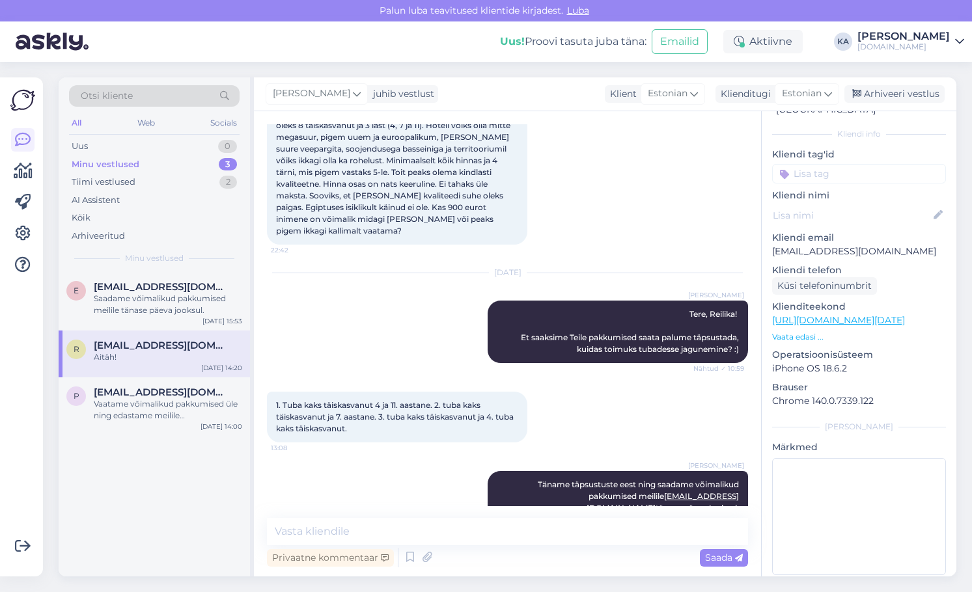
scroll to position [0, 0]
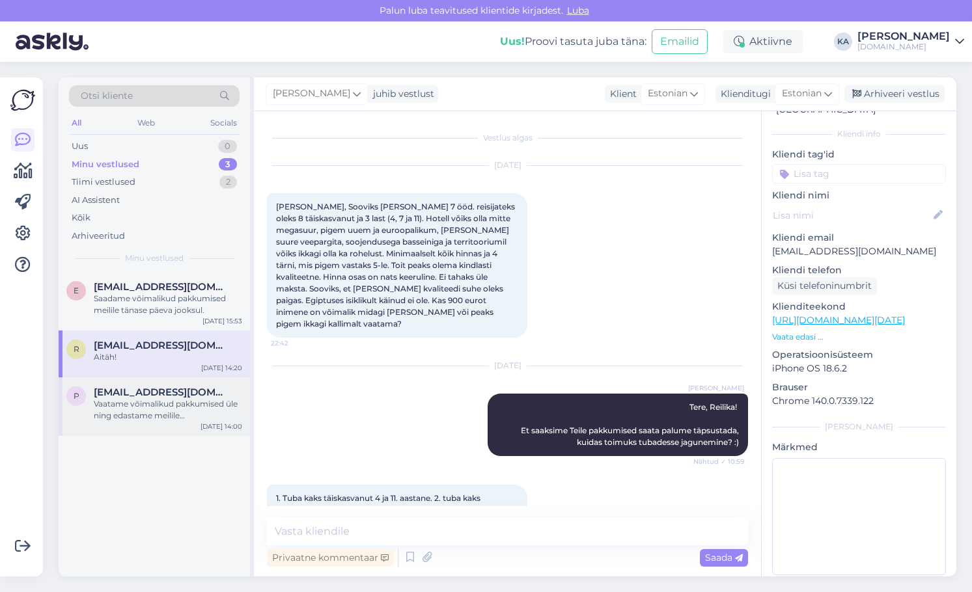
click at [152, 399] on div "Vaatame võimalikud pakkumised üle ning edastame meilile [EMAIL_ADDRESS][DOMAIN_…" at bounding box center [168, 409] width 148 height 23
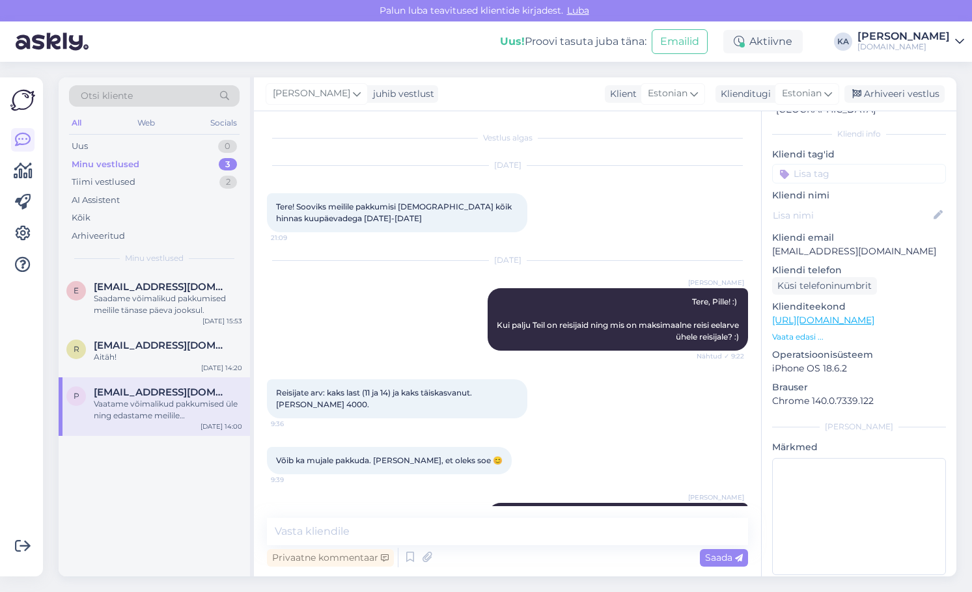
scroll to position [50, 0]
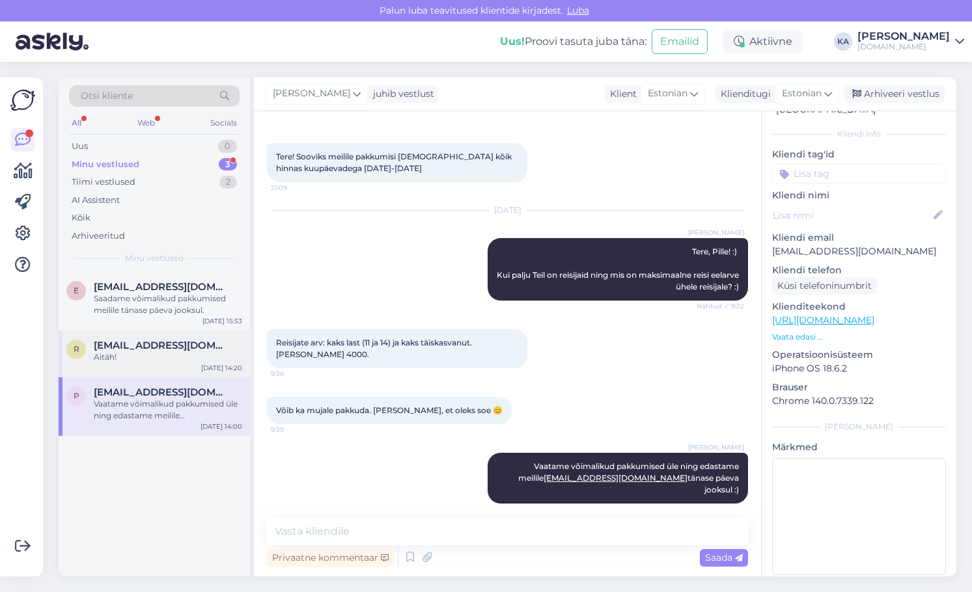
click at [150, 365] on div "r [EMAIL_ADDRESS][DOMAIN_NAME] Aitäh! [DATE] 14:20" at bounding box center [154, 354] width 191 height 47
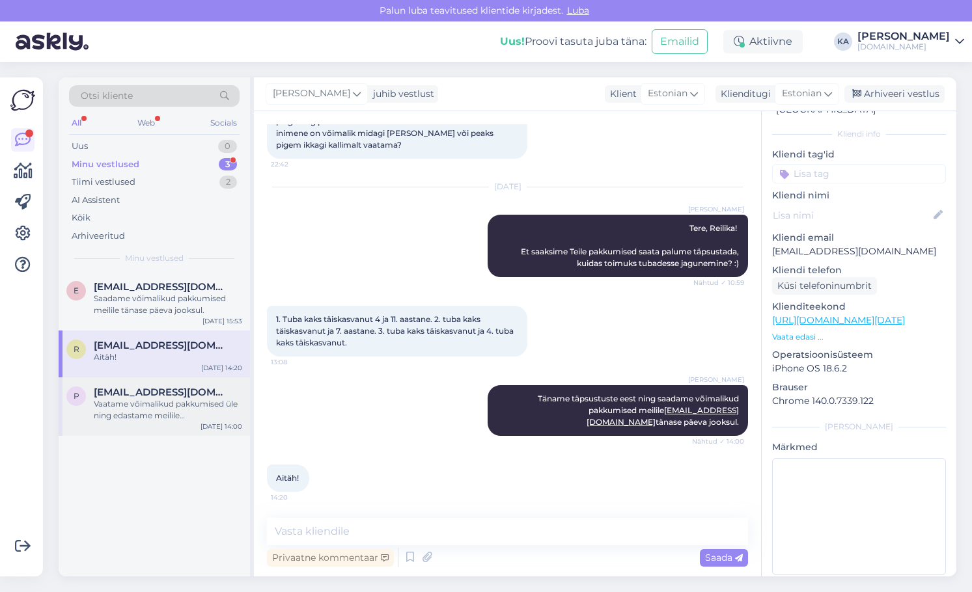
click at [142, 414] on div "Vaatame võimalikud pakkumised üle ning edastame meilile [EMAIL_ADDRESS][DOMAIN_…" at bounding box center [168, 409] width 148 height 23
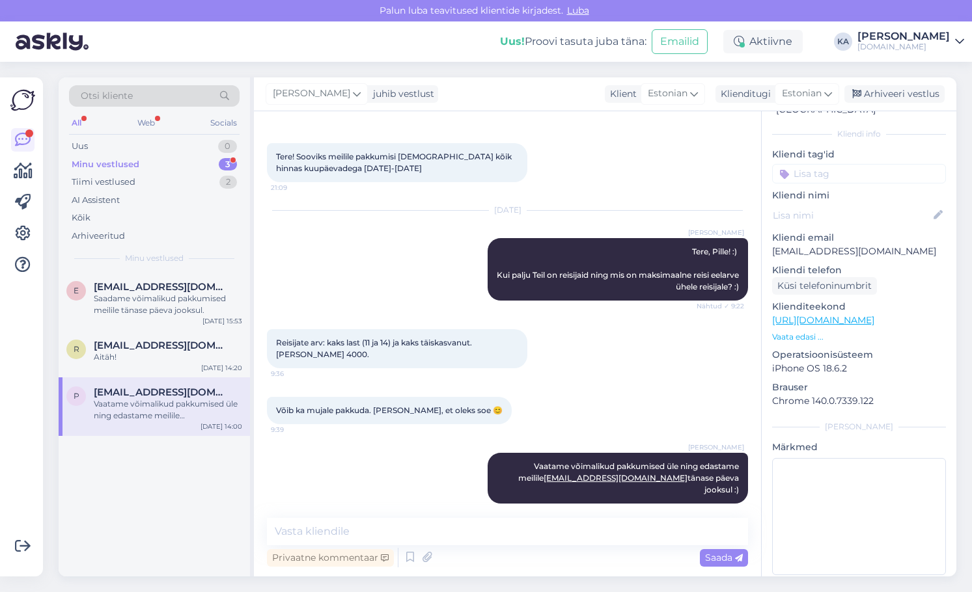
click at [368, 511] on div "Vestlus algas [DATE] Tere! Sooviks meilile pakkumisi [DEMOGRAPHIC_DATA] kõik hi…" at bounding box center [507, 343] width 507 height 465
click at [365, 514] on div "Vestlus algas [DATE] Tere! Sooviks meilile pakkumisi [DEMOGRAPHIC_DATA] kõik hi…" at bounding box center [507, 343] width 507 height 465
click at [357, 520] on div "Vestlus algas [DATE] Tere! Sooviks meilile pakkumisi [DEMOGRAPHIC_DATA] kõik hi…" at bounding box center [507, 343] width 507 height 465
click at [321, 525] on textarea at bounding box center [507, 531] width 481 height 27
click at [323, 529] on textarea at bounding box center [507, 531] width 481 height 27
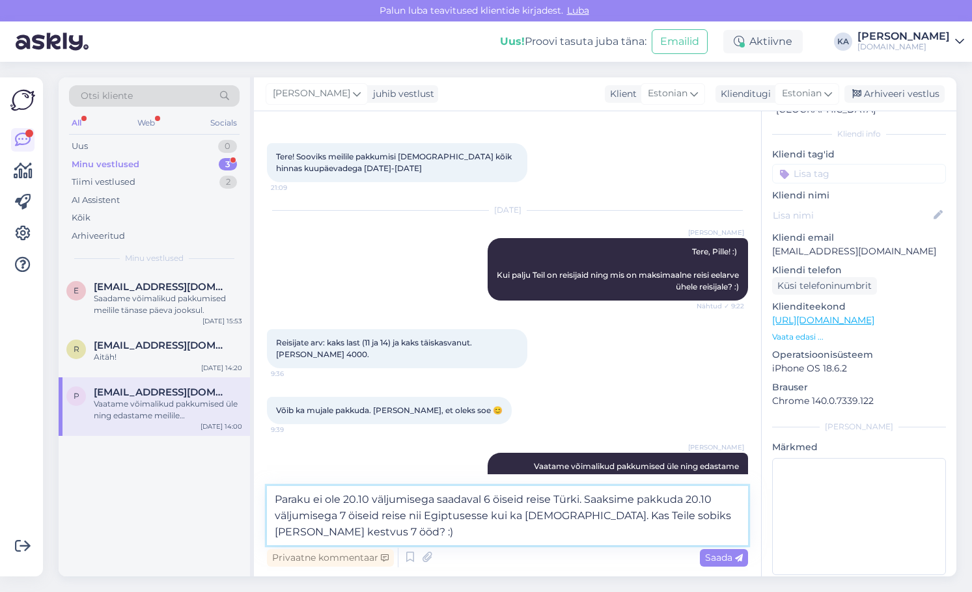
type textarea "Paraku ei ole 20.10 väljumisega saadaval 6 öiseid reise Türki. Saaksime pakkuda…"
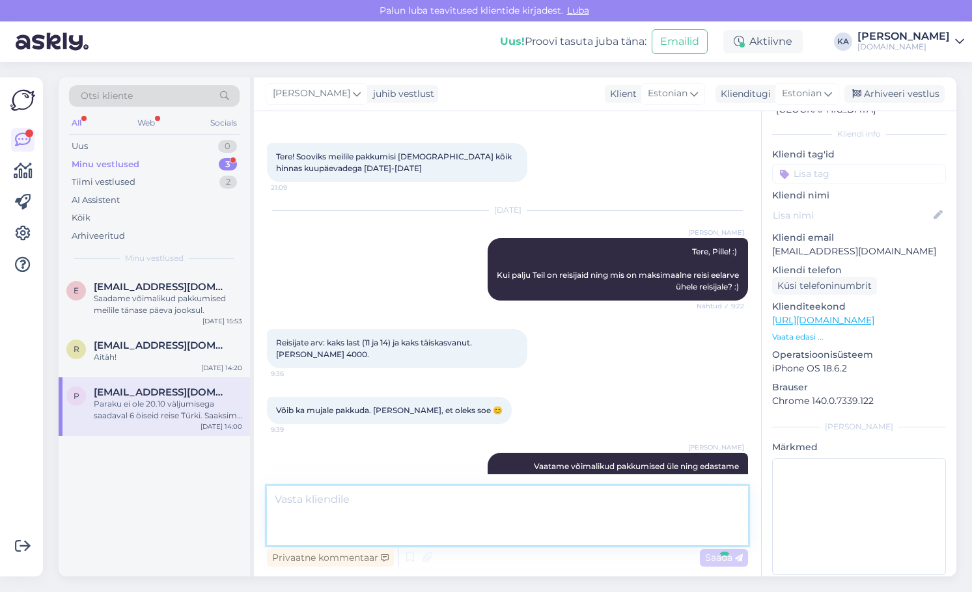
scroll to position [141, 0]
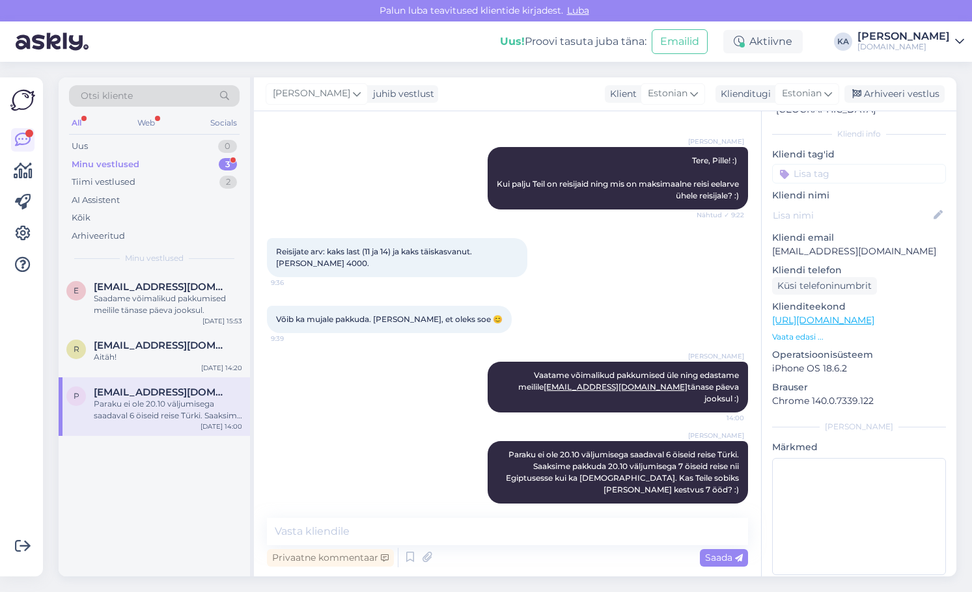
click at [859, 105] on div "[PERSON_NAME] juhib vestlust Klient [DEMOGRAPHIC_DATA] Klienditugi [DEMOGRAPHIC…" at bounding box center [605, 94] width 702 height 34
click at [877, 91] on div "Arhiveeri vestlus" at bounding box center [894, 94] width 100 height 18
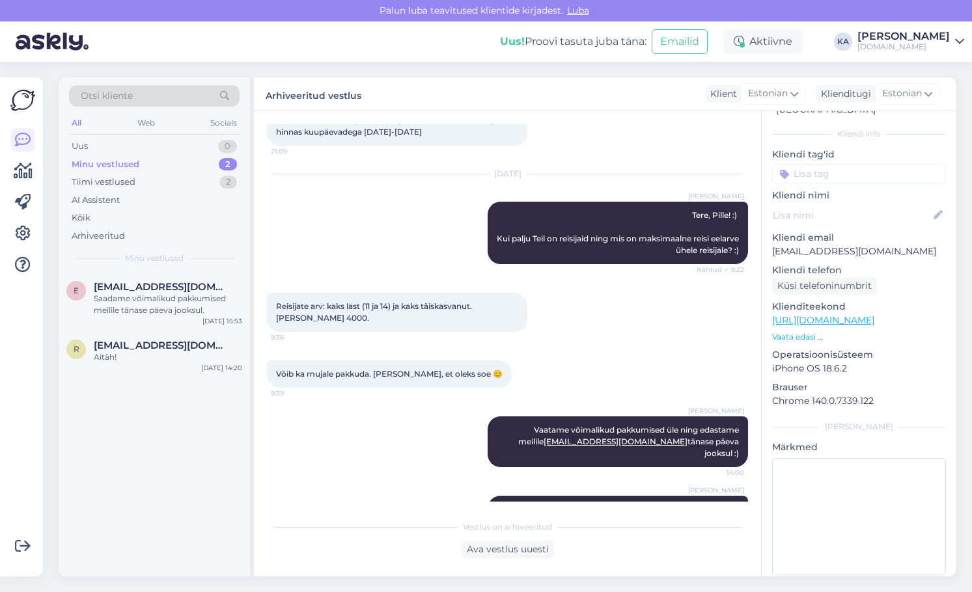
scroll to position [0, 0]
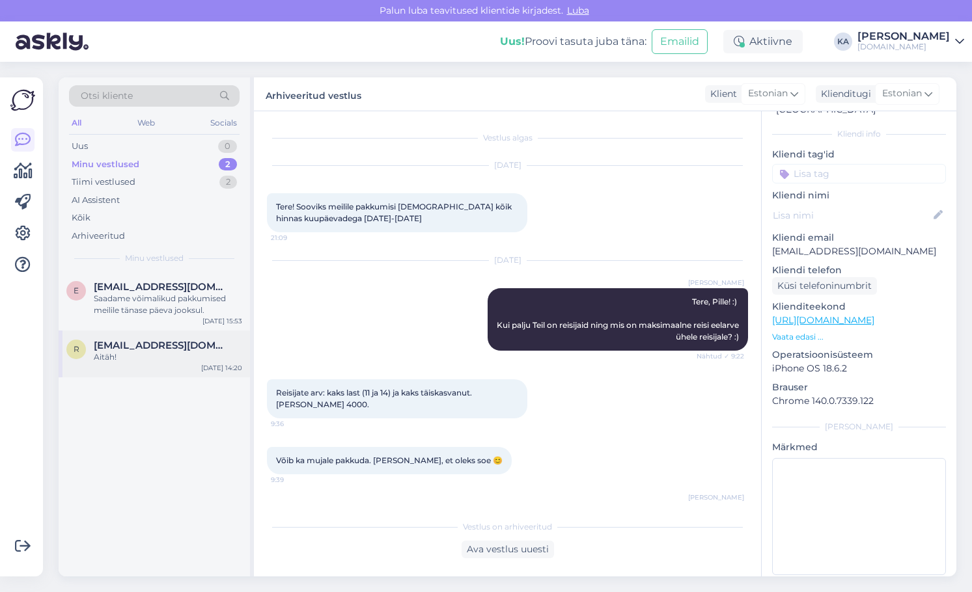
click at [140, 353] on div "Aitäh!" at bounding box center [168, 358] width 148 height 12
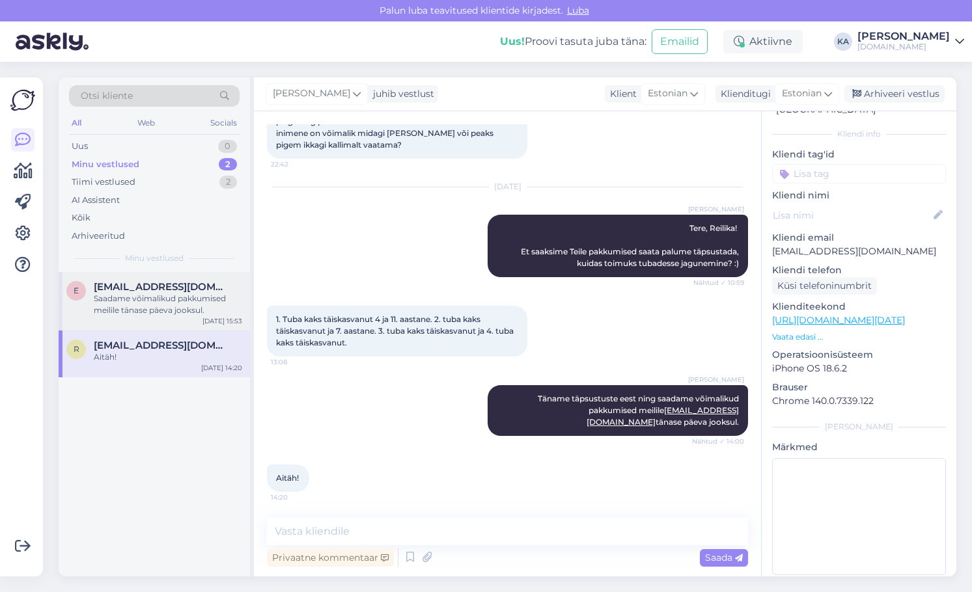
click at [137, 324] on div "e [EMAIL_ADDRESS][DOMAIN_NAME] Saadame võimalikud pakkumised meilile tänase päe…" at bounding box center [154, 301] width 191 height 59
